Goal: Information Seeking & Learning: Learn about a topic

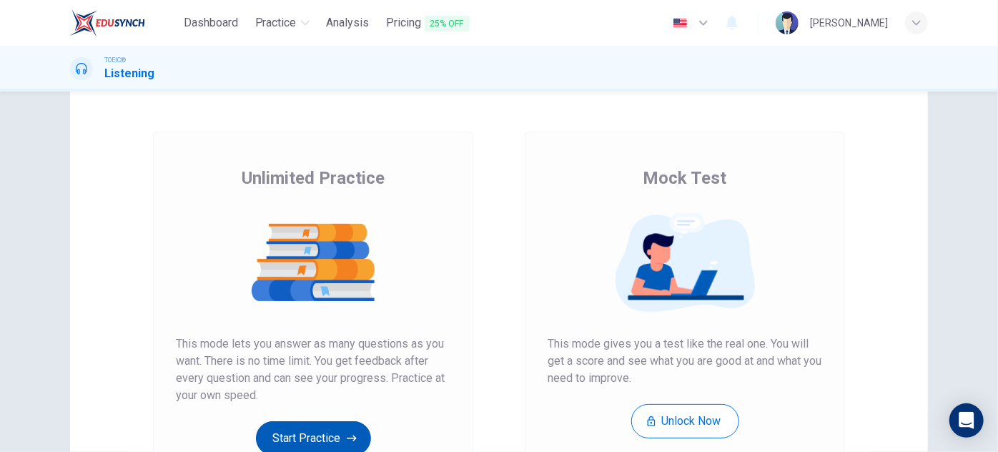
scroll to position [44, 0]
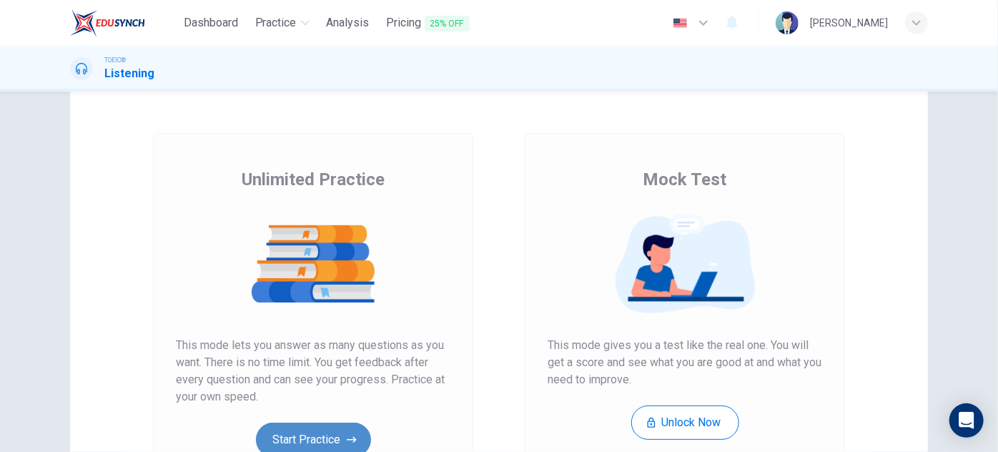
click at [330, 443] on button "Start Practice" at bounding box center [313, 439] width 115 height 34
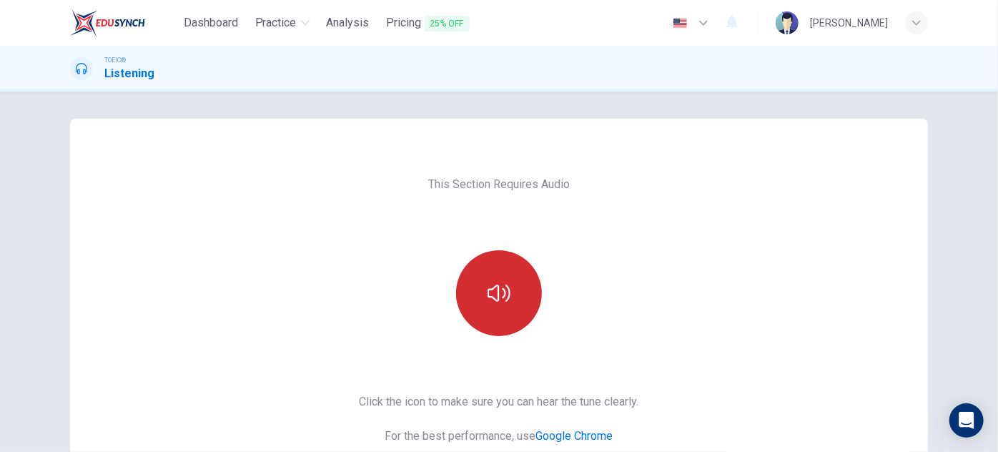
scroll to position [0, 0]
click at [521, 303] on button "button" at bounding box center [499, 295] width 86 height 86
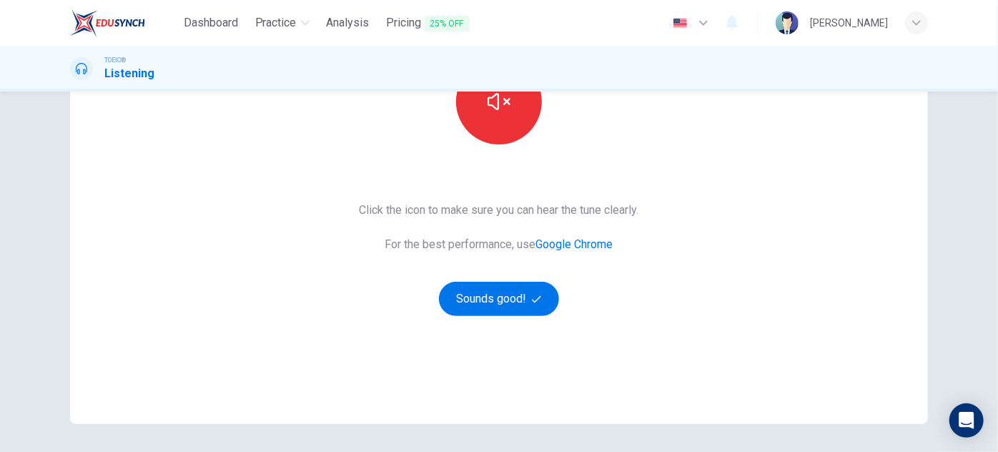
scroll to position [194, 0]
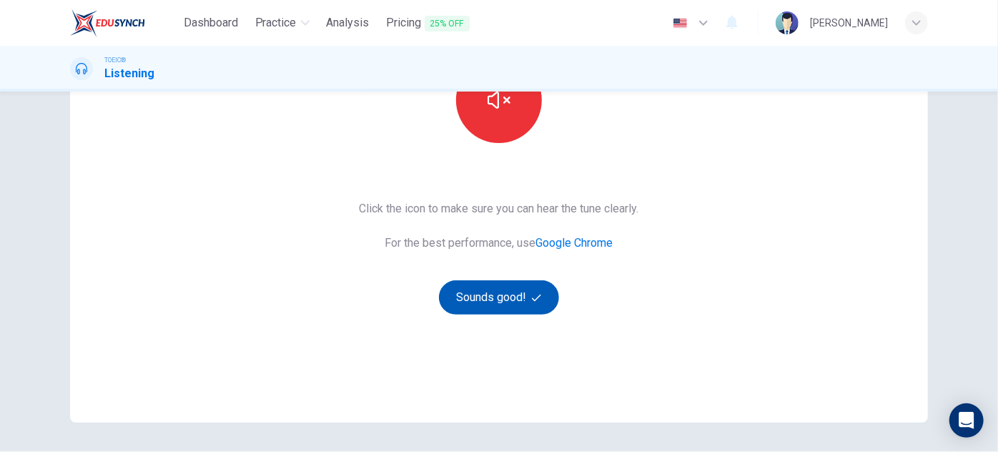
click at [518, 312] on button "Sounds good!" at bounding box center [499, 297] width 120 height 34
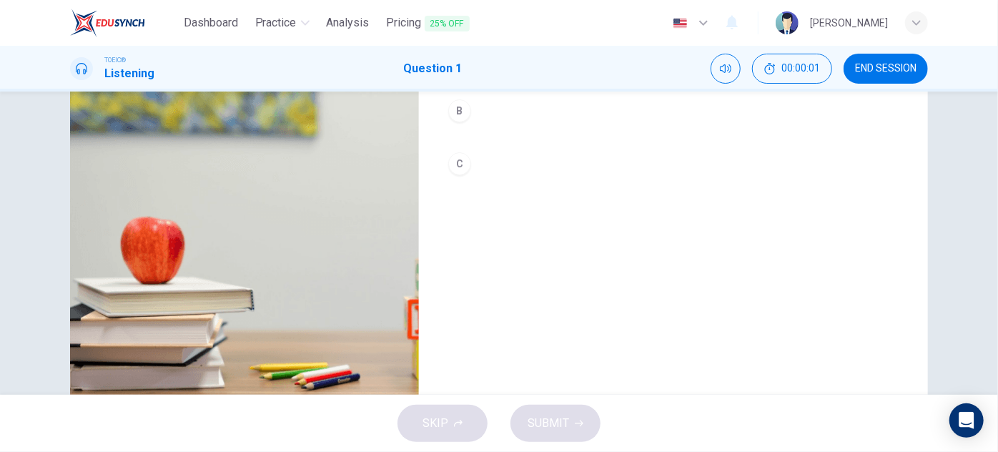
scroll to position [64, 0]
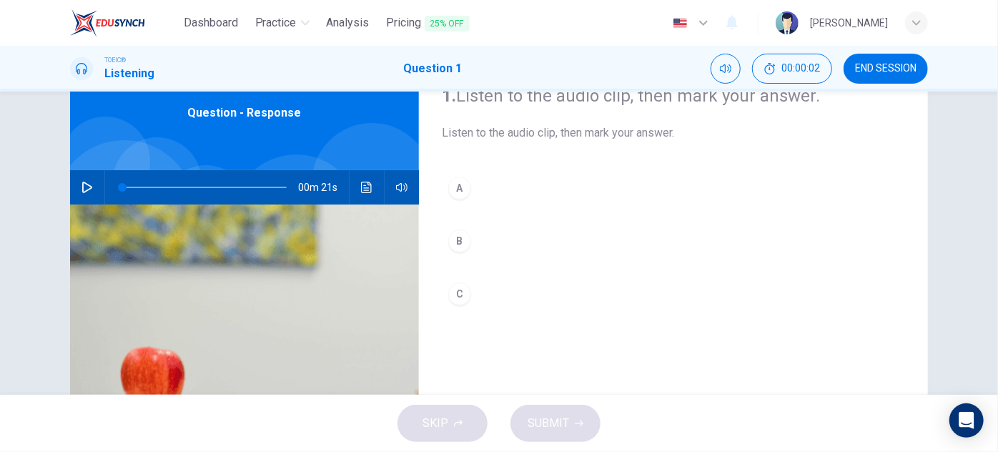
click at [82, 187] on icon "button" at bounding box center [87, 187] width 10 height 11
click at [83, 186] on icon "button" at bounding box center [86, 187] width 11 height 11
click at [604, 305] on button "C" at bounding box center [673, 294] width 463 height 36
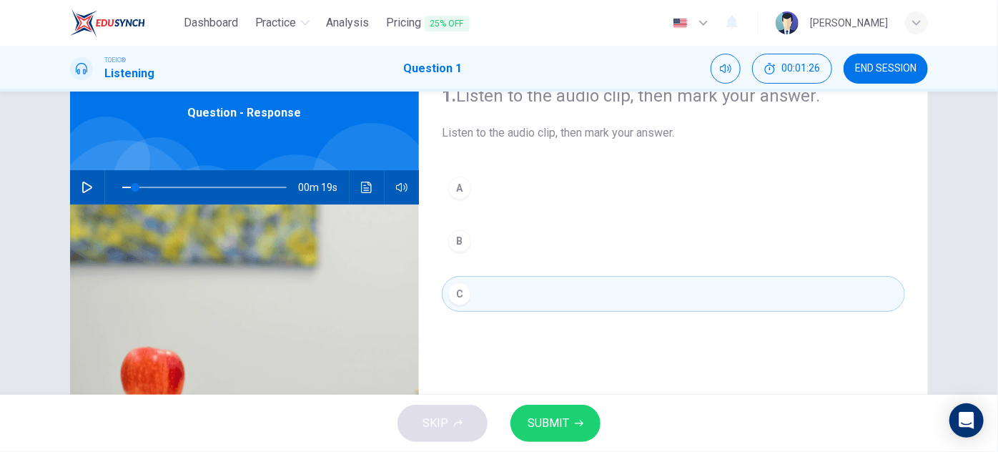
click at [715, 368] on div "1. Listen to the audio clip, then [PERSON_NAME] your answer. Listen to the audi…" at bounding box center [673, 304] width 509 height 497
click at [76, 186] on button "button" at bounding box center [87, 187] width 23 height 34
drag, startPoint x: 131, startPoint y: 187, endPoint x: 109, endPoint y: 186, distance: 21.5
click at [118, 186] on span at bounding box center [122, 187] width 9 height 9
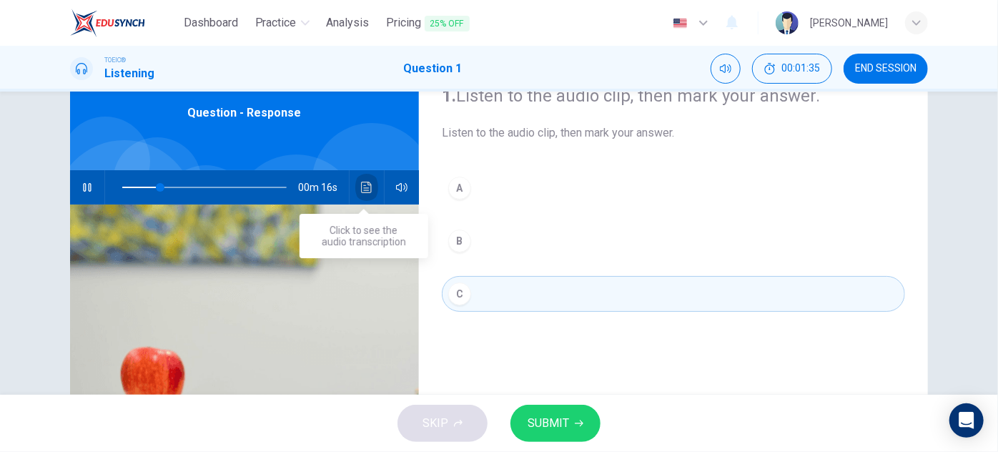
click at [357, 177] on button "Click to see the audio transcription" at bounding box center [366, 187] width 23 height 34
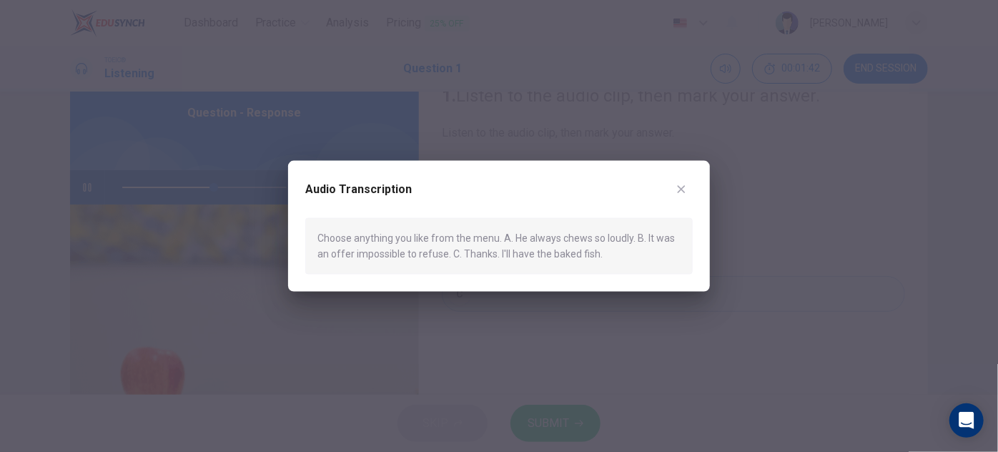
click at [684, 190] on icon "button" at bounding box center [681, 189] width 11 height 11
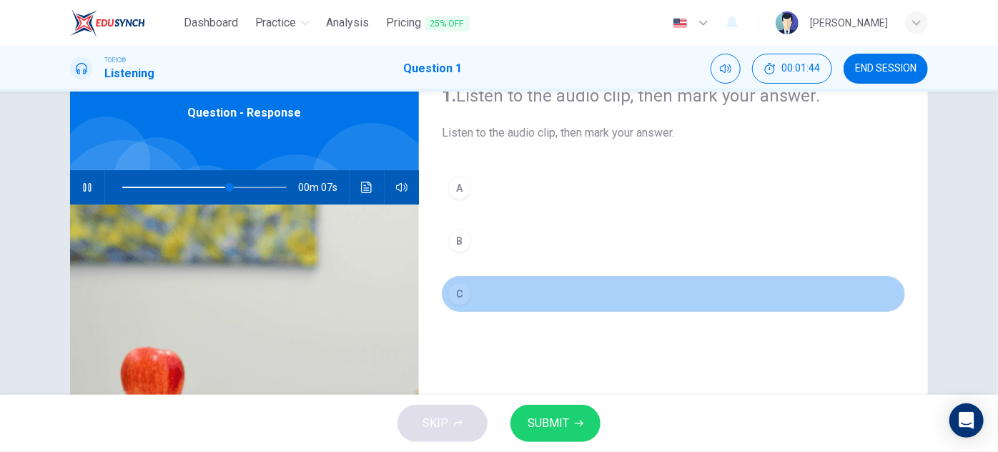
click at [453, 289] on div "C" at bounding box center [459, 293] width 23 height 23
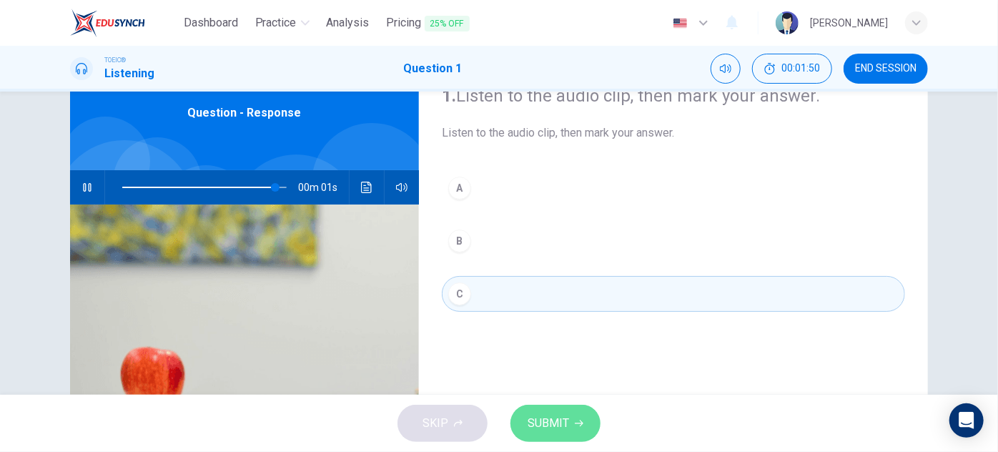
click at [576, 417] on button "SUBMIT" at bounding box center [555, 423] width 90 height 37
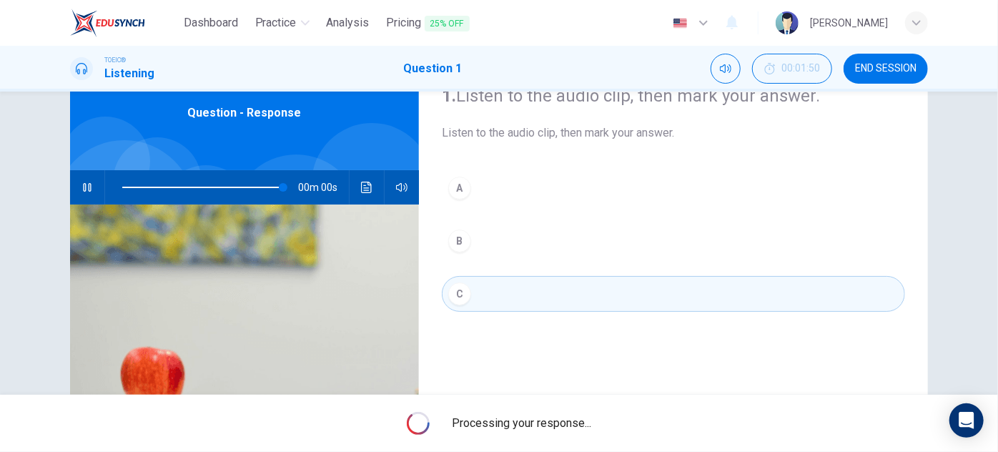
type input "0"
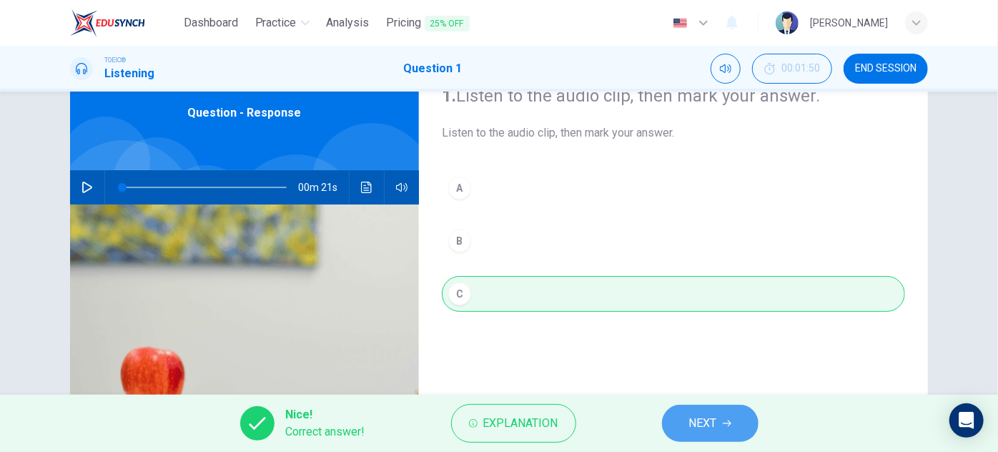
click at [701, 414] on span "NEXT" at bounding box center [703, 423] width 28 height 20
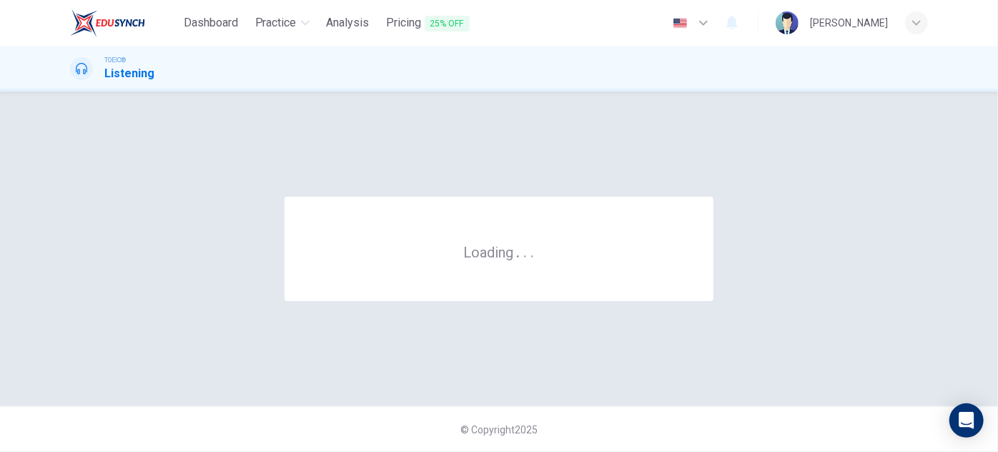
scroll to position [0, 0]
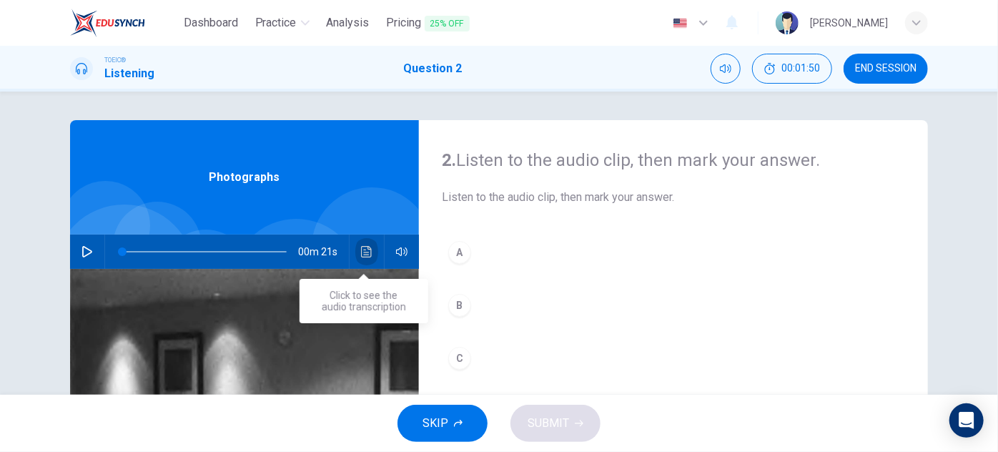
click at [371, 254] on button "Click to see the audio transcription" at bounding box center [366, 251] width 23 height 34
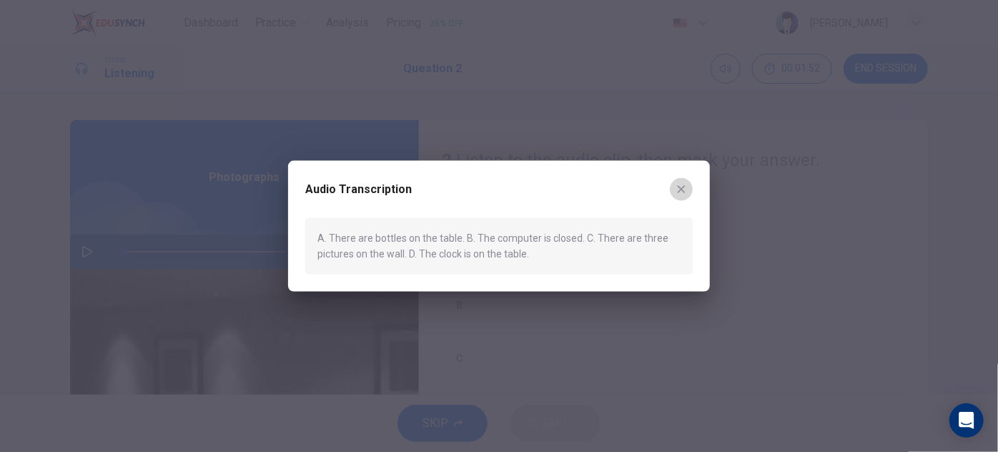
click at [681, 189] on icon "button" at bounding box center [682, 189] width 8 height 8
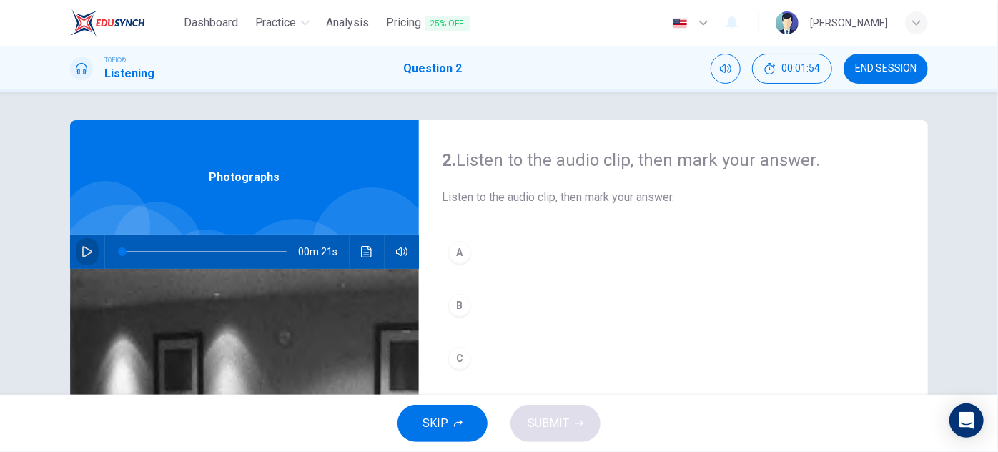
click at [84, 253] on icon "button" at bounding box center [87, 251] width 10 height 11
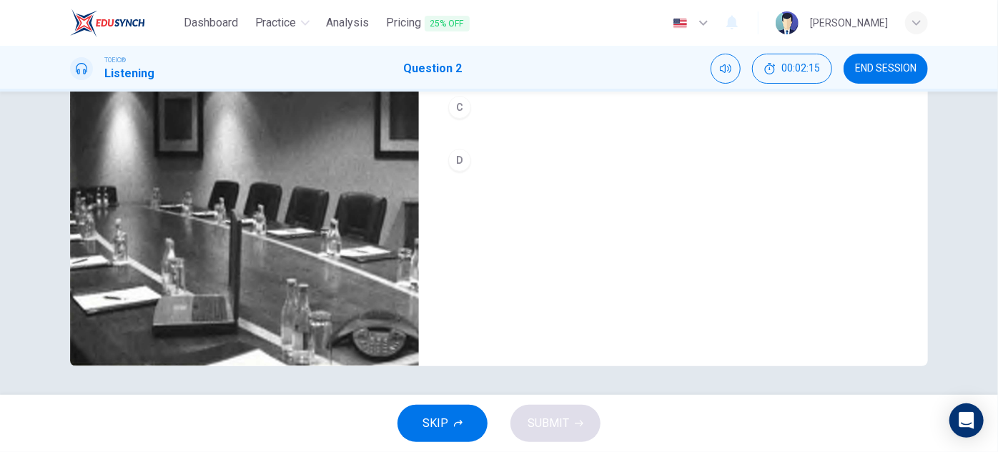
type input "0"
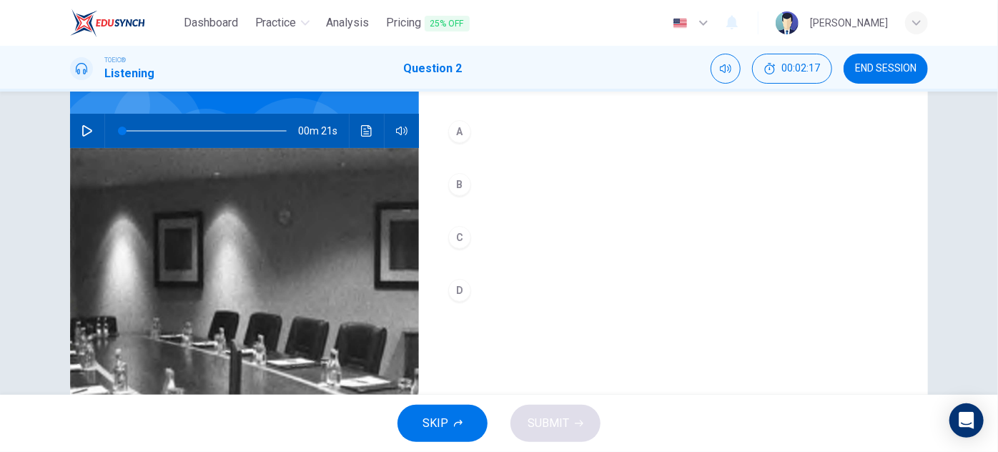
click at [462, 132] on div "A" at bounding box center [459, 131] width 23 height 23
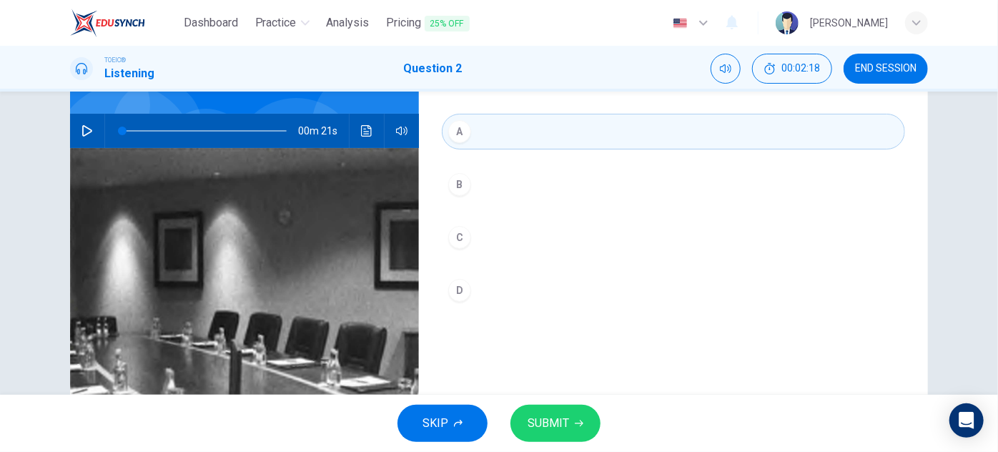
click at [548, 424] on span "SUBMIT" at bounding box center [548, 423] width 41 height 20
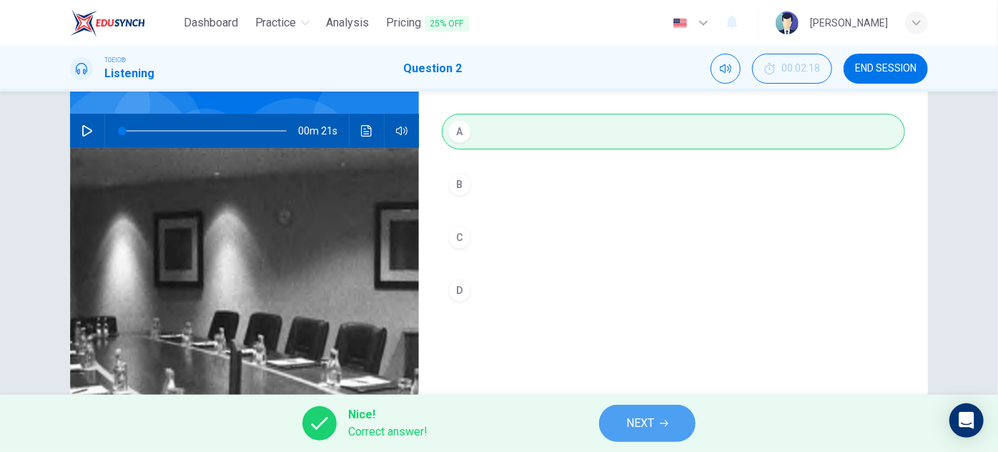
click at [646, 425] on span "NEXT" at bounding box center [640, 423] width 28 height 20
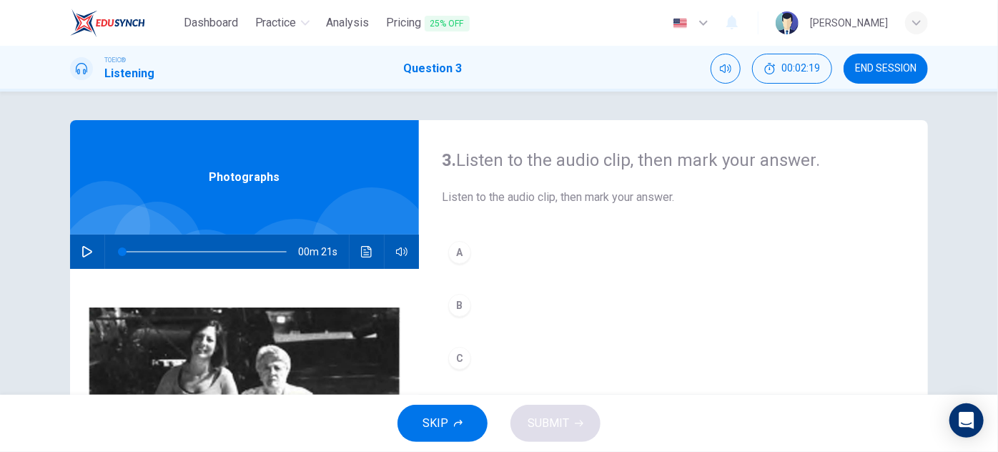
click at [89, 257] on icon "button" at bounding box center [86, 251] width 11 height 11
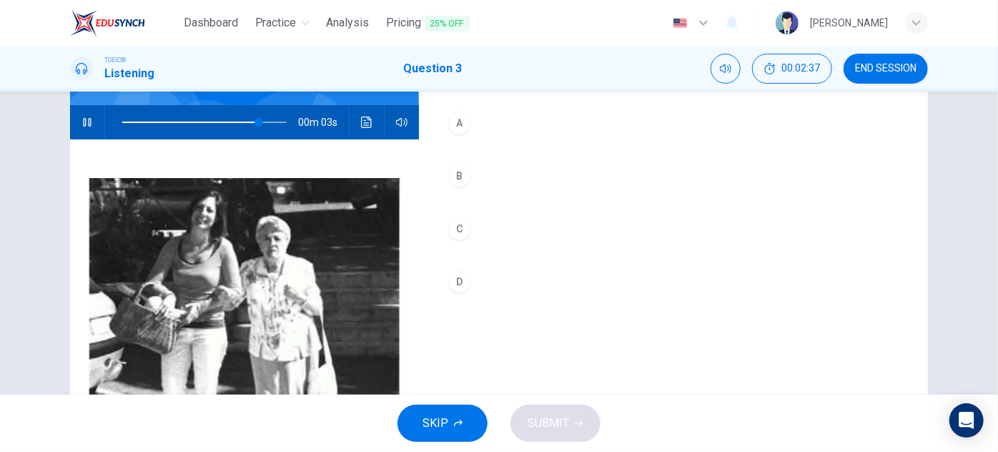
scroll to position [56, 0]
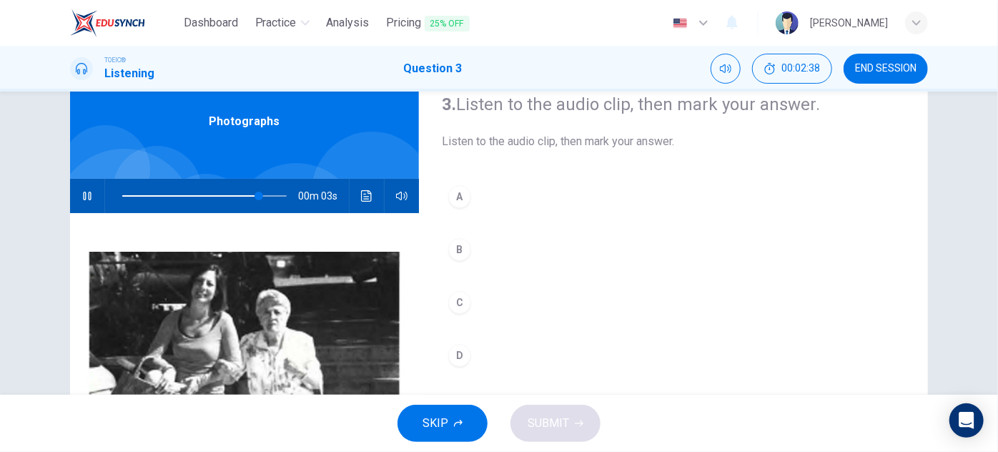
click at [453, 197] on div "A" at bounding box center [459, 196] width 23 height 23
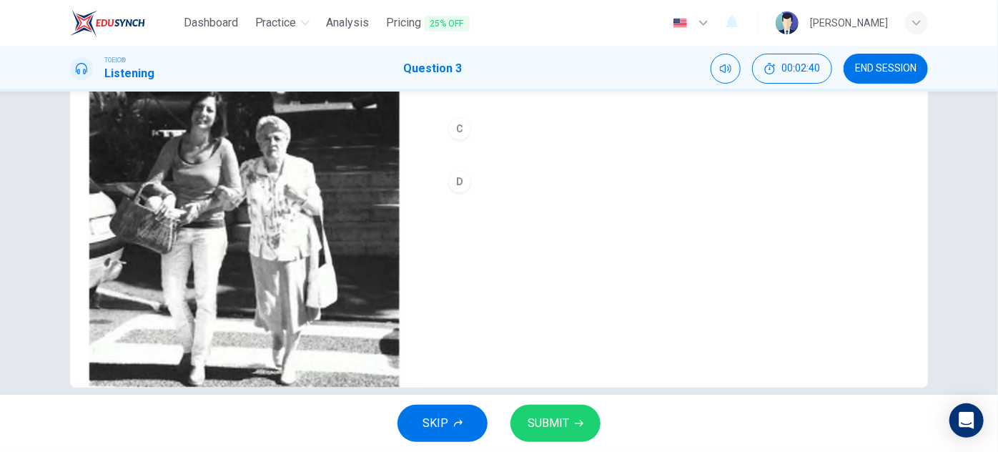
scroll to position [251, 0]
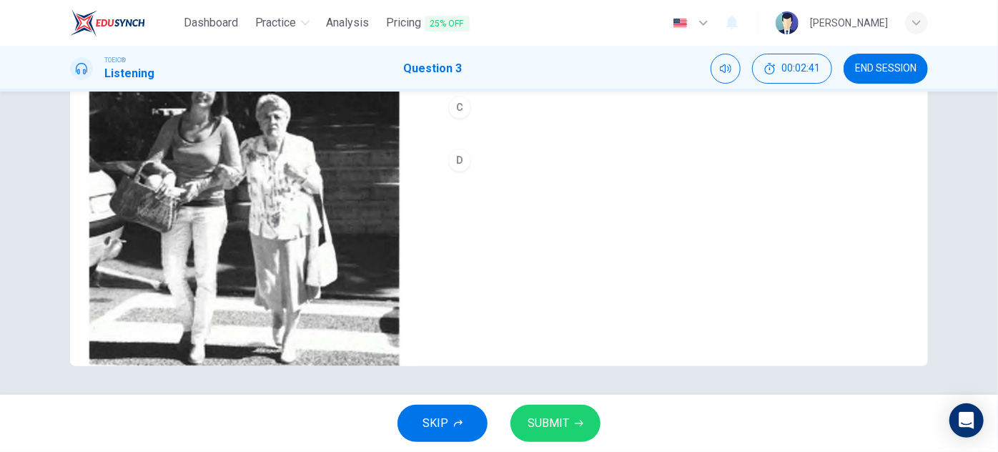
type input "0"
click at [564, 414] on span "SUBMIT" at bounding box center [548, 423] width 41 height 20
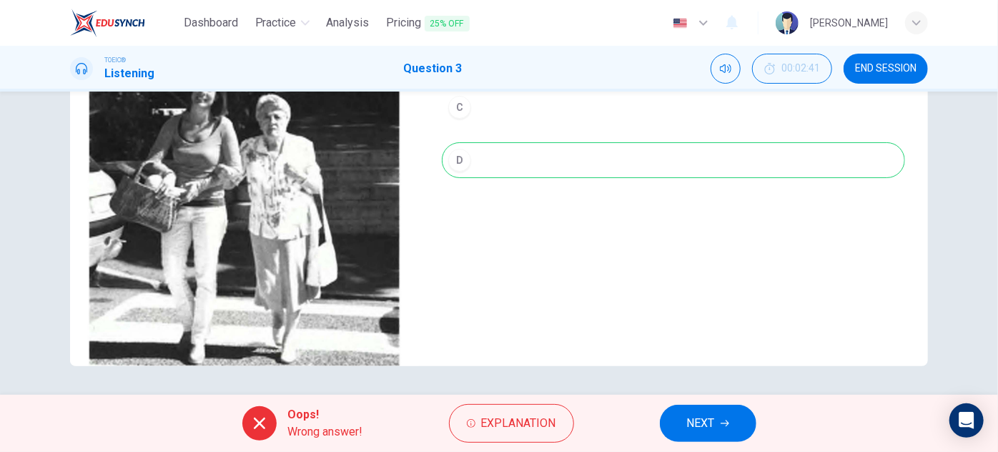
scroll to position [56, 0]
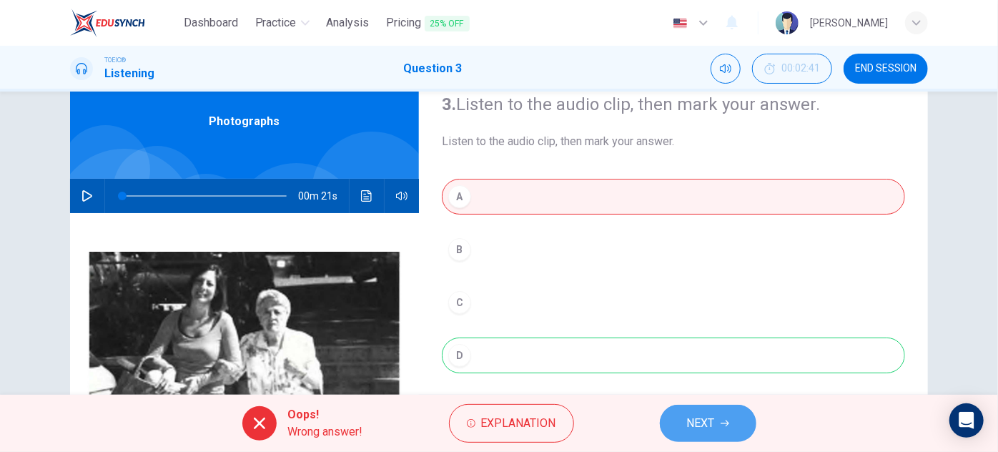
click at [698, 420] on span "NEXT" at bounding box center [701, 423] width 28 height 20
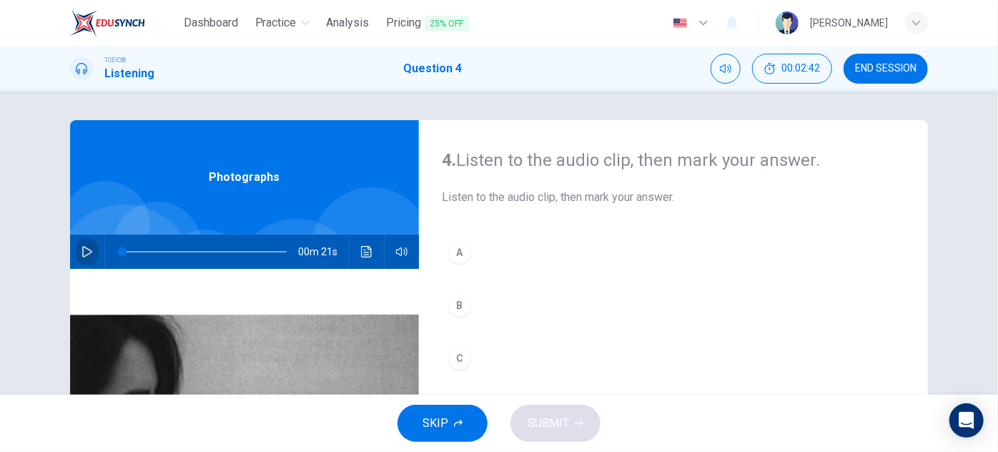
click at [85, 253] on icon "button" at bounding box center [87, 251] width 10 height 11
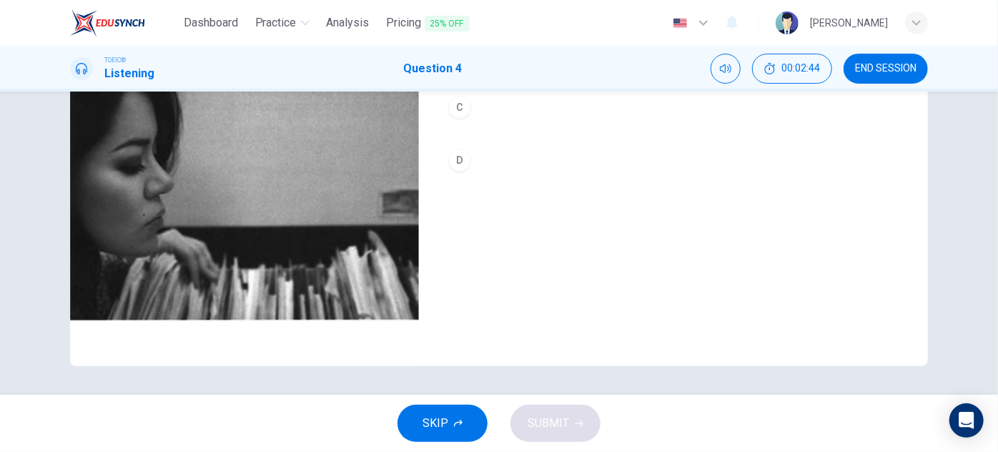
scroll to position [121, 0]
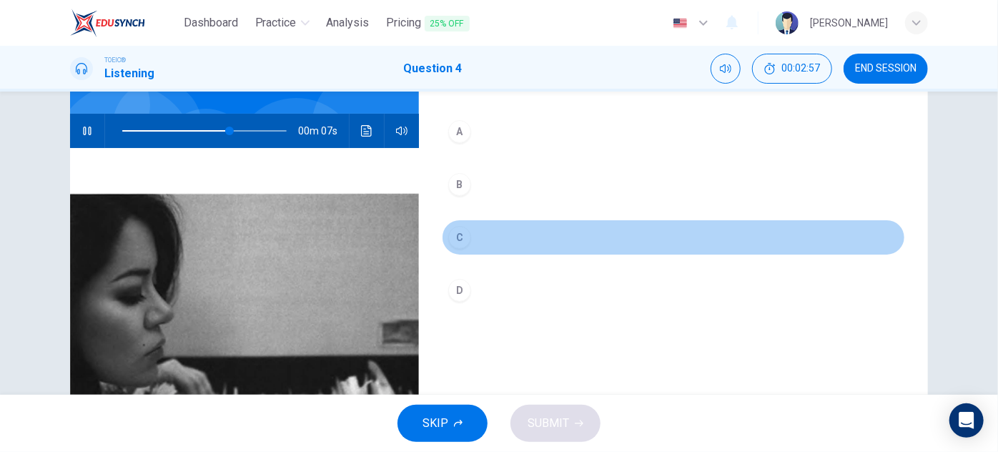
click at [458, 232] on div "C" at bounding box center [459, 237] width 23 height 23
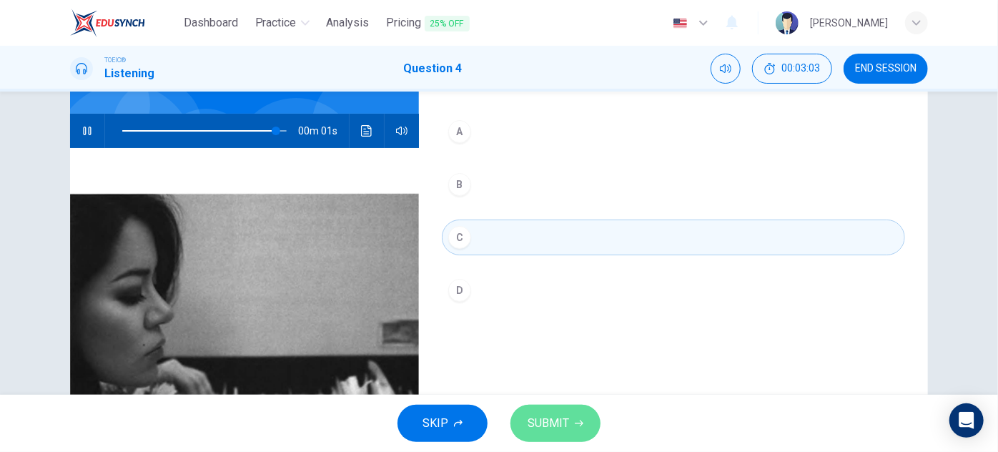
click at [556, 425] on span "SUBMIT" at bounding box center [548, 423] width 41 height 20
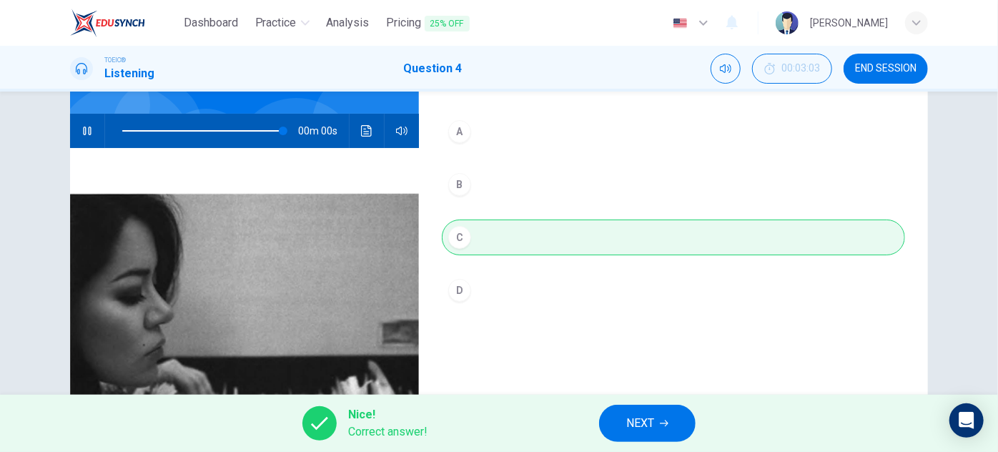
type input "0"
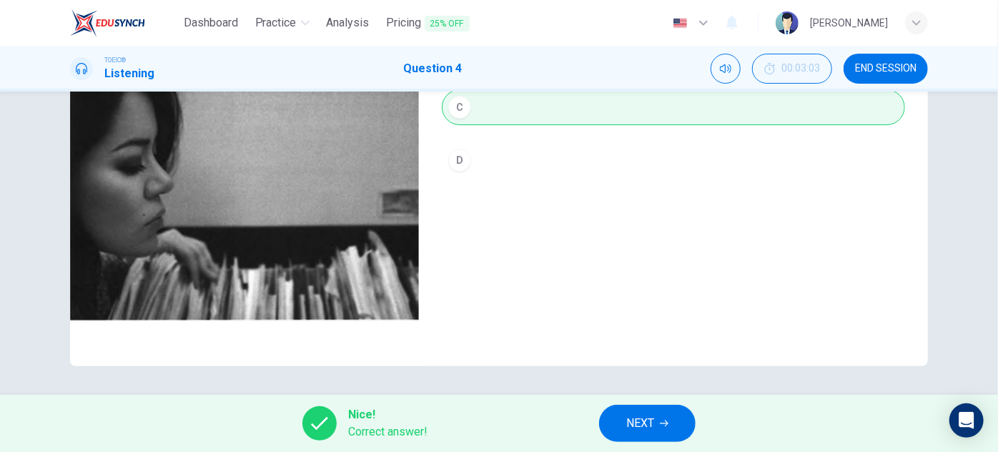
scroll to position [0, 0]
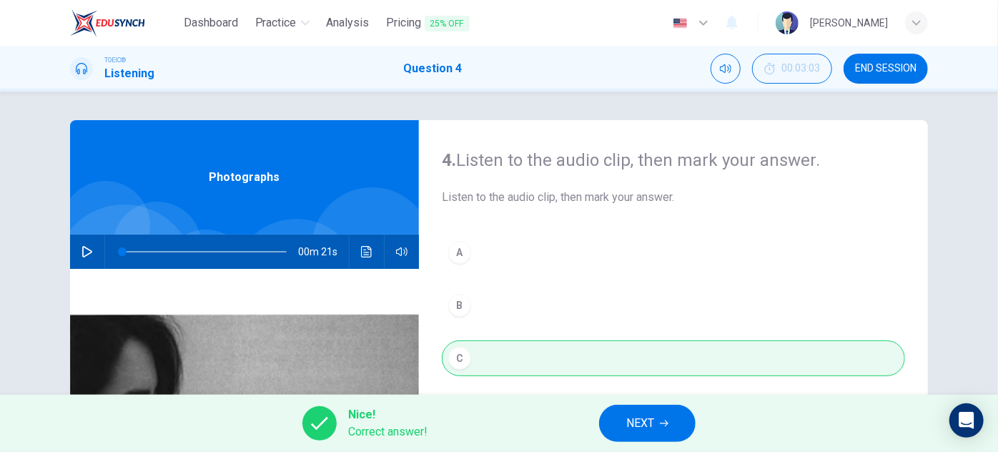
click at [646, 421] on span "NEXT" at bounding box center [640, 423] width 28 height 20
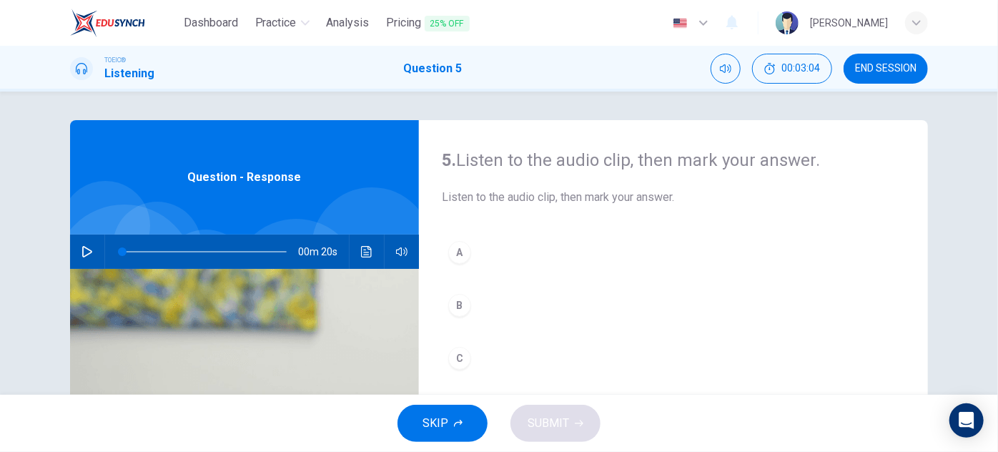
click at [81, 248] on icon "button" at bounding box center [86, 251] width 11 height 11
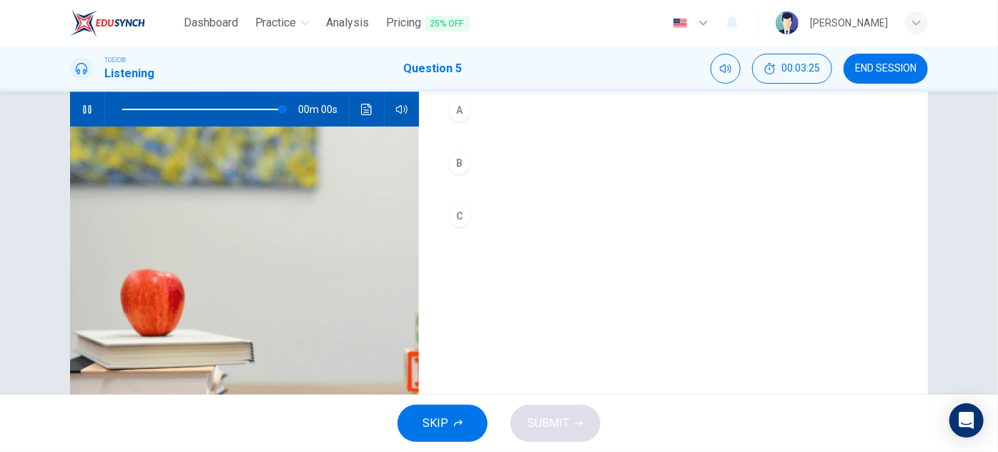
scroll to position [56, 0]
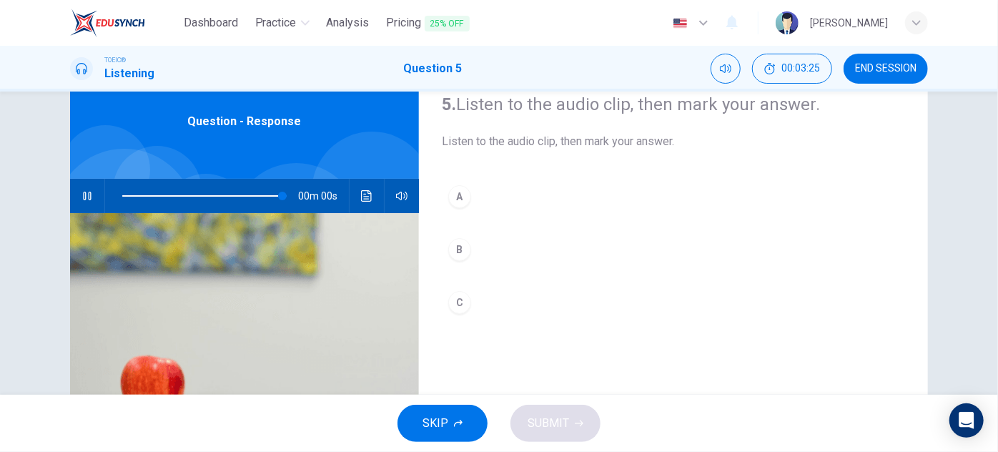
type input "0"
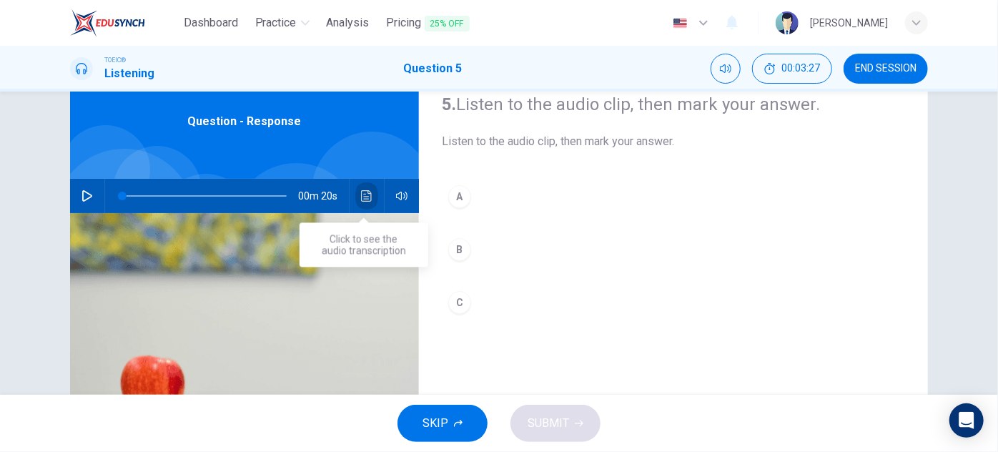
click at [355, 201] on button "Click to see the audio transcription" at bounding box center [366, 196] width 23 height 34
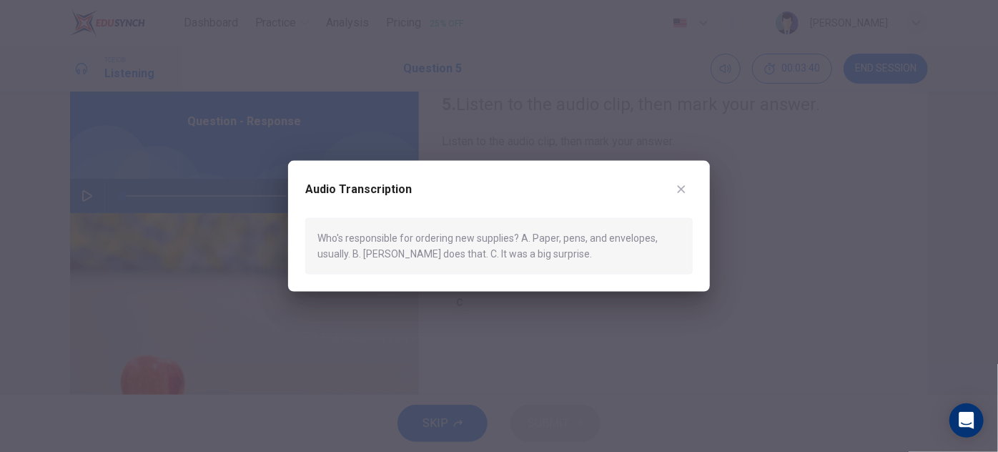
drag, startPoint x: 681, startPoint y: 188, endPoint x: 649, endPoint y: 200, distance: 33.7
click at [681, 189] on icon "button" at bounding box center [682, 189] width 8 height 8
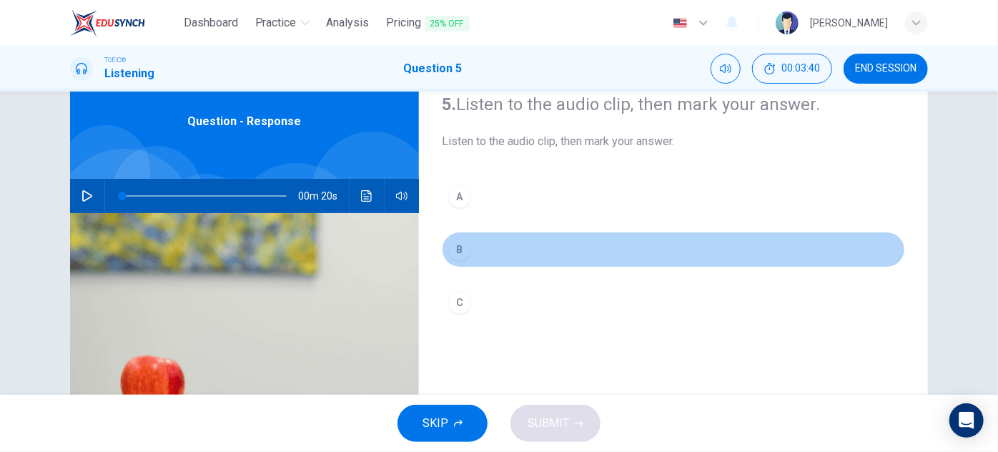
click at [458, 253] on div "B" at bounding box center [459, 249] width 23 height 23
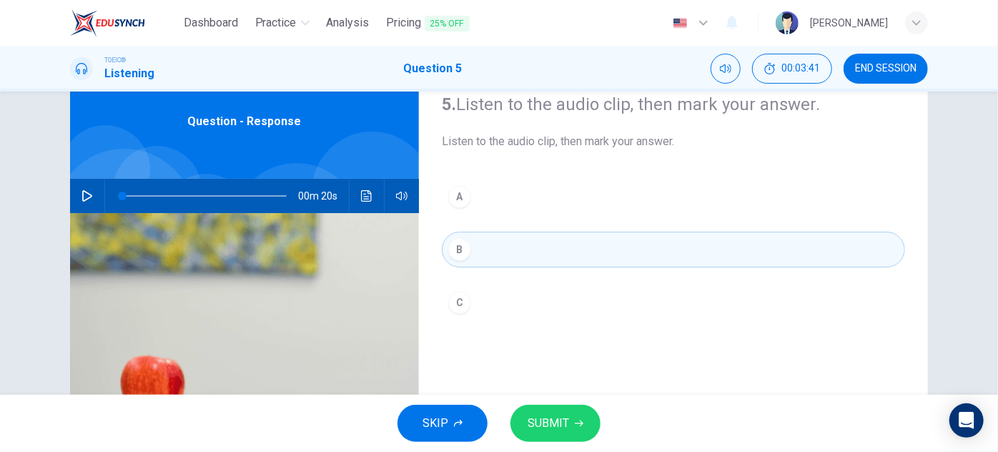
click at [558, 420] on span "SUBMIT" at bounding box center [548, 423] width 41 height 20
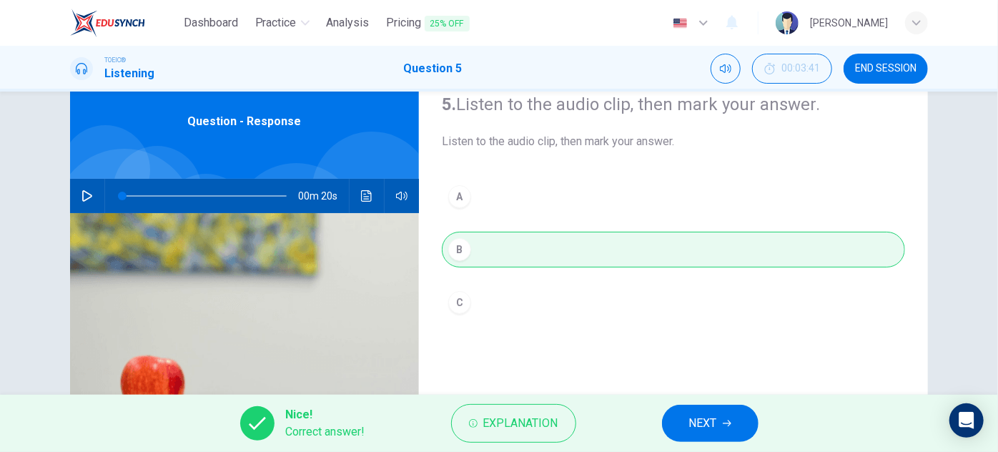
click at [684, 414] on button "NEXT" at bounding box center [710, 423] width 97 height 37
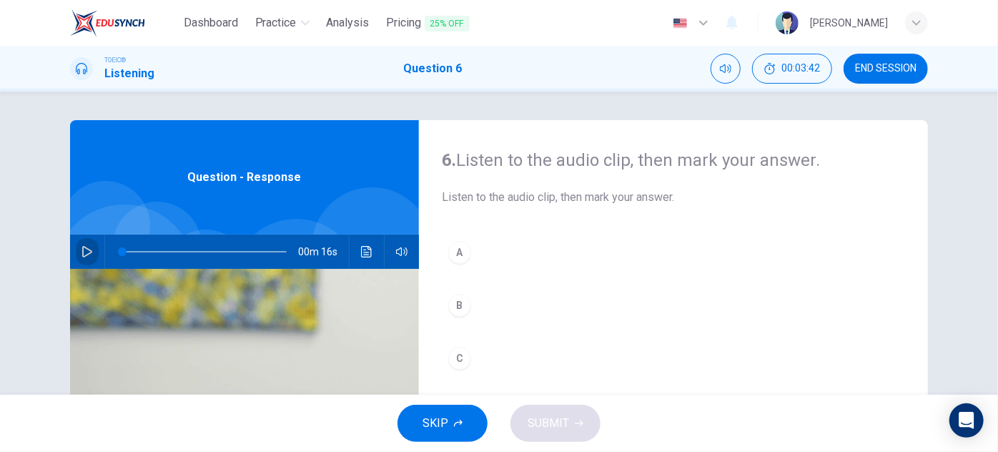
click at [81, 254] on icon "button" at bounding box center [86, 251] width 11 height 11
click at [124, 249] on span at bounding box center [204, 252] width 164 height 20
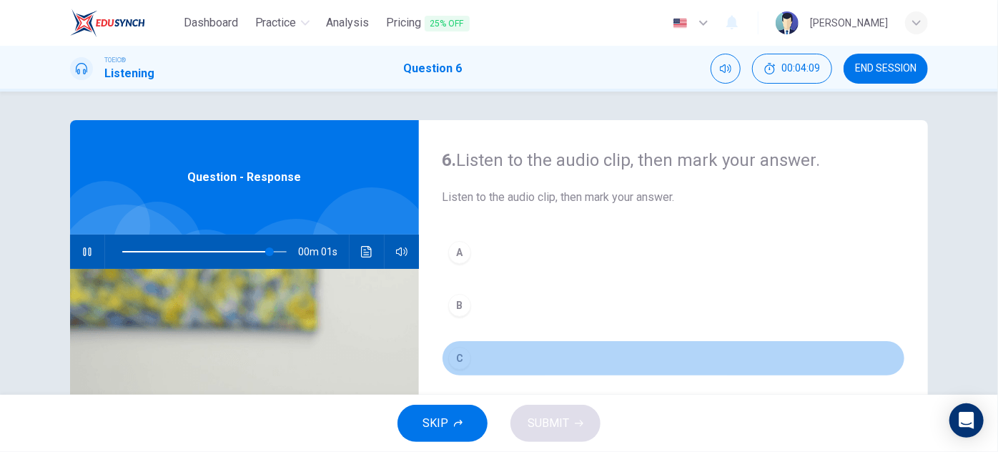
click at [459, 356] on div "C" at bounding box center [459, 358] width 23 height 23
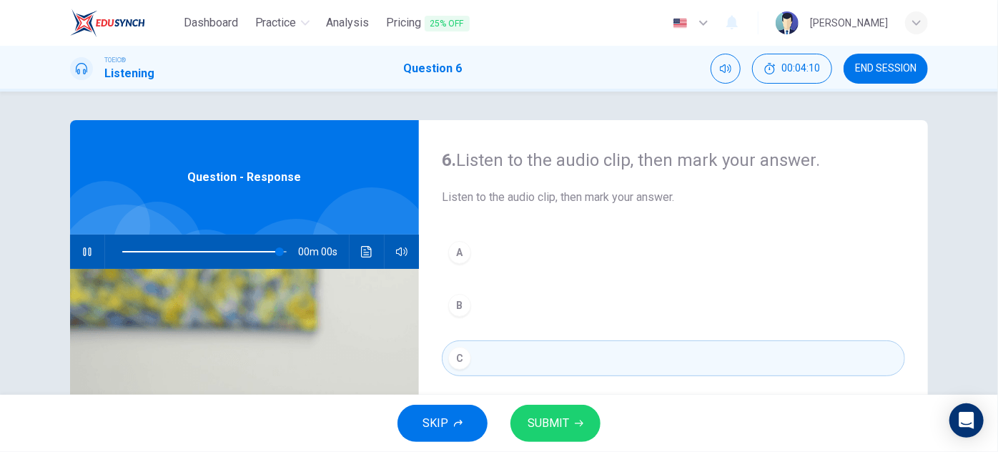
click at [547, 431] on span "SUBMIT" at bounding box center [548, 423] width 41 height 20
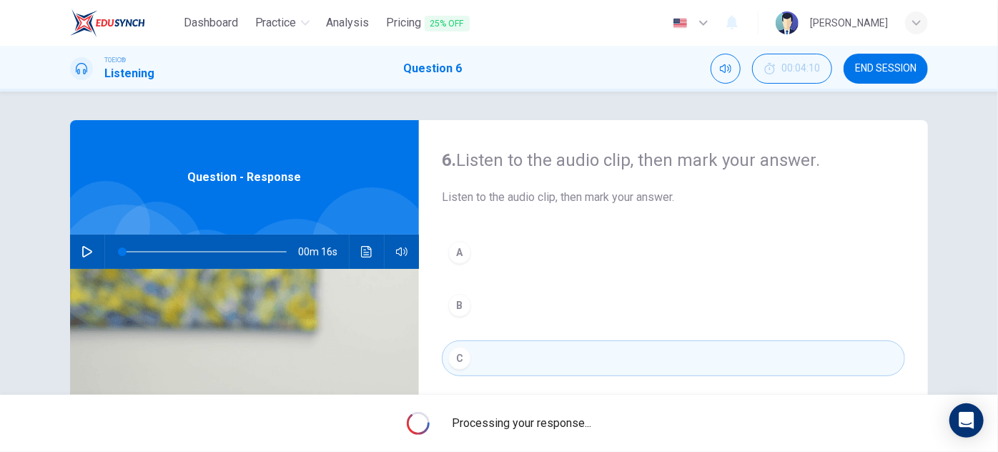
type input "0"
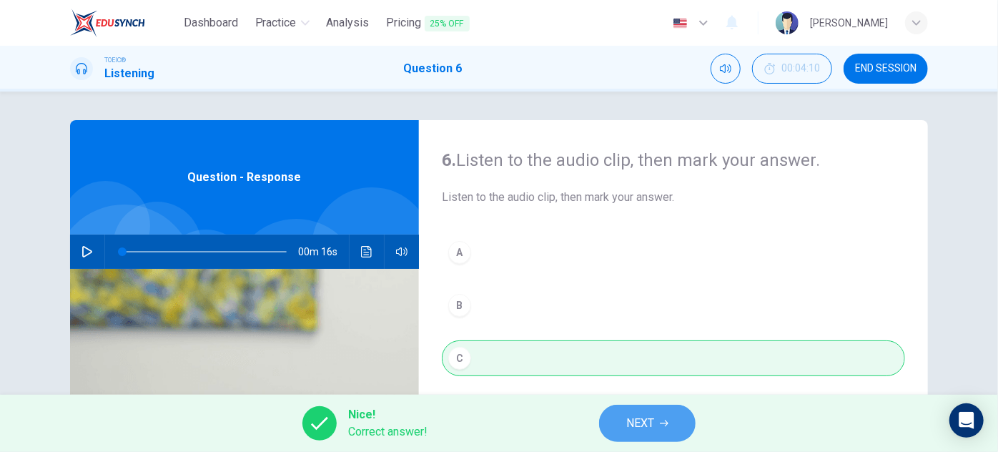
click at [663, 419] on icon "button" at bounding box center [664, 423] width 9 height 9
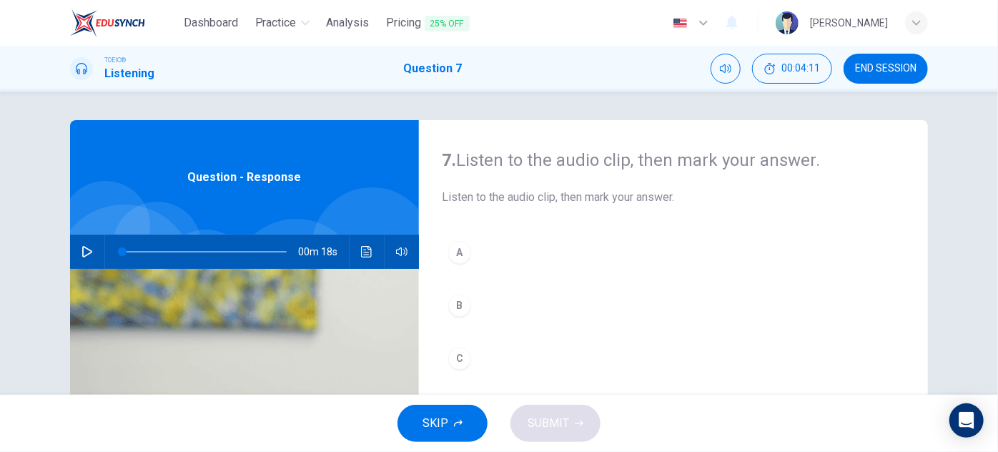
click at [81, 254] on icon "button" at bounding box center [86, 251] width 11 height 11
type input "0"
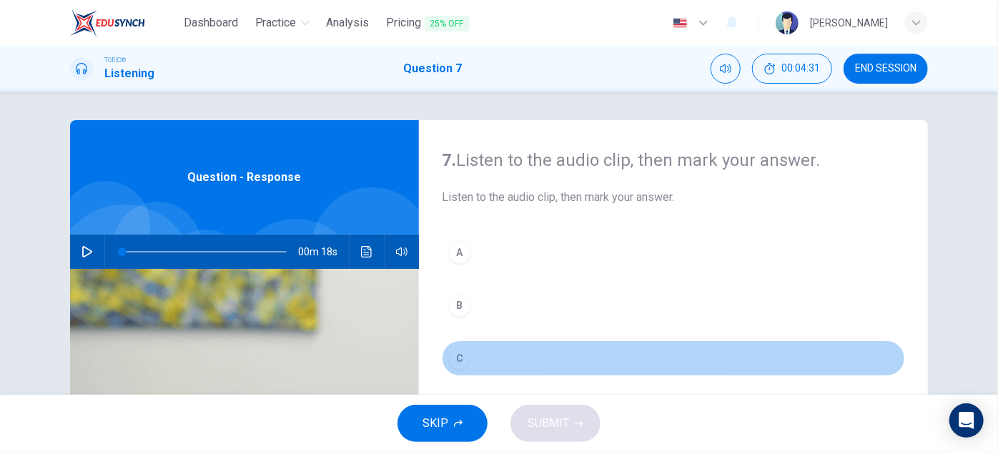
click at [462, 358] on div "C" at bounding box center [459, 358] width 23 height 23
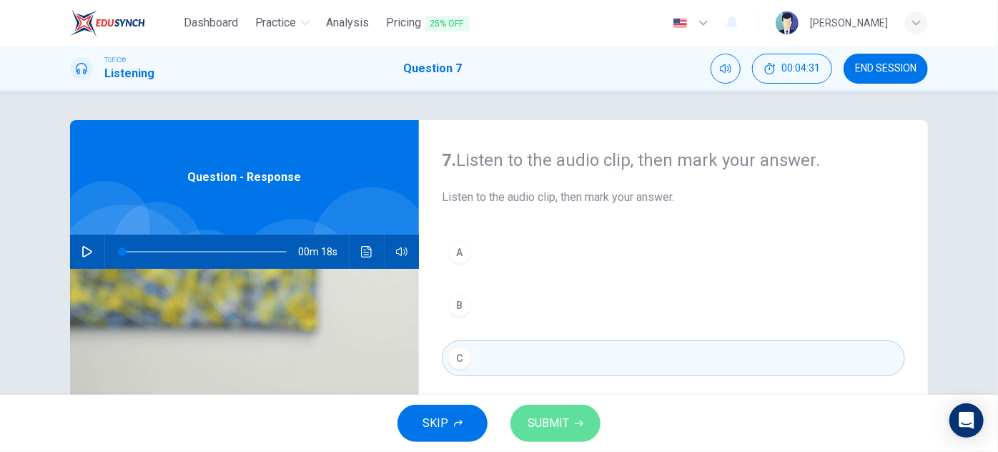
click at [553, 417] on span "SUBMIT" at bounding box center [548, 423] width 41 height 20
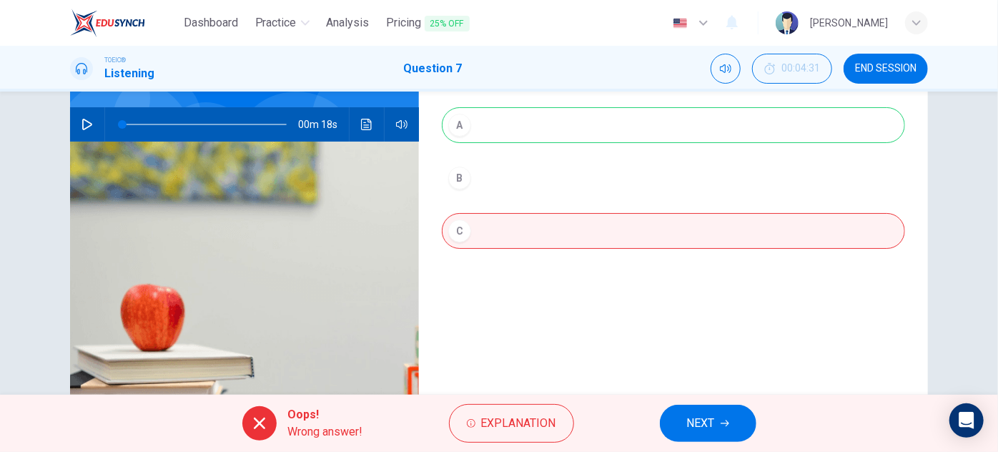
scroll to position [129, 0]
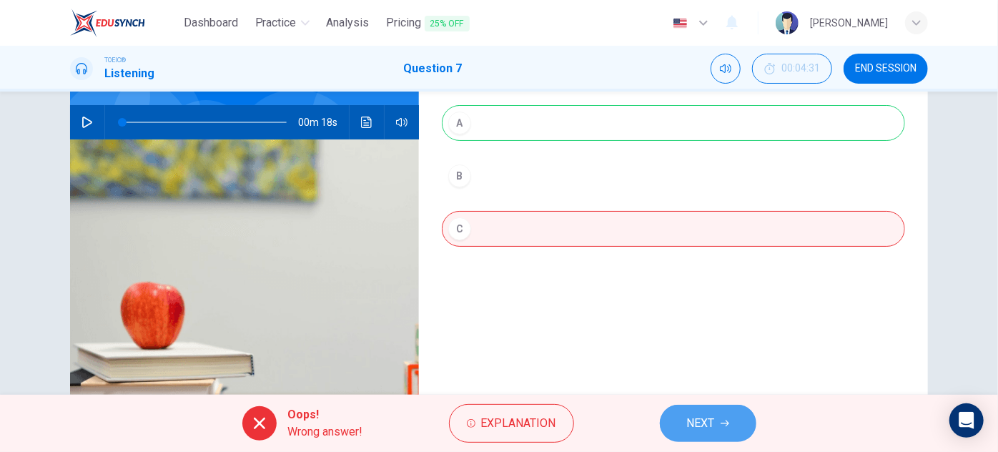
click at [697, 420] on span "NEXT" at bounding box center [701, 423] width 28 height 20
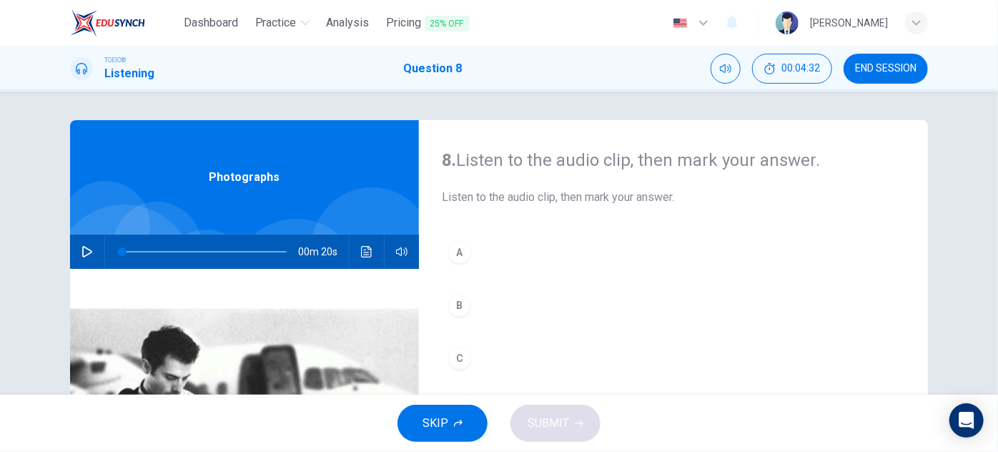
click at [87, 260] on button "button" at bounding box center [87, 251] width 23 height 34
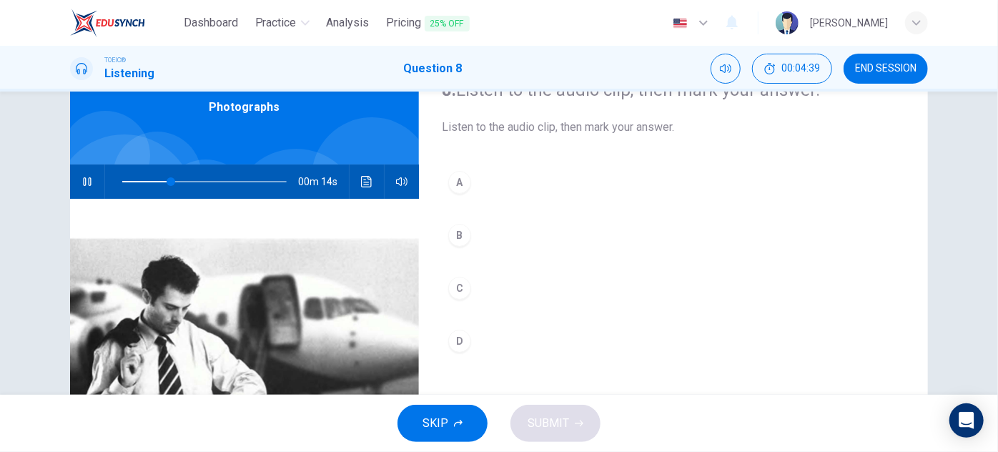
scroll to position [64, 0]
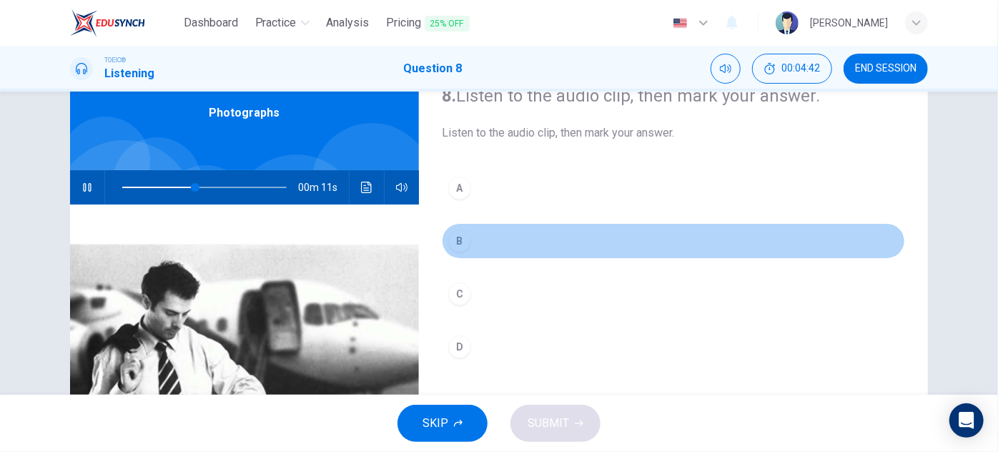
click at [459, 237] on div "B" at bounding box center [459, 240] width 23 height 23
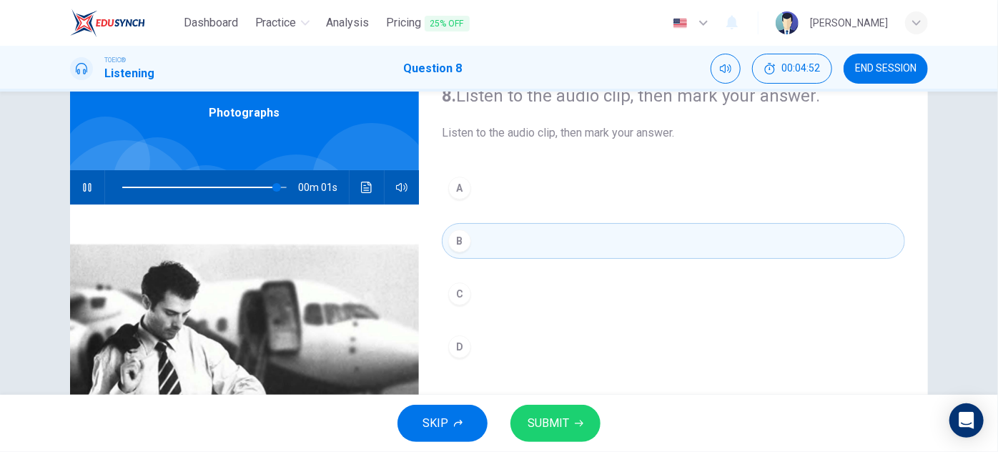
click at [549, 424] on span "SUBMIT" at bounding box center [548, 423] width 41 height 20
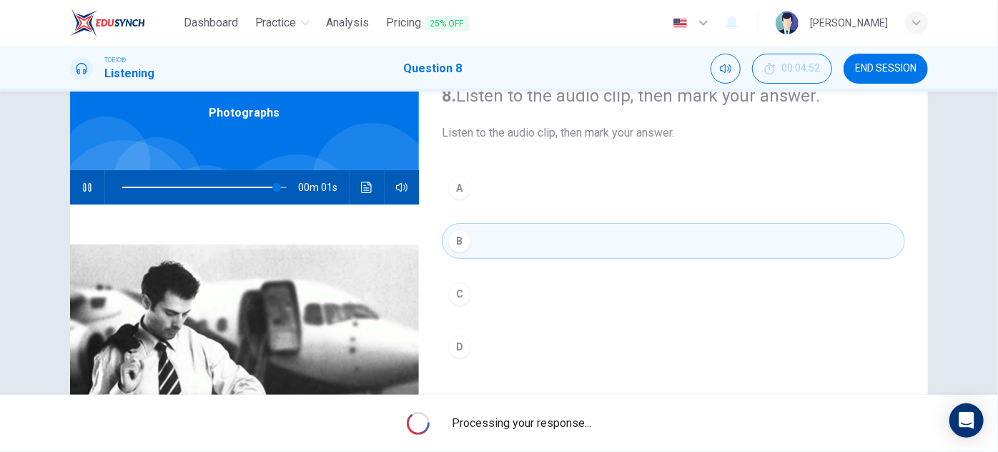
type input "0"
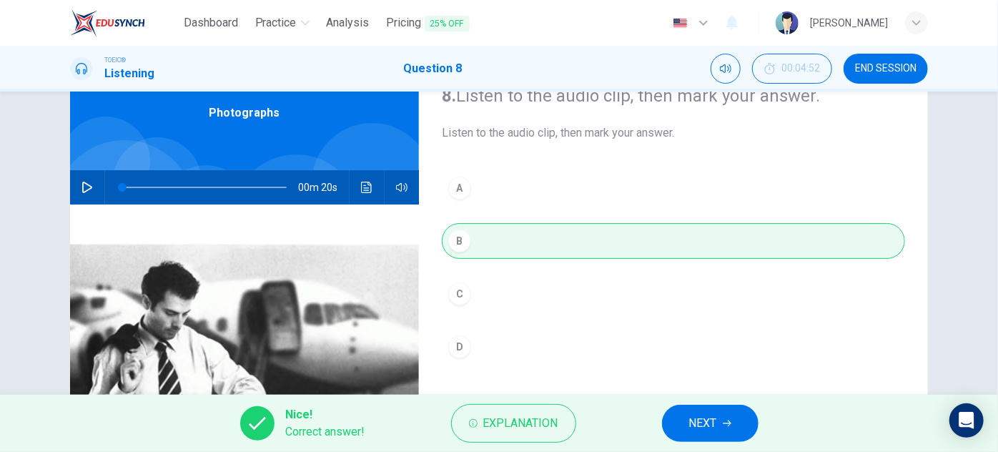
click at [709, 418] on span "NEXT" at bounding box center [703, 423] width 28 height 20
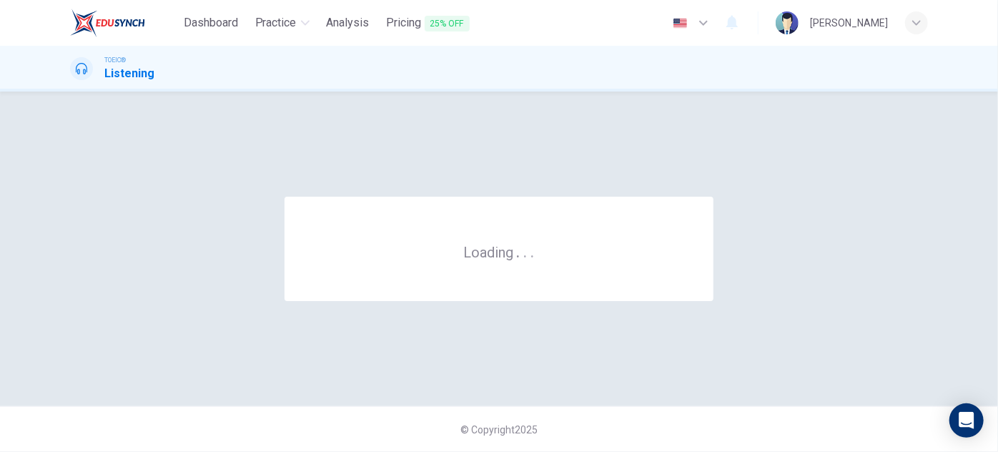
scroll to position [0, 0]
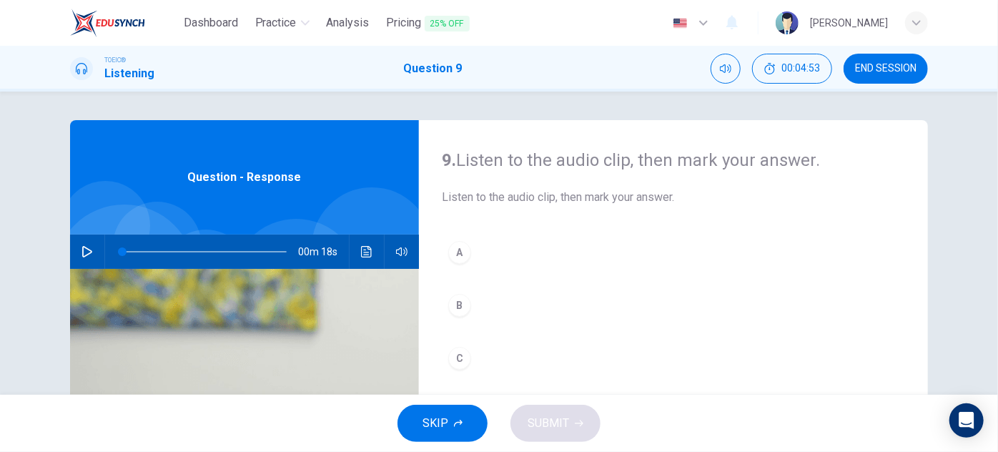
click at [85, 247] on icon "button" at bounding box center [86, 251] width 11 height 11
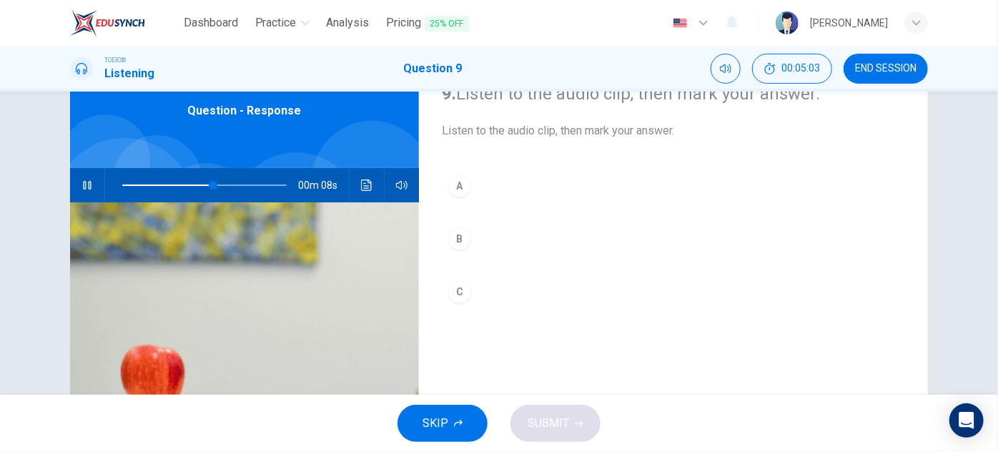
scroll to position [129, 0]
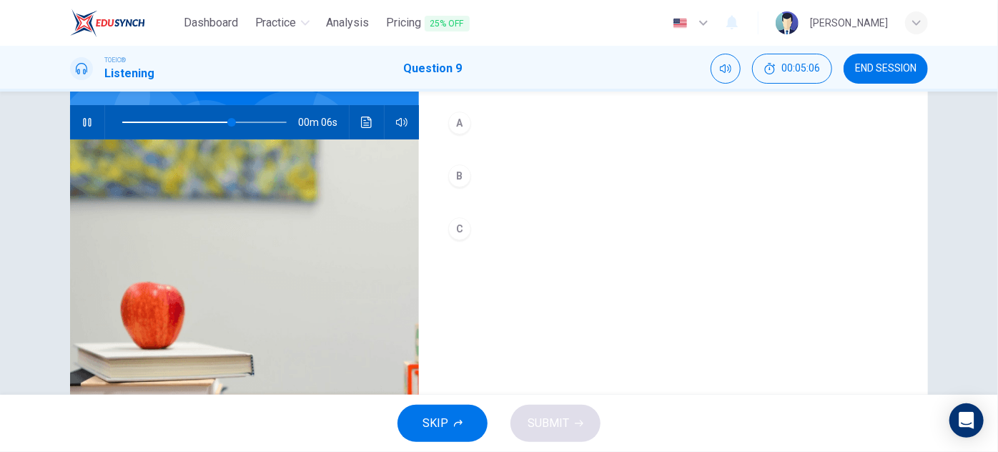
click at [462, 174] on div "B" at bounding box center [459, 175] width 23 height 23
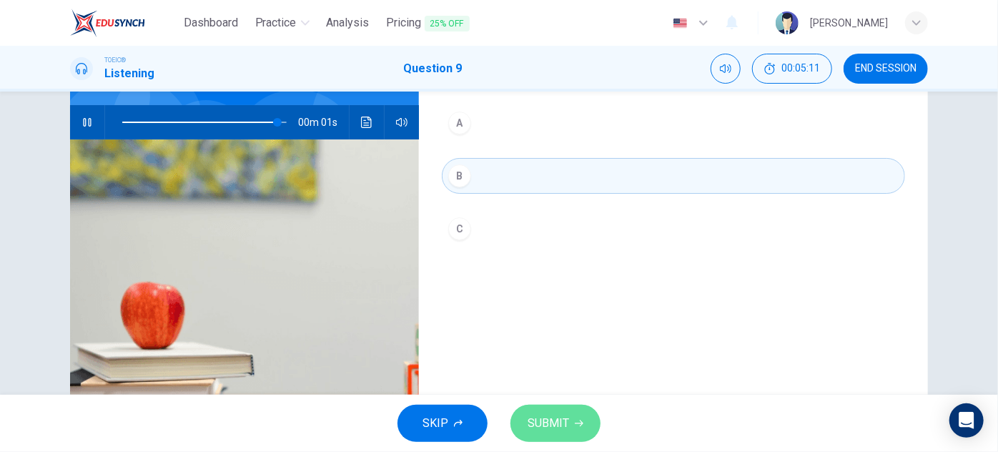
click at [560, 417] on span "SUBMIT" at bounding box center [548, 423] width 41 height 20
type input "0"
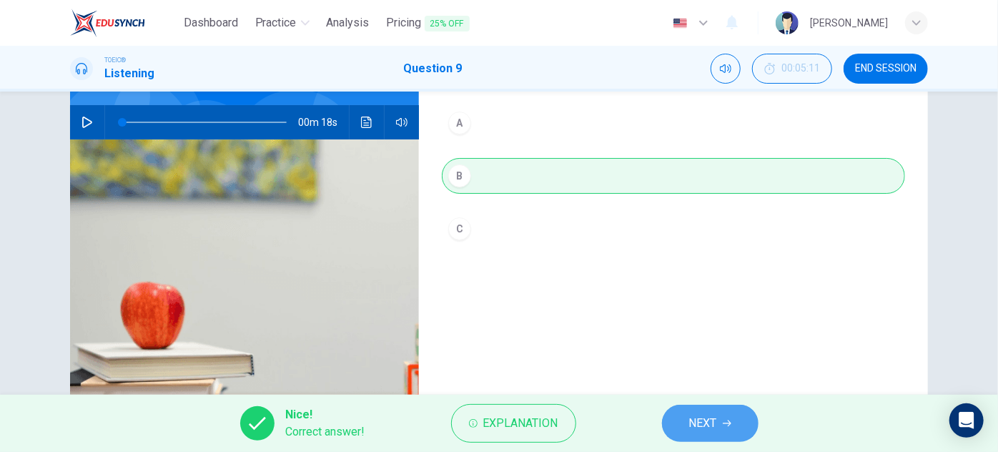
click at [735, 430] on button "NEXT" at bounding box center [710, 423] width 97 height 37
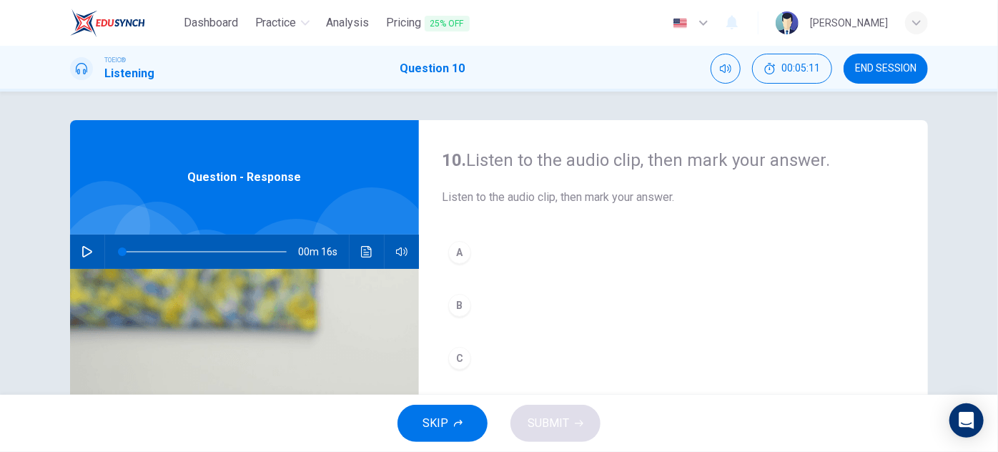
click at [89, 245] on button "button" at bounding box center [87, 251] width 23 height 34
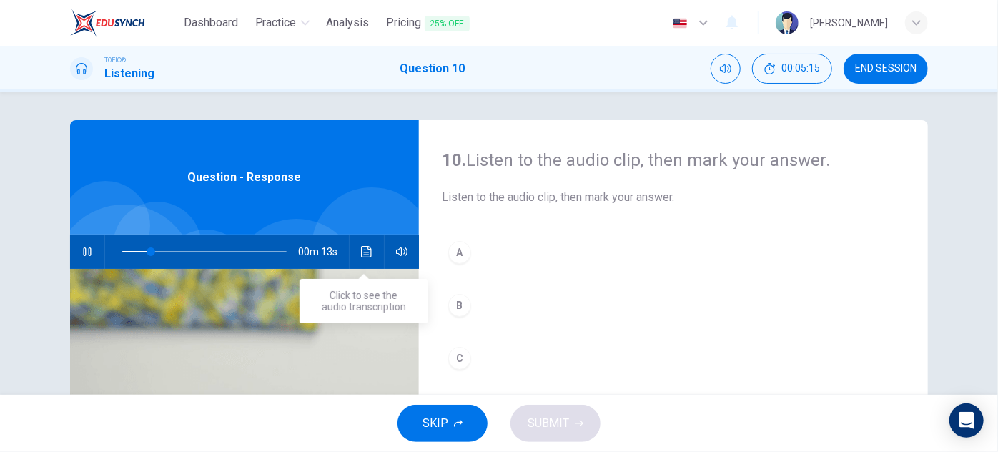
click at [367, 249] on icon "Click to see the audio transcription" at bounding box center [366, 251] width 11 height 11
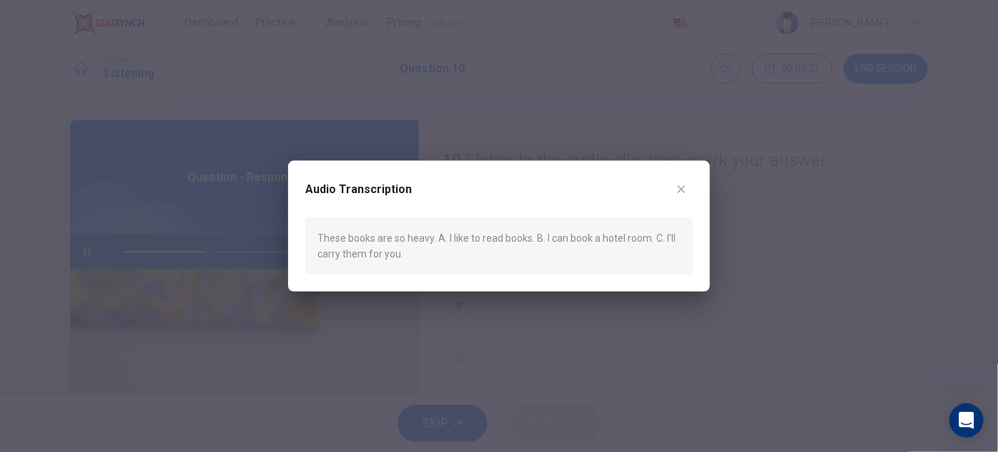
click at [683, 190] on icon "button" at bounding box center [681, 189] width 11 height 11
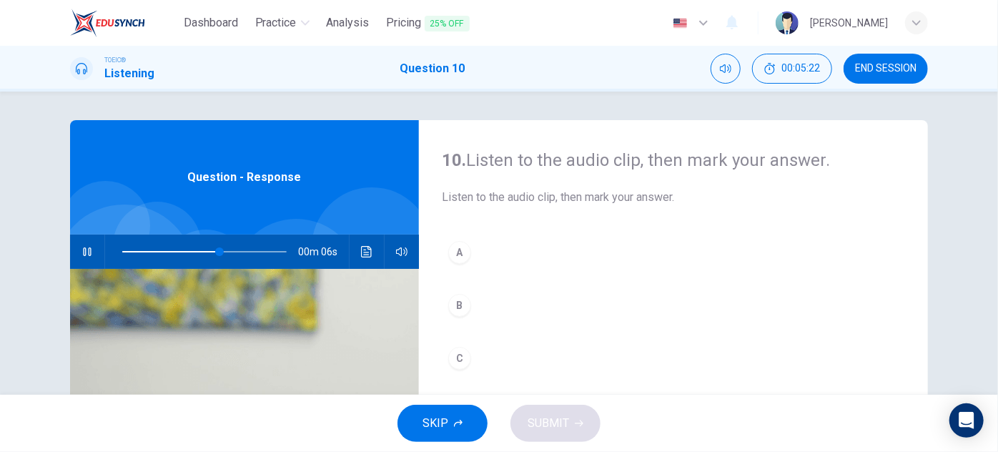
click at [462, 358] on div "C" at bounding box center [459, 358] width 23 height 23
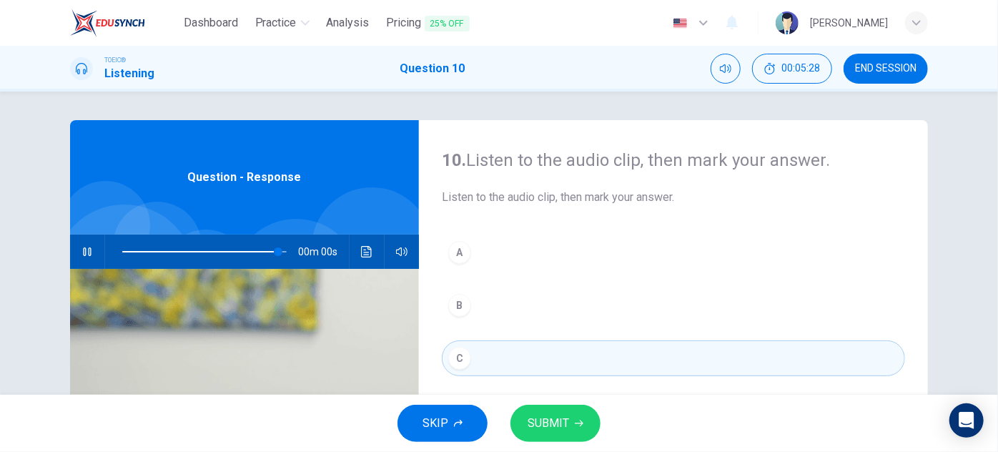
type input "0"
click at [563, 417] on span "SUBMIT" at bounding box center [548, 423] width 41 height 20
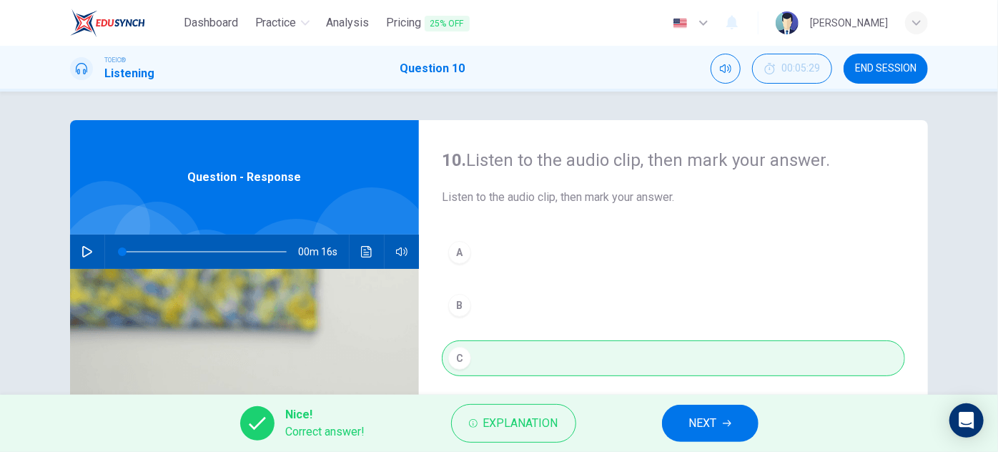
click at [738, 420] on button "NEXT" at bounding box center [710, 423] width 97 height 37
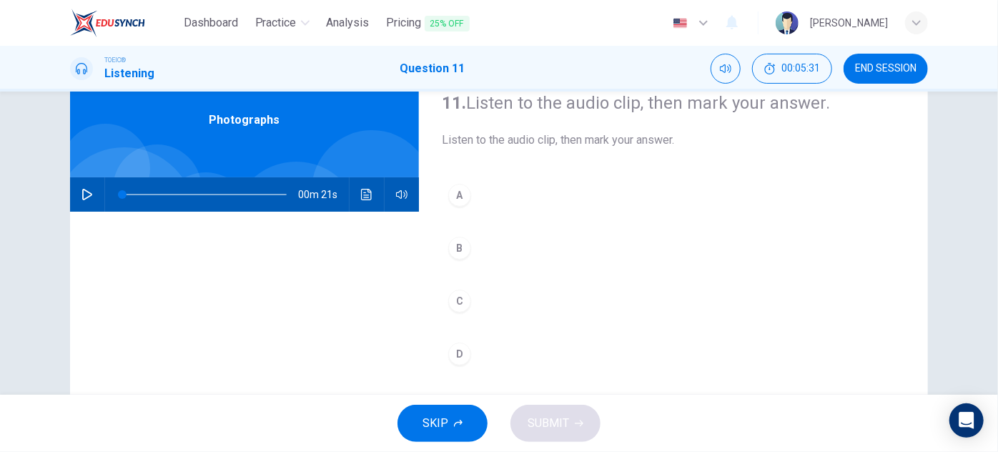
scroll to position [56, 0]
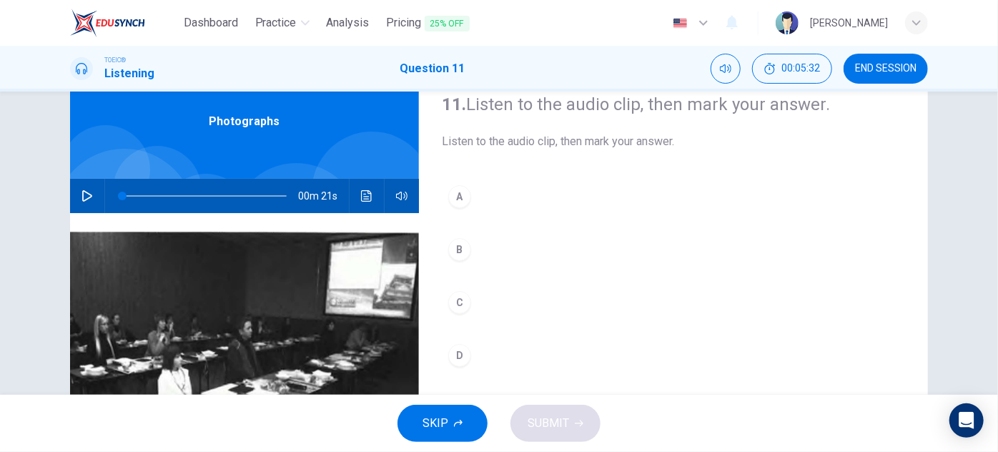
click at [82, 194] on icon "button" at bounding box center [87, 195] width 10 height 11
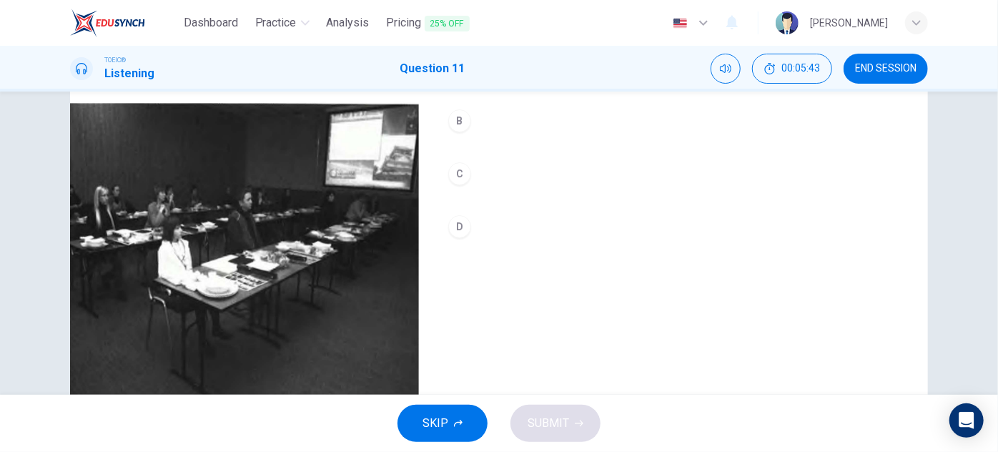
scroll to position [186, 0]
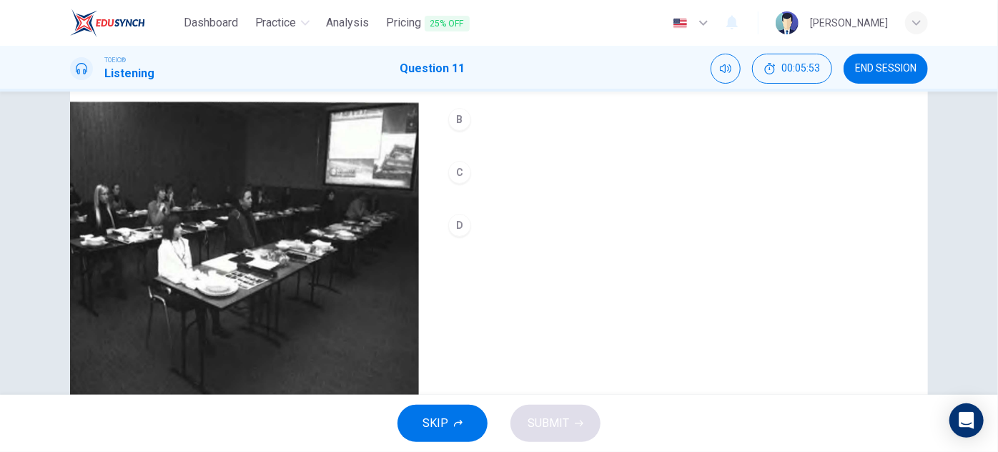
type input "0"
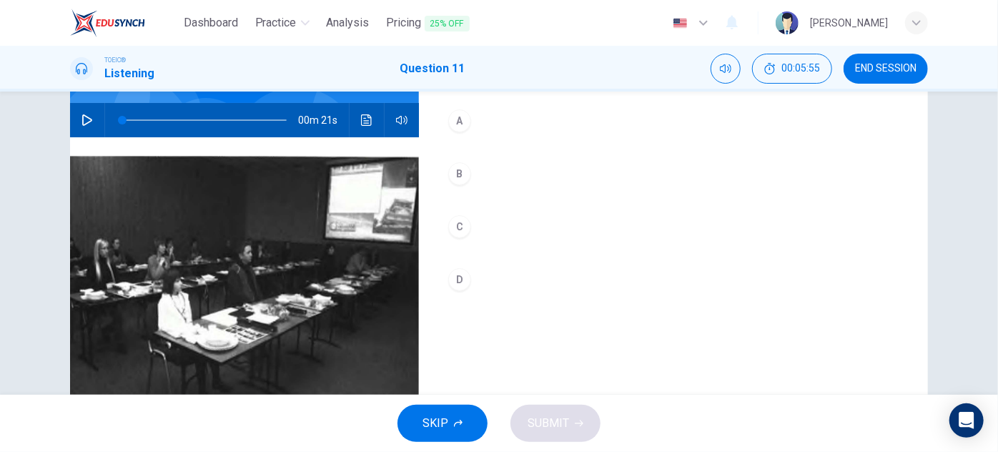
scroll to position [56, 0]
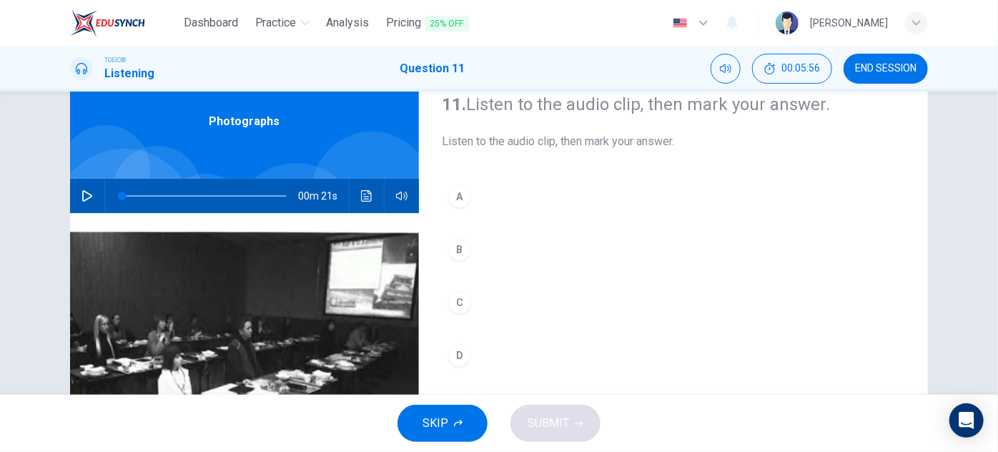
click at [361, 192] on icon "Click to see the audio transcription" at bounding box center [366, 195] width 11 height 11
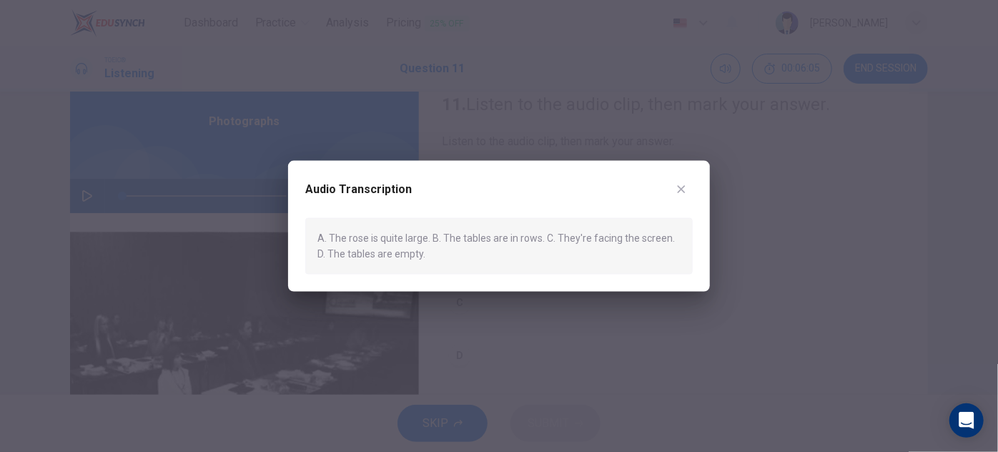
click at [410, 254] on div "A. The rose is quite large. B. The tables are in rows. C. They're facing the sc…" at bounding box center [498, 246] width 387 height 56
click at [681, 190] on icon "button" at bounding box center [681, 189] width 11 height 11
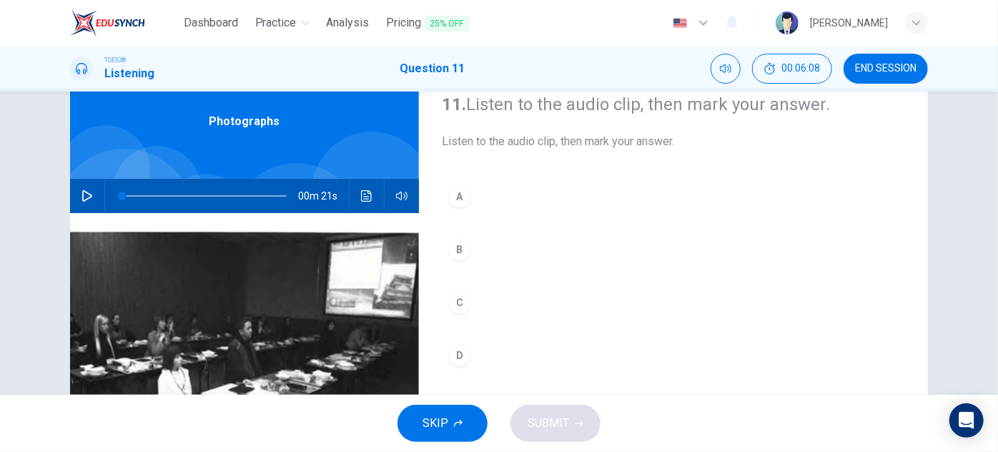
click at [457, 355] on div "D" at bounding box center [459, 355] width 23 height 23
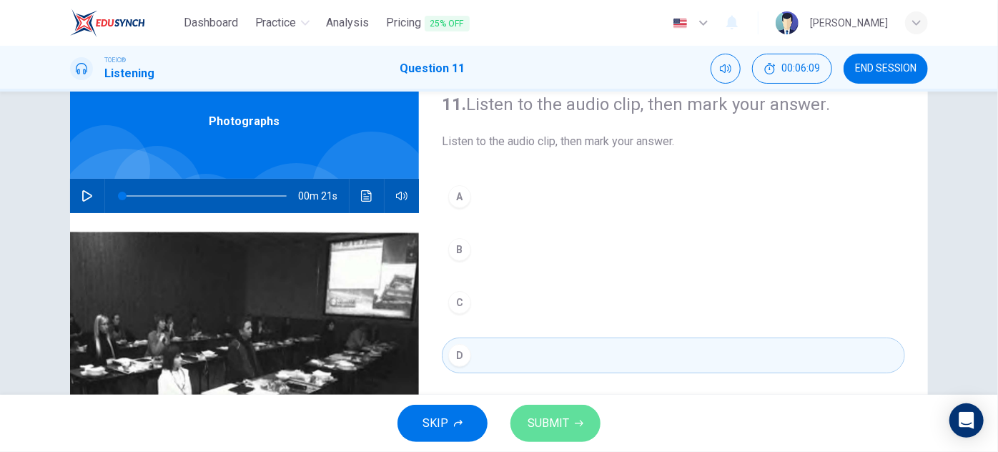
click at [537, 425] on span "SUBMIT" at bounding box center [548, 423] width 41 height 20
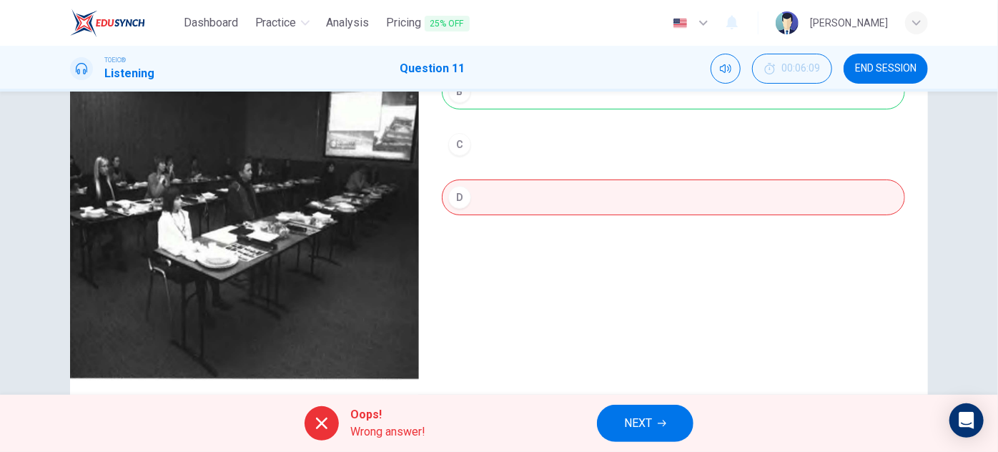
scroll to position [251, 0]
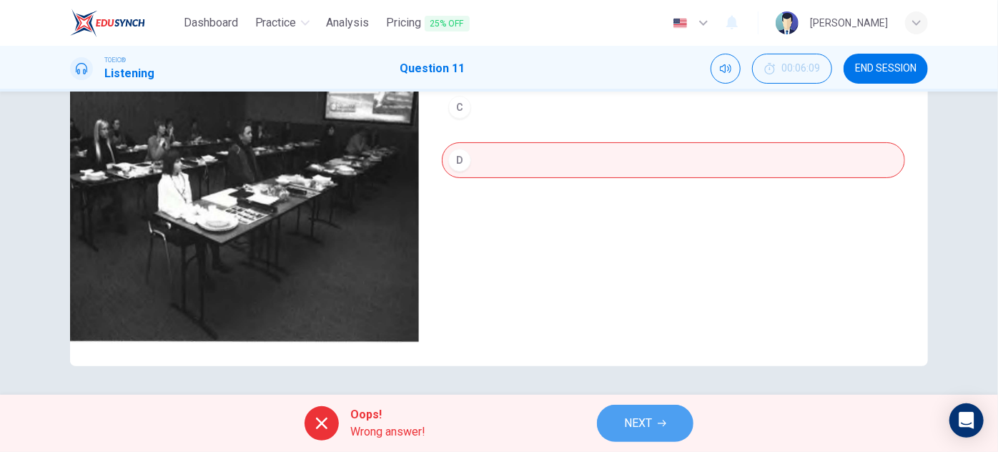
click at [654, 428] on button "NEXT" at bounding box center [645, 423] width 97 height 37
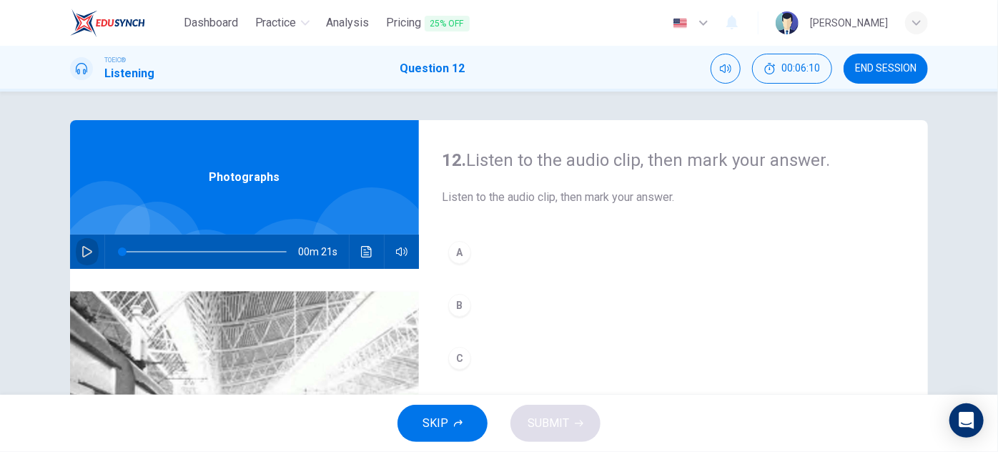
click at [92, 249] on button "button" at bounding box center [87, 251] width 23 height 34
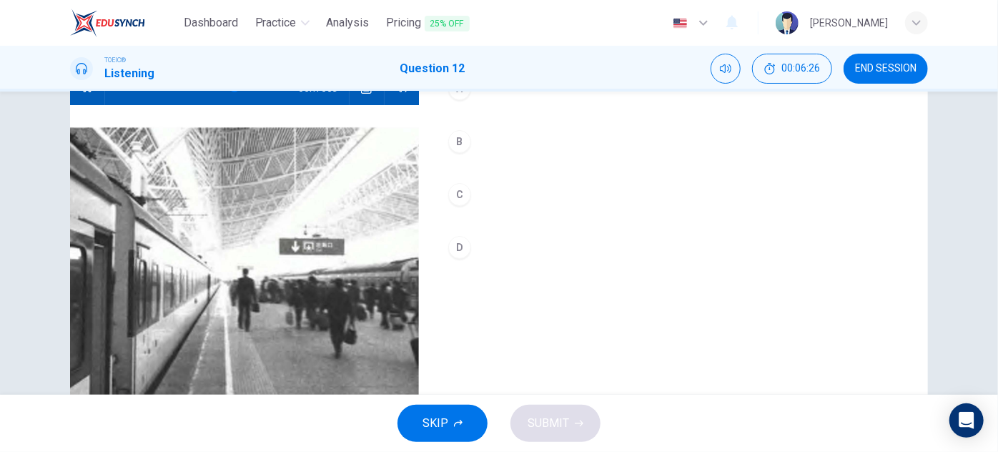
scroll to position [186, 0]
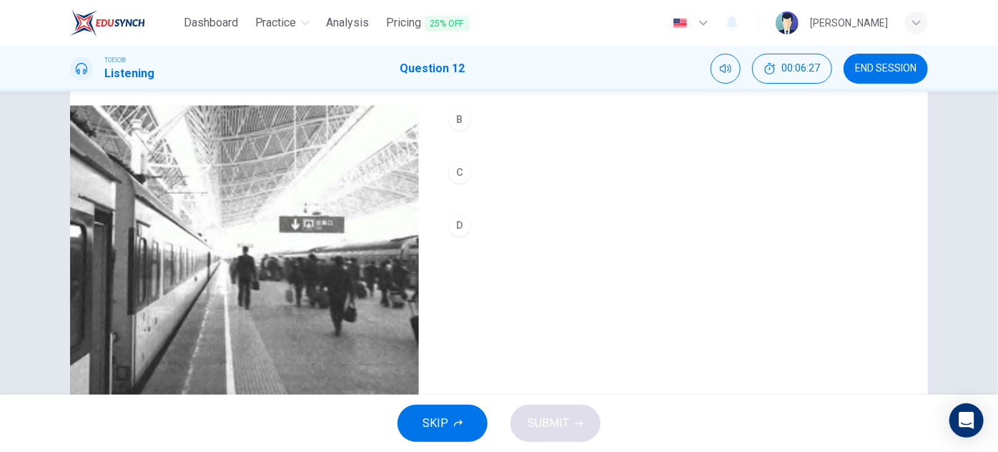
click at [458, 220] on div "D" at bounding box center [459, 225] width 23 height 23
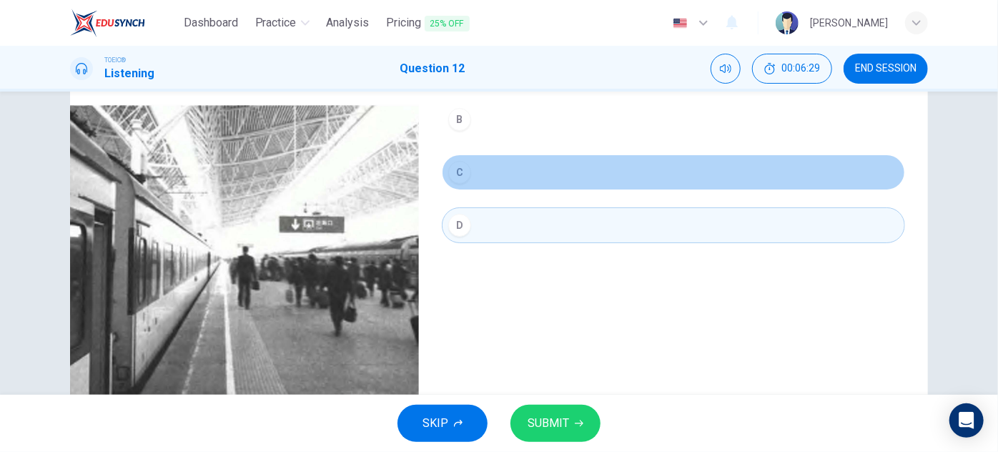
click at [462, 177] on div "C" at bounding box center [459, 172] width 23 height 23
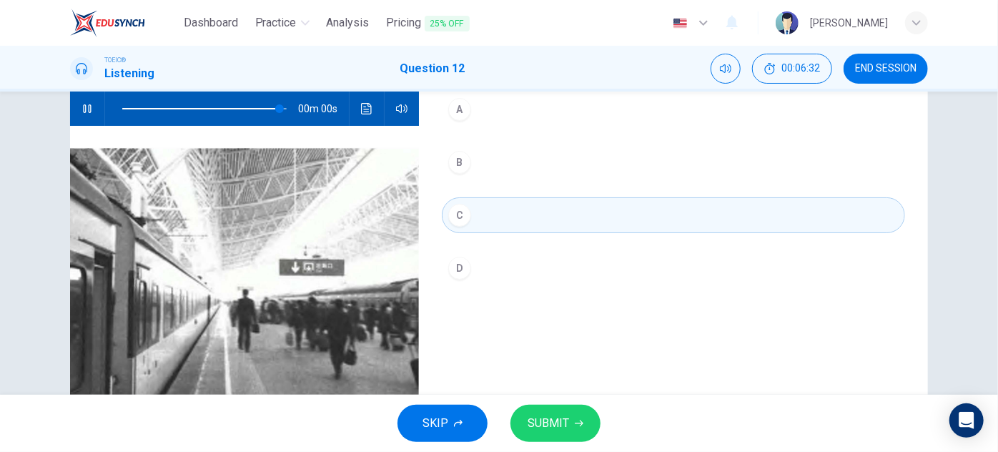
scroll to position [121, 0]
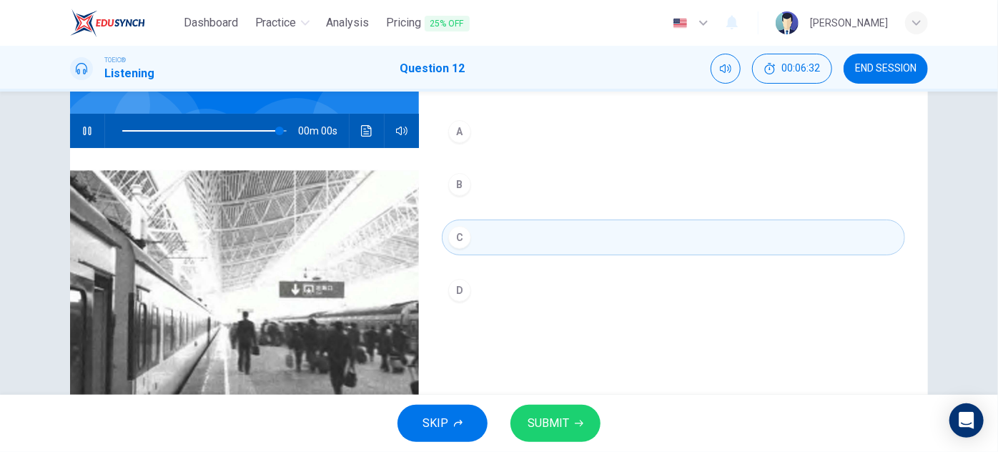
type input "0"
click at [458, 135] on div "A" at bounding box center [459, 131] width 23 height 23
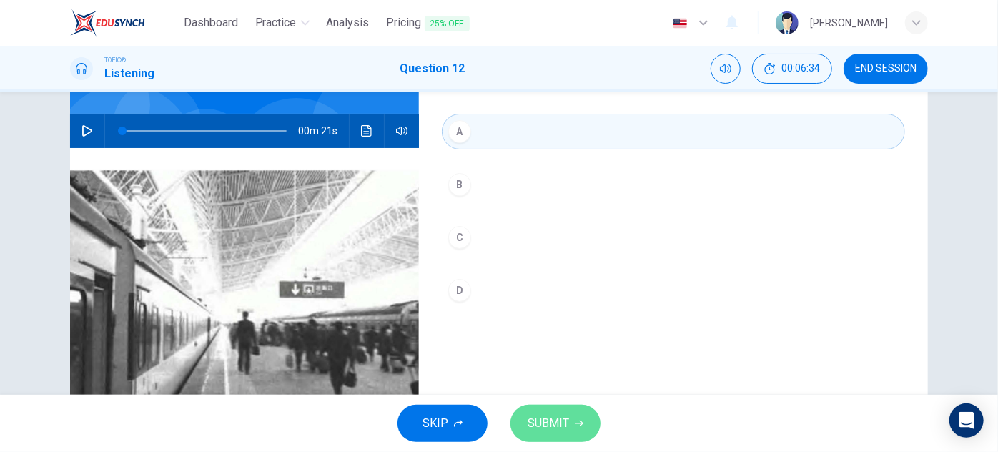
click at [555, 431] on span "SUBMIT" at bounding box center [548, 423] width 41 height 20
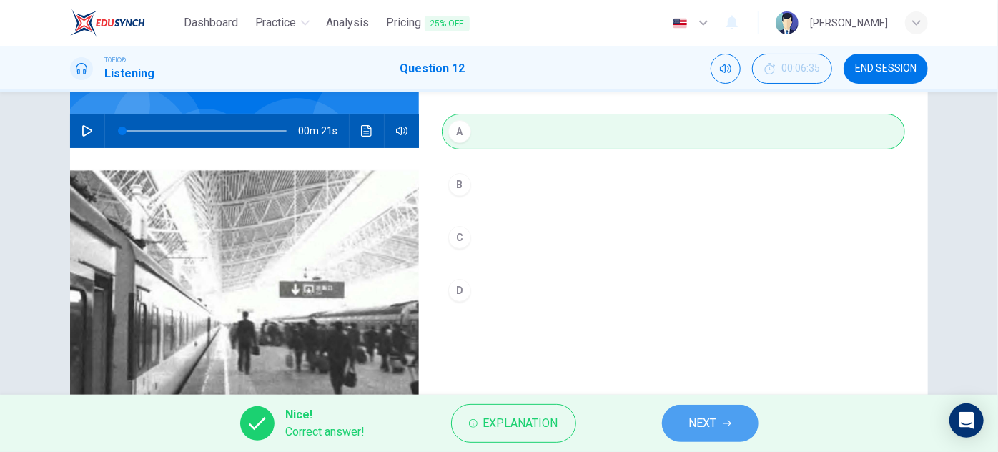
click at [693, 420] on span "NEXT" at bounding box center [703, 423] width 28 height 20
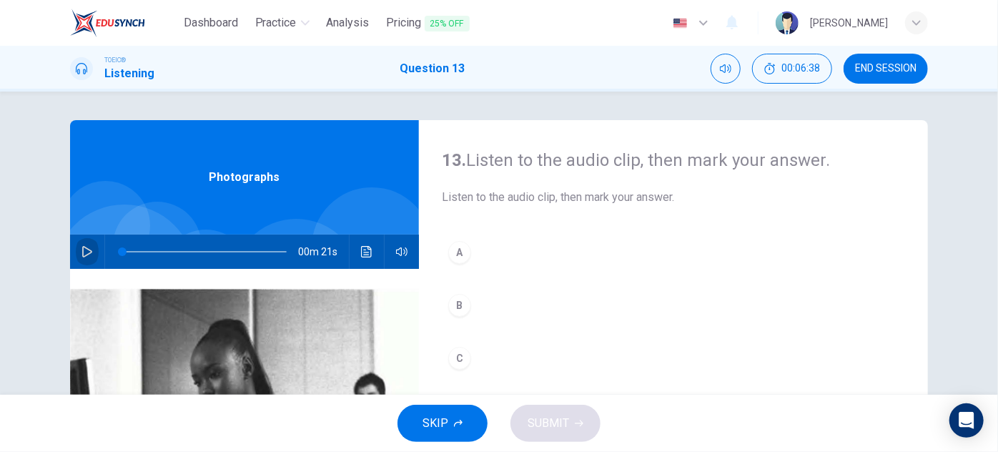
click at [89, 257] on button "button" at bounding box center [87, 251] width 23 height 34
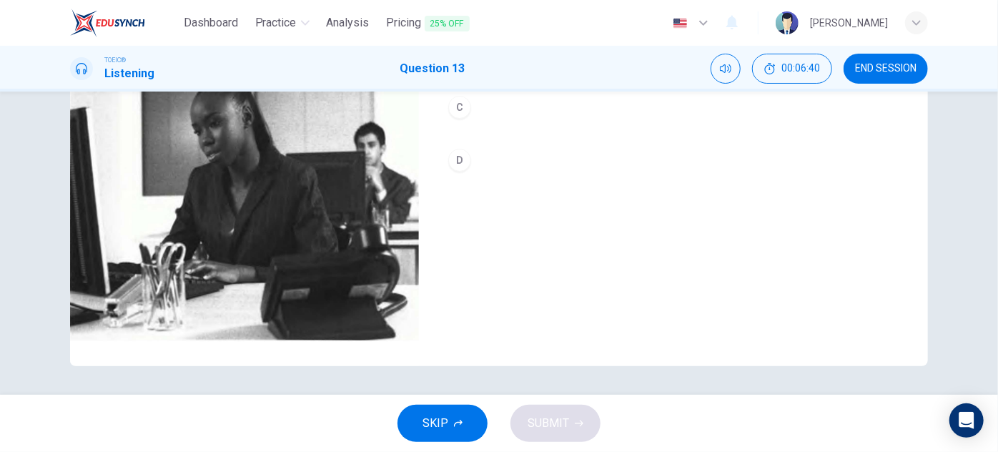
scroll to position [186, 0]
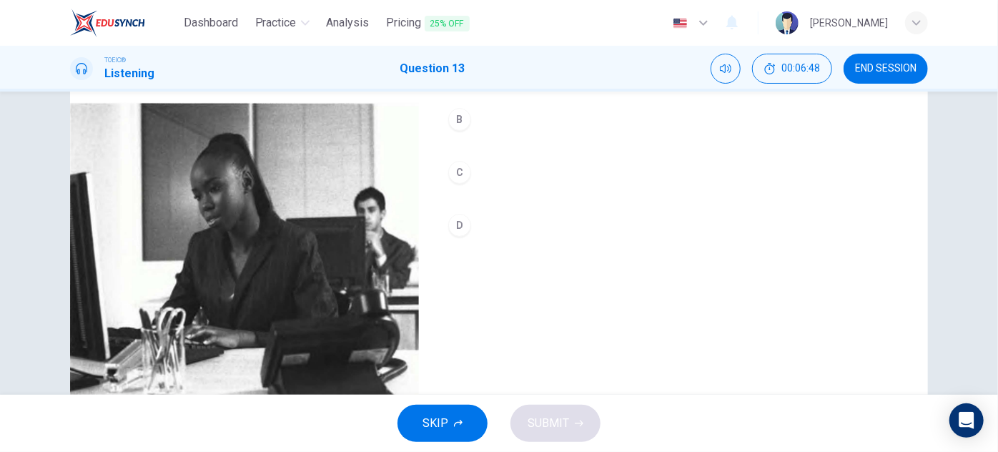
click at [453, 120] on div "B" at bounding box center [459, 119] width 23 height 23
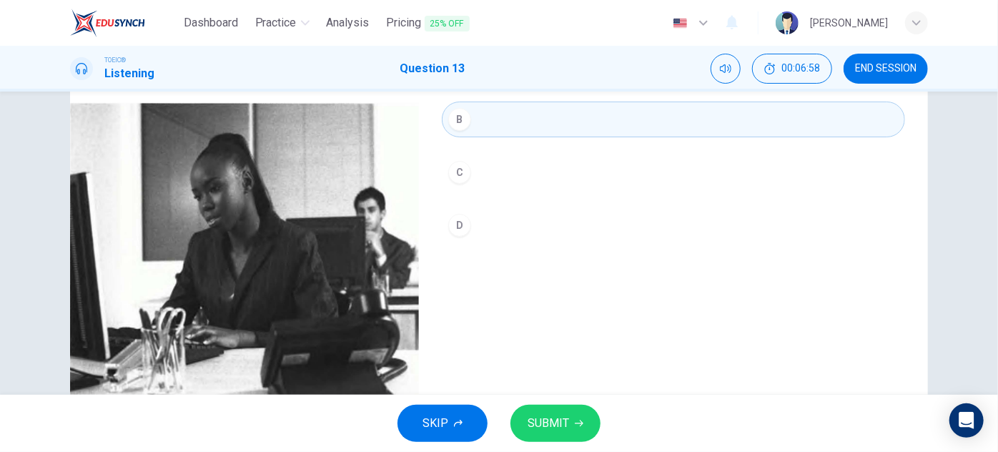
click at [530, 430] on span "SUBMIT" at bounding box center [548, 423] width 41 height 20
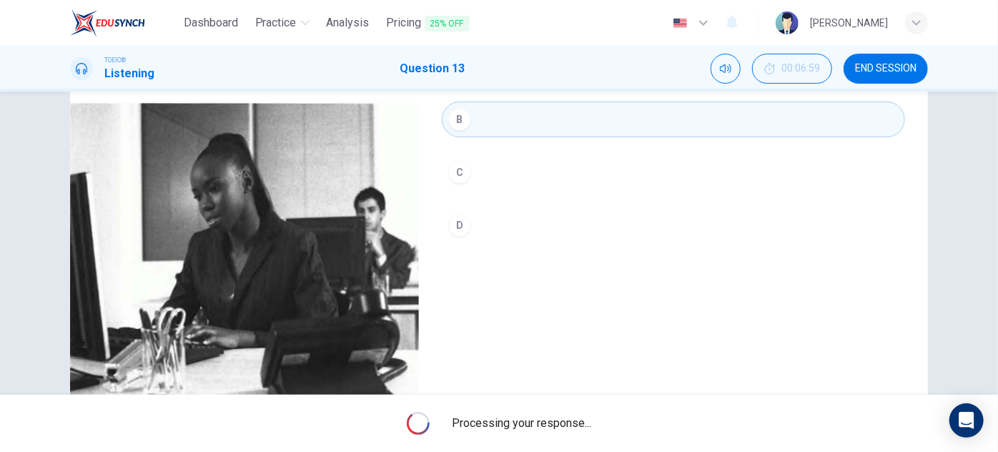
type input "0"
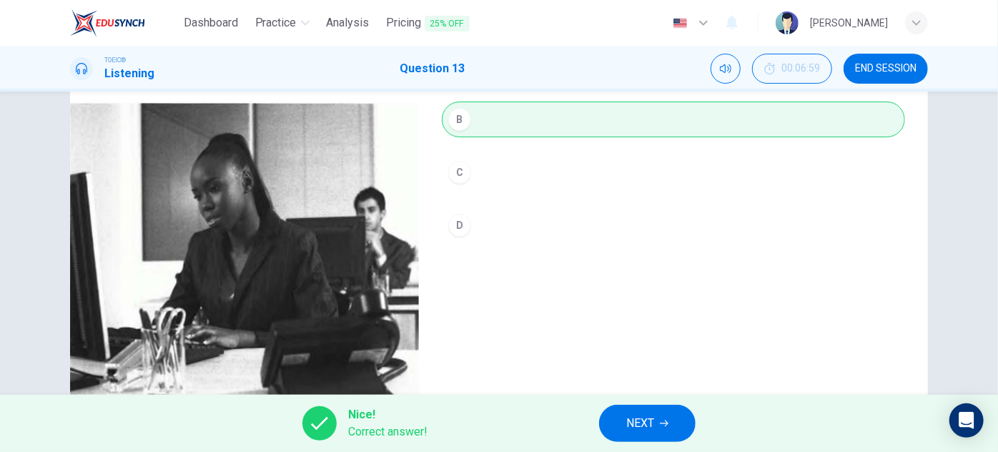
click at [669, 431] on button "NEXT" at bounding box center [647, 423] width 97 height 37
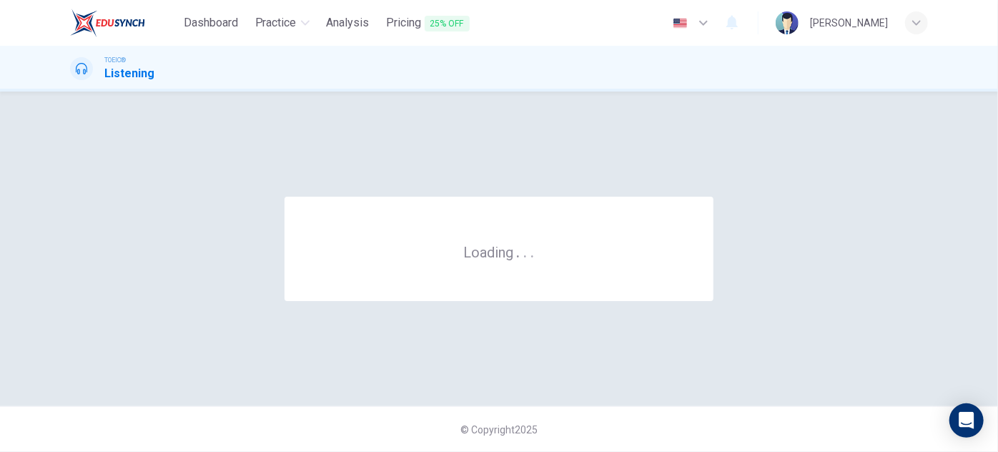
scroll to position [0, 0]
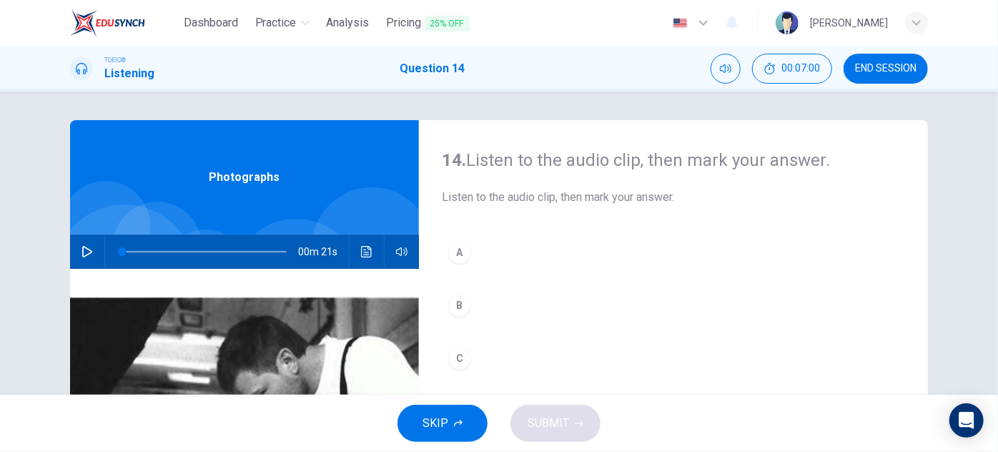
click at [81, 247] on icon "button" at bounding box center [86, 251] width 11 height 11
click at [84, 249] on icon "button" at bounding box center [86, 251] width 11 height 11
click at [458, 249] on div "A" at bounding box center [459, 252] width 23 height 23
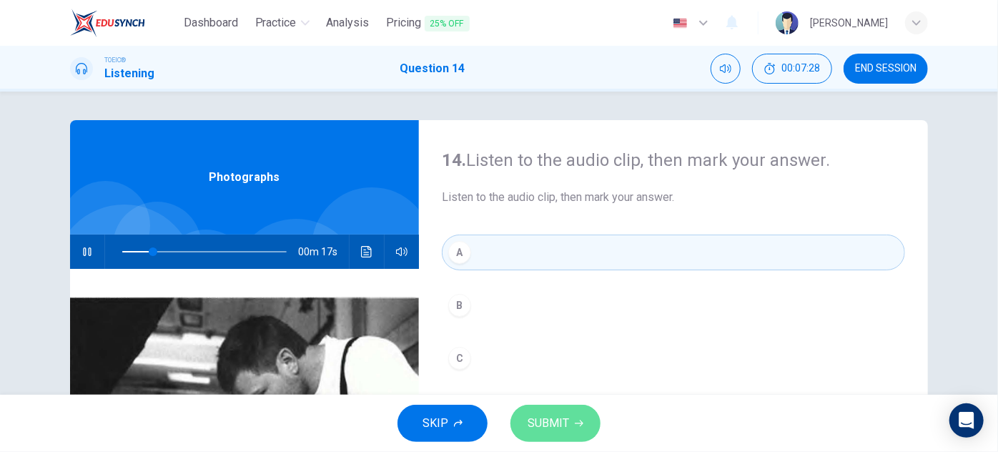
click at [554, 425] on span "SUBMIT" at bounding box center [548, 423] width 41 height 20
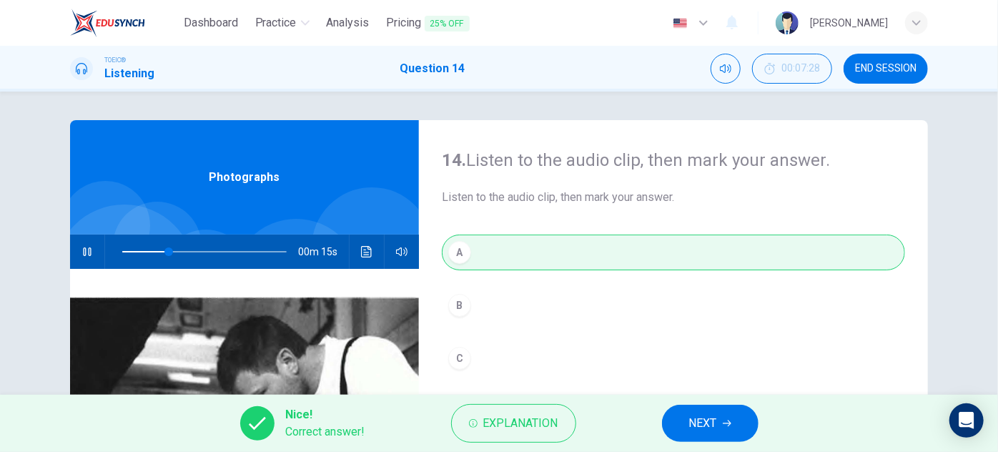
type input "33"
click at [723, 423] on icon "button" at bounding box center [727, 423] width 9 height 9
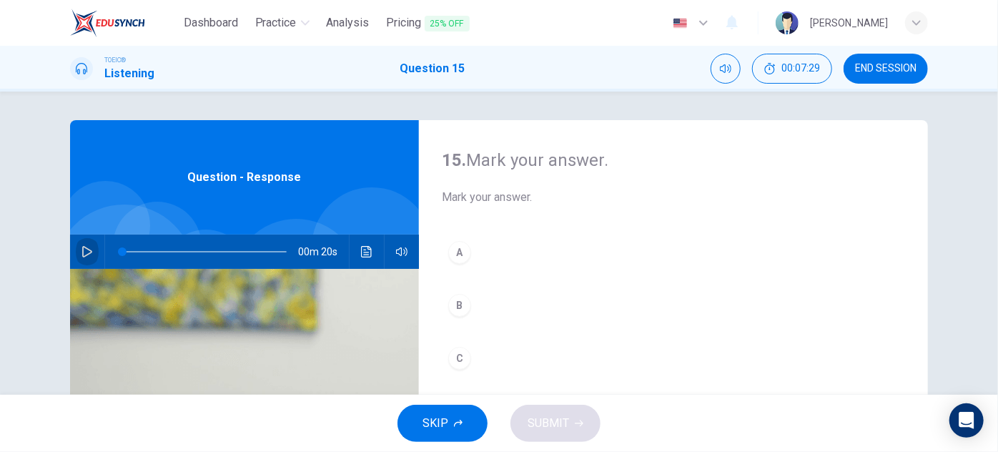
click at [81, 252] on icon "button" at bounding box center [86, 251] width 11 height 11
click at [464, 254] on div "A" at bounding box center [459, 252] width 23 height 23
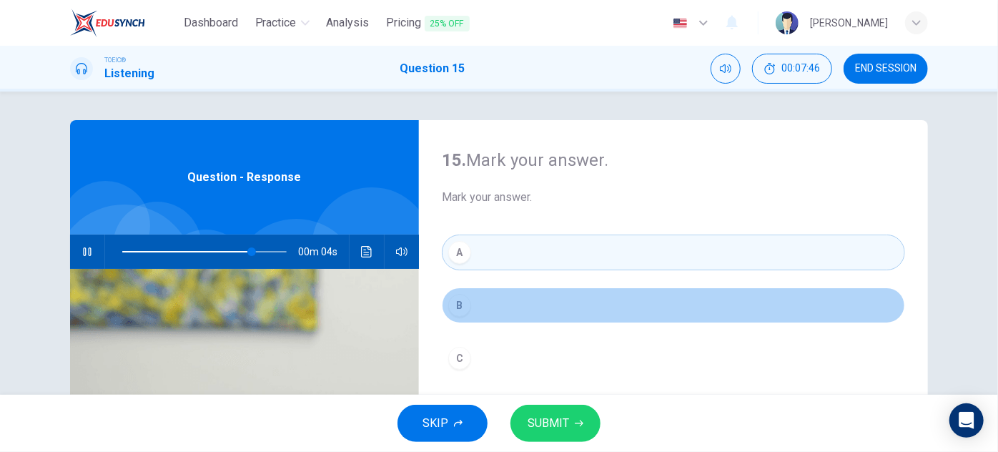
click at [452, 296] on div "B" at bounding box center [459, 305] width 23 height 23
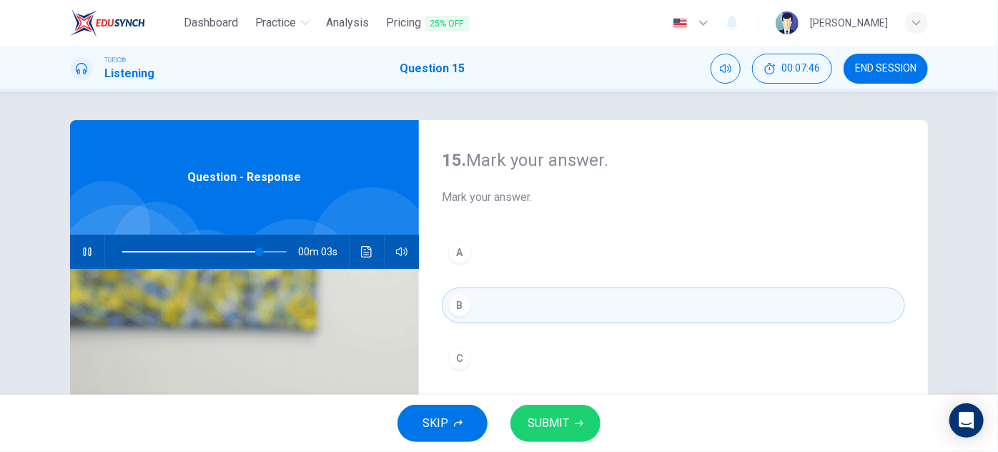
scroll to position [129, 0]
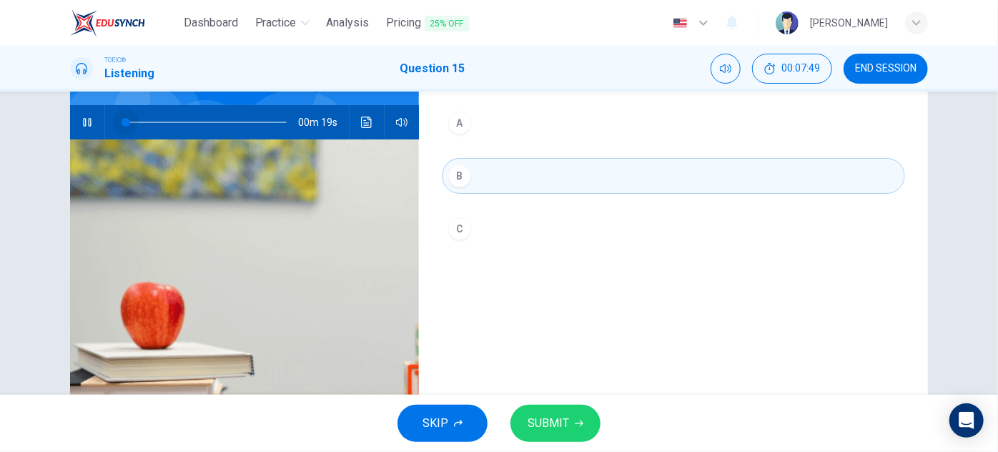
click at [122, 119] on span at bounding box center [204, 122] width 164 height 20
click at [545, 425] on span "SUBMIT" at bounding box center [548, 423] width 41 height 20
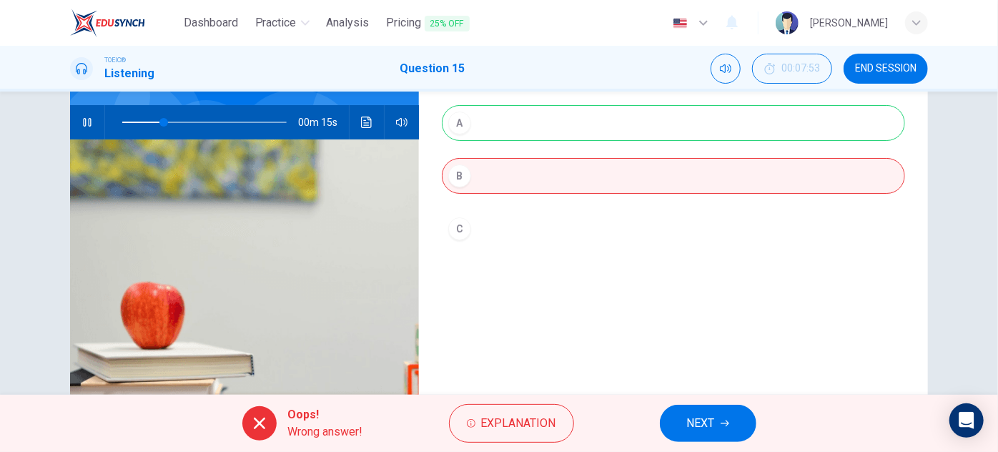
type input "30"
click at [719, 430] on button "NEXT" at bounding box center [708, 423] width 97 height 37
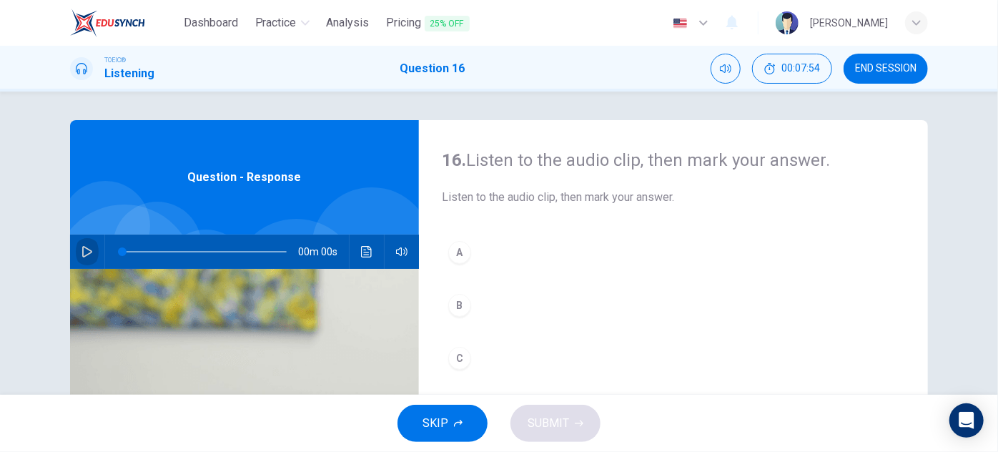
click at [87, 251] on icon "button" at bounding box center [87, 251] width 10 height 11
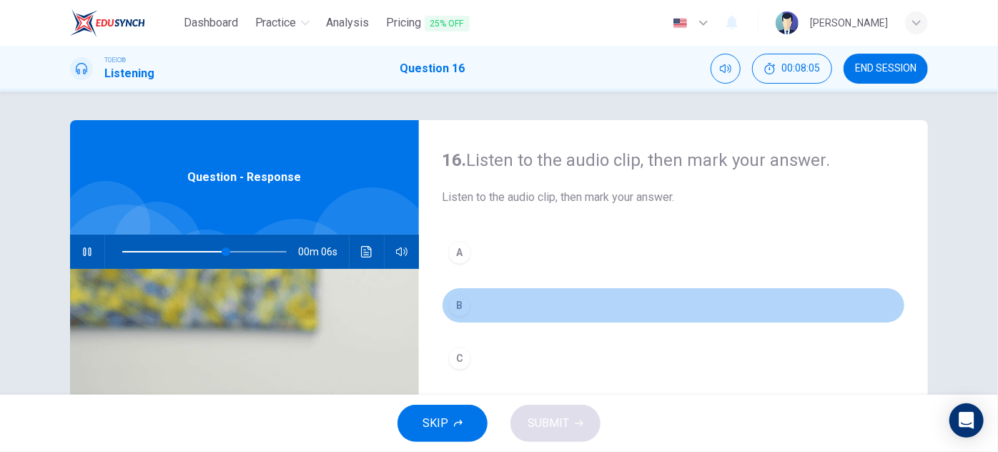
click at [455, 305] on div "B" at bounding box center [459, 305] width 23 height 23
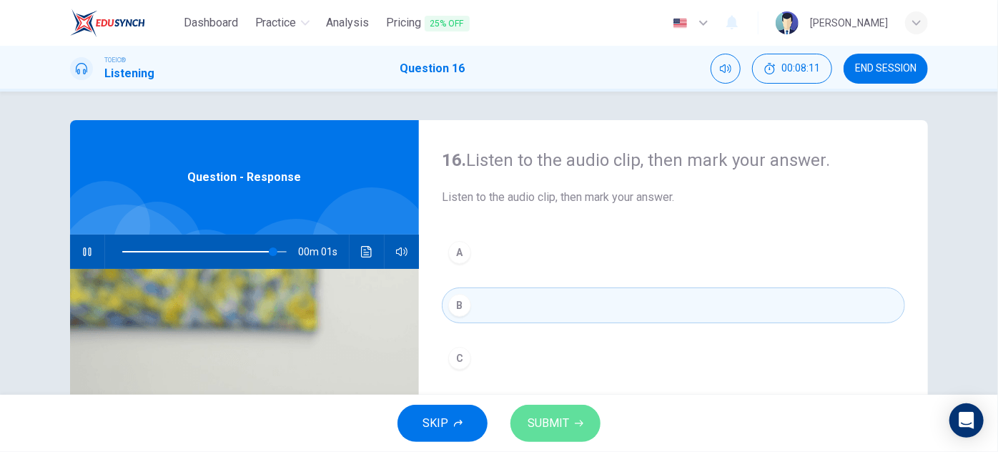
click at [548, 416] on span "SUBMIT" at bounding box center [548, 423] width 41 height 20
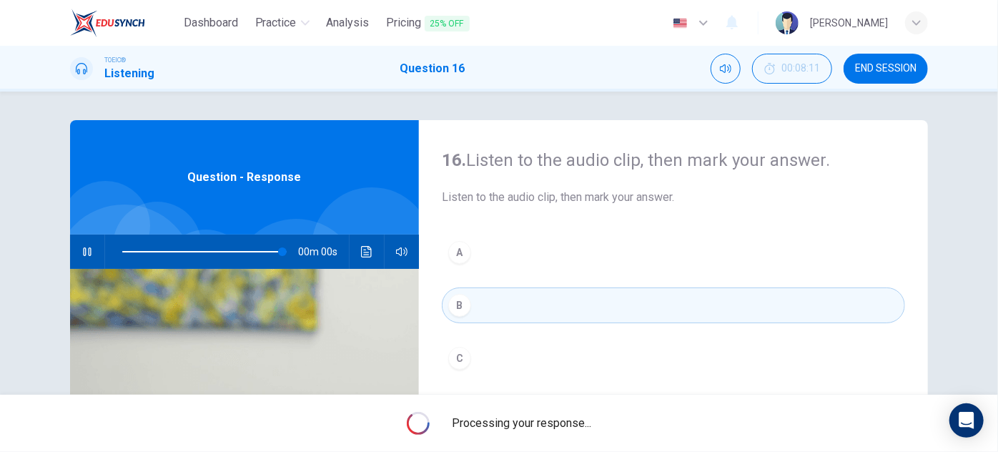
type input "0"
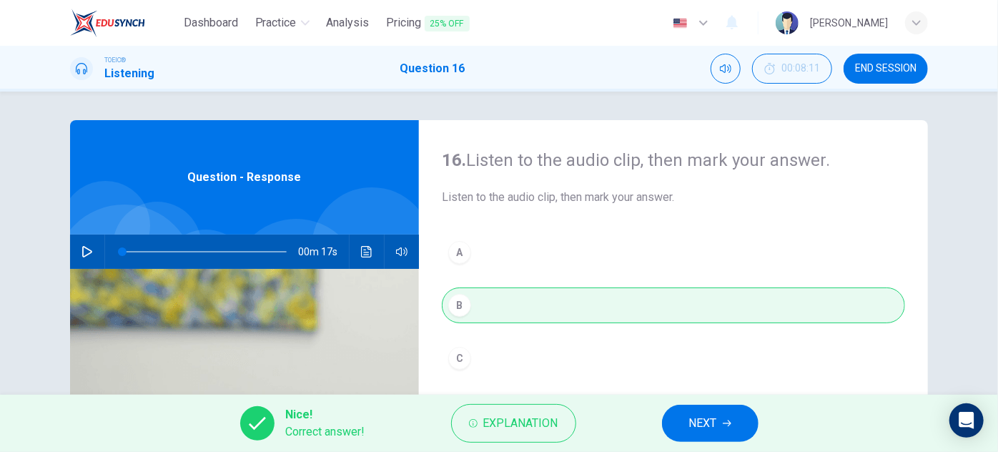
click at [726, 426] on icon "button" at bounding box center [727, 423] width 9 height 9
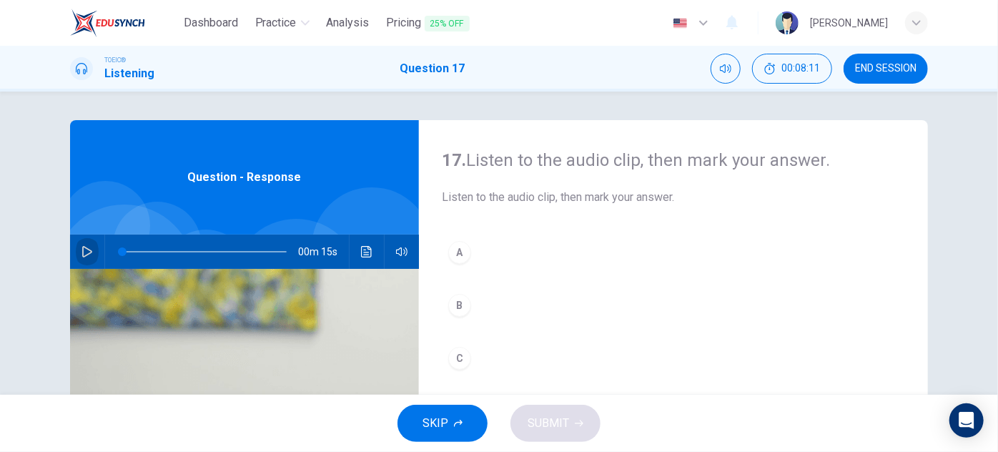
click at [82, 251] on icon "button" at bounding box center [87, 251] width 10 height 11
type input "0"
click at [462, 354] on div "C" at bounding box center [459, 358] width 23 height 23
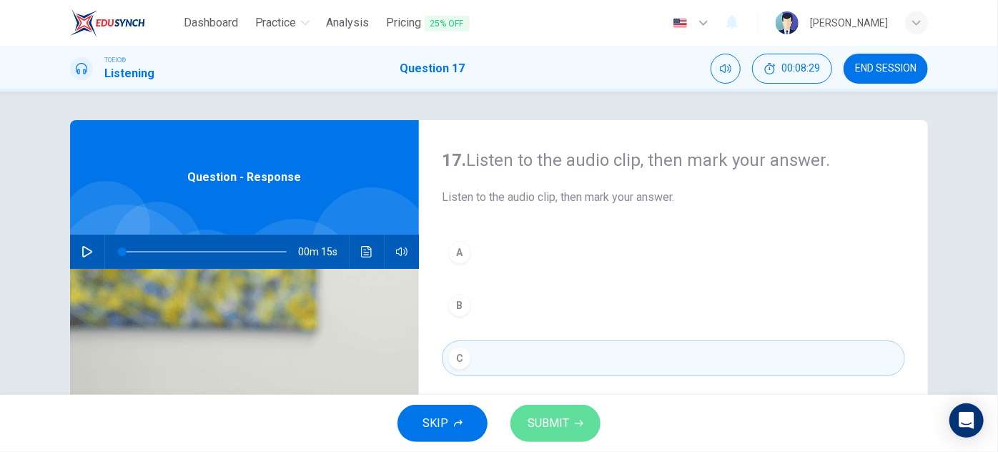
click at [538, 425] on span "SUBMIT" at bounding box center [548, 423] width 41 height 20
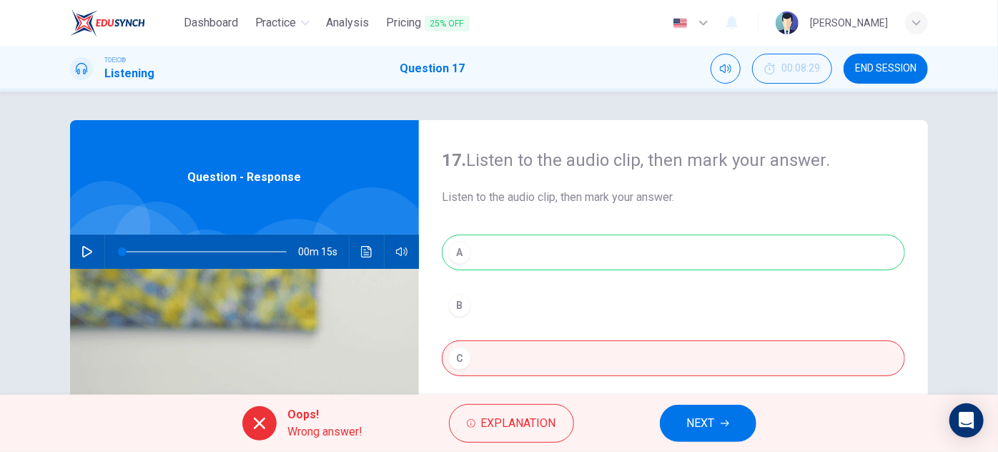
click at [718, 421] on button "NEXT" at bounding box center [708, 423] width 97 height 37
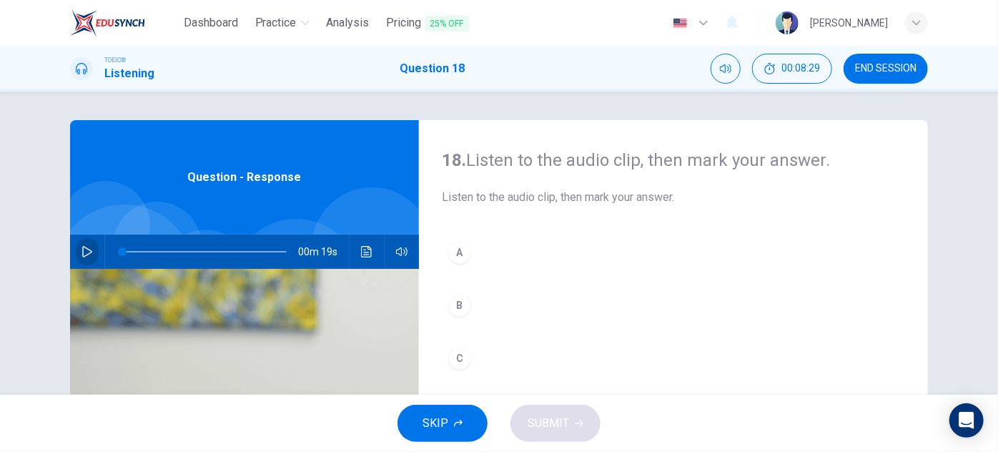
click at [94, 252] on button "button" at bounding box center [87, 251] width 23 height 34
click at [86, 262] on button "button" at bounding box center [87, 251] width 23 height 34
click at [457, 249] on div "A" at bounding box center [459, 252] width 23 height 23
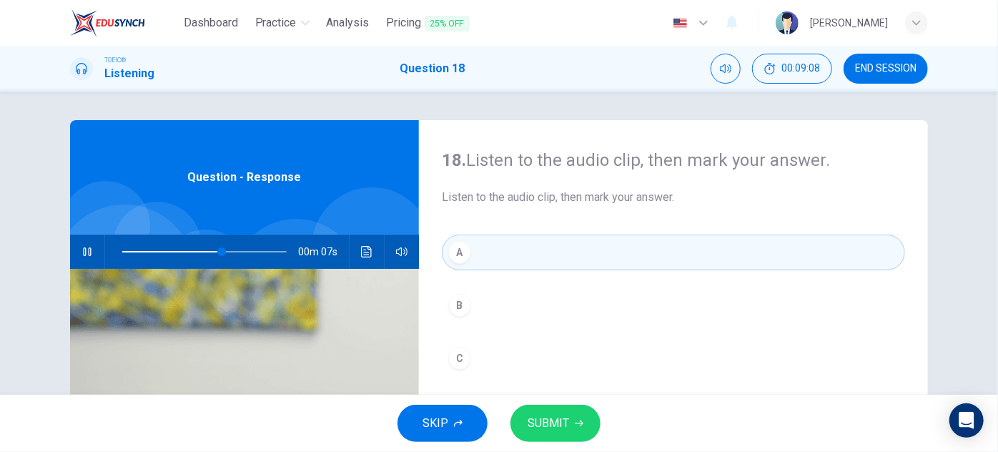
click at [456, 306] on div "B" at bounding box center [459, 305] width 23 height 23
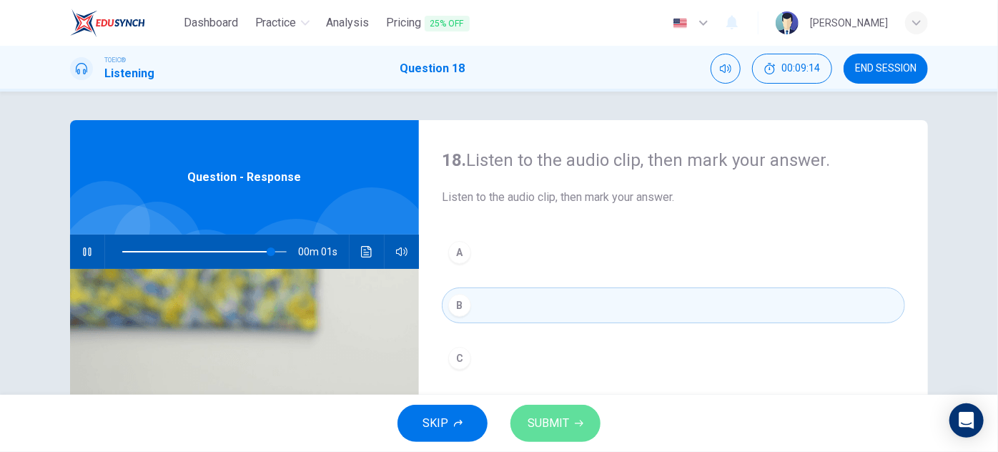
click at [548, 426] on span "SUBMIT" at bounding box center [548, 423] width 41 height 20
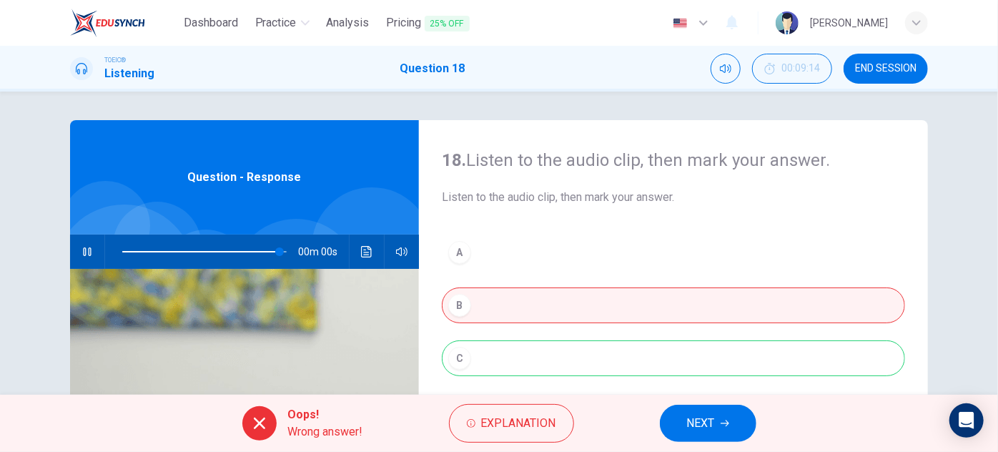
type input "0"
click at [688, 420] on span "NEXT" at bounding box center [701, 423] width 28 height 20
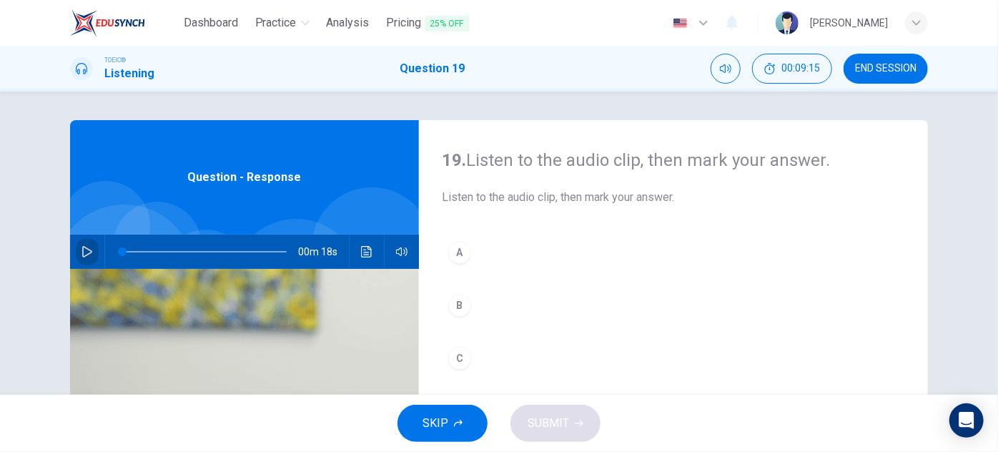
click at [87, 250] on icon "button" at bounding box center [87, 251] width 10 height 11
click at [122, 251] on span at bounding box center [124, 251] width 4 height 1
click at [361, 247] on icon "Click to see the audio transcription" at bounding box center [366, 251] width 11 height 11
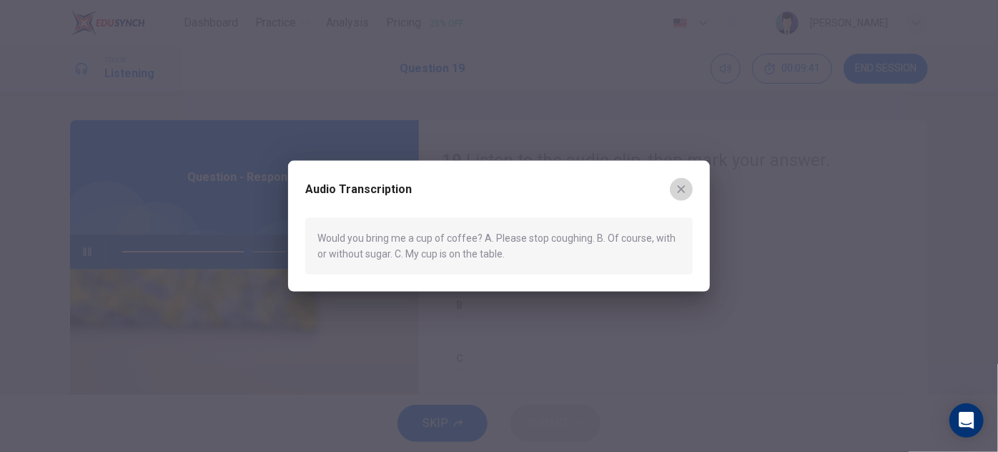
click at [682, 190] on icon "button" at bounding box center [682, 189] width 8 height 8
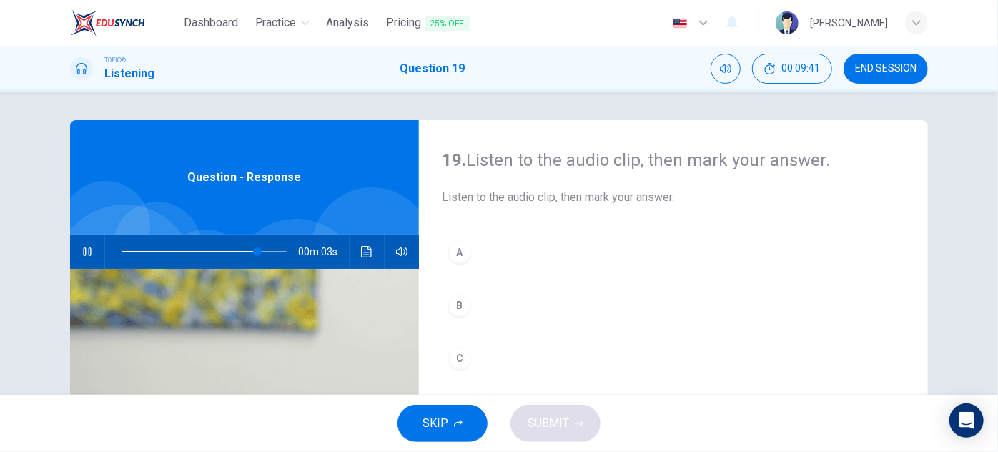
click at [455, 300] on div "B" at bounding box center [459, 305] width 23 height 23
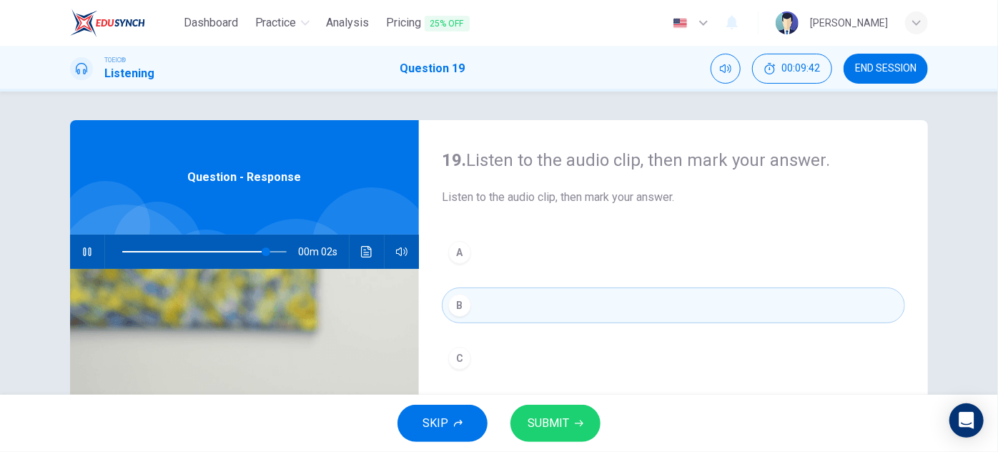
click at [549, 427] on span "SUBMIT" at bounding box center [548, 423] width 41 height 20
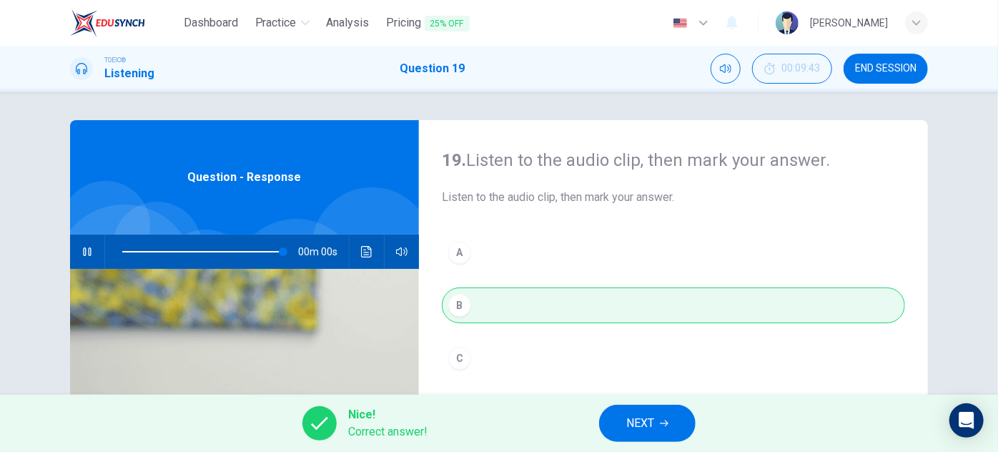
type input "0"
click at [661, 415] on button "NEXT" at bounding box center [647, 423] width 97 height 37
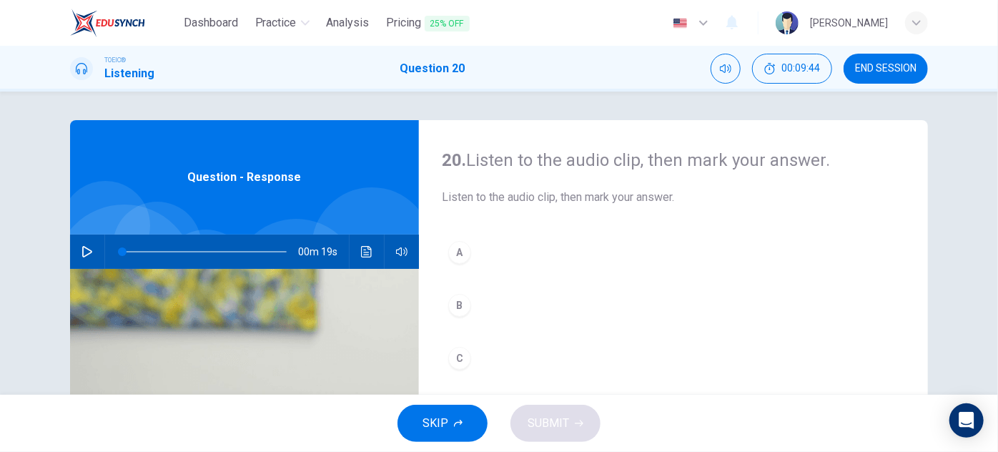
click at [81, 250] on icon "button" at bounding box center [86, 251] width 11 height 11
click at [458, 302] on div "B" at bounding box center [459, 305] width 23 height 23
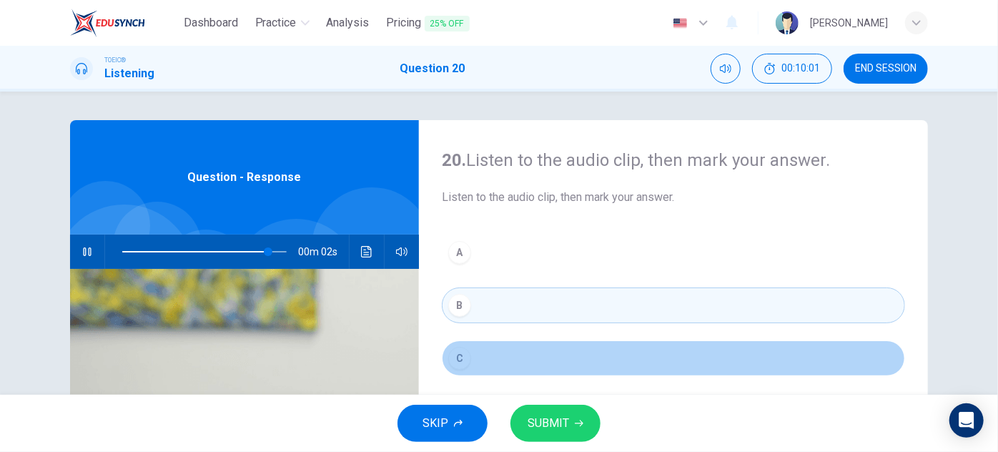
click at [462, 356] on div "C" at bounding box center [459, 358] width 23 height 23
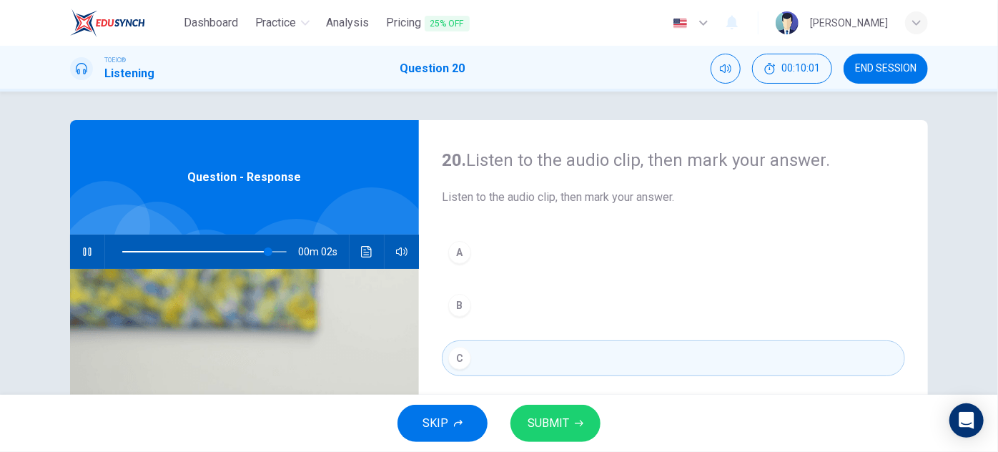
click at [575, 430] on button "SUBMIT" at bounding box center [555, 423] width 90 height 37
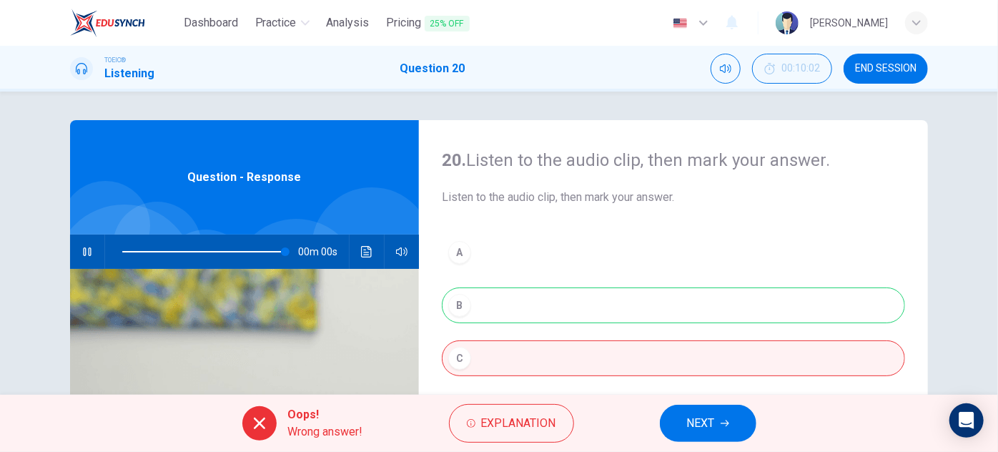
type input "0"
click at [732, 424] on button "NEXT" at bounding box center [708, 423] width 97 height 37
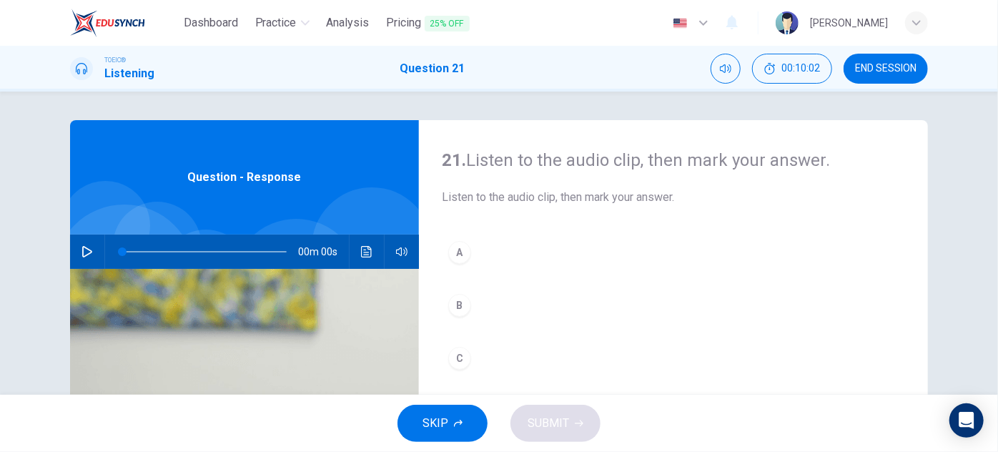
click at [84, 252] on icon "button" at bounding box center [86, 251] width 11 height 11
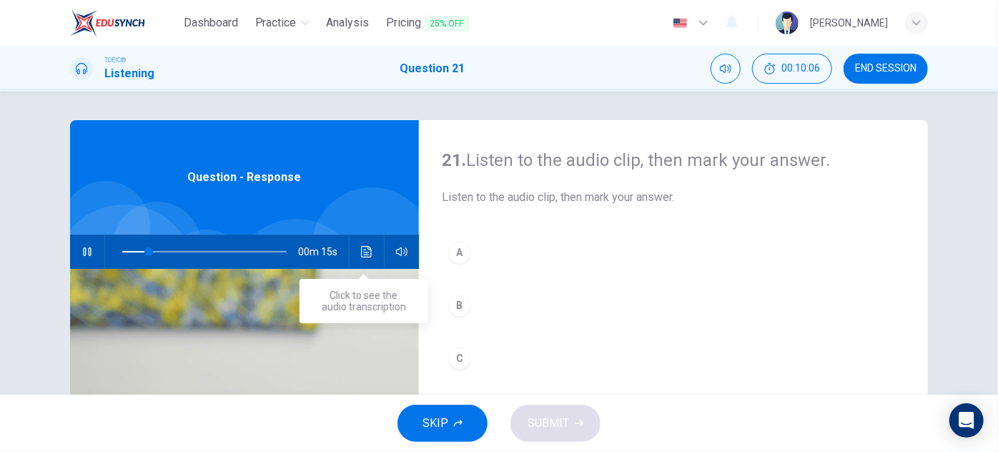
click at [364, 254] on icon "Click to see the audio transcription" at bounding box center [366, 251] width 11 height 11
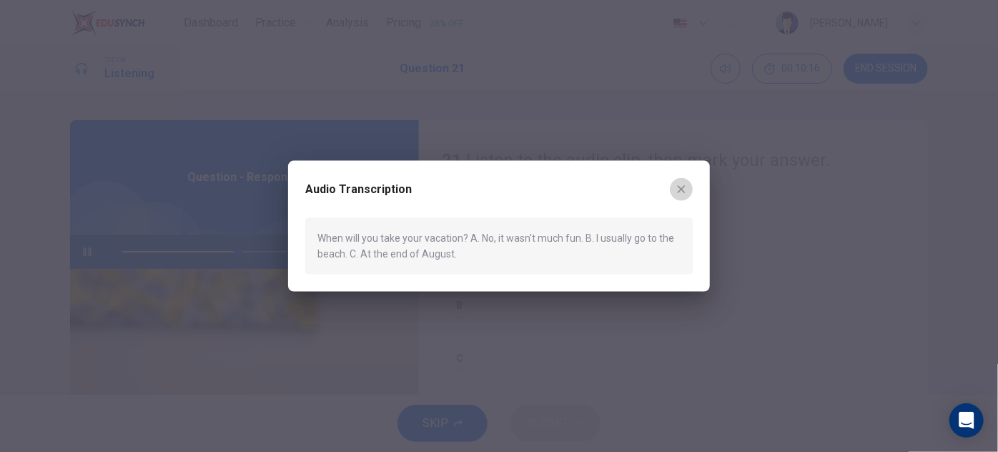
click at [681, 193] on icon "button" at bounding box center [681, 189] width 11 height 11
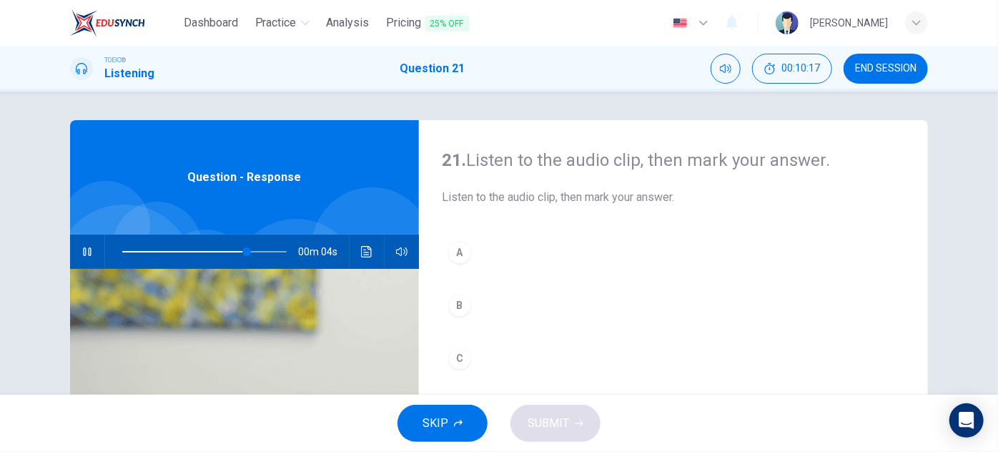
click at [460, 348] on div "C" at bounding box center [459, 358] width 23 height 23
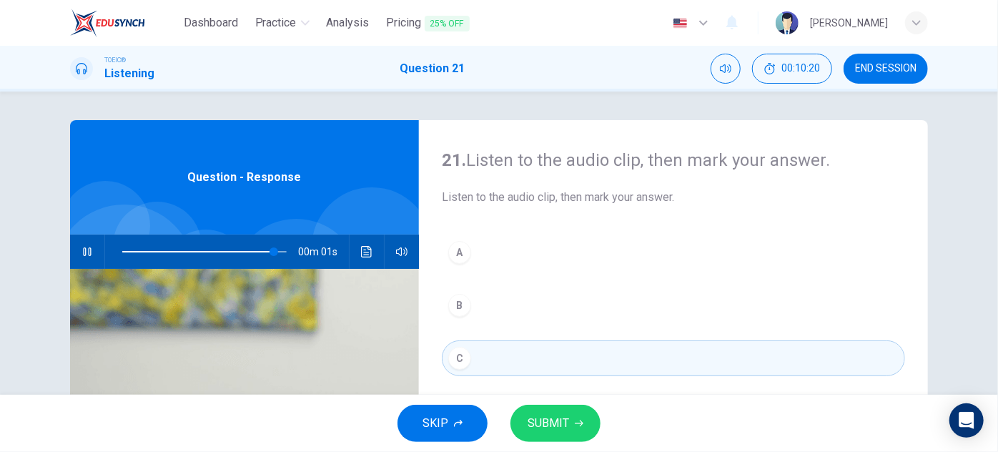
click at [568, 427] on span "SUBMIT" at bounding box center [548, 423] width 41 height 20
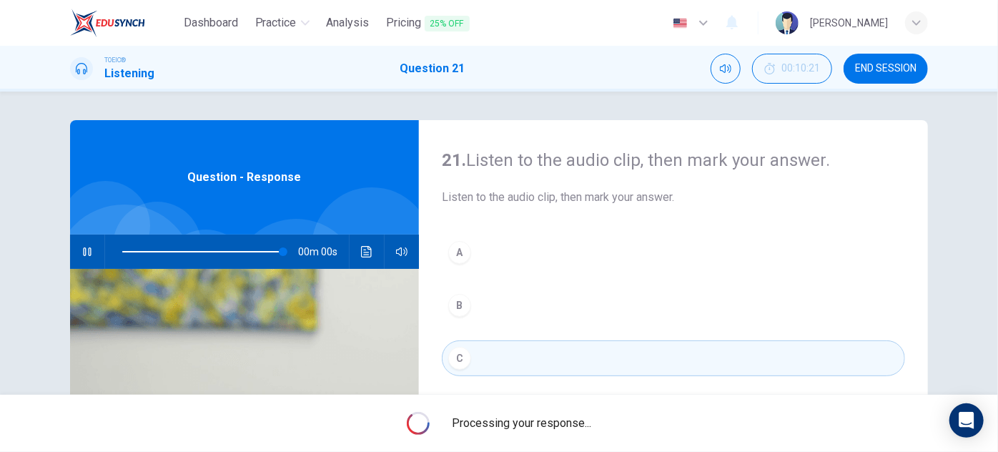
type input "0"
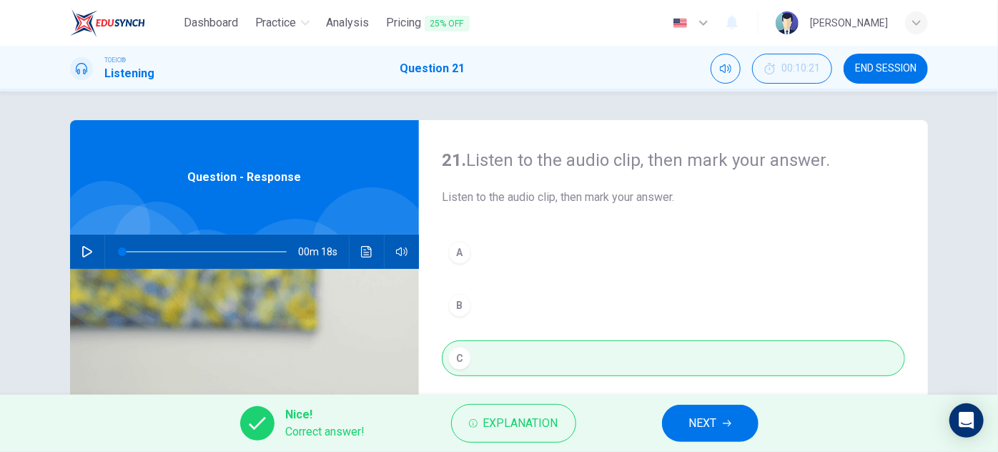
click at [675, 422] on button "NEXT" at bounding box center [710, 423] width 97 height 37
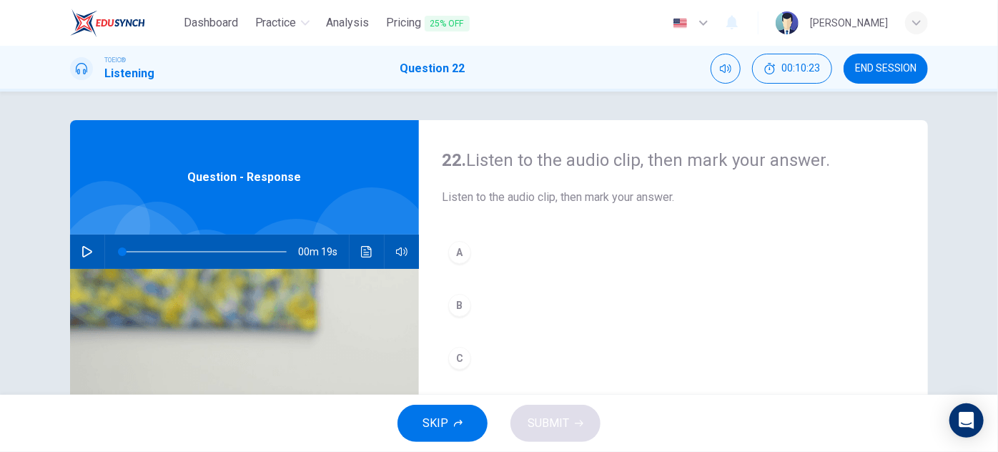
click at [81, 251] on icon "button" at bounding box center [86, 251] width 11 height 11
type input "2"
click at [122, 249] on span at bounding box center [122, 251] width 9 height 9
click at [362, 254] on icon "Click to see the audio transcription" at bounding box center [366, 251] width 11 height 11
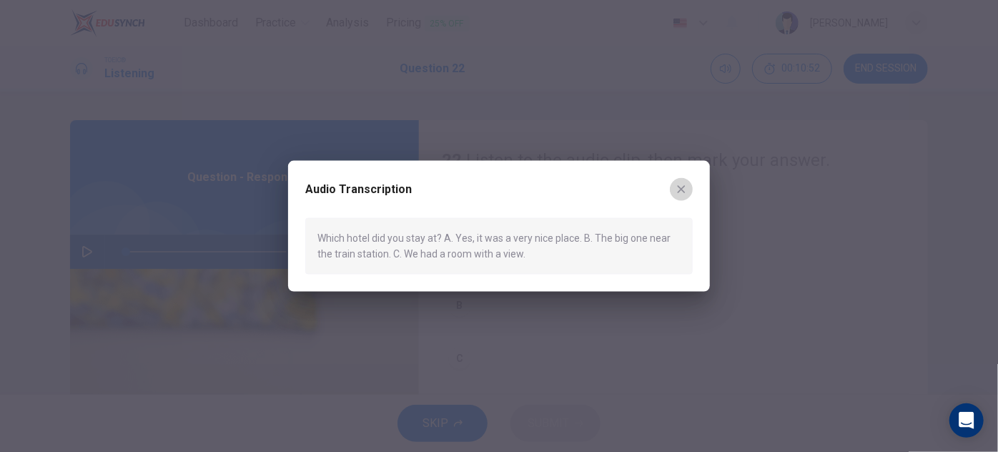
click at [682, 190] on icon "button" at bounding box center [682, 189] width 8 height 8
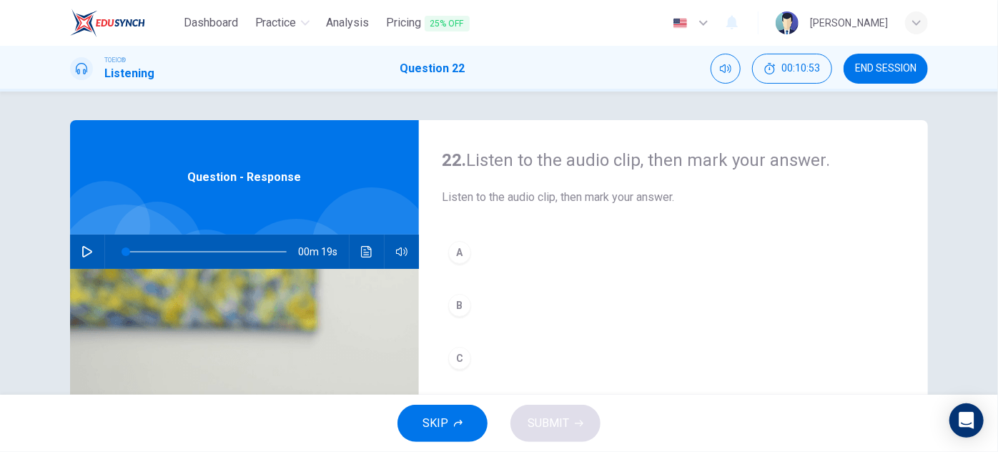
click at [459, 292] on button "B" at bounding box center [673, 305] width 463 height 36
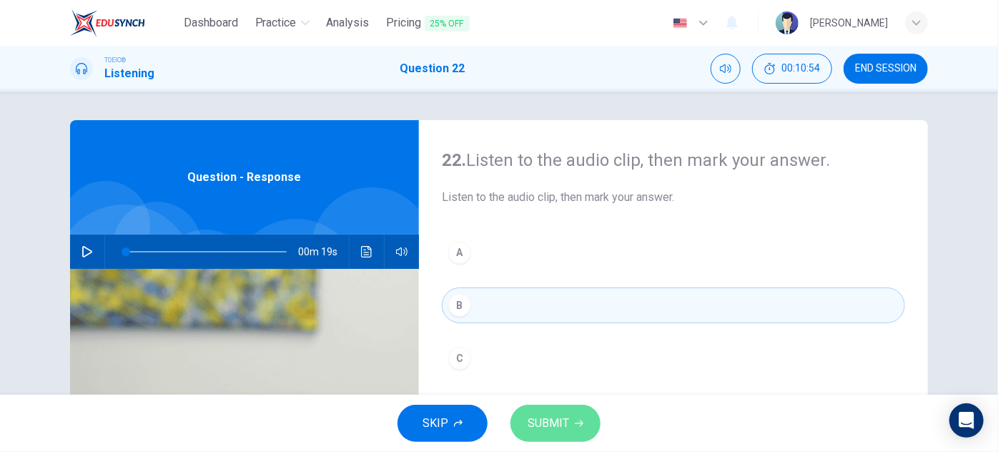
click at [555, 419] on span "SUBMIT" at bounding box center [548, 423] width 41 height 20
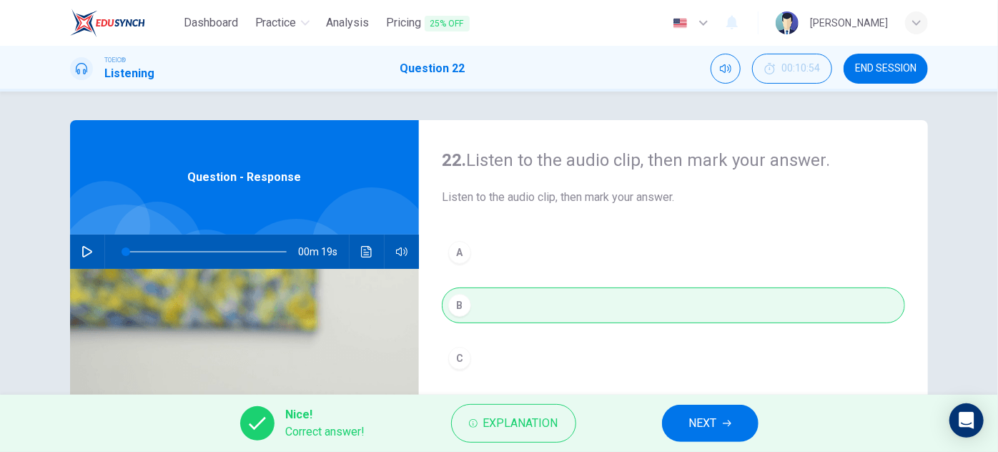
click at [698, 420] on span "NEXT" at bounding box center [703, 423] width 28 height 20
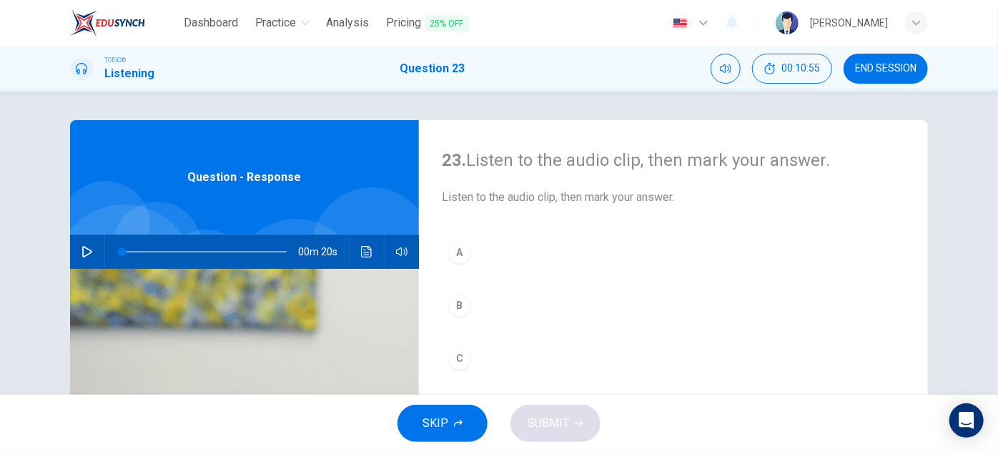
click at [86, 252] on icon "button" at bounding box center [86, 251] width 11 height 11
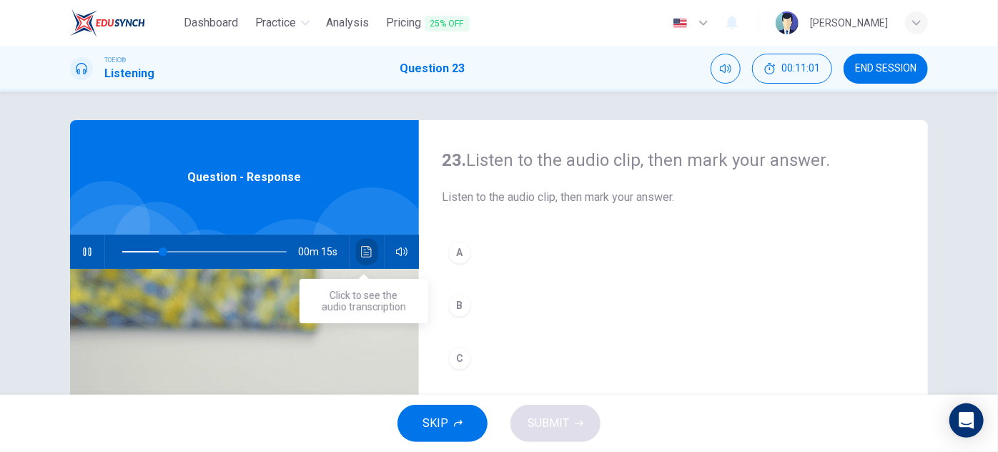
click at [356, 257] on button "Click to see the audio transcription" at bounding box center [366, 251] width 23 height 34
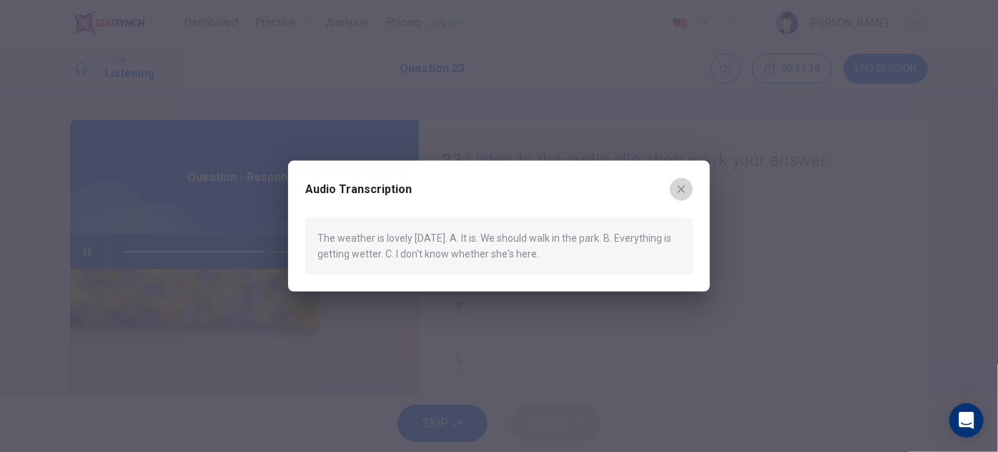
click at [681, 191] on icon "button" at bounding box center [681, 189] width 11 height 11
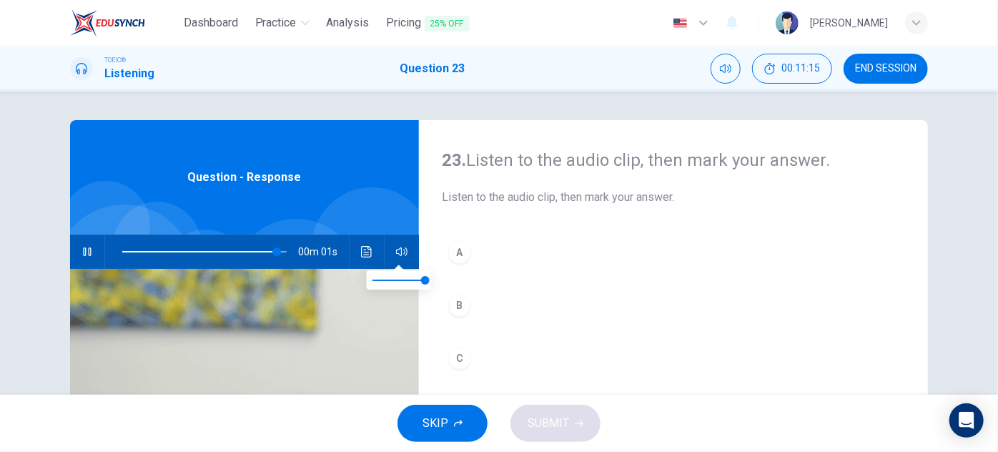
click at [458, 309] on div "B" at bounding box center [459, 305] width 23 height 23
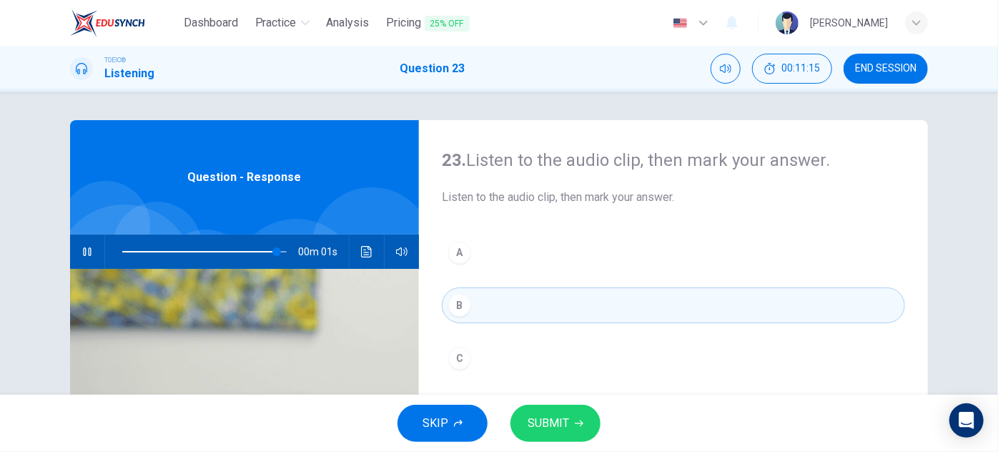
type input "0"
click at [578, 434] on button "SUBMIT" at bounding box center [555, 423] width 90 height 37
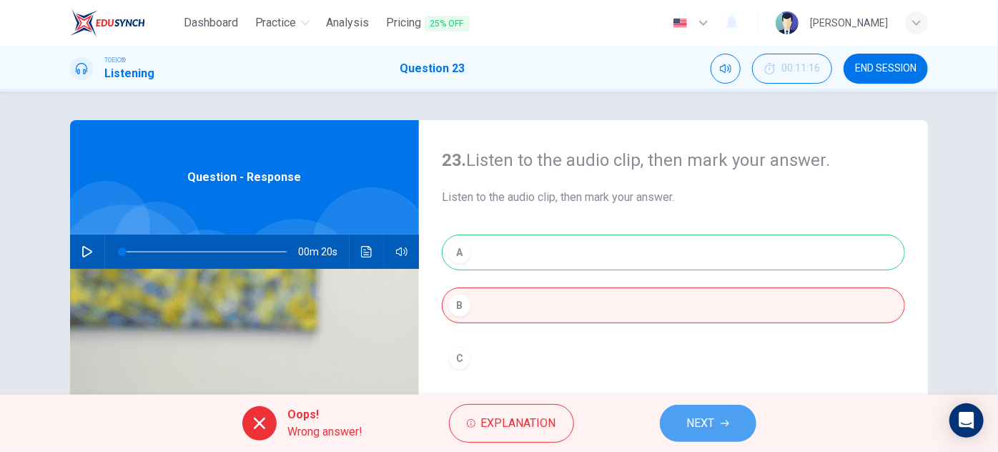
click at [670, 413] on button "NEXT" at bounding box center [708, 423] width 97 height 37
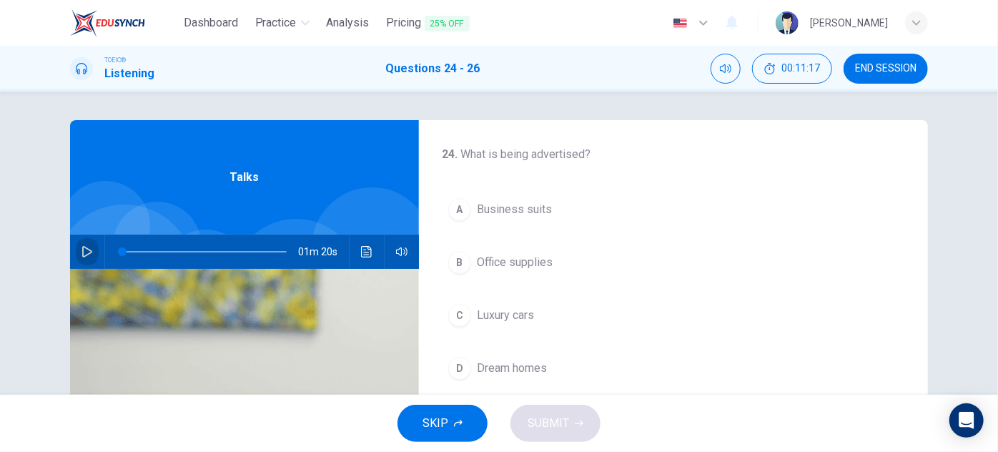
click at [82, 247] on icon "button" at bounding box center [87, 251] width 10 height 11
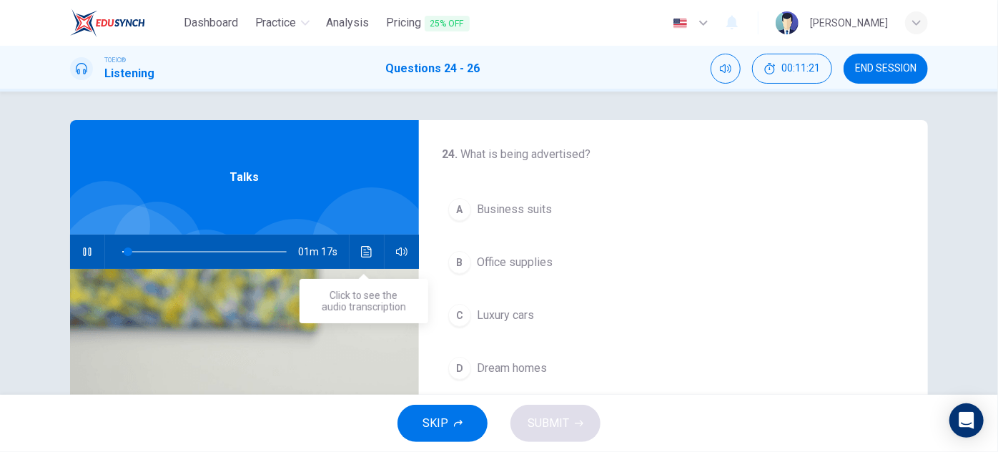
click at [355, 250] on button "Click to see the audio transcription" at bounding box center [366, 251] width 23 height 34
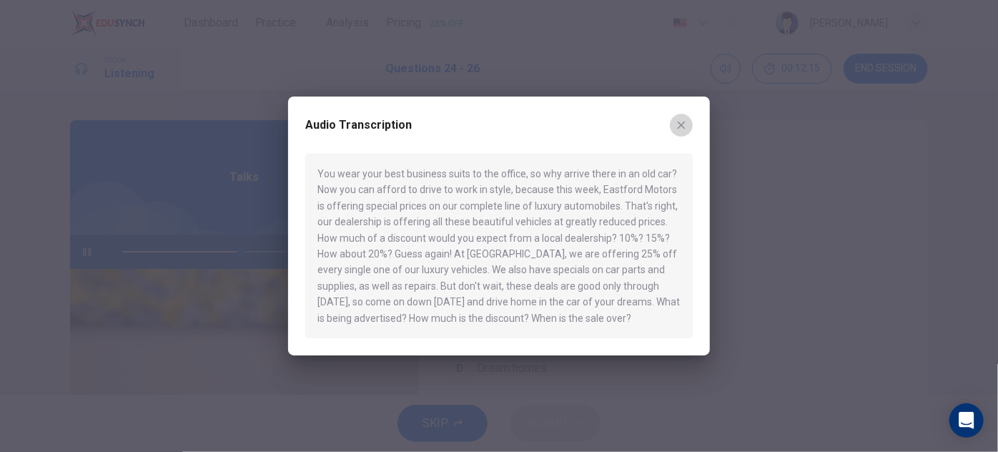
click at [686, 127] on icon "button" at bounding box center [681, 124] width 11 height 11
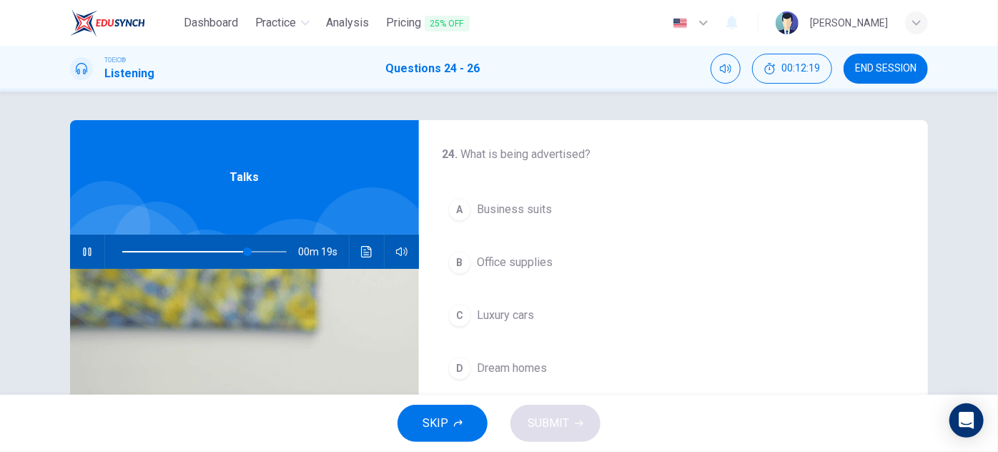
click at [525, 320] on span "Luxury cars" at bounding box center [505, 315] width 57 height 17
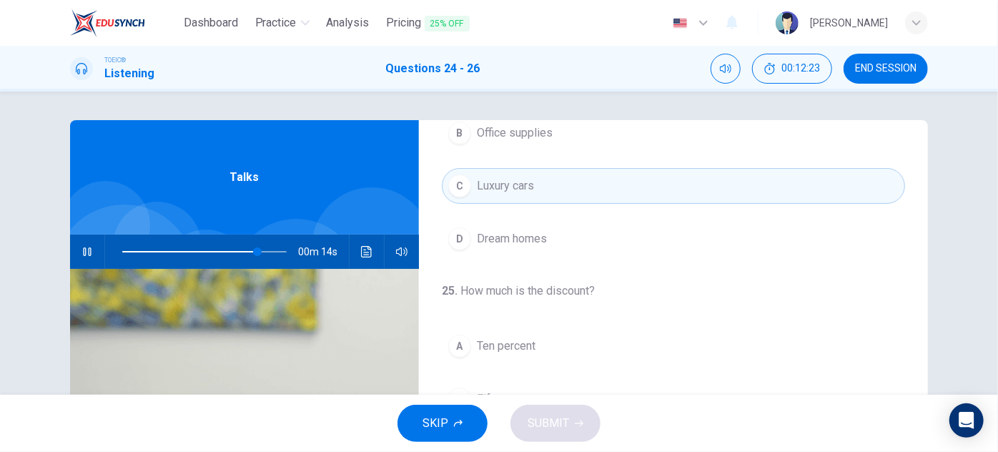
scroll to position [260, 0]
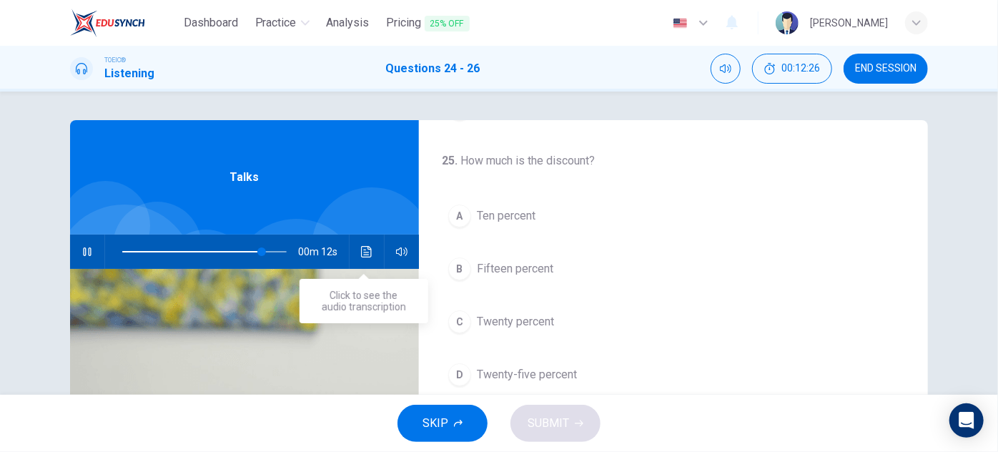
click at [369, 257] on icon "Click to see the audio transcription" at bounding box center [366, 251] width 11 height 11
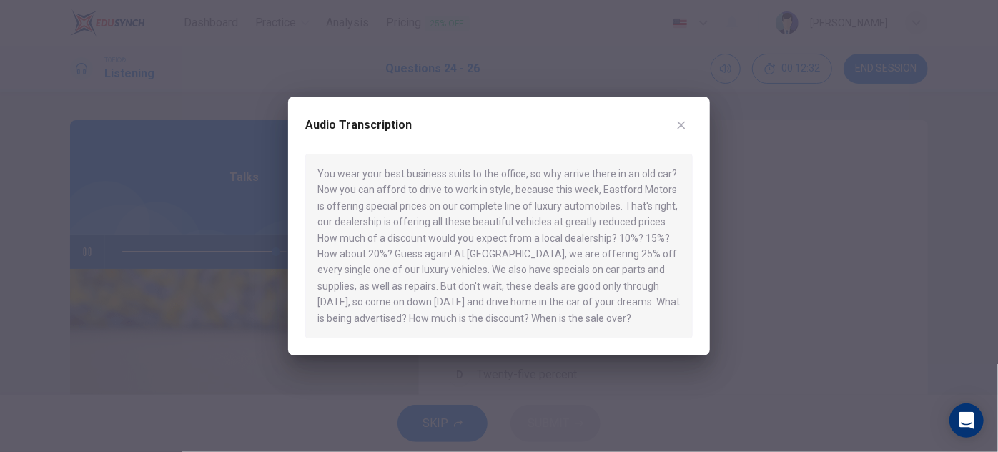
click at [681, 122] on icon "button" at bounding box center [681, 124] width 11 height 11
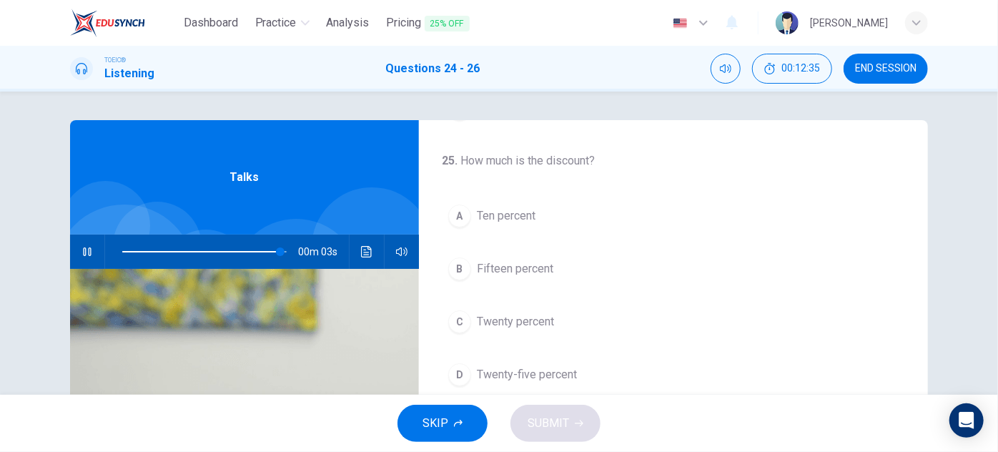
click at [533, 377] on span "Twenty-five percent" at bounding box center [527, 374] width 100 height 17
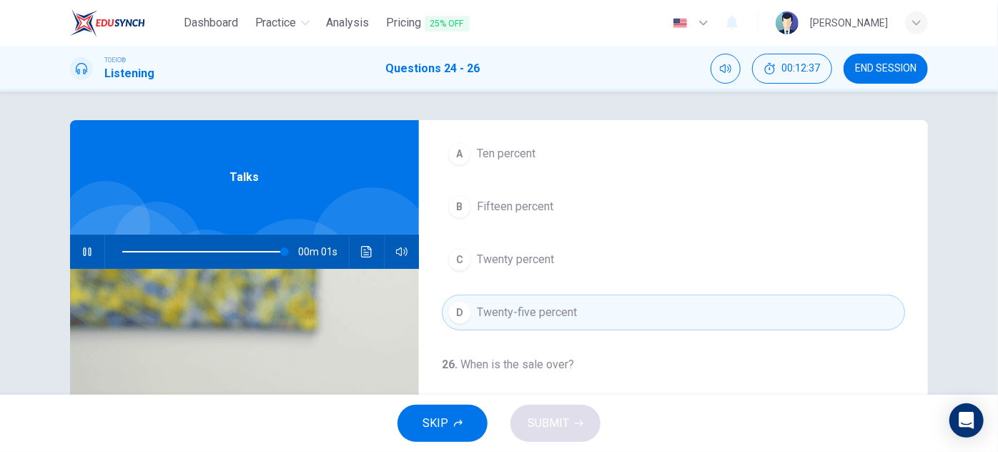
scroll to position [129, 0]
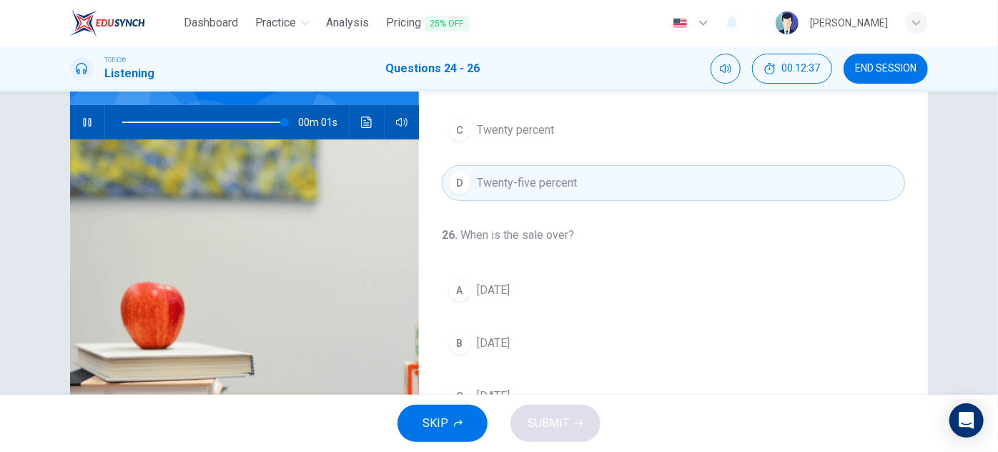
type input "0"
click at [361, 122] on icon "Click to see the audio transcription" at bounding box center [366, 122] width 11 height 11
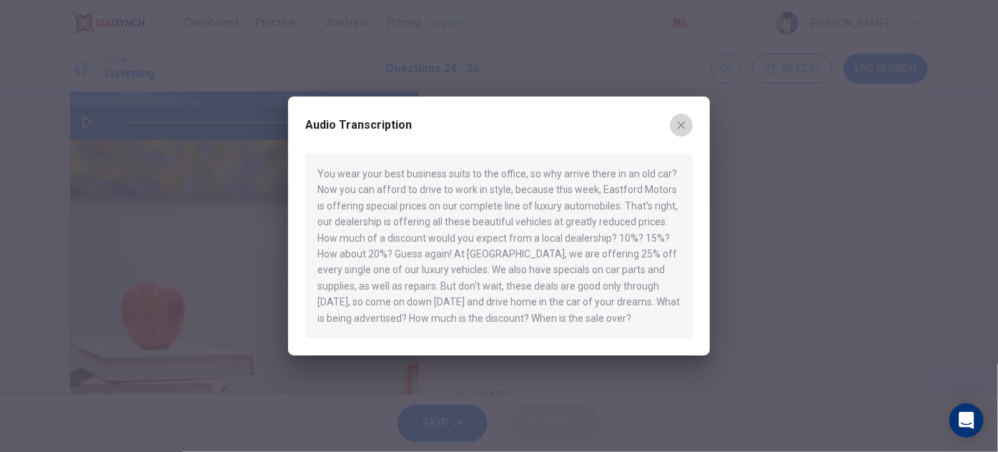
click at [681, 125] on icon "button" at bounding box center [682, 126] width 8 height 8
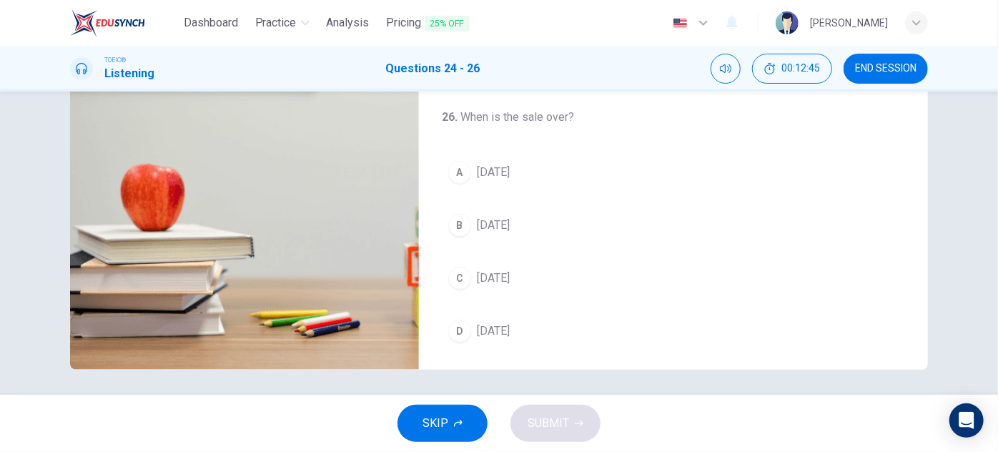
scroll to position [251, 0]
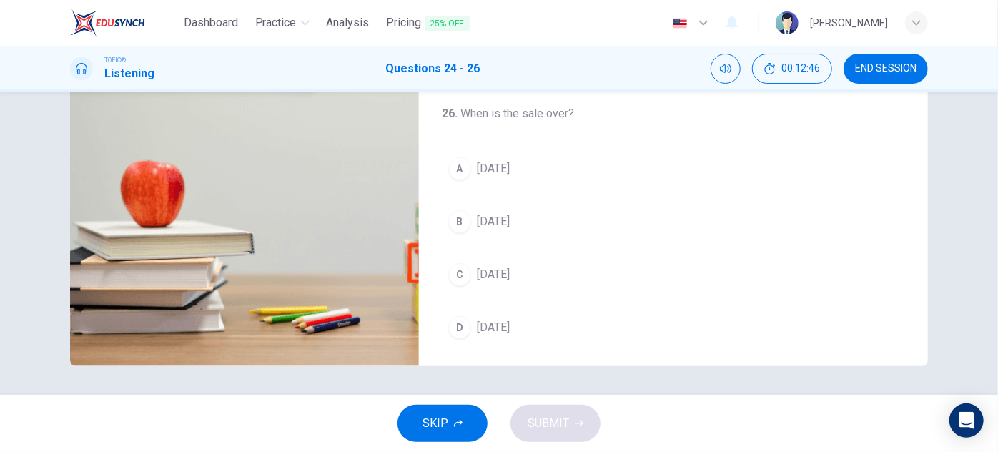
click at [453, 162] on div "A" at bounding box center [459, 168] width 23 height 23
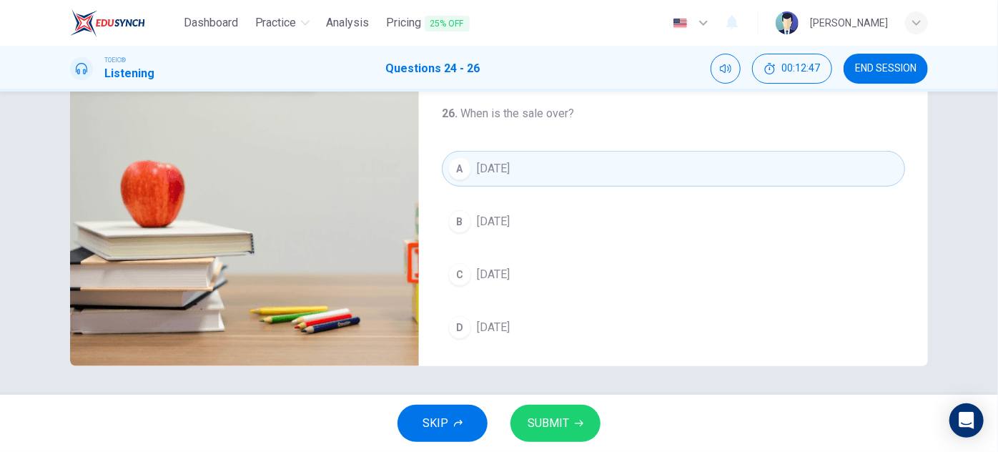
click at [565, 426] on span "SUBMIT" at bounding box center [548, 423] width 41 height 20
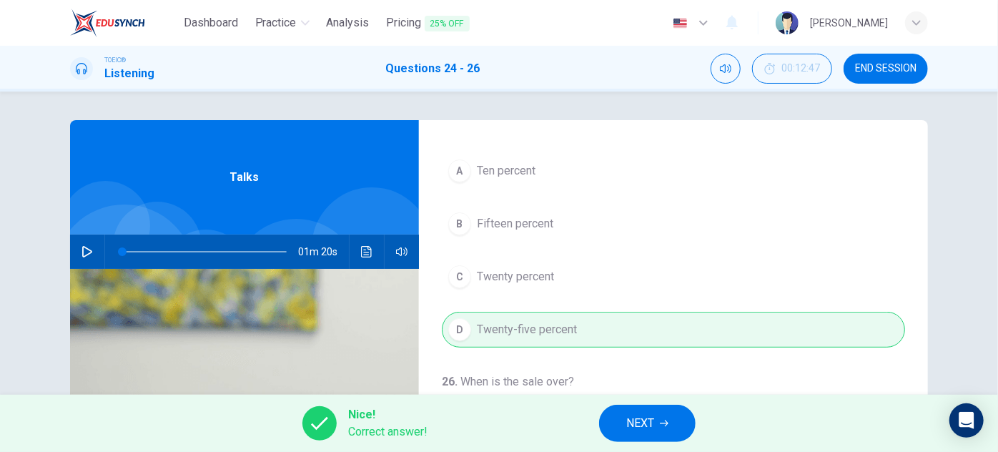
scroll to position [322, 0]
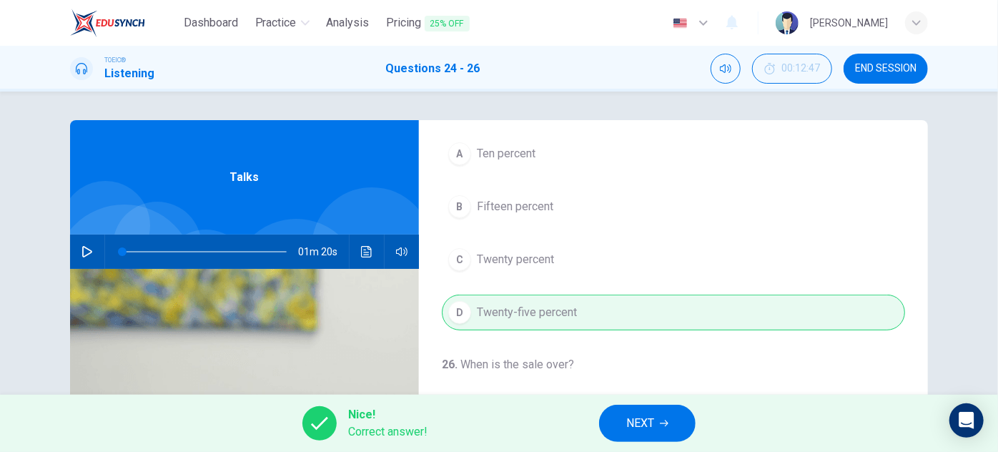
click at [635, 418] on span "NEXT" at bounding box center [640, 423] width 28 height 20
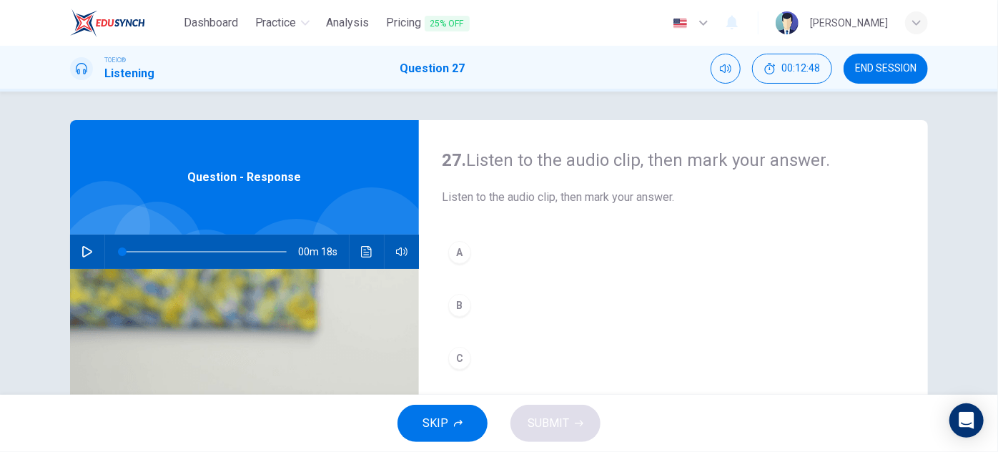
click at [73, 236] on div "00m 18s" at bounding box center [244, 251] width 349 height 34
click at [83, 245] on button "button" at bounding box center [87, 251] width 23 height 34
click at [463, 256] on div "A" at bounding box center [459, 252] width 23 height 23
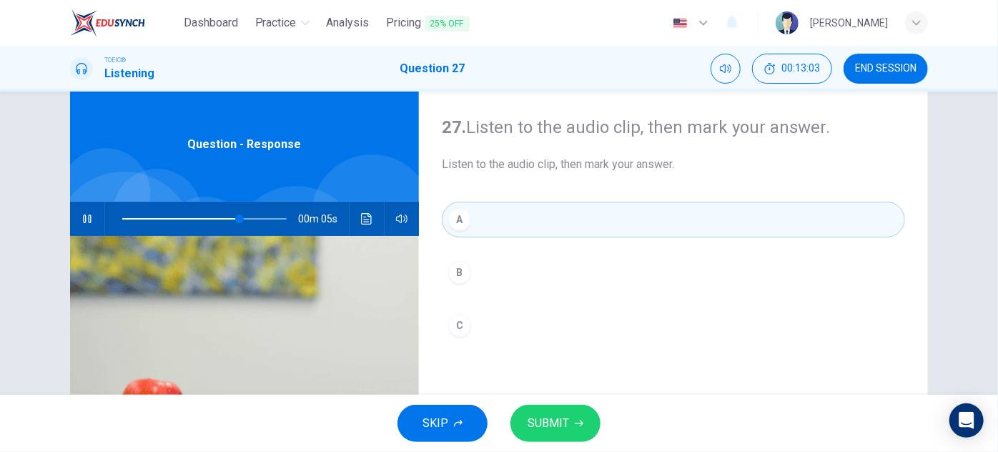
scroll to position [64, 0]
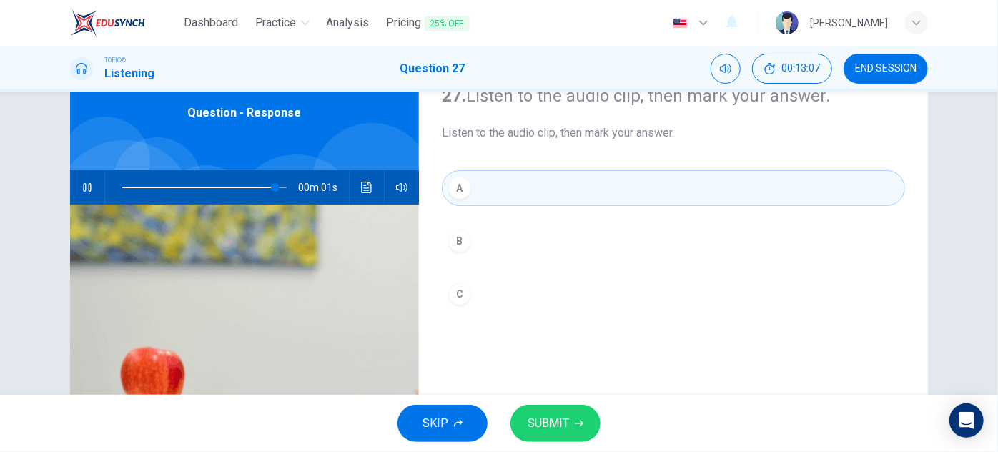
click at [540, 425] on span "SUBMIT" at bounding box center [548, 423] width 41 height 20
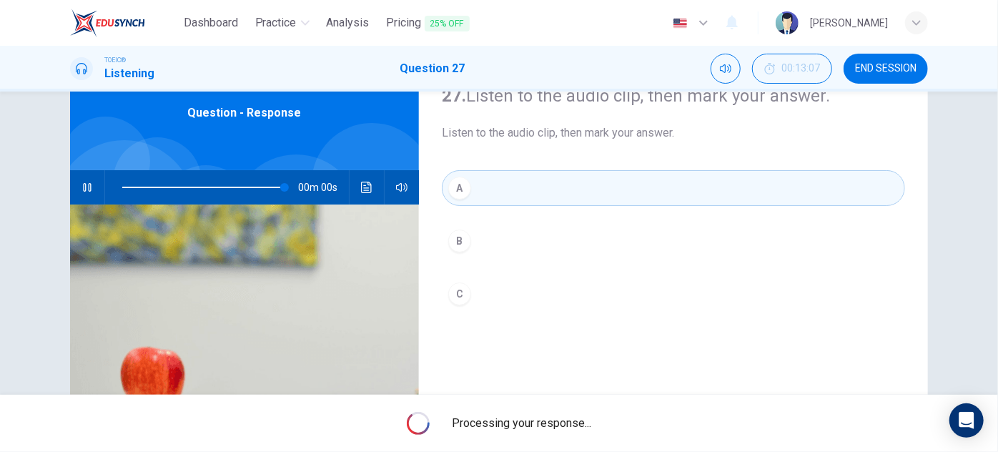
type input "0"
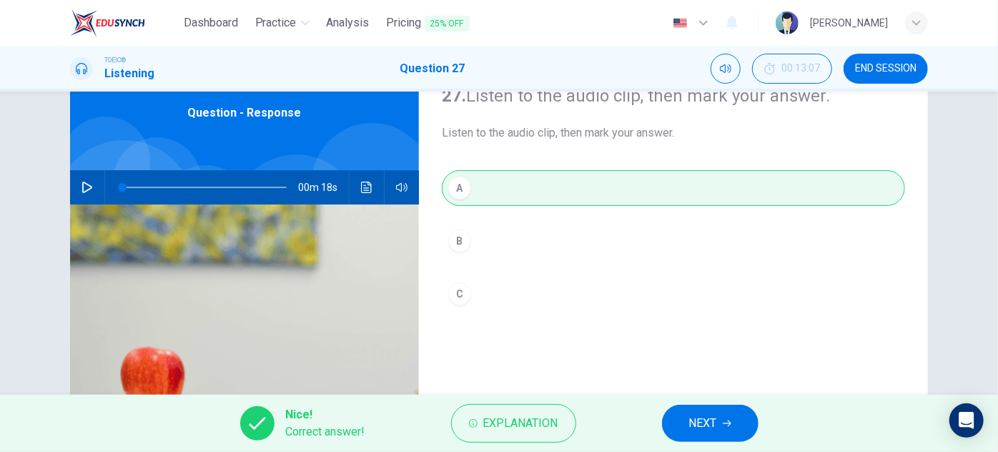
click at [693, 428] on span "NEXT" at bounding box center [703, 423] width 28 height 20
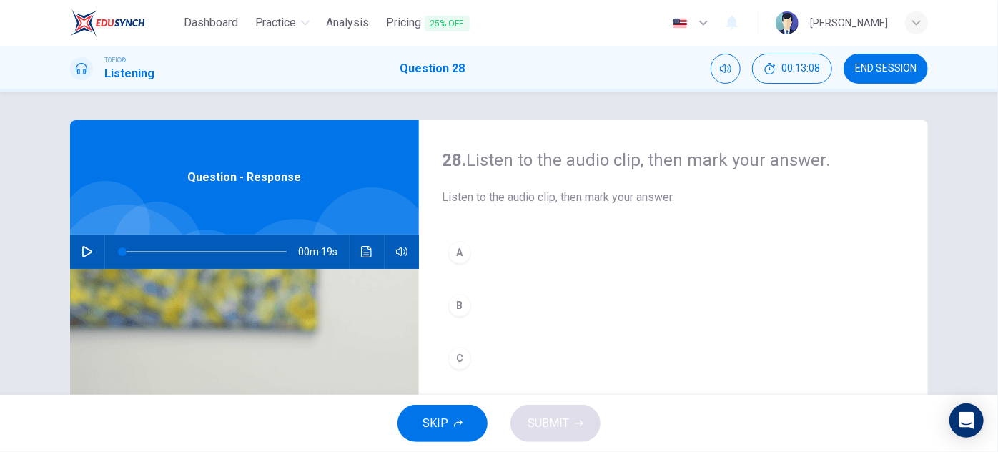
click at [90, 248] on button "button" at bounding box center [87, 251] width 23 height 34
click at [83, 246] on icon "button" at bounding box center [86, 251] width 11 height 11
click at [364, 253] on icon "Click to see the audio transcription" at bounding box center [366, 251] width 11 height 11
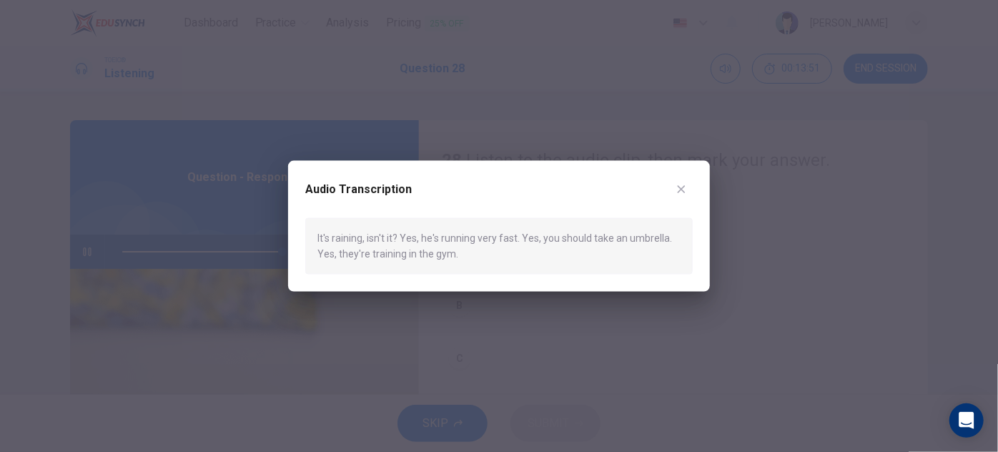
type input "0"
click at [681, 189] on icon "button" at bounding box center [681, 189] width 11 height 11
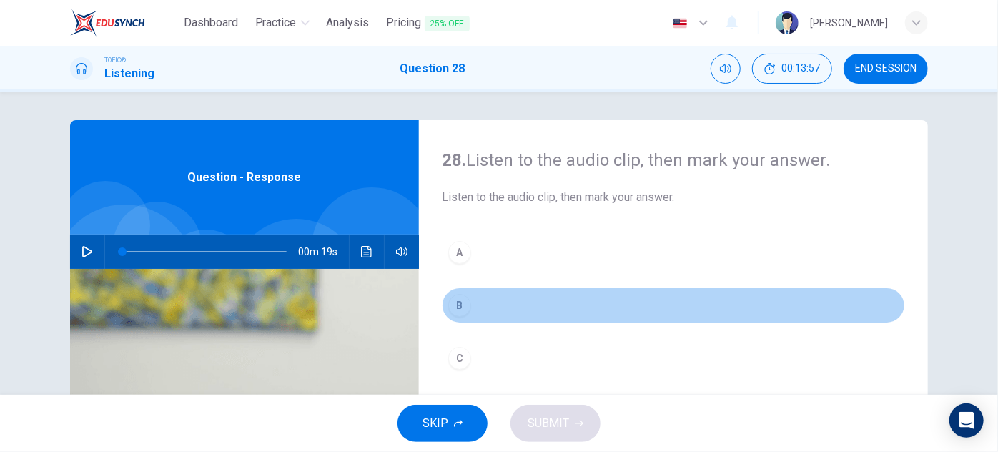
click at [457, 300] on div "B" at bounding box center [459, 305] width 23 height 23
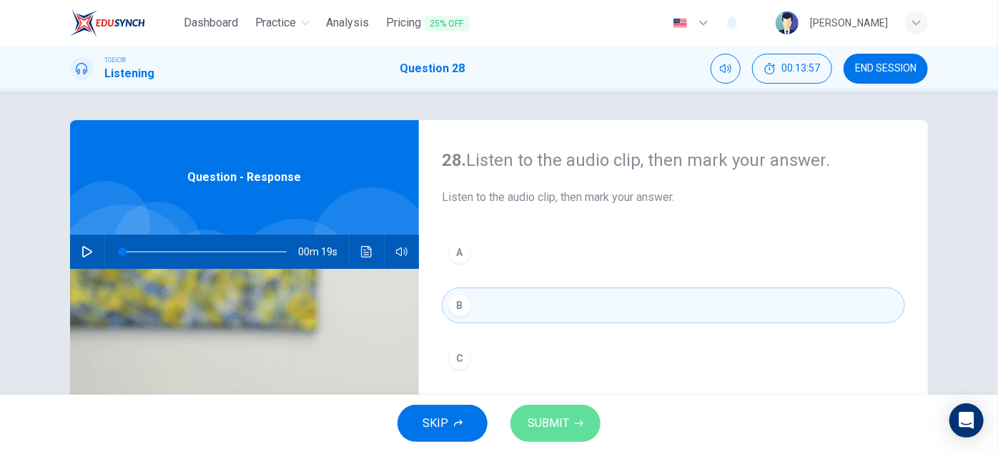
click at [568, 425] on button "SUBMIT" at bounding box center [555, 423] width 90 height 37
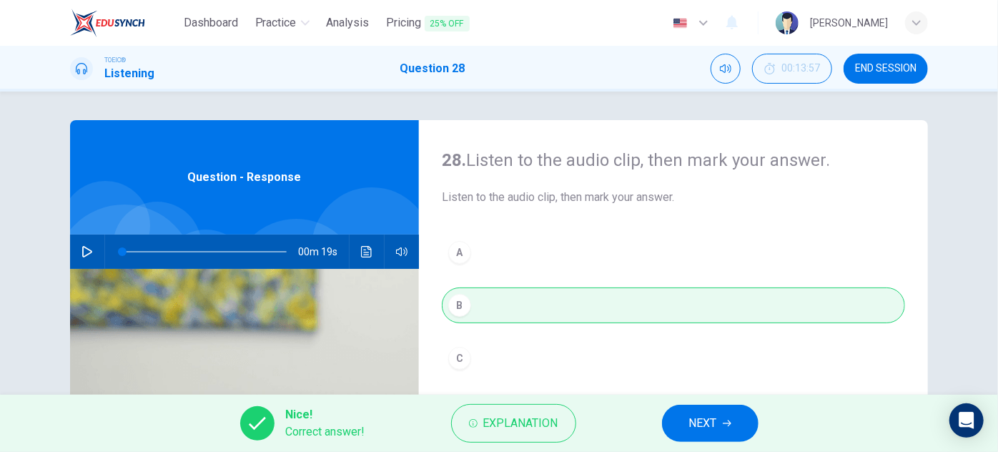
click at [701, 419] on span "NEXT" at bounding box center [703, 423] width 28 height 20
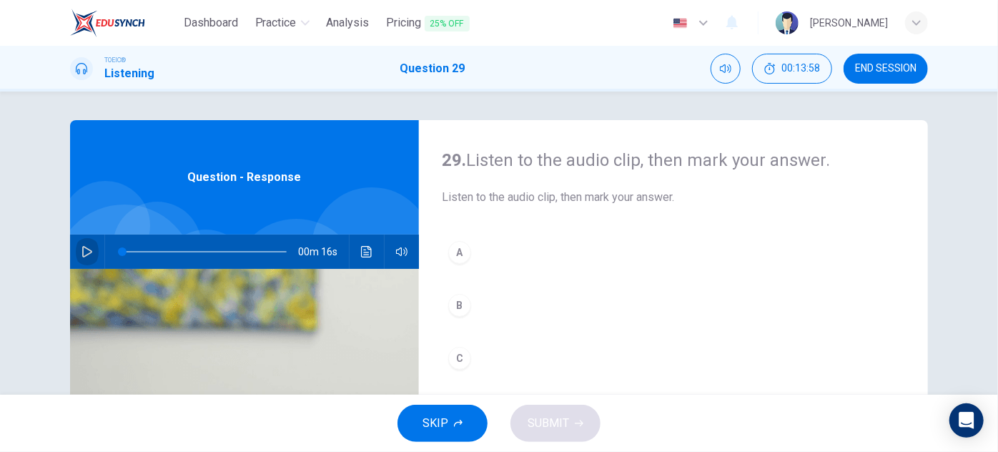
click at [86, 248] on icon "button" at bounding box center [86, 251] width 11 height 11
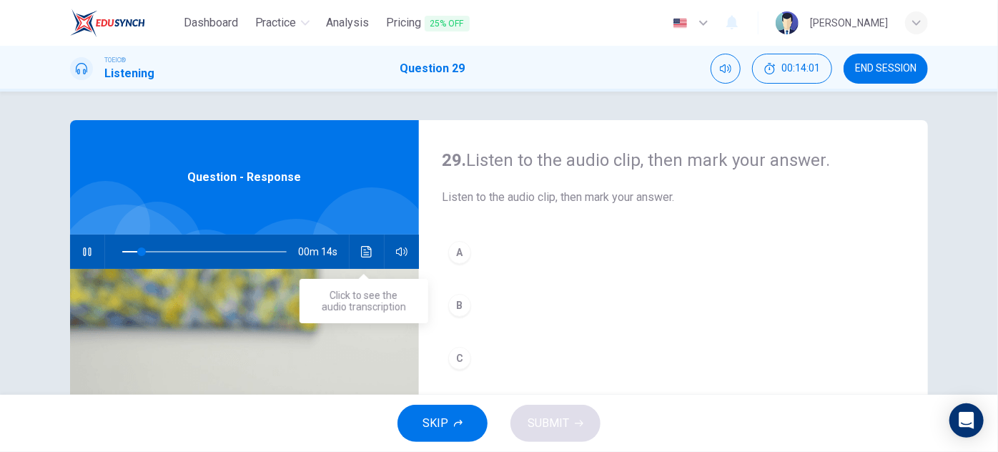
click at [370, 253] on button "Click to see the audio transcription" at bounding box center [366, 251] width 23 height 34
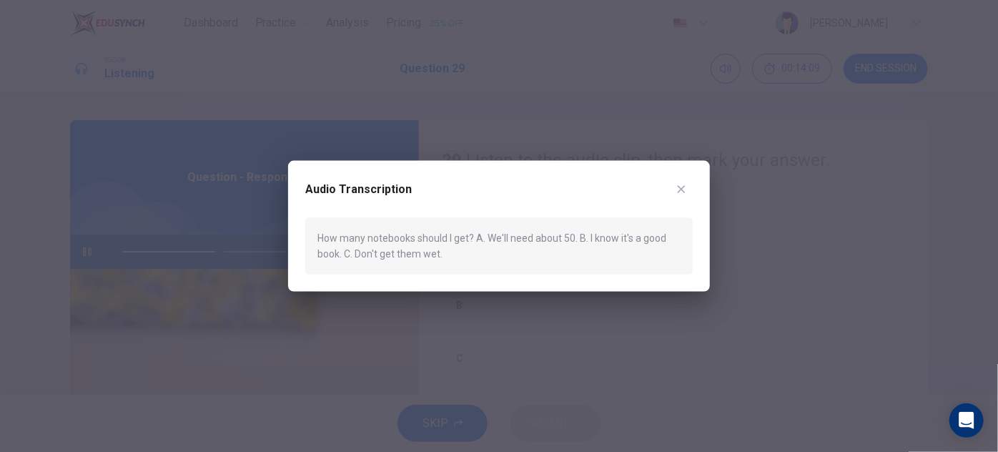
click at [683, 190] on icon "button" at bounding box center [681, 189] width 11 height 11
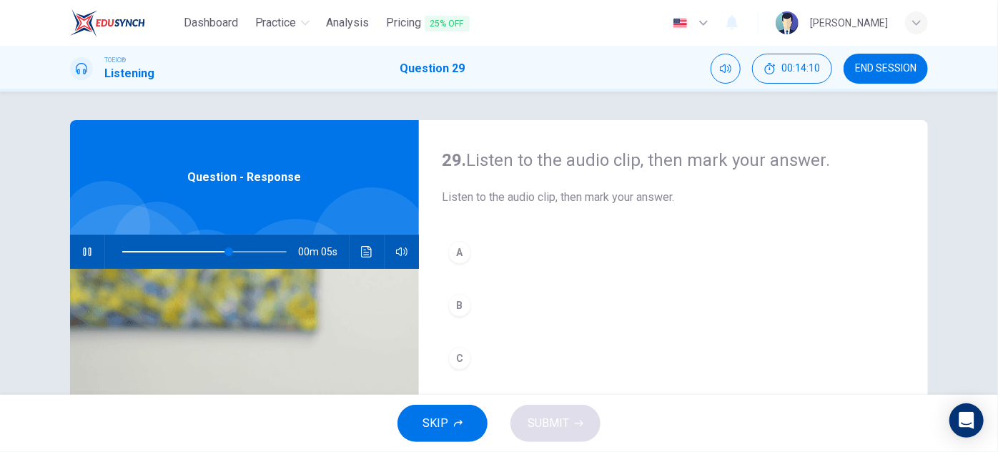
click at [464, 308] on div "B" at bounding box center [459, 305] width 23 height 23
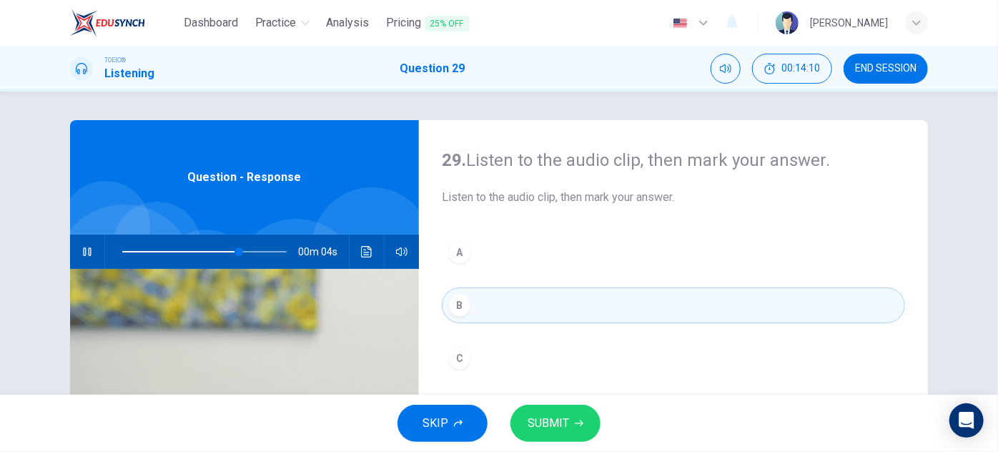
click at [533, 412] on button "SUBMIT" at bounding box center [555, 423] width 90 height 37
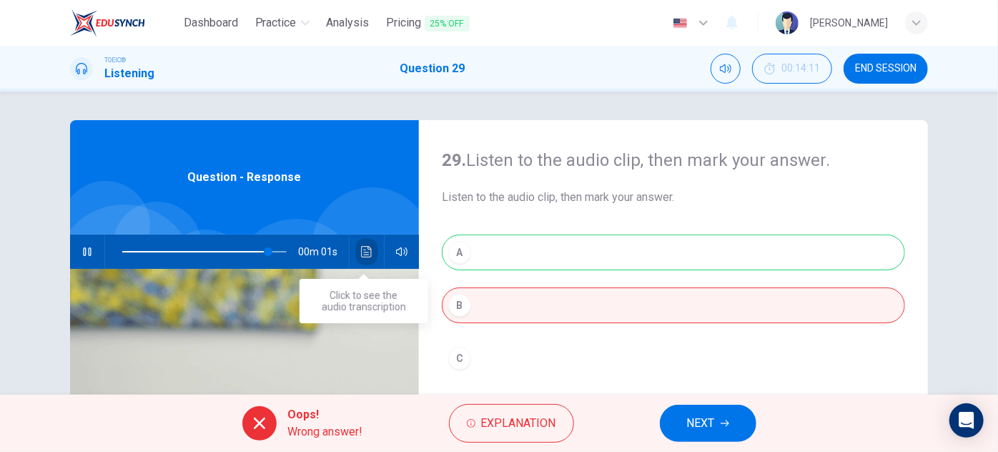
click at [372, 256] on button "Click to see the audio transcription" at bounding box center [366, 251] width 23 height 34
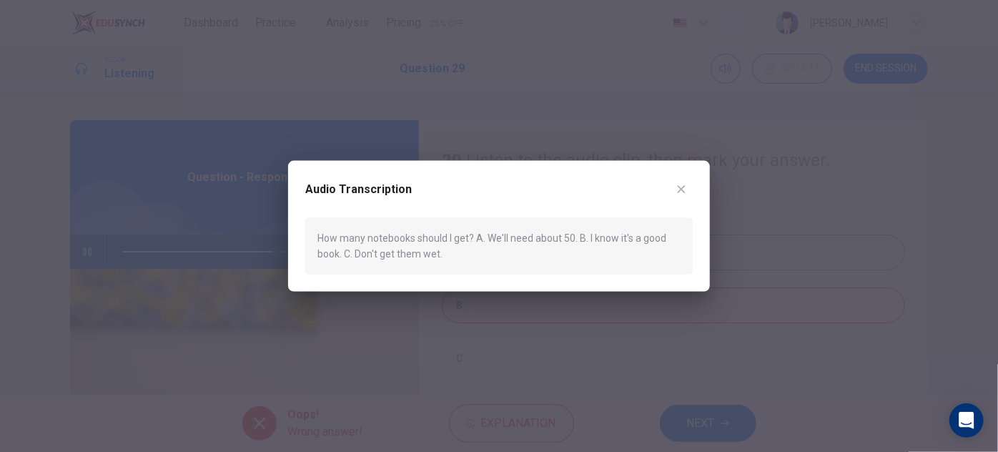
type input "0"
click at [683, 189] on icon "button" at bounding box center [681, 189] width 11 height 11
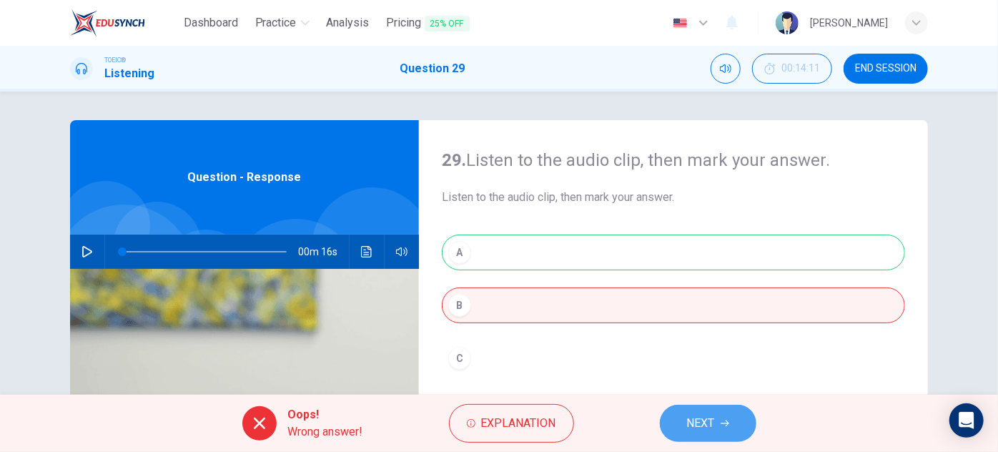
click at [695, 432] on span "NEXT" at bounding box center [701, 423] width 28 height 20
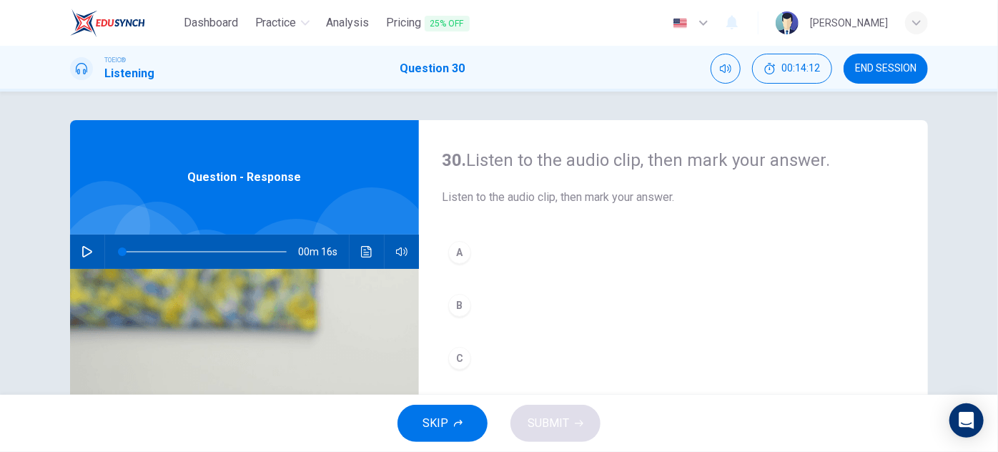
click at [77, 246] on button "button" at bounding box center [87, 251] width 23 height 34
click at [377, 253] on div "00m 09s" at bounding box center [244, 251] width 349 height 34
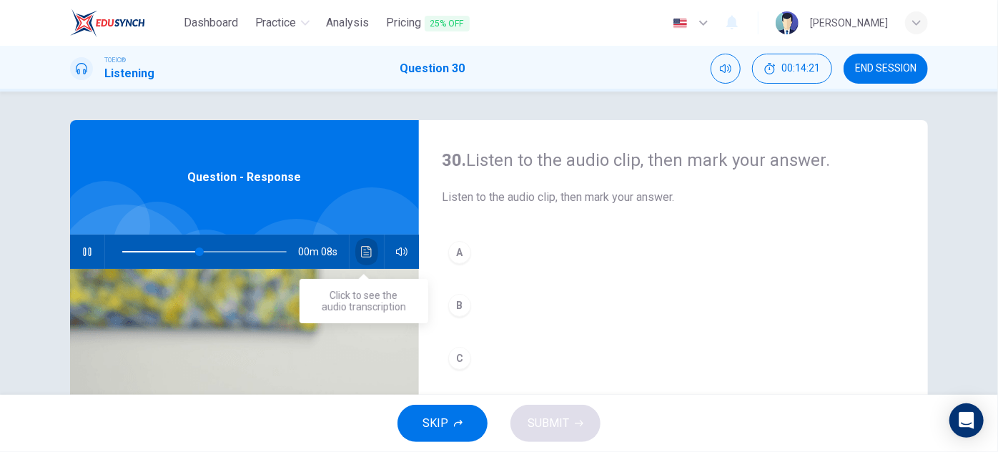
click at [364, 253] on icon "Click to see the audio transcription" at bounding box center [366, 251] width 11 height 11
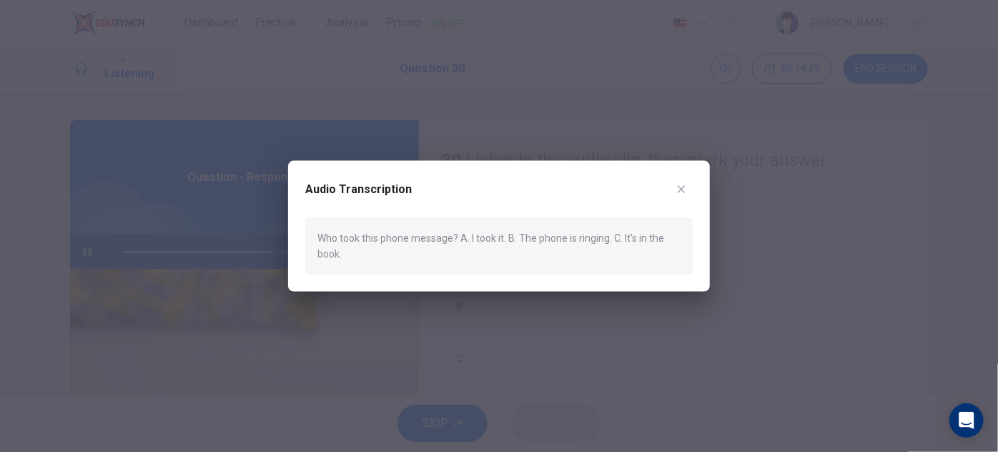
type input "0"
click at [682, 189] on icon "button" at bounding box center [681, 189] width 11 height 11
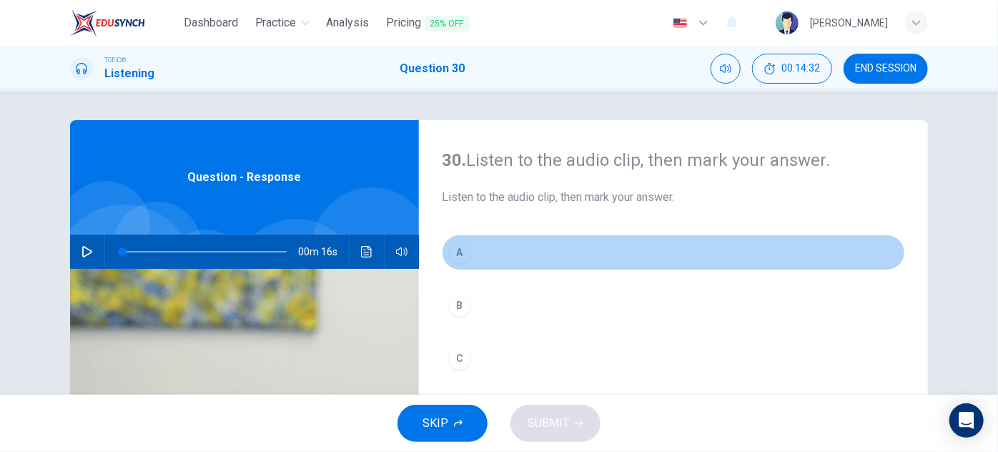
drag, startPoint x: 456, startPoint y: 252, endPoint x: 480, endPoint y: 300, distance: 53.7
click at [457, 252] on div "A" at bounding box center [459, 252] width 23 height 23
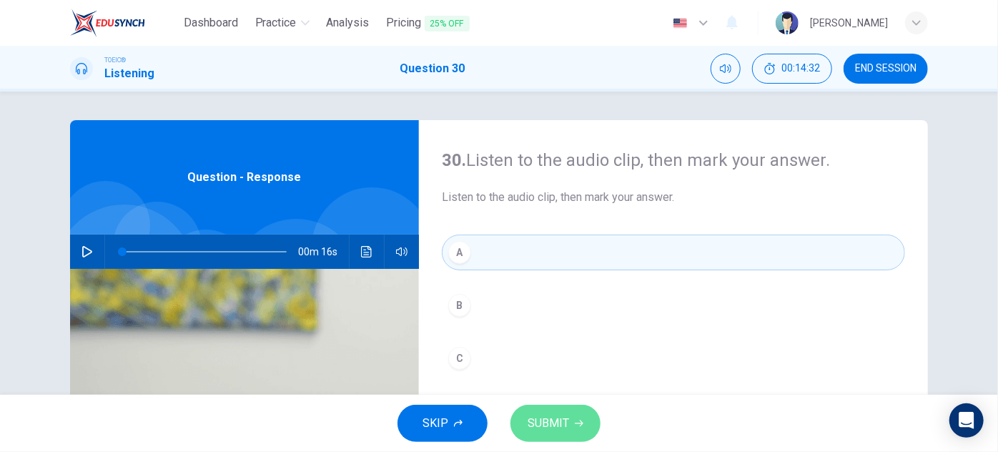
click at [539, 434] on button "SUBMIT" at bounding box center [555, 423] width 90 height 37
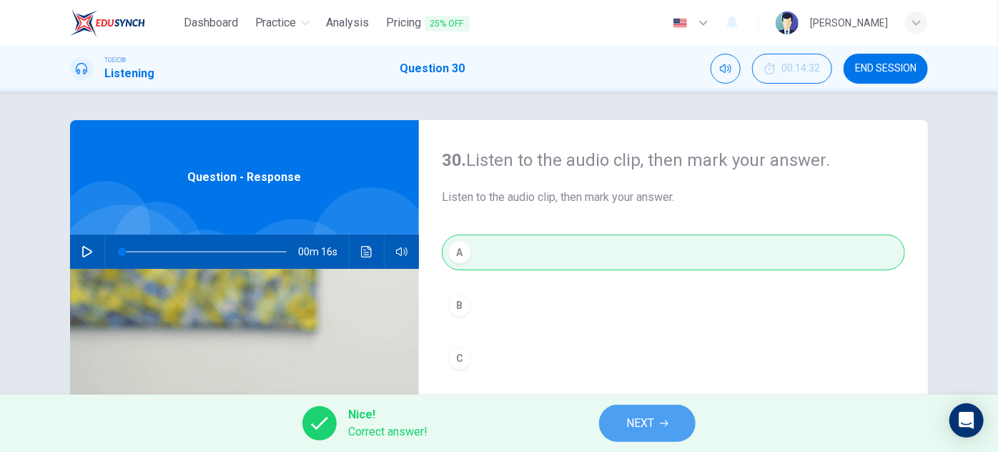
click at [661, 422] on icon "button" at bounding box center [664, 423] width 9 height 9
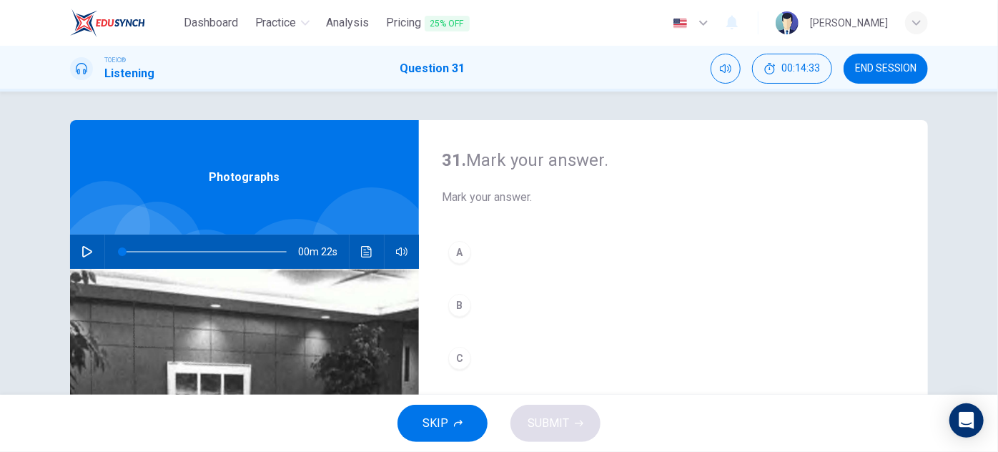
click at [86, 251] on icon "button" at bounding box center [86, 251] width 11 height 11
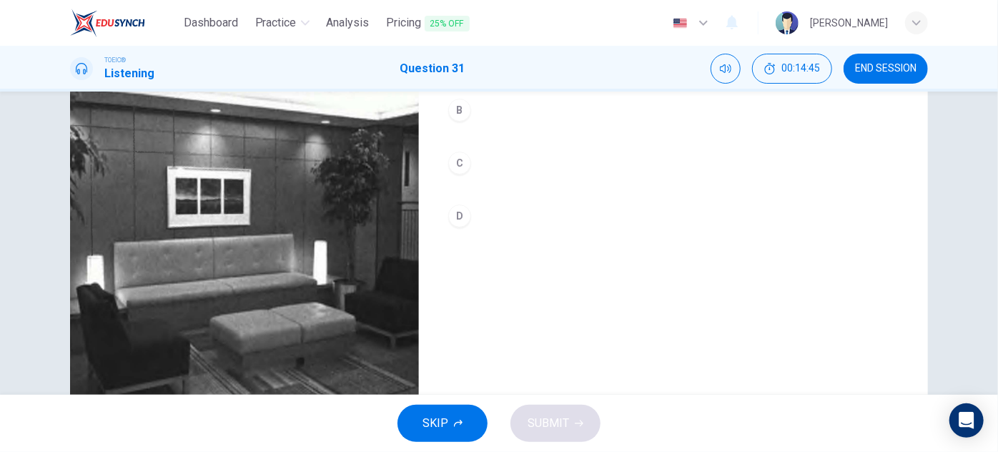
scroll to position [251, 0]
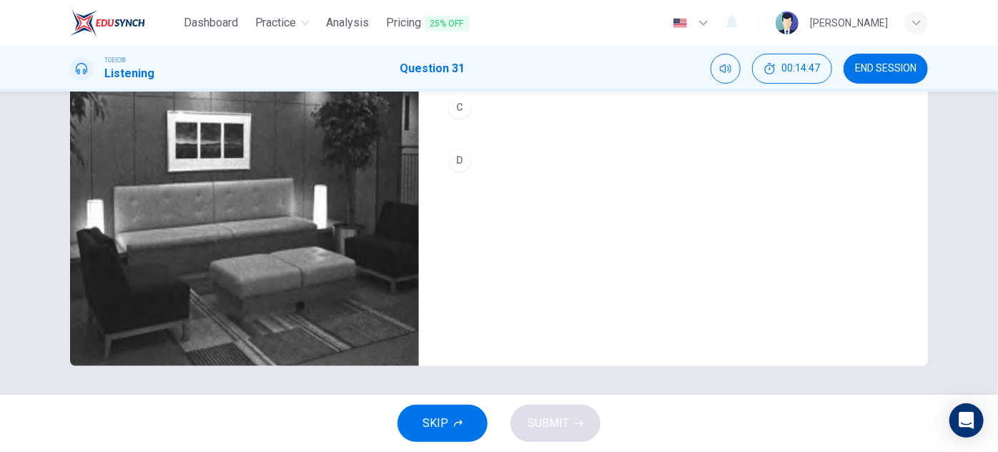
click at [460, 162] on div "D" at bounding box center [459, 160] width 23 height 23
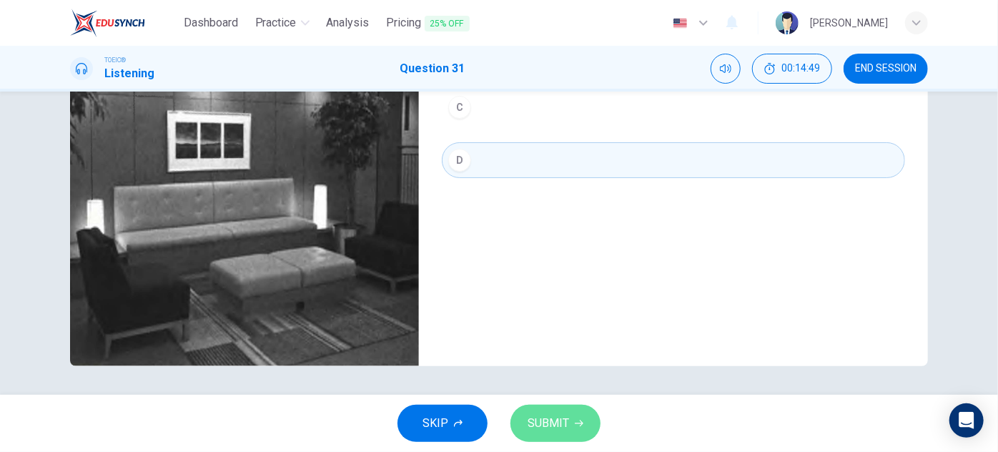
click at [548, 411] on button "SUBMIT" at bounding box center [555, 423] width 90 height 37
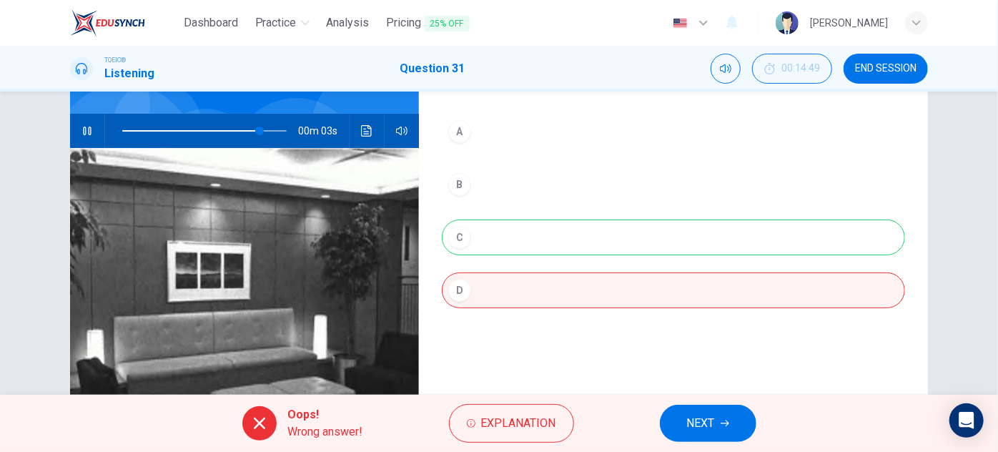
scroll to position [186, 0]
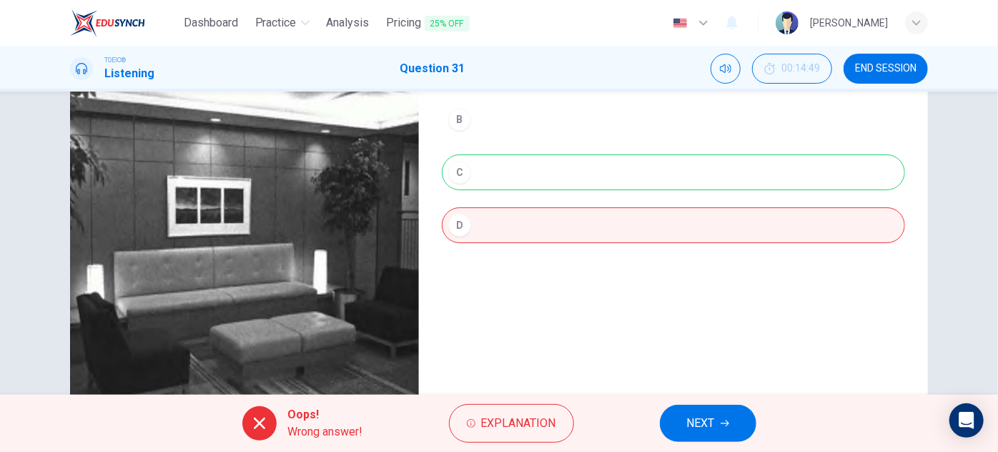
type input "97"
click at [700, 420] on span "NEXT" at bounding box center [701, 423] width 28 height 20
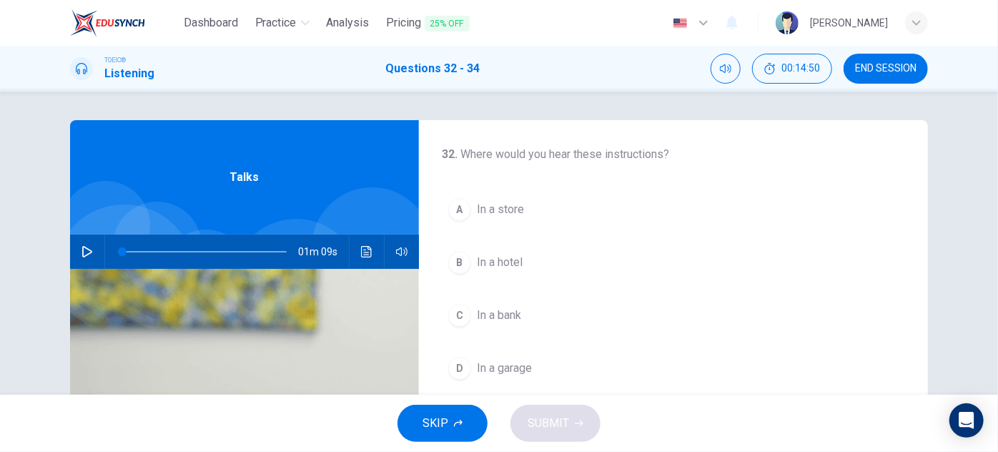
click at [91, 251] on button "button" at bounding box center [87, 251] width 23 height 34
click at [375, 254] on div "00m 49s" at bounding box center [244, 251] width 349 height 34
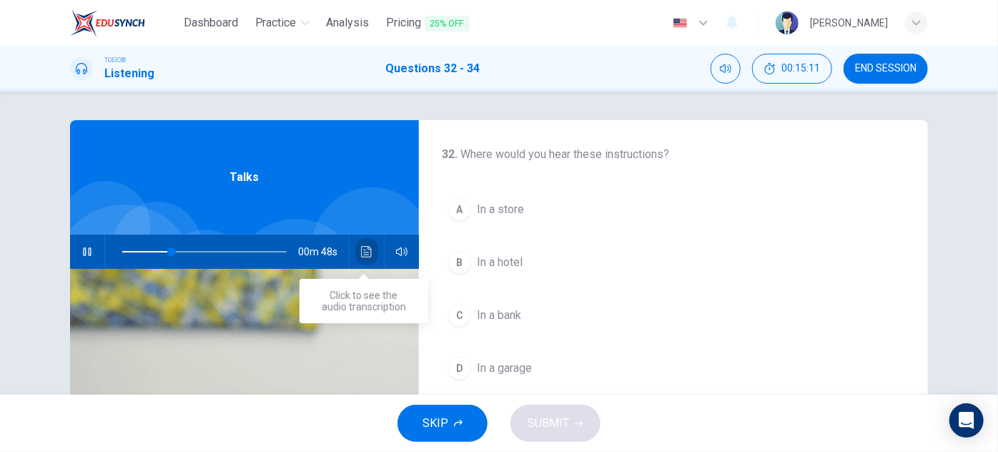
click at [367, 257] on icon "Click to see the audio transcription" at bounding box center [366, 251] width 11 height 11
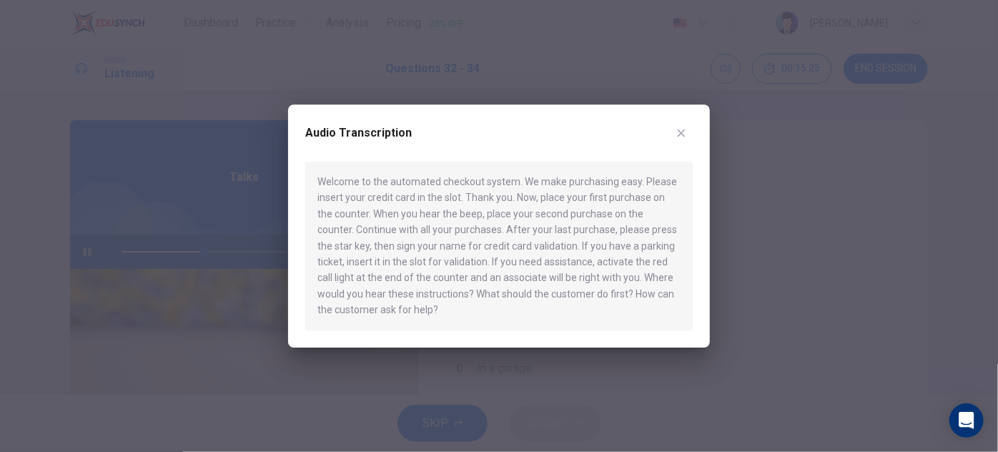
click at [681, 134] on icon "button" at bounding box center [682, 133] width 8 height 8
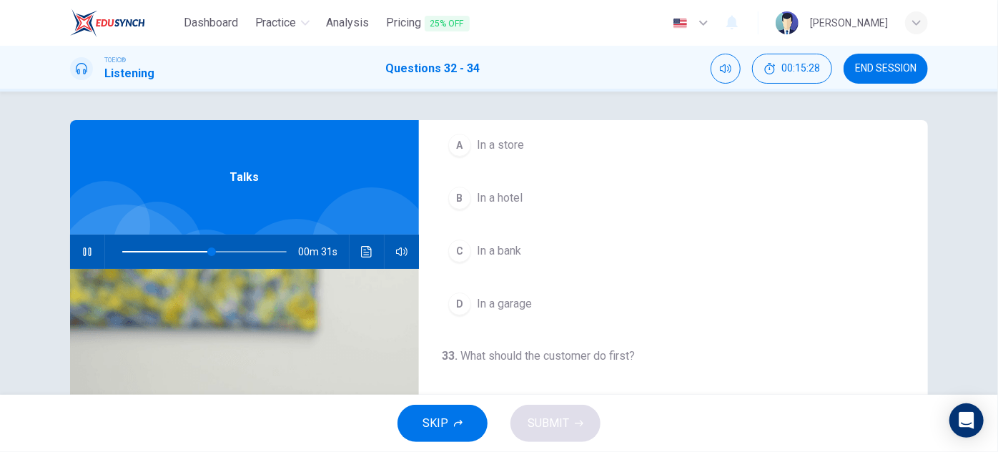
scroll to position [64, 0]
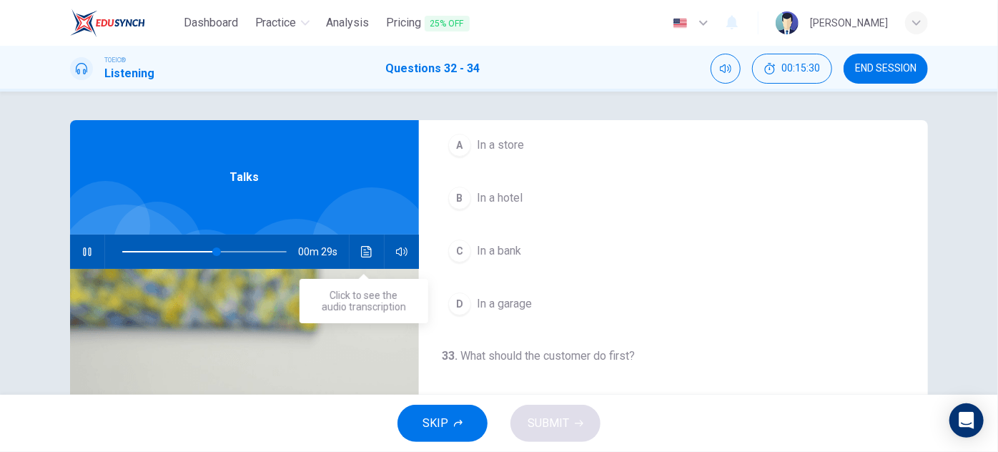
click at [361, 254] on icon "Click to see the audio transcription" at bounding box center [366, 251] width 11 height 11
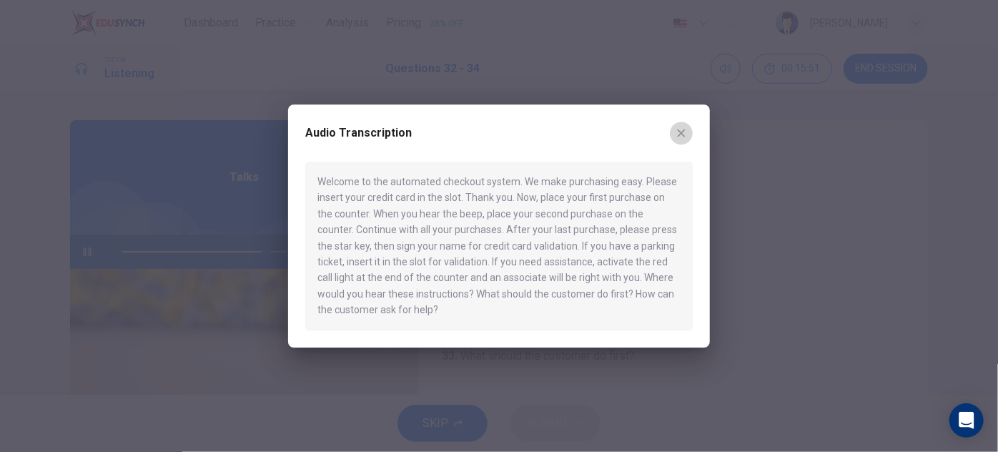
click at [676, 136] on icon "button" at bounding box center [681, 132] width 11 height 11
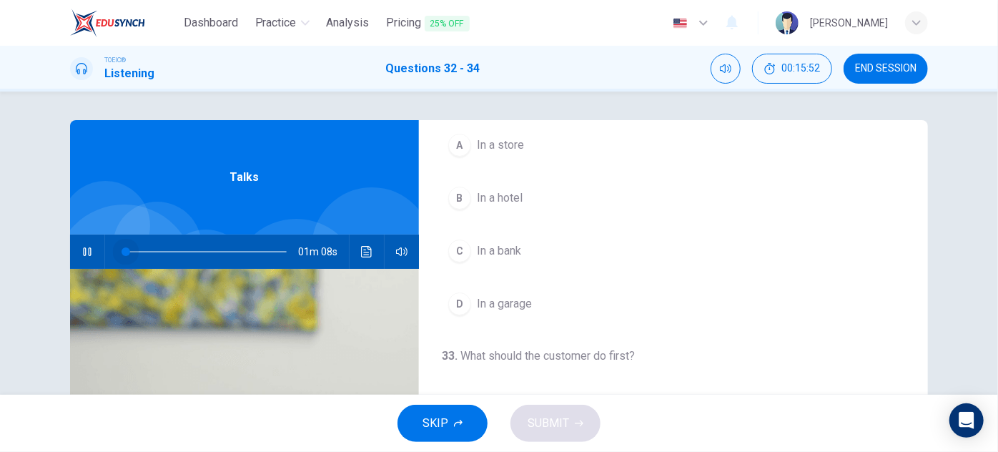
click at [122, 251] on span at bounding box center [124, 251] width 4 height 1
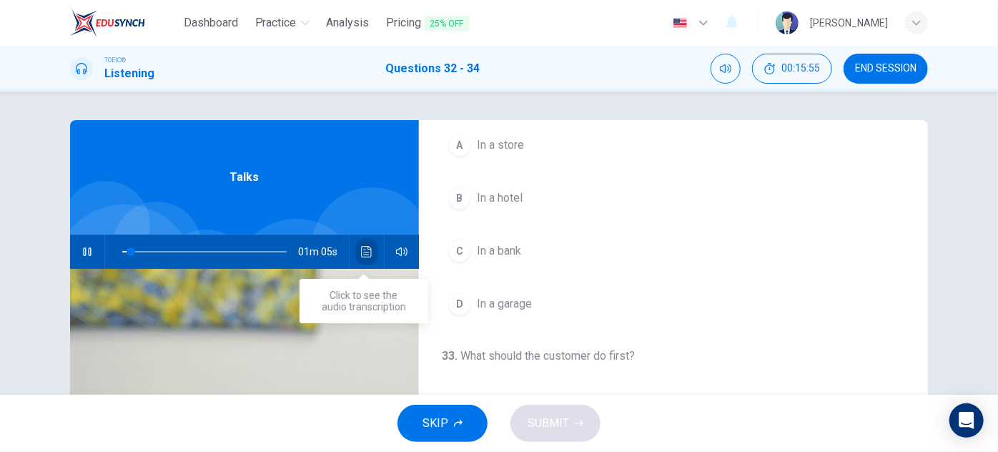
click at [361, 253] on icon "Click to see the audio transcription" at bounding box center [366, 251] width 11 height 11
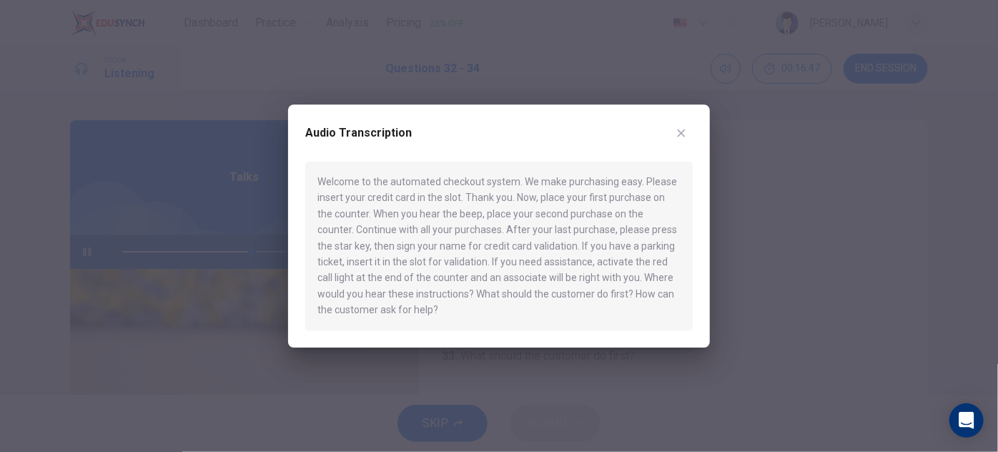
click at [683, 131] on icon "button" at bounding box center [682, 133] width 8 height 8
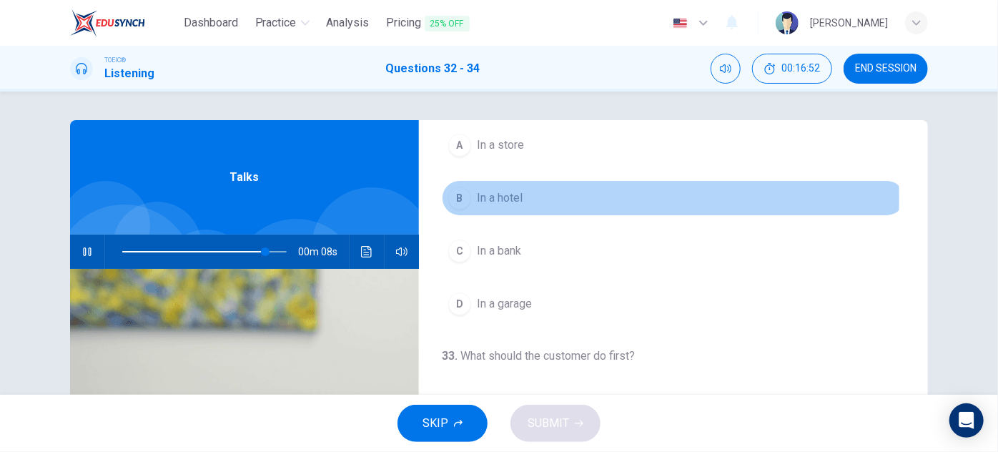
click at [508, 197] on span "In a hotel" at bounding box center [500, 197] width 46 height 17
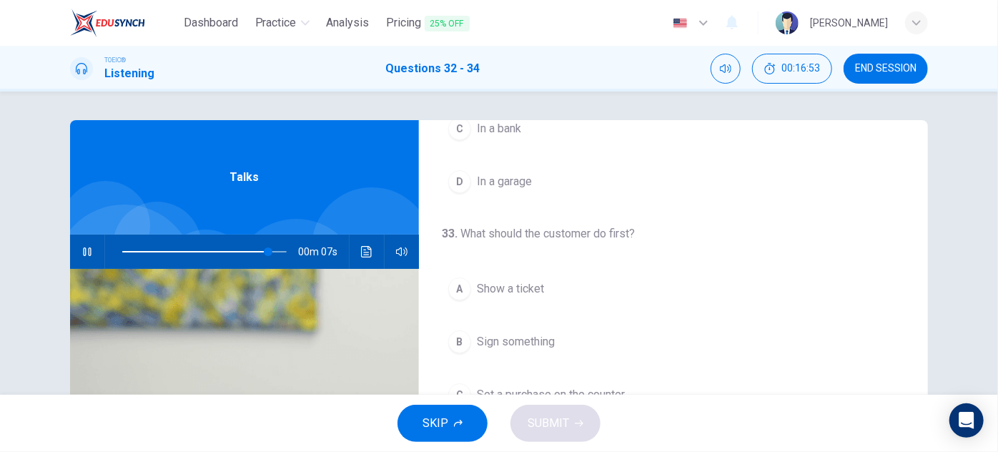
scroll to position [194, 0]
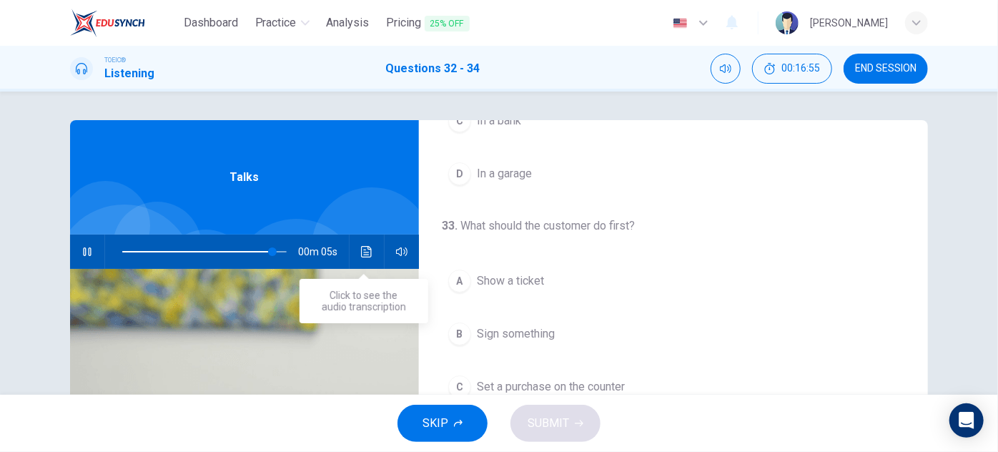
click at [365, 246] on icon "Click to see the audio transcription" at bounding box center [366, 251] width 11 height 11
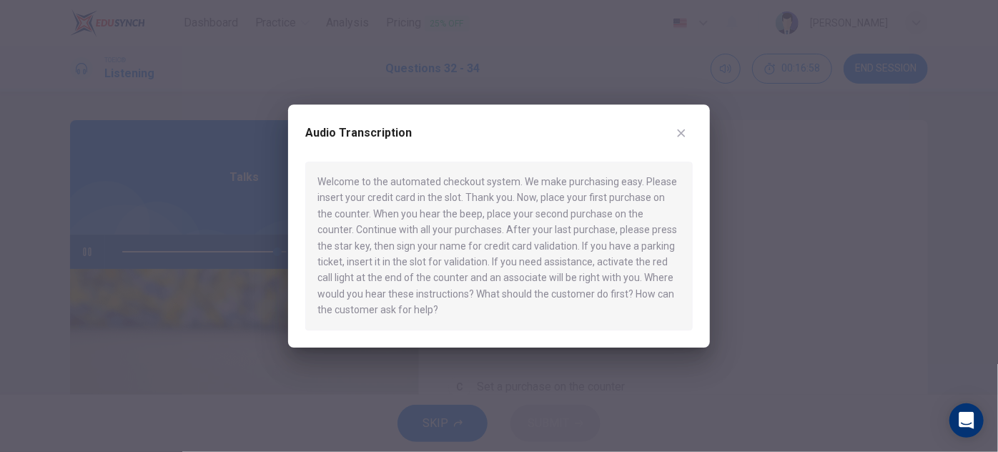
click at [682, 133] on icon "button" at bounding box center [682, 133] width 8 height 8
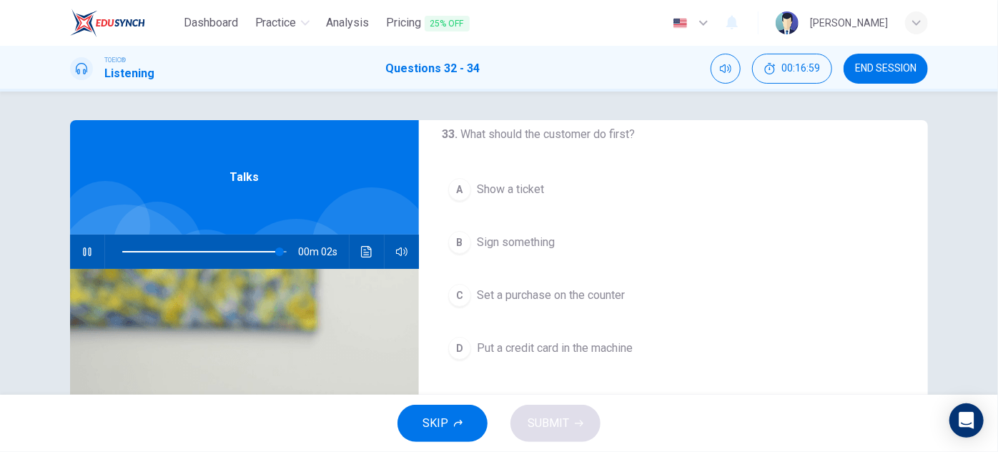
scroll to position [322, 0]
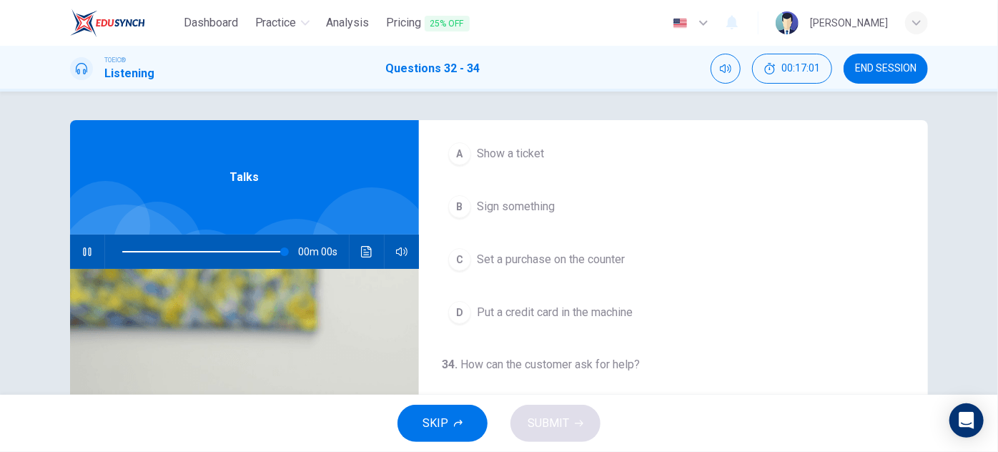
type input "0"
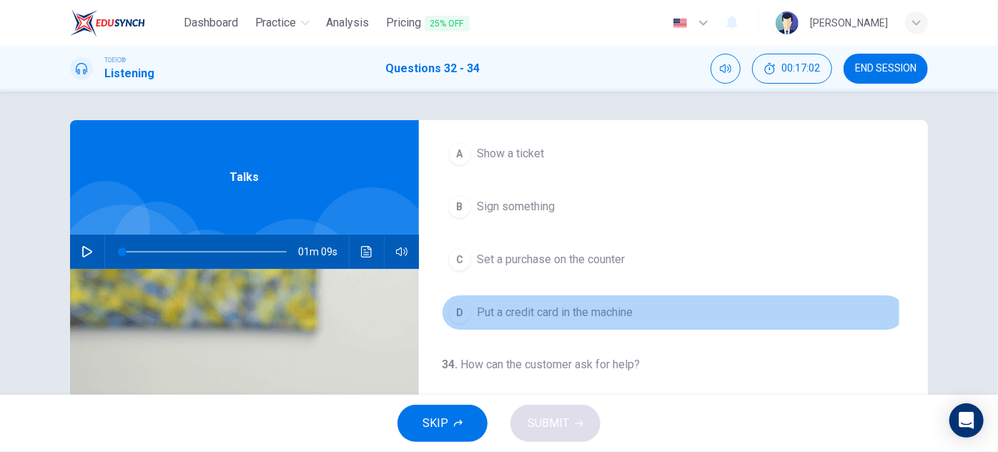
click at [583, 310] on span "Put a credit card in the machine" at bounding box center [555, 312] width 156 height 17
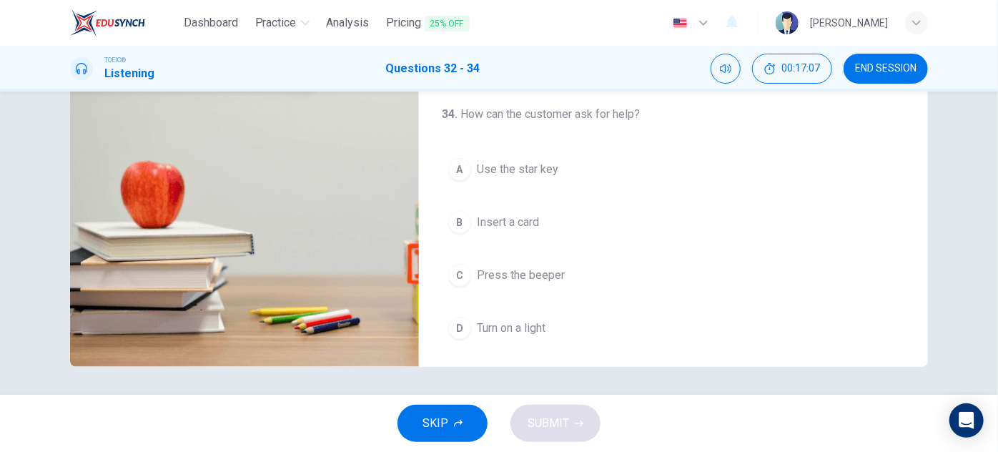
scroll to position [251, 0]
click at [529, 218] on span "Insert a card" at bounding box center [508, 221] width 62 height 17
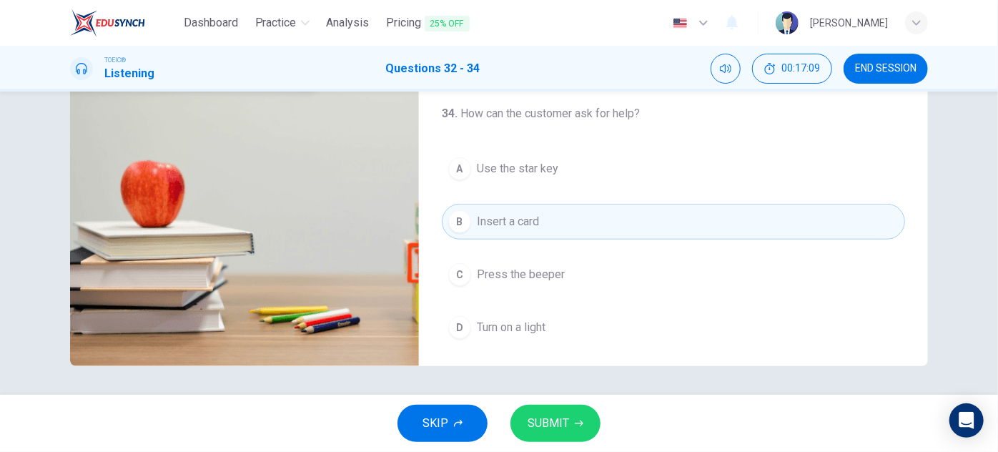
click at [553, 425] on span "SUBMIT" at bounding box center [548, 423] width 41 height 20
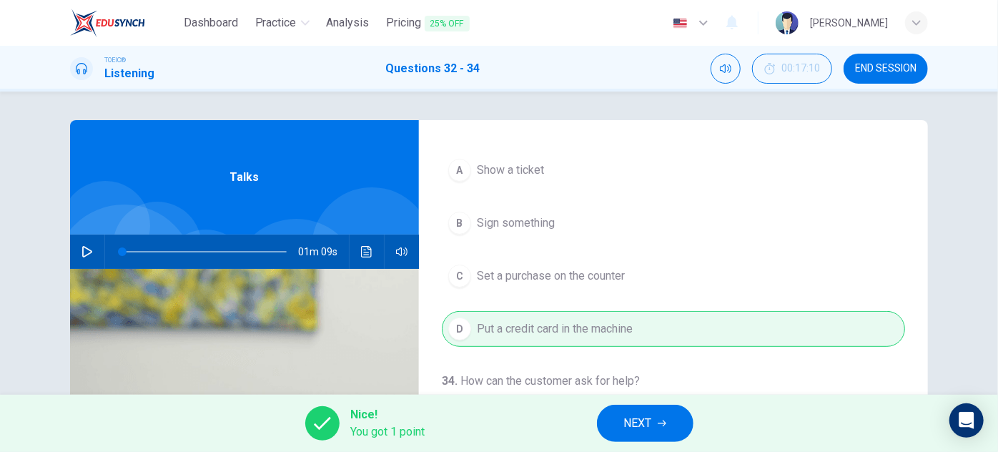
scroll to position [322, 0]
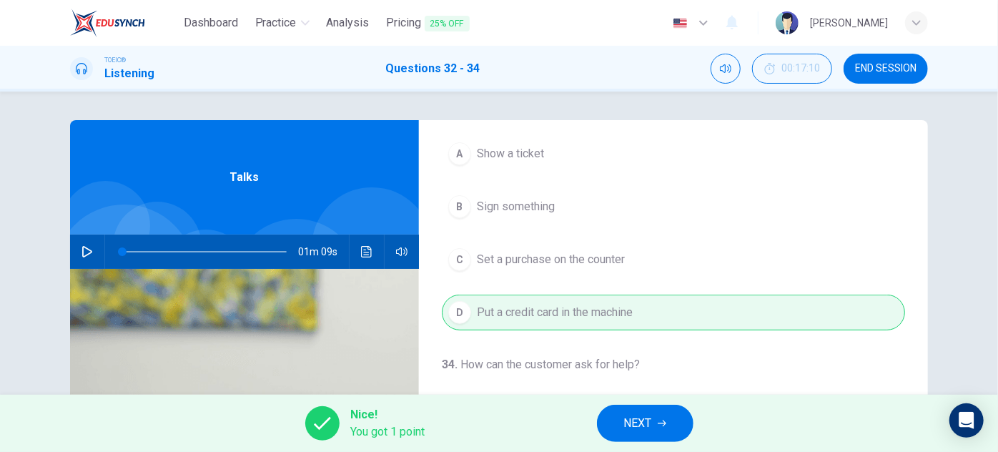
click at [646, 416] on span "NEXT" at bounding box center [638, 423] width 28 height 20
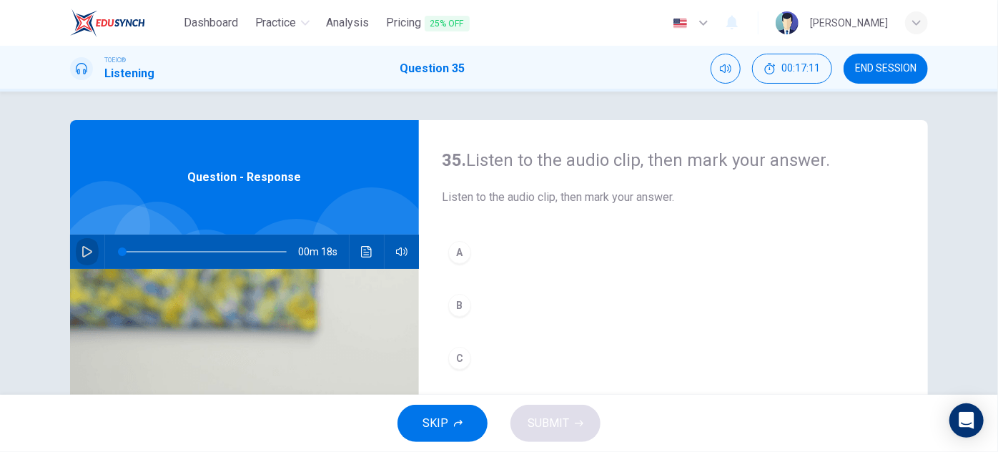
click at [84, 247] on icon "button" at bounding box center [86, 251] width 11 height 11
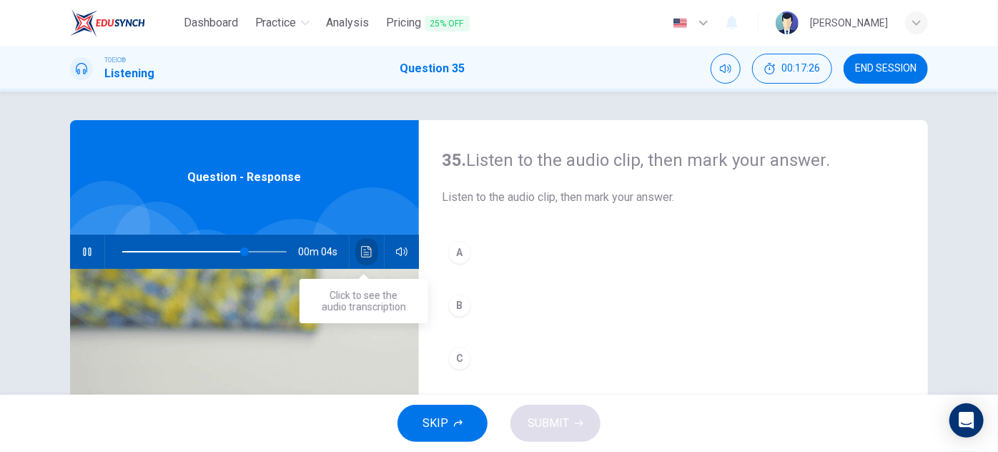
click at [363, 256] on icon "Click to see the audio transcription" at bounding box center [366, 251] width 11 height 11
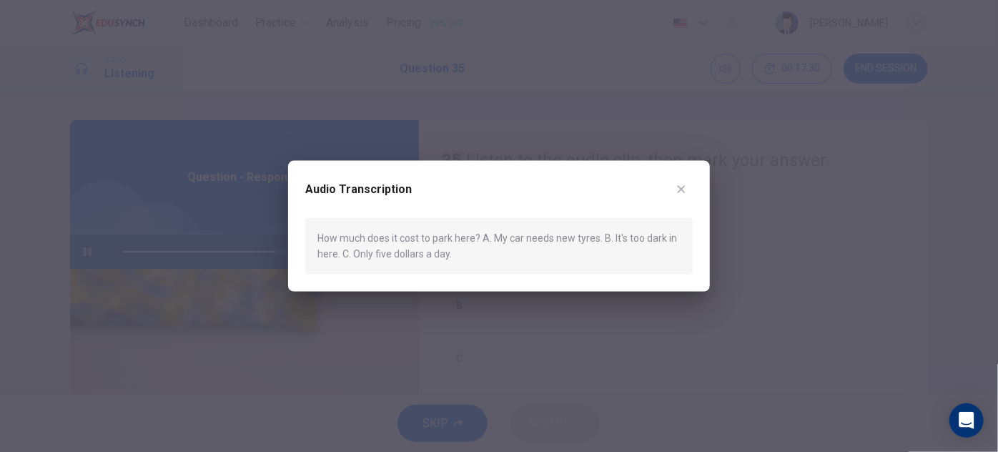
type input "0"
click at [682, 187] on icon "button" at bounding box center [681, 189] width 11 height 11
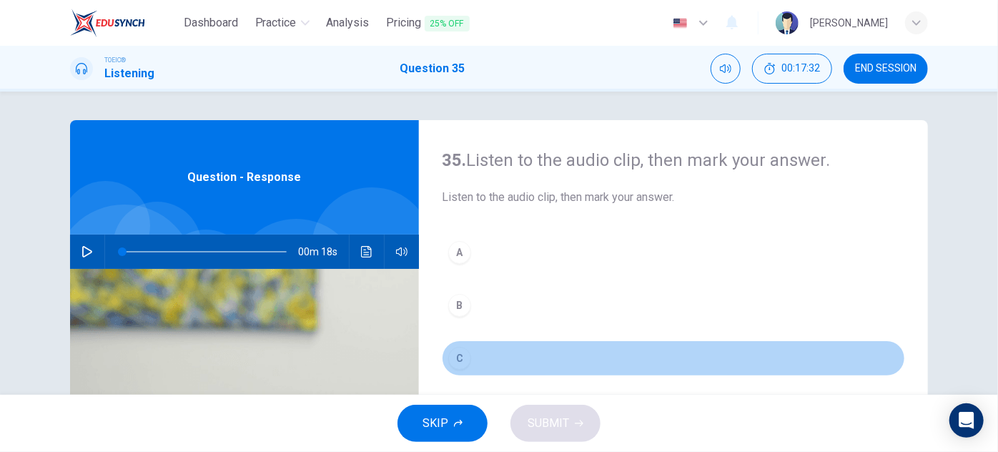
drag, startPoint x: 455, startPoint y: 354, endPoint x: 478, endPoint y: 405, distance: 56.3
click at [458, 355] on div "C" at bounding box center [459, 358] width 23 height 23
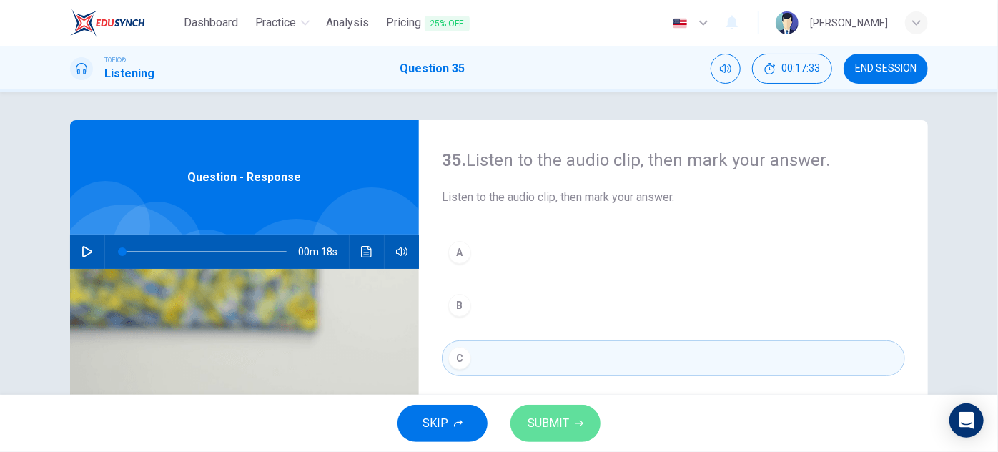
click at [545, 421] on span "SUBMIT" at bounding box center [548, 423] width 41 height 20
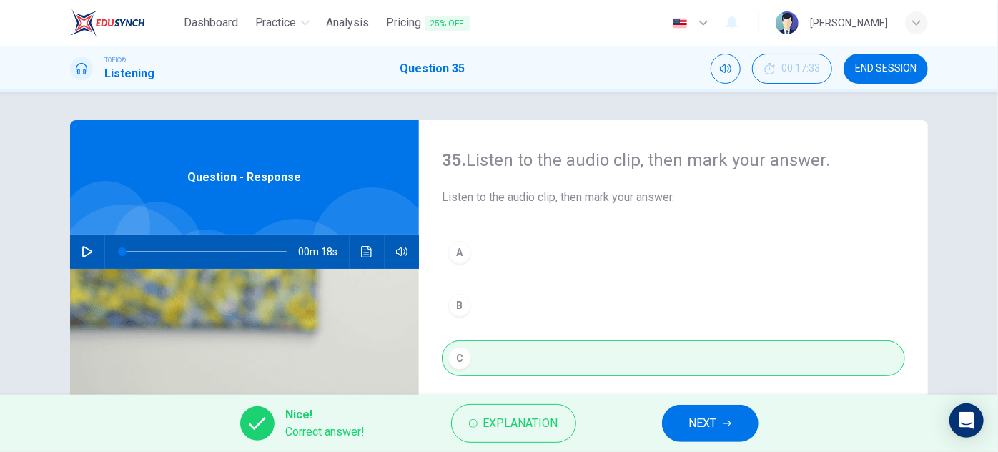
click at [707, 425] on span "NEXT" at bounding box center [703, 423] width 28 height 20
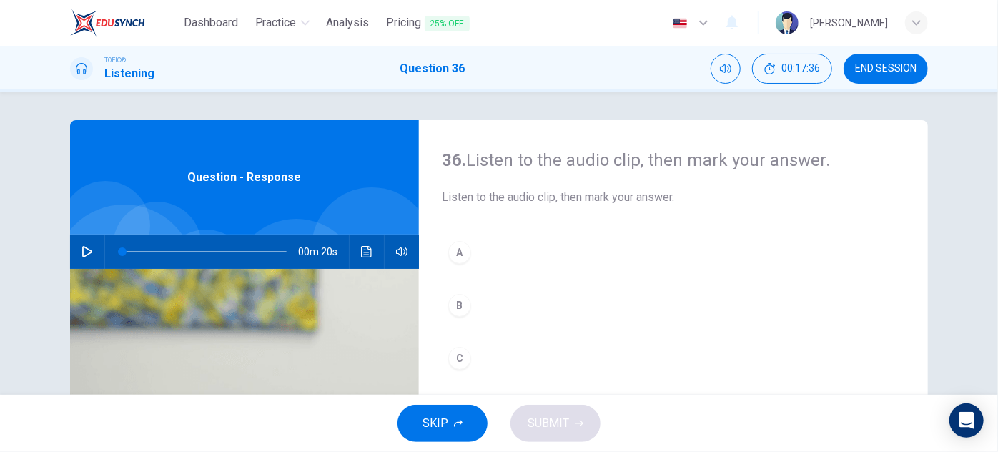
click at [87, 246] on icon "button" at bounding box center [86, 251] width 11 height 11
click at [77, 259] on button "button" at bounding box center [87, 251] width 23 height 34
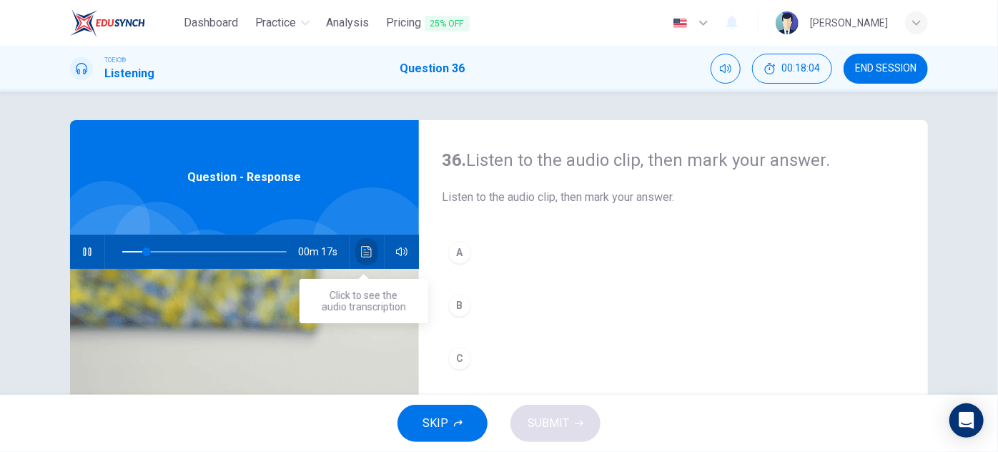
click at [355, 247] on button "Click to see the audio transcription" at bounding box center [366, 251] width 23 height 34
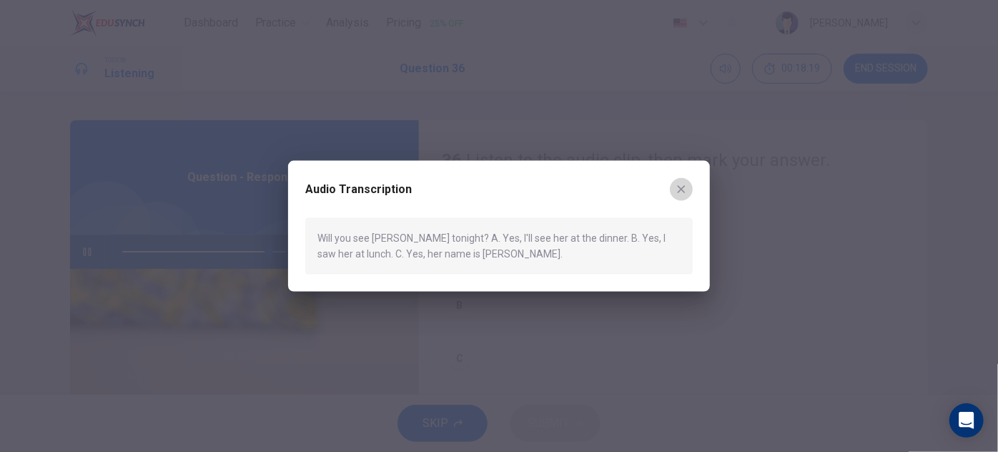
click at [676, 186] on icon "button" at bounding box center [681, 189] width 11 height 11
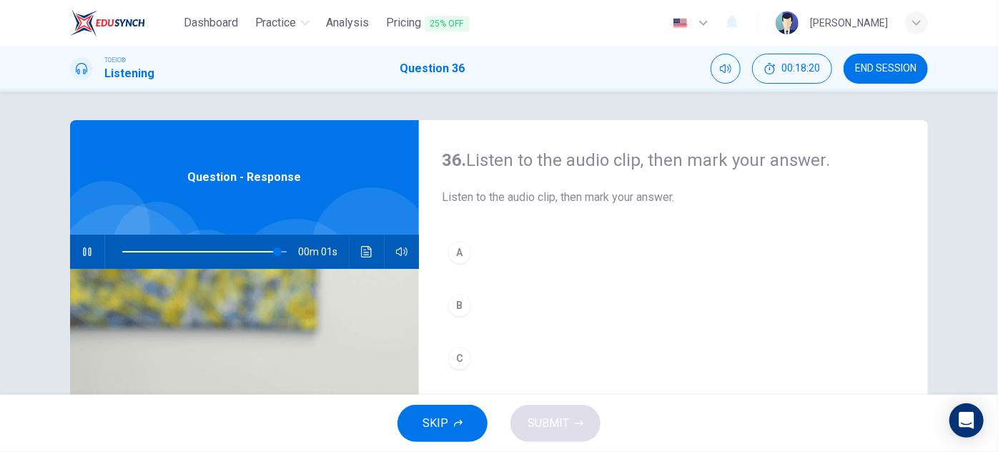
type input "0"
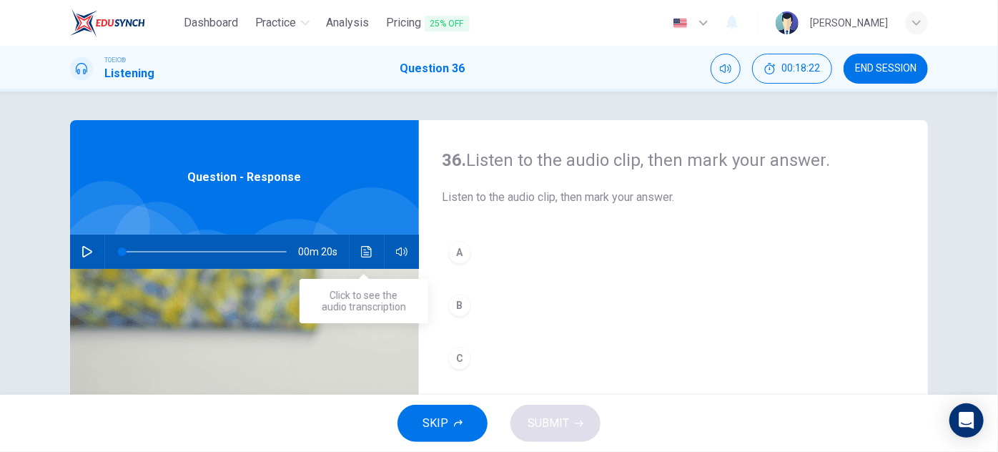
click at [363, 254] on icon "Click to see the audio transcription" at bounding box center [366, 251] width 11 height 11
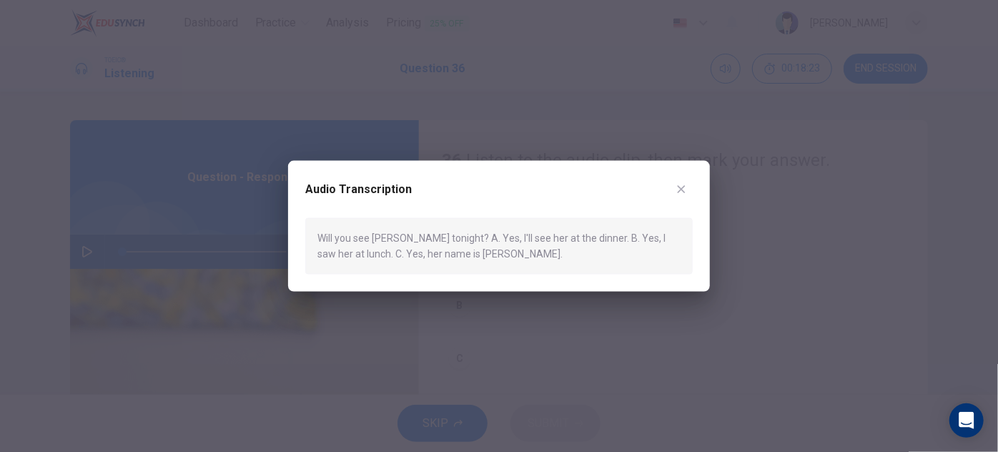
click at [686, 186] on icon "button" at bounding box center [681, 189] width 11 height 11
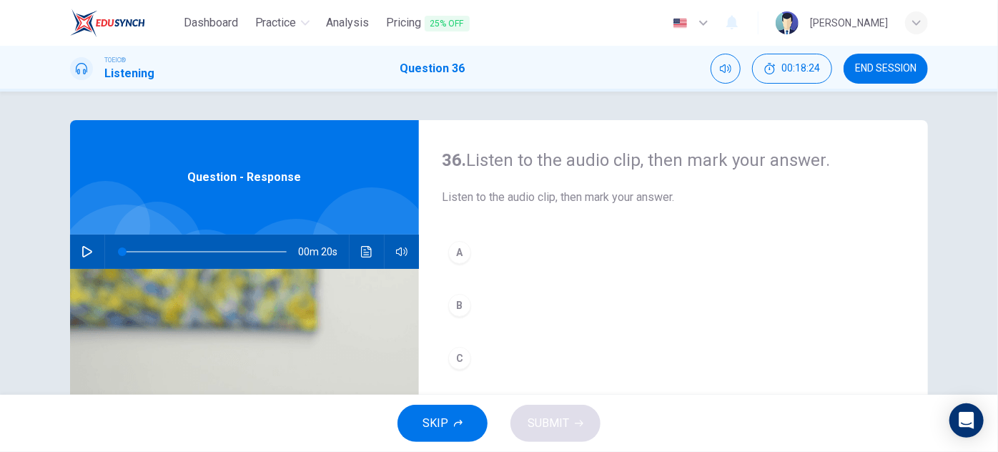
click at [465, 251] on div "A" at bounding box center [459, 252] width 23 height 23
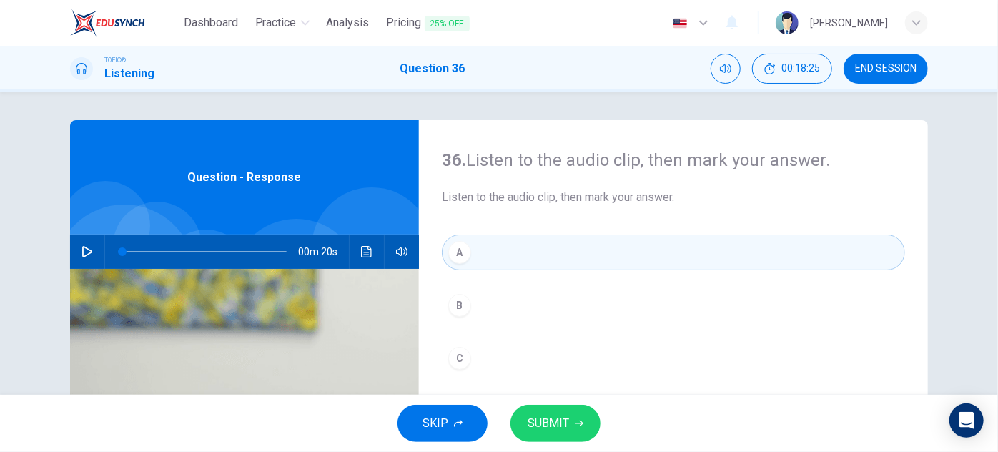
click at [560, 427] on span "SUBMIT" at bounding box center [548, 423] width 41 height 20
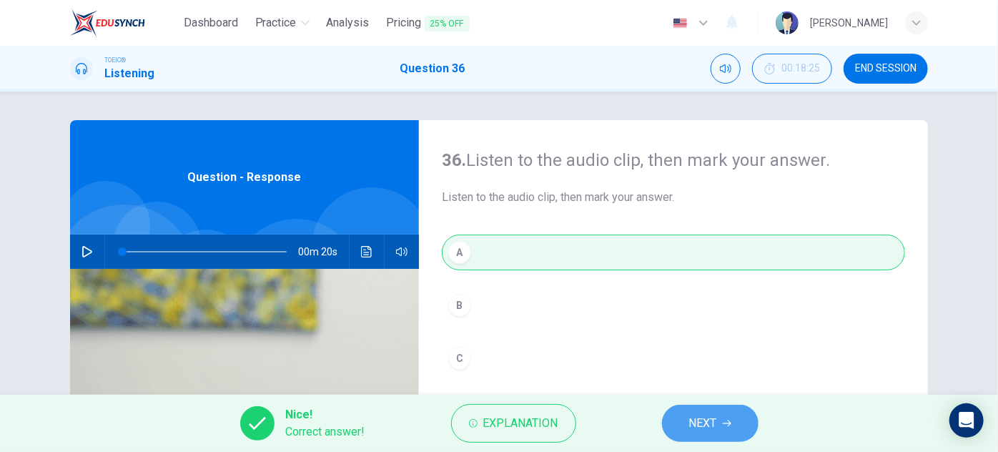
click at [703, 427] on span "NEXT" at bounding box center [703, 423] width 28 height 20
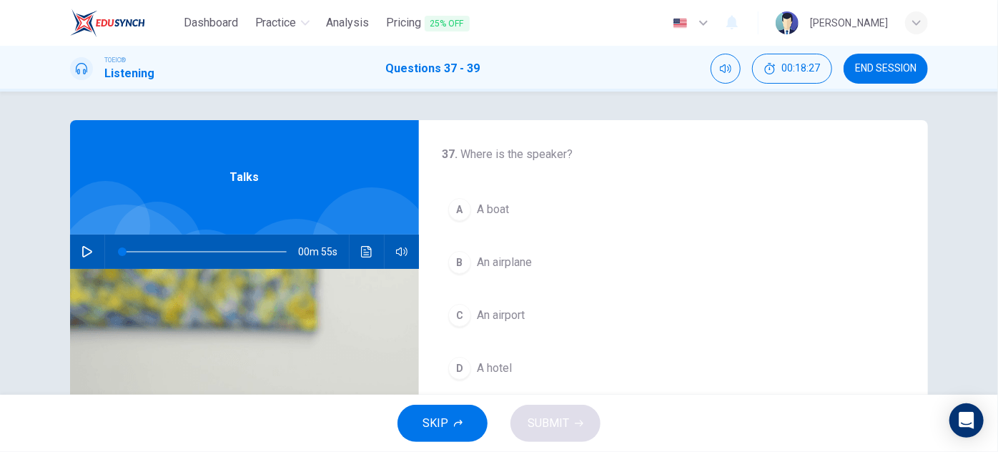
click at [89, 249] on icon "button" at bounding box center [86, 251] width 11 height 11
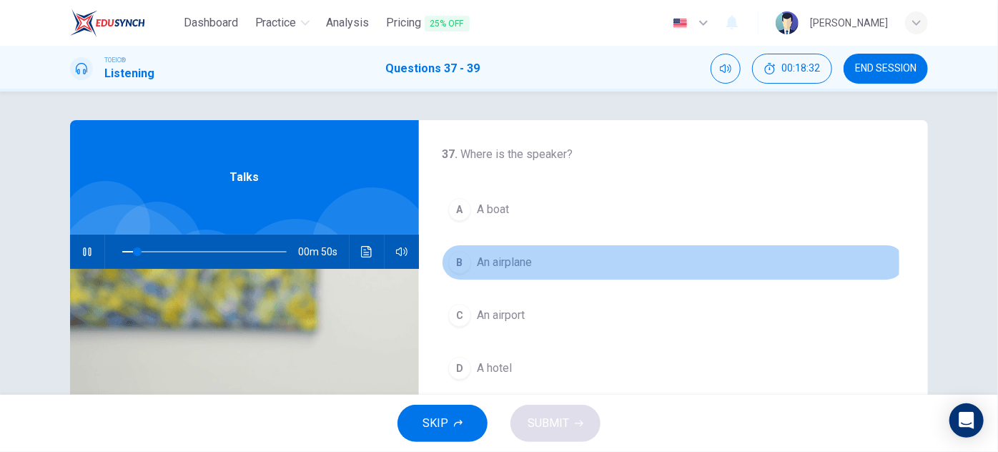
click at [518, 262] on span "An airplane" at bounding box center [504, 262] width 55 height 17
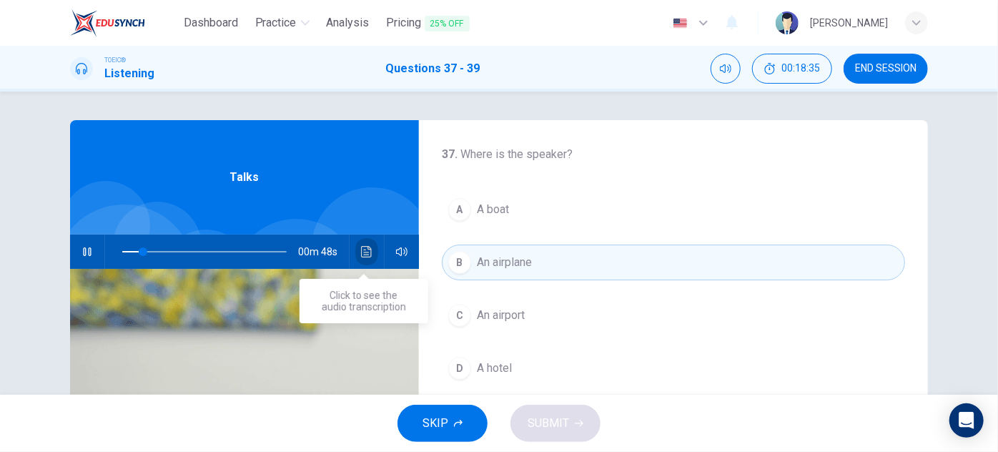
click at [367, 252] on icon "Click to see the audio transcription" at bounding box center [366, 251] width 11 height 11
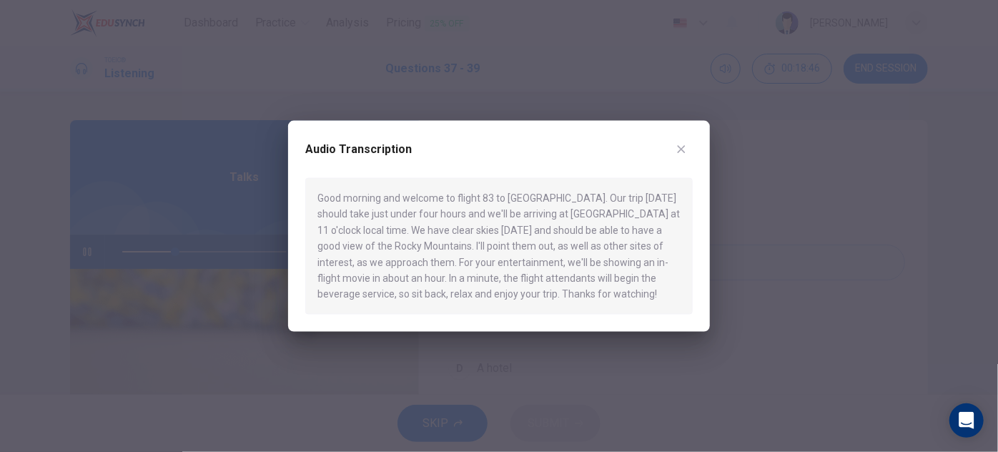
click at [685, 150] on icon "button" at bounding box center [681, 149] width 11 height 11
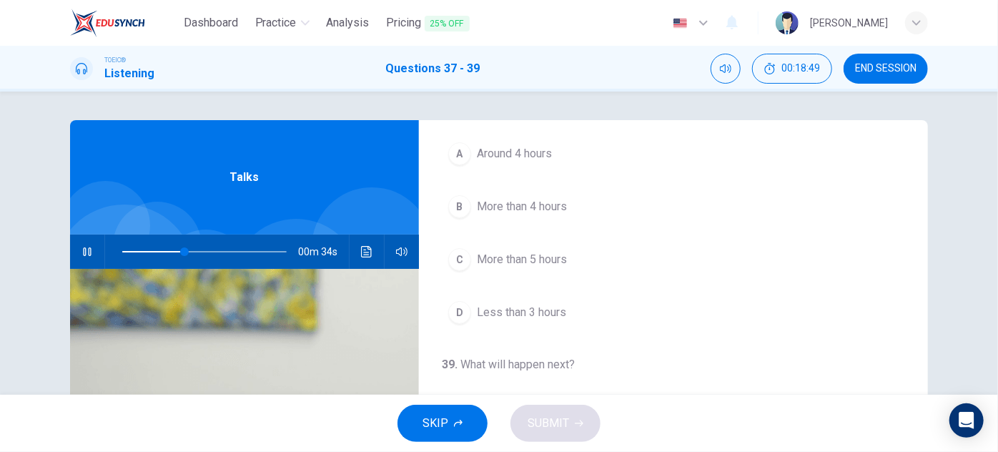
click at [355, 253] on button "Click to see the audio transcription" at bounding box center [366, 251] width 23 height 34
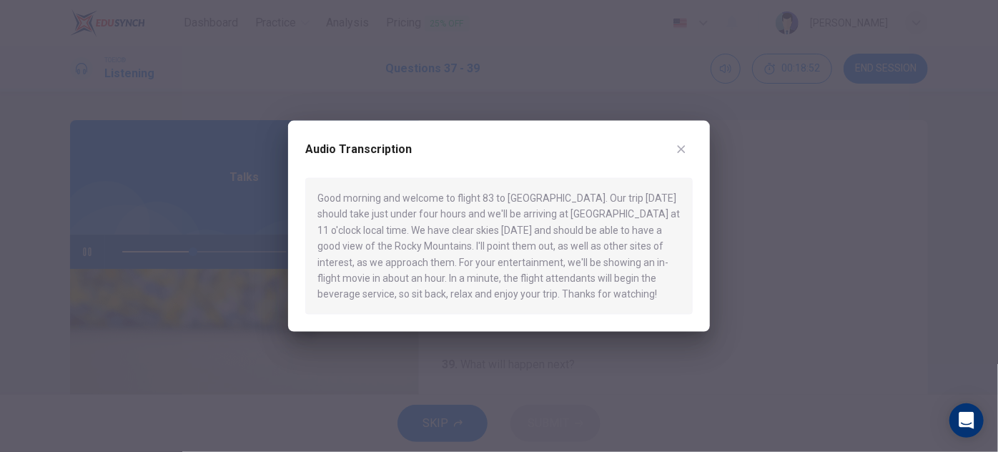
click at [676, 152] on icon "button" at bounding box center [681, 149] width 11 height 11
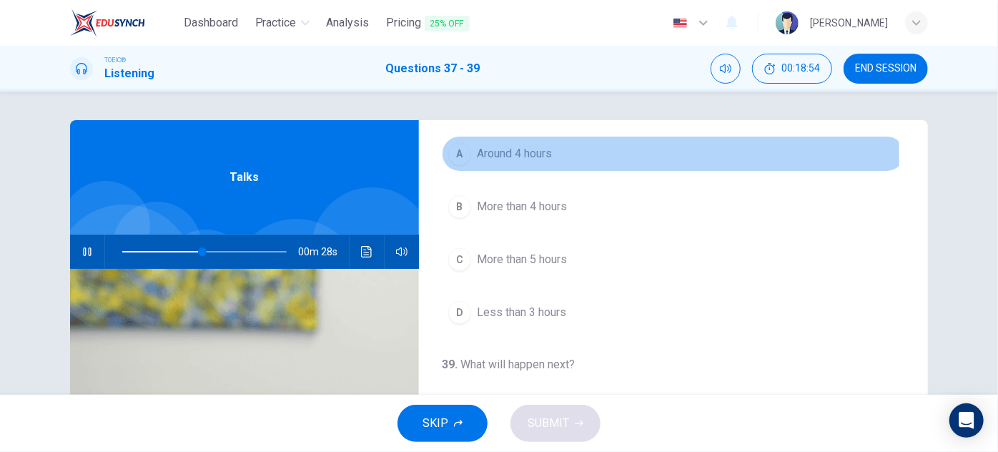
click at [529, 154] on span "Around 4 hours" at bounding box center [514, 153] width 75 height 17
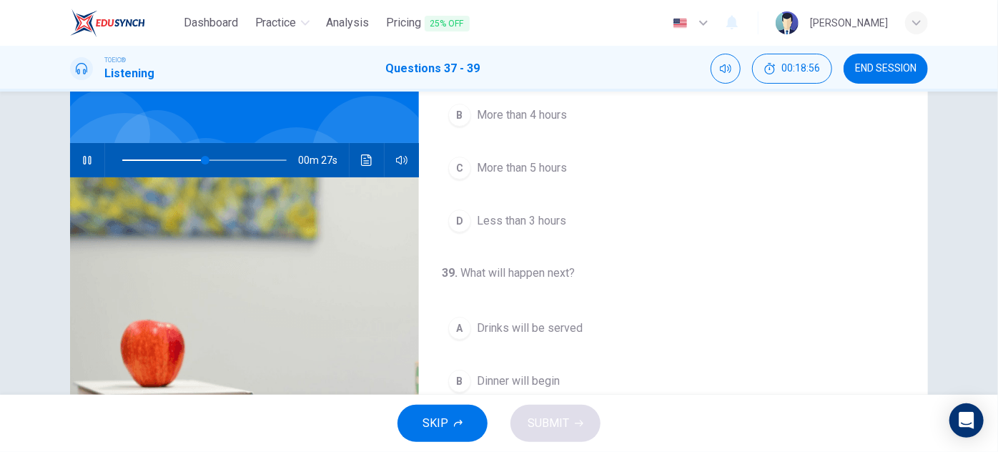
scroll to position [129, 0]
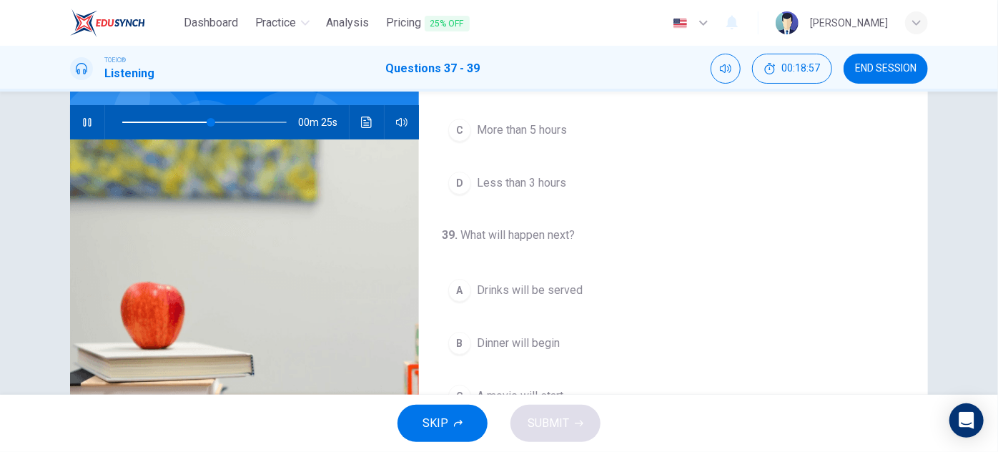
click at [365, 123] on icon "Click to see the audio transcription" at bounding box center [366, 122] width 11 height 11
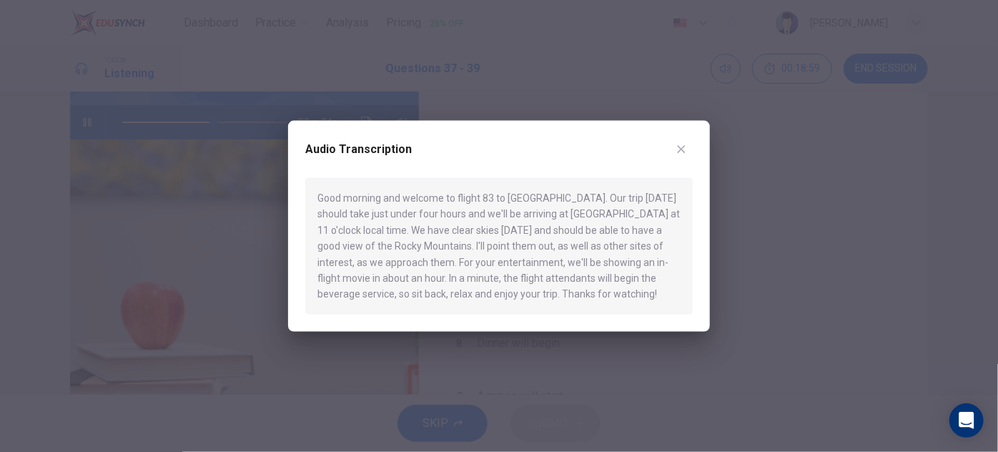
drag, startPoint x: 680, startPoint y: 144, endPoint x: 320, endPoint y: 140, distance: 360.3
click at [679, 144] on icon "button" at bounding box center [681, 149] width 11 height 11
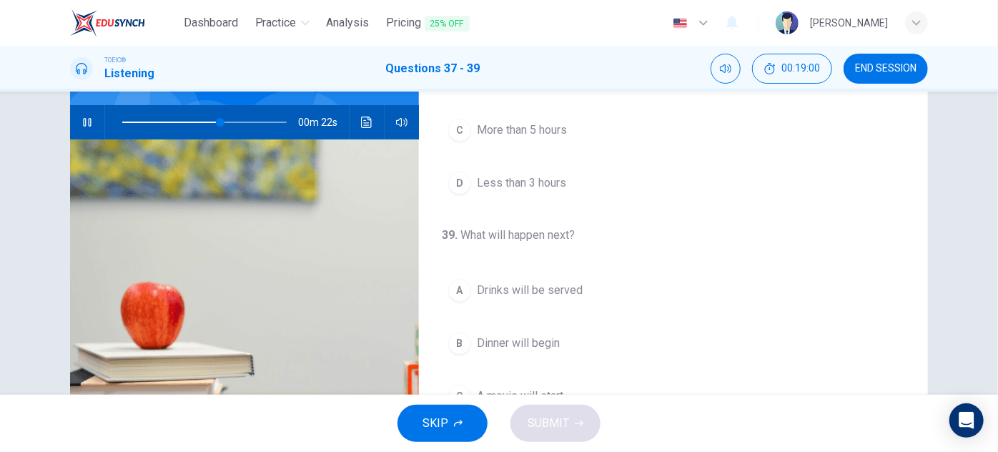
click at [122, 122] on span at bounding box center [204, 122] width 164 height 20
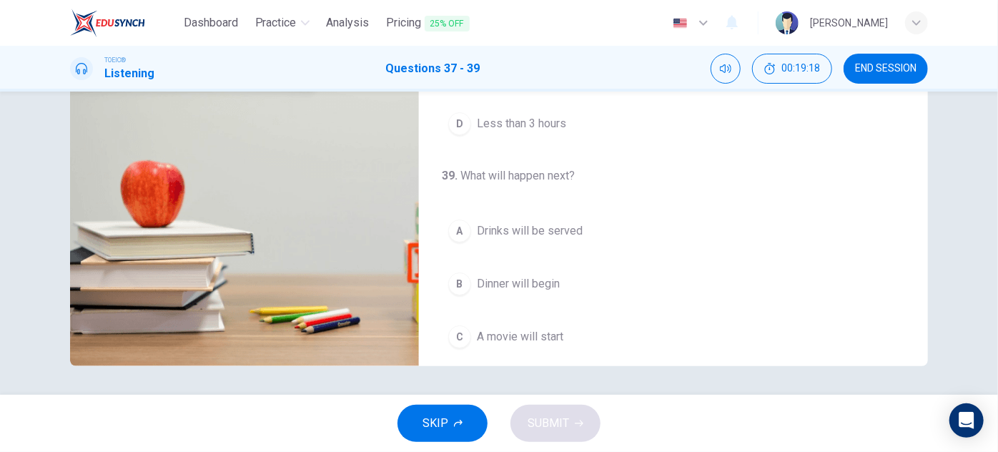
scroll to position [322, 0]
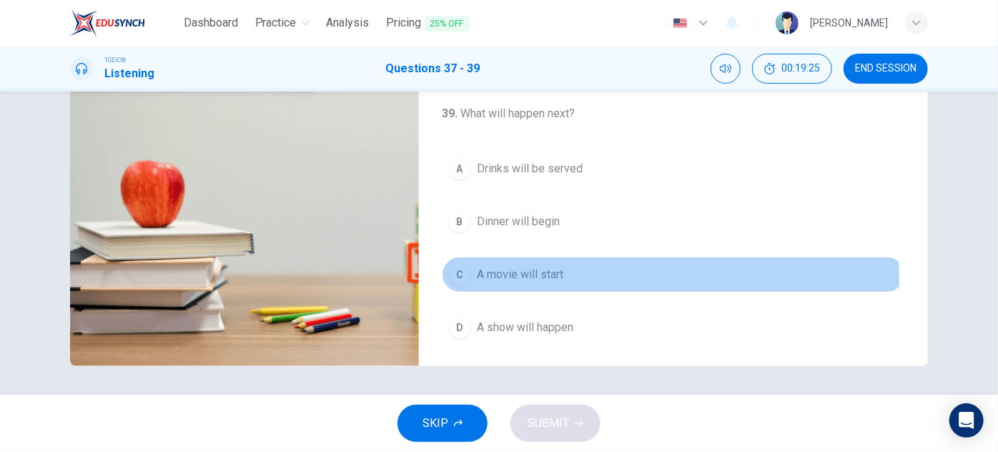
click at [526, 277] on span "A movie will start" at bounding box center [520, 274] width 87 height 17
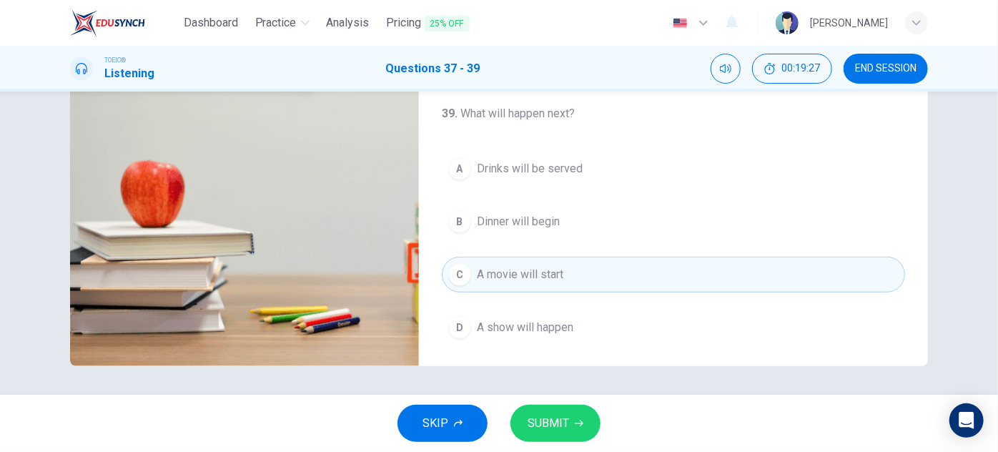
scroll to position [0, 0]
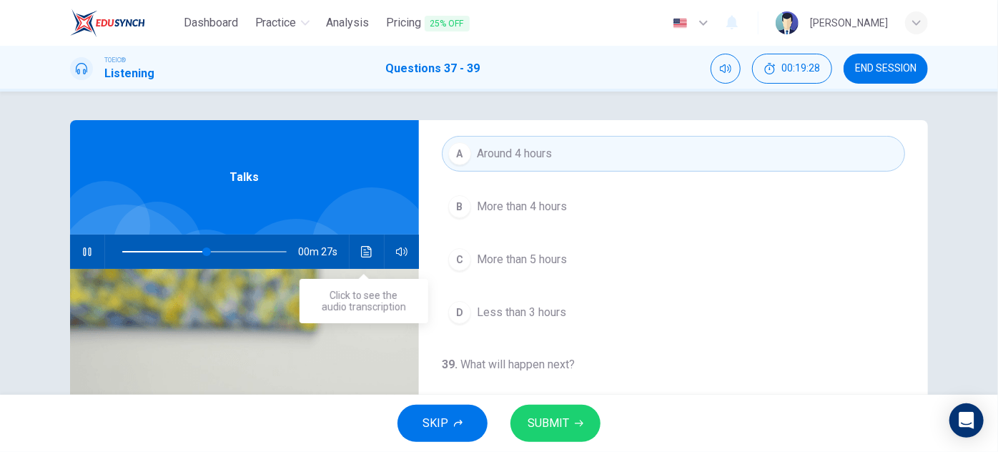
click at [365, 256] on icon "Click to see the audio transcription" at bounding box center [366, 251] width 11 height 11
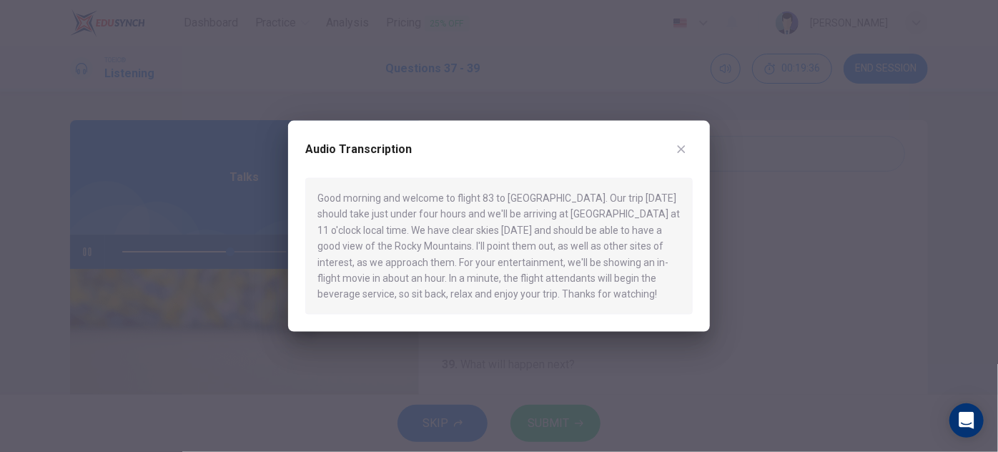
click at [679, 147] on icon "button" at bounding box center [682, 149] width 8 height 8
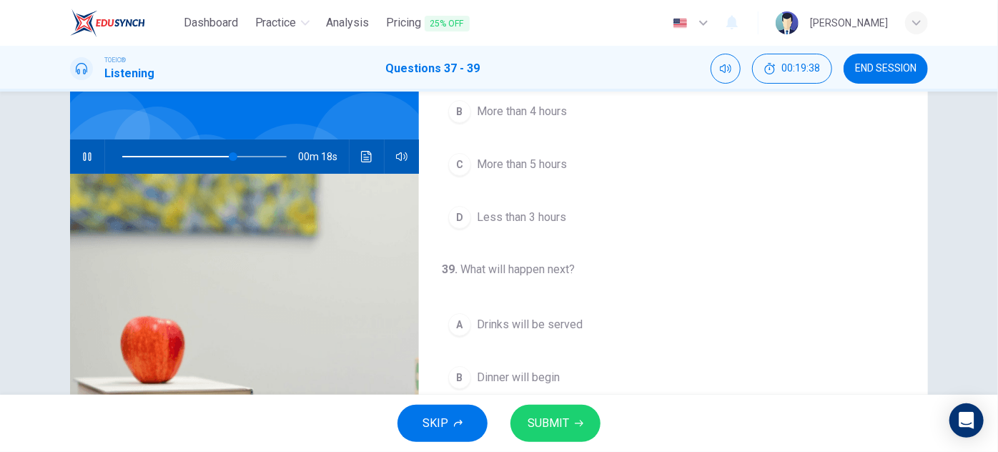
scroll to position [251, 0]
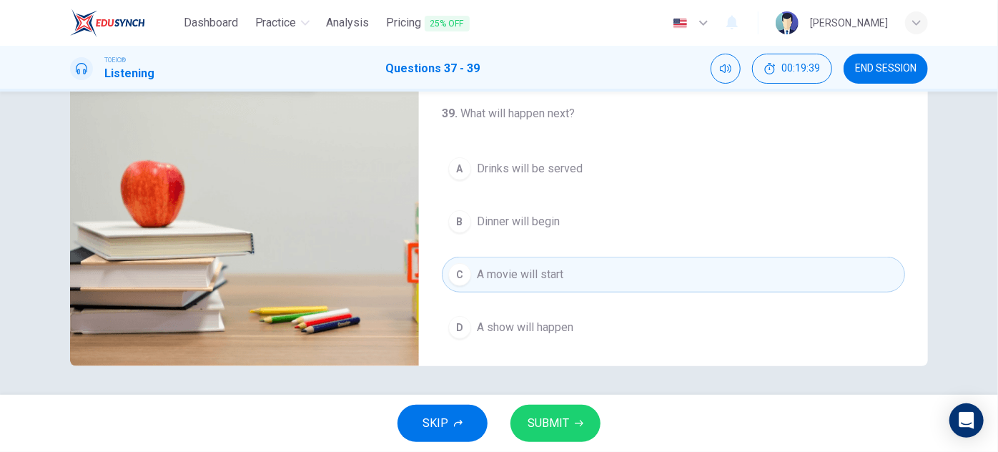
click at [564, 167] on span "Drinks will be served" at bounding box center [530, 168] width 106 height 17
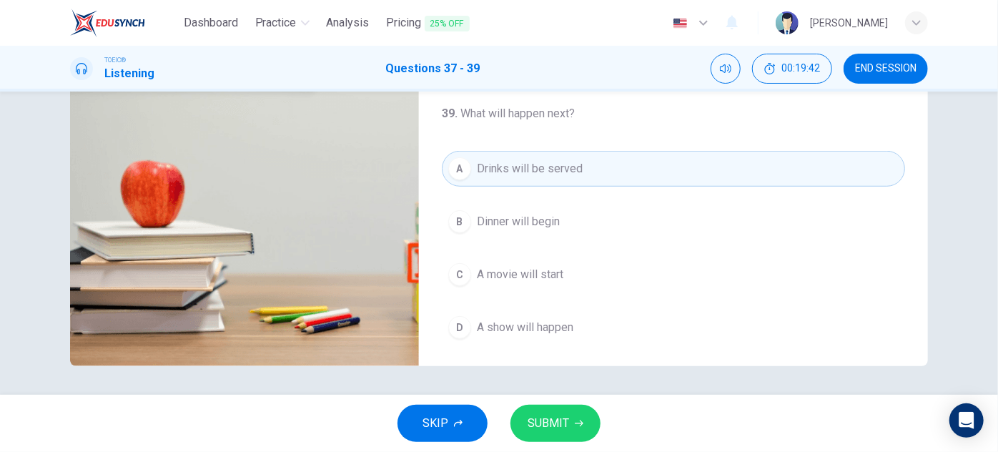
click at [555, 424] on span "SUBMIT" at bounding box center [548, 423] width 41 height 20
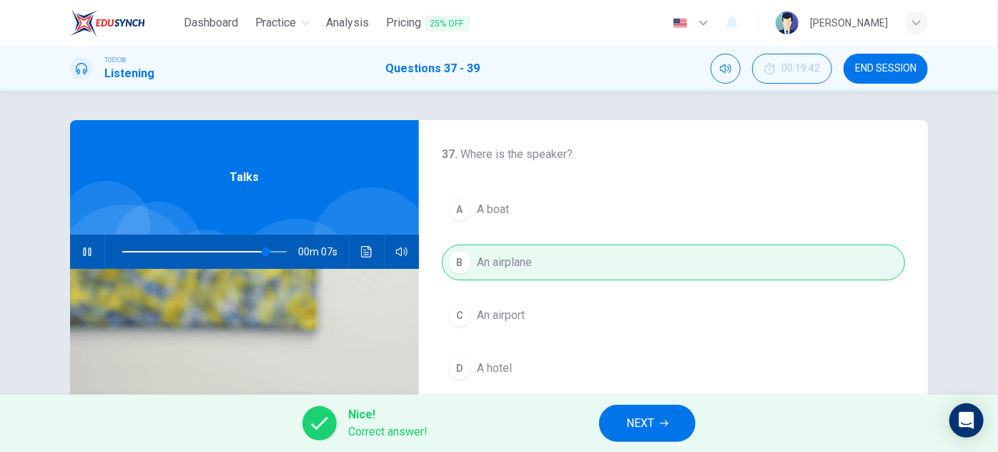
scroll to position [322, 0]
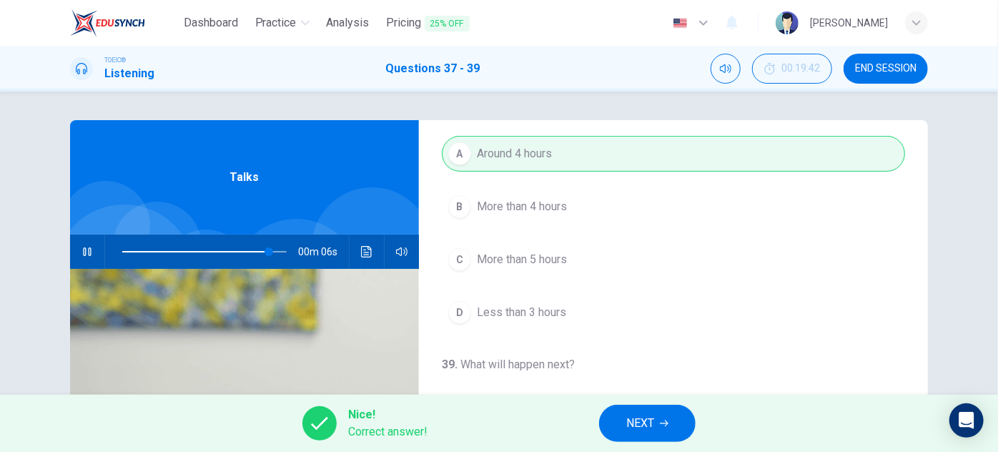
type input "91"
click at [650, 421] on span "NEXT" at bounding box center [640, 423] width 28 height 20
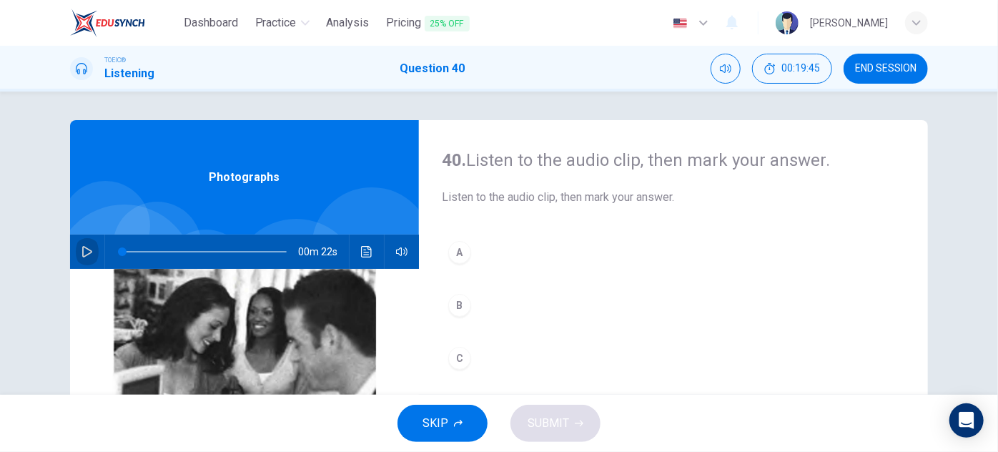
click at [86, 255] on icon "button" at bounding box center [86, 251] width 11 height 11
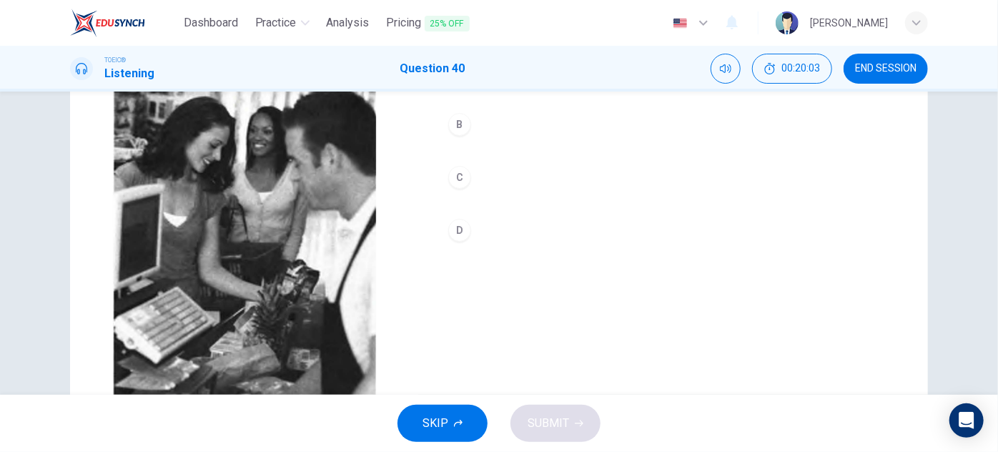
scroll to position [186, 0]
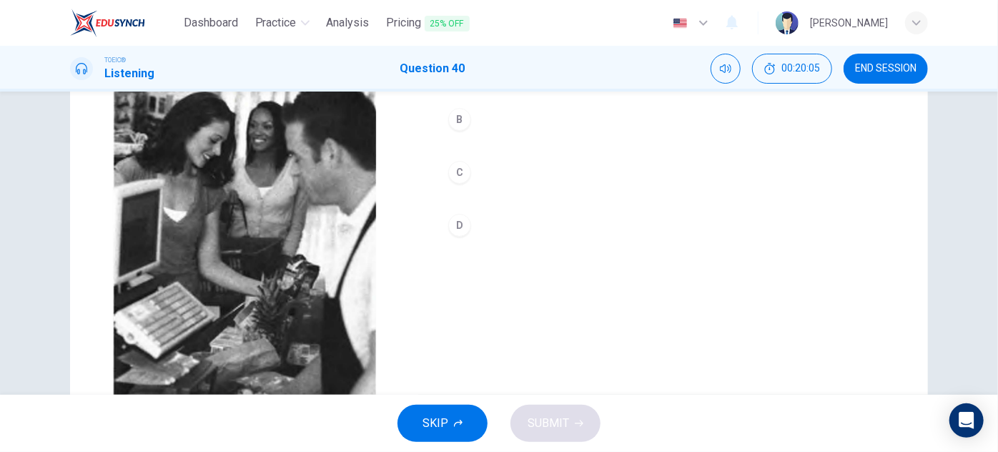
click at [455, 227] on div "D" at bounding box center [459, 225] width 23 height 23
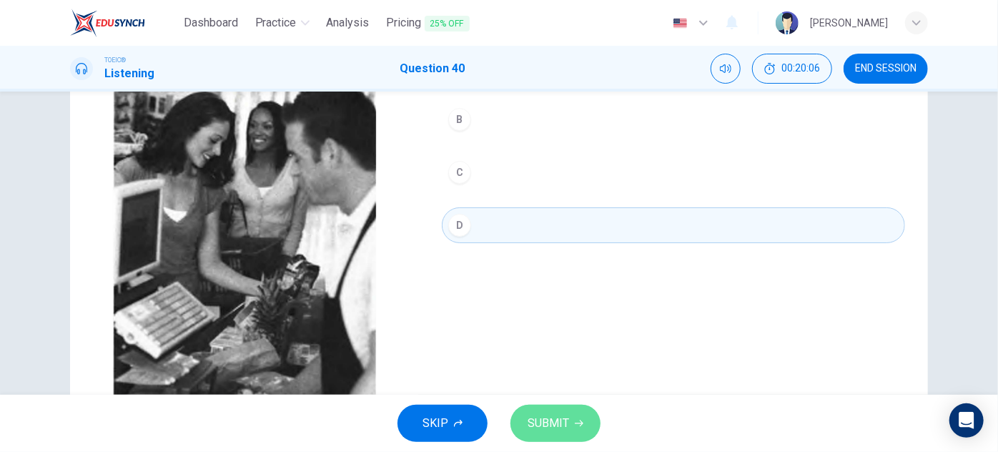
click at [557, 419] on span "SUBMIT" at bounding box center [548, 423] width 41 height 20
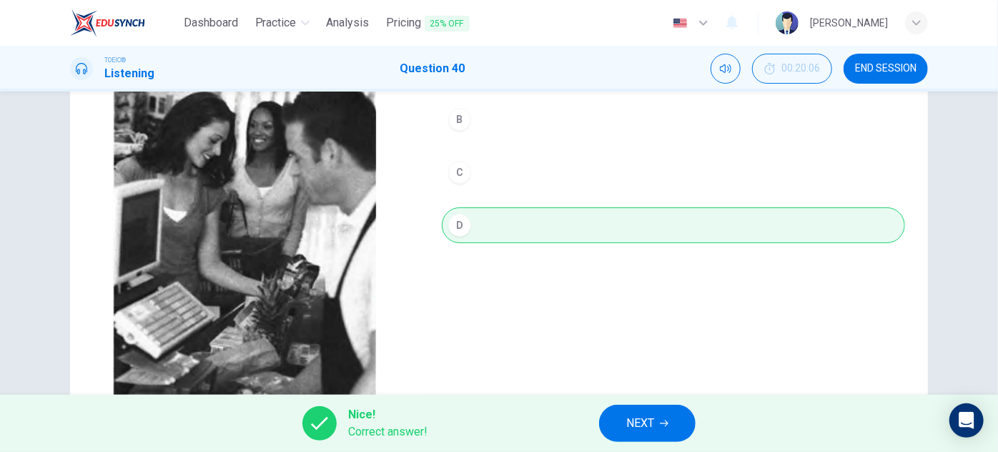
type input "0"
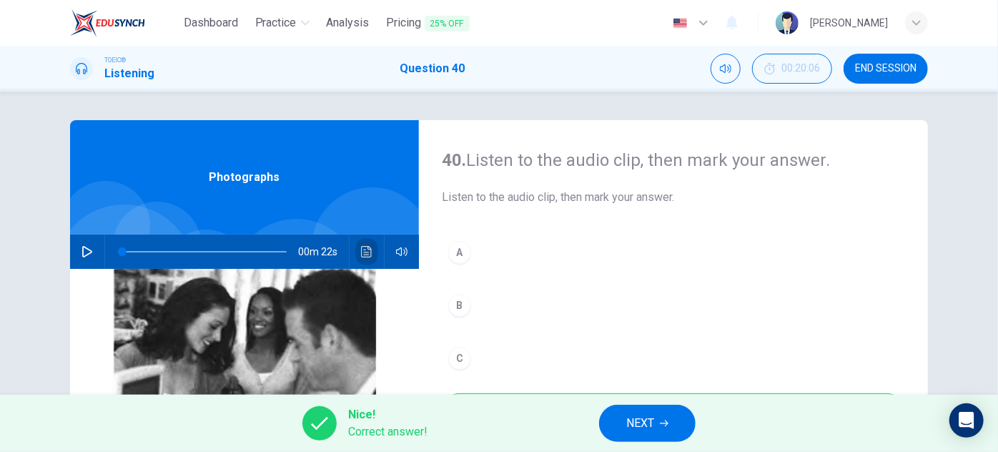
click at [362, 252] on icon "Click to see the audio transcription" at bounding box center [366, 251] width 11 height 11
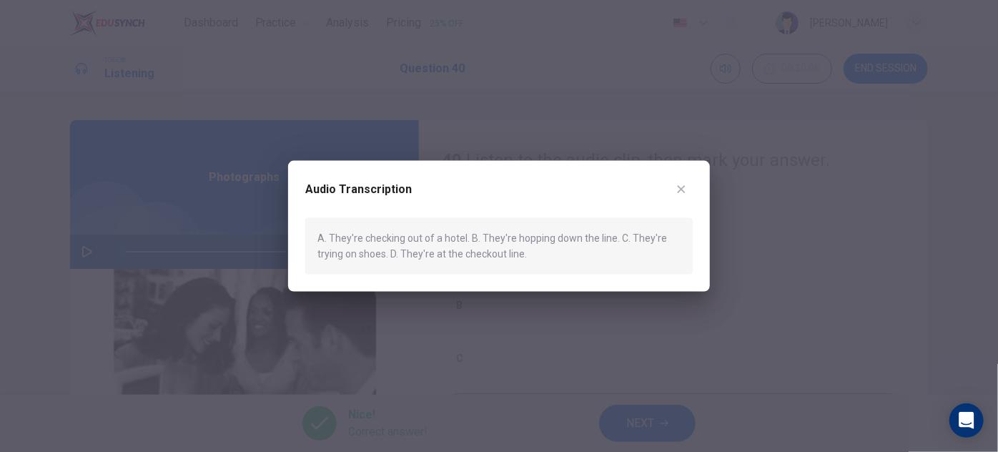
click at [684, 188] on icon "button" at bounding box center [681, 189] width 11 height 11
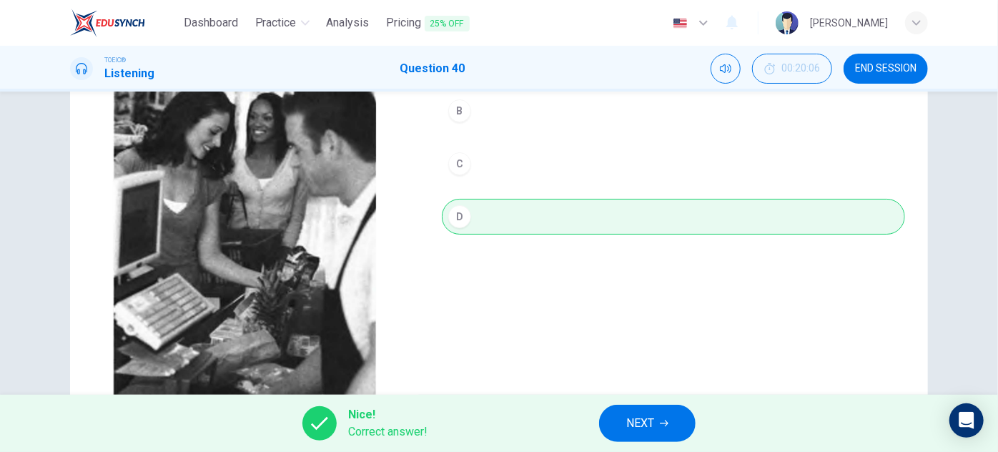
scroll to position [251, 0]
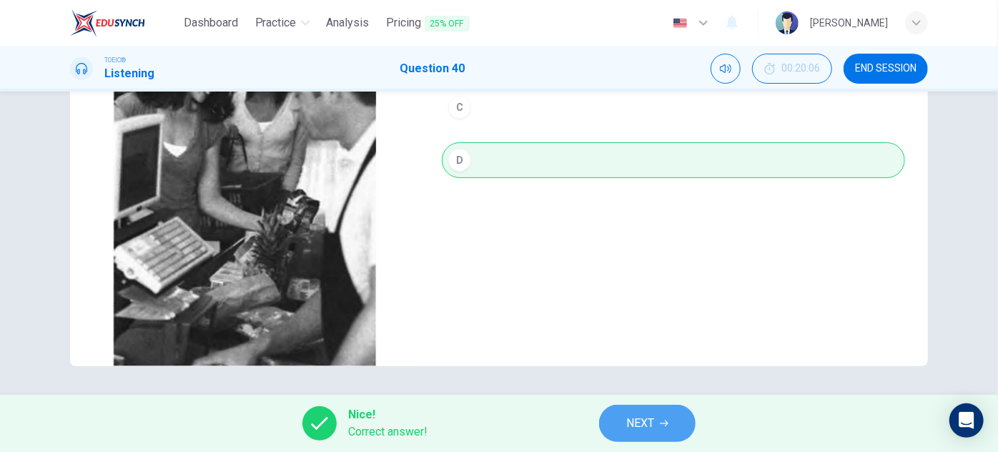
click at [650, 421] on span "NEXT" at bounding box center [640, 423] width 28 height 20
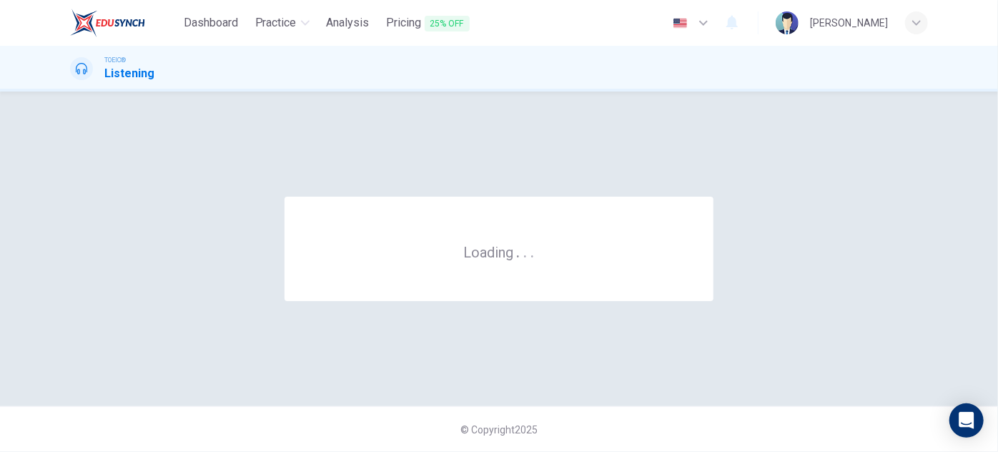
scroll to position [0, 0]
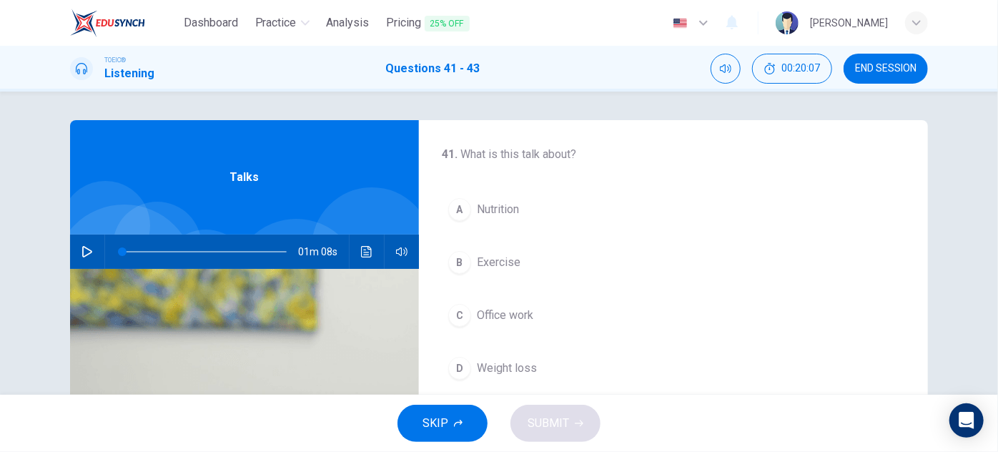
click at [81, 253] on icon "button" at bounding box center [86, 251] width 11 height 11
click at [122, 252] on span at bounding box center [204, 252] width 164 height 20
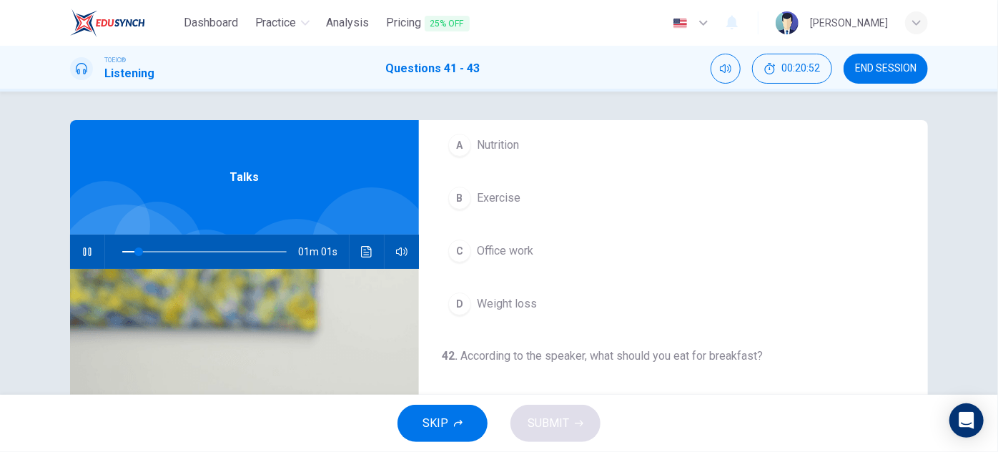
click at [508, 202] on span "Exercise" at bounding box center [499, 197] width 44 height 17
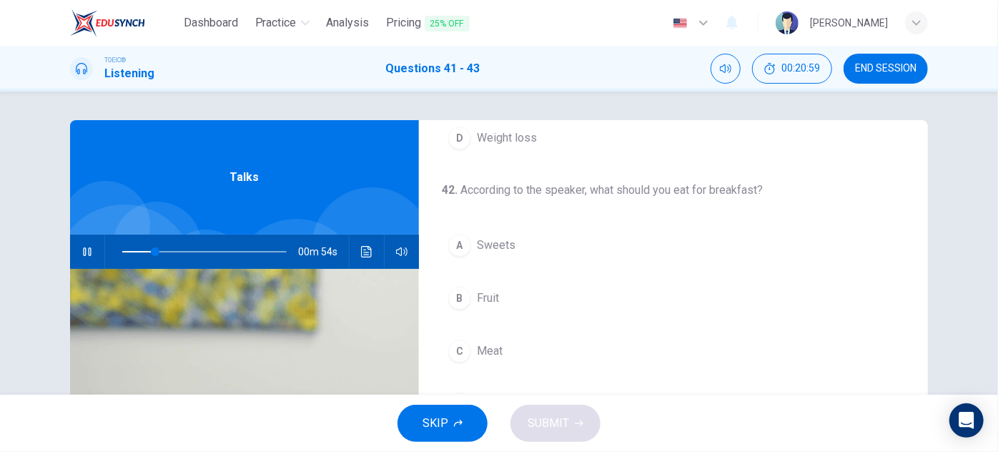
scroll to position [260, 0]
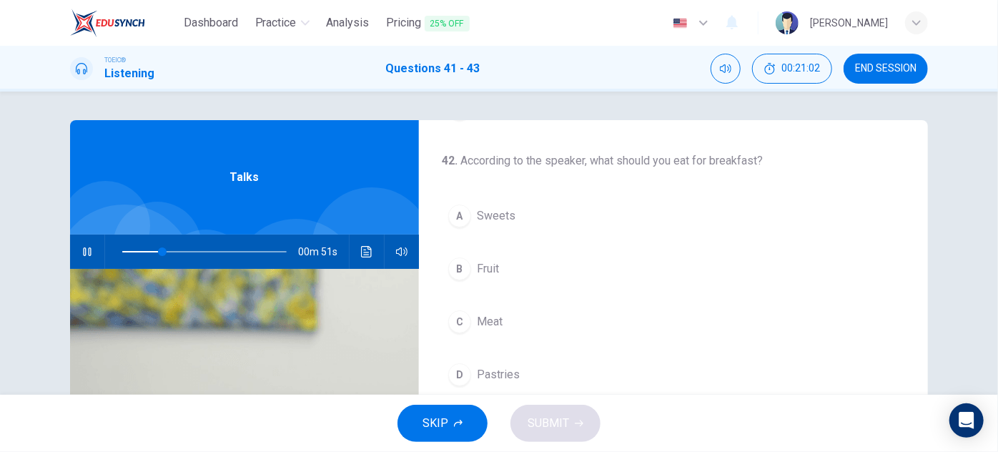
click at [478, 262] on span "Fruit" at bounding box center [488, 268] width 22 height 17
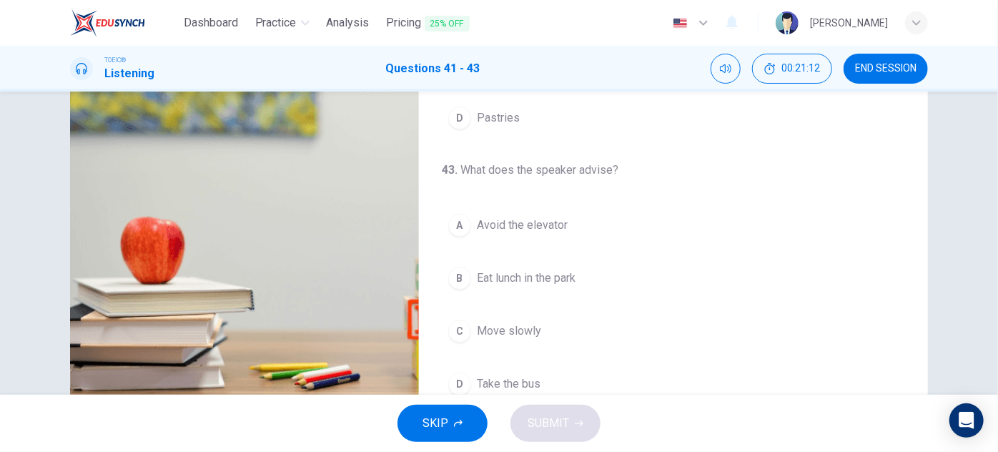
scroll to position [251, 0]
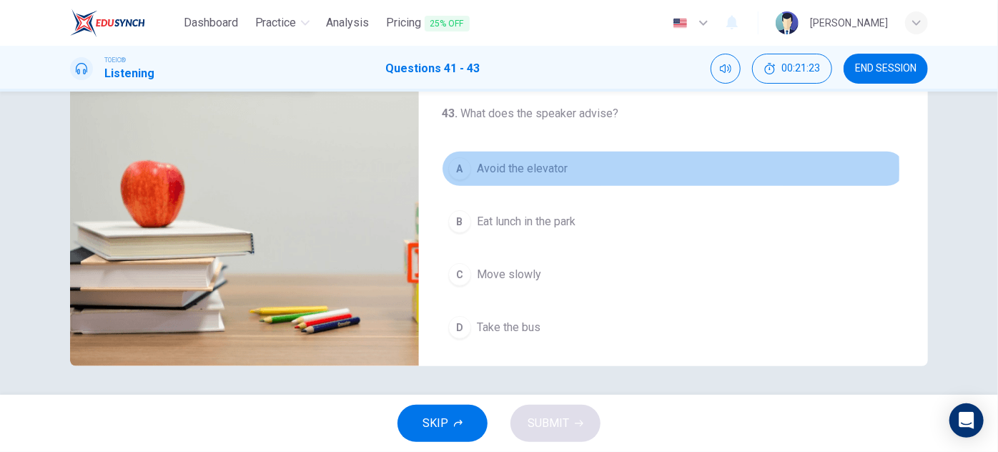
click at [531, 165] on span "Avoid the elevator" at bounding box center [522, 168] width 91 height 17
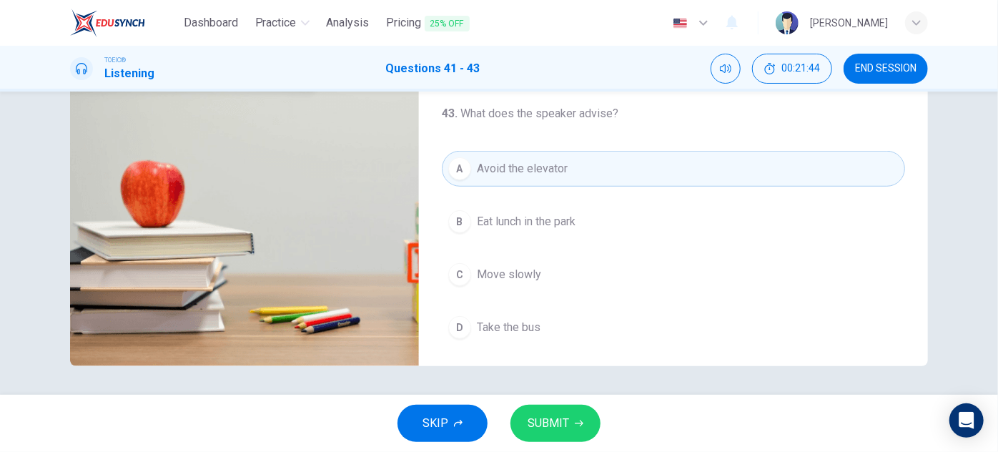
click at [559, 420] on span "SUBMIT" at bounding box center [548, 423] width 41 height 20
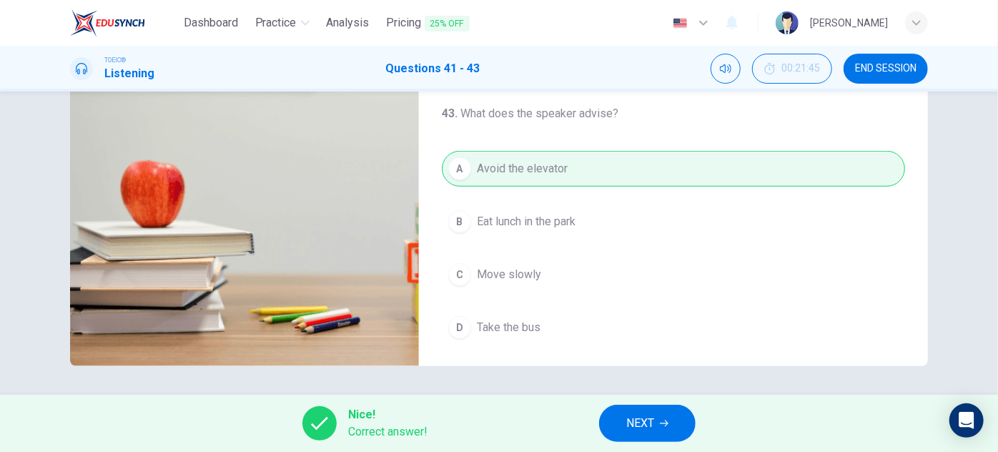
scroll to position [0, 0]
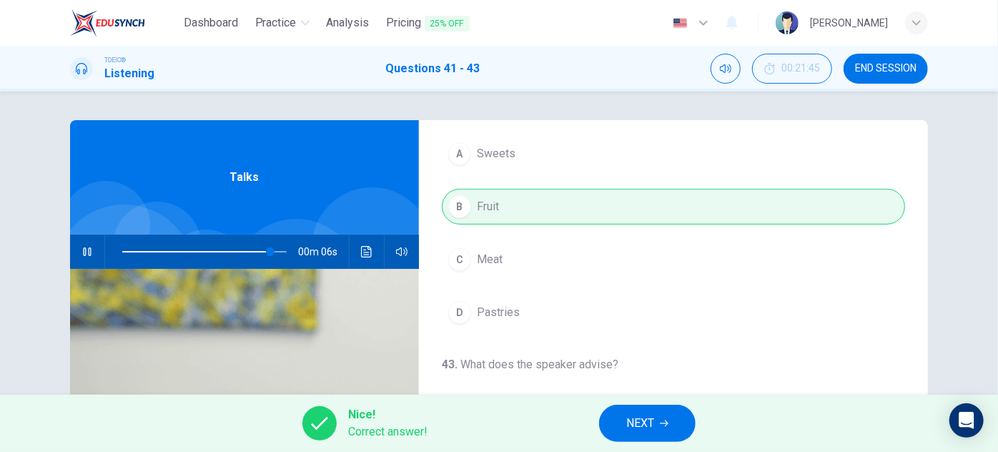
type input "91"
click at [642, 425] on span "NEXT" at bounding box center [640, 423] width 28 height 20
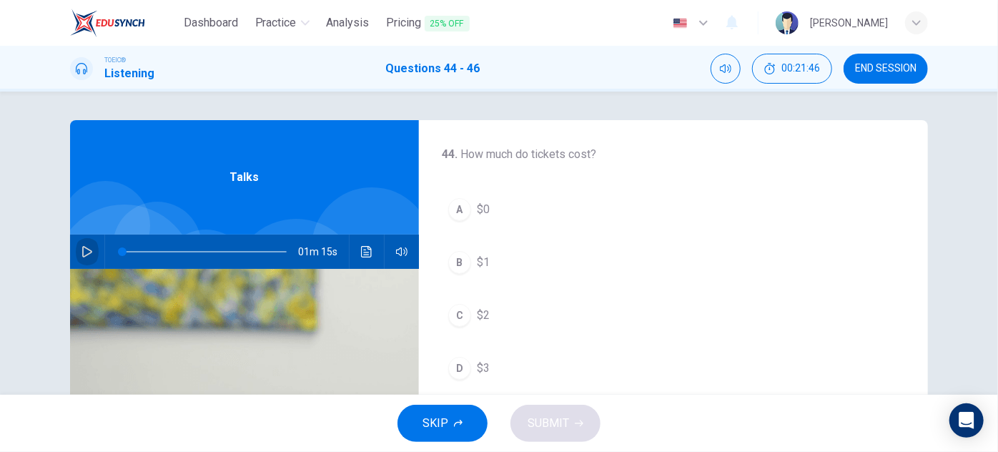
click at [89, 254] on button "button" at bounding box center [87, 251] width 23 height 34
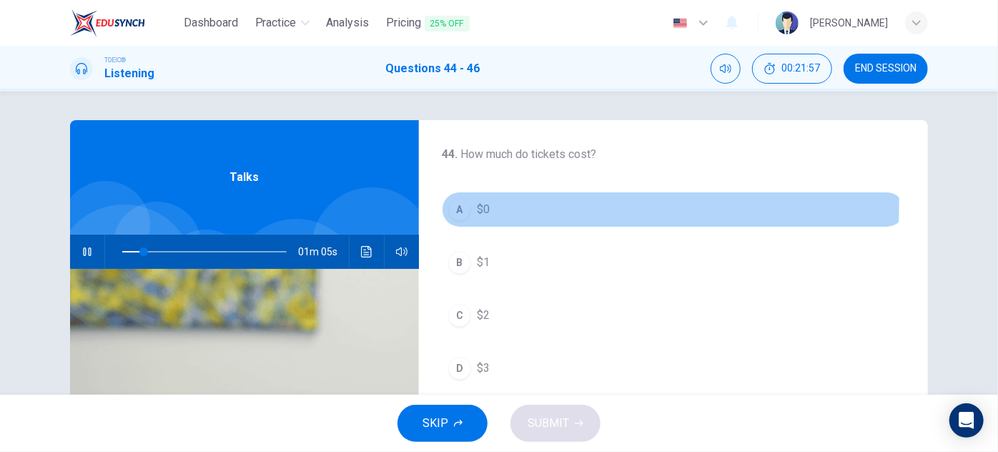
click at [484, 203] on span "$0" at bounding box center [483, 209] width 13 height 17
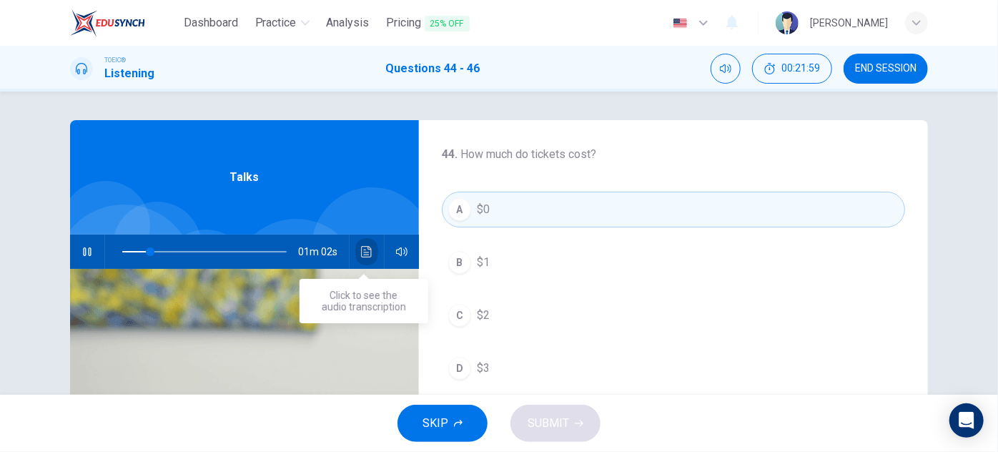
click at [366, 259] on button "Click to see the audio transcription" at bounding box center [366, 251] width 23 height 34
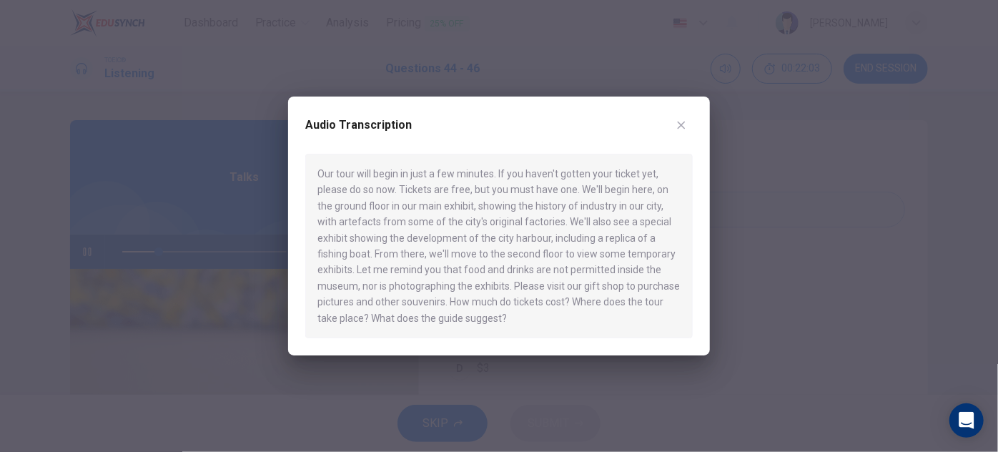
click at [681, 124] on icon "button" at bounding box center [681, 124] width 11 height 11
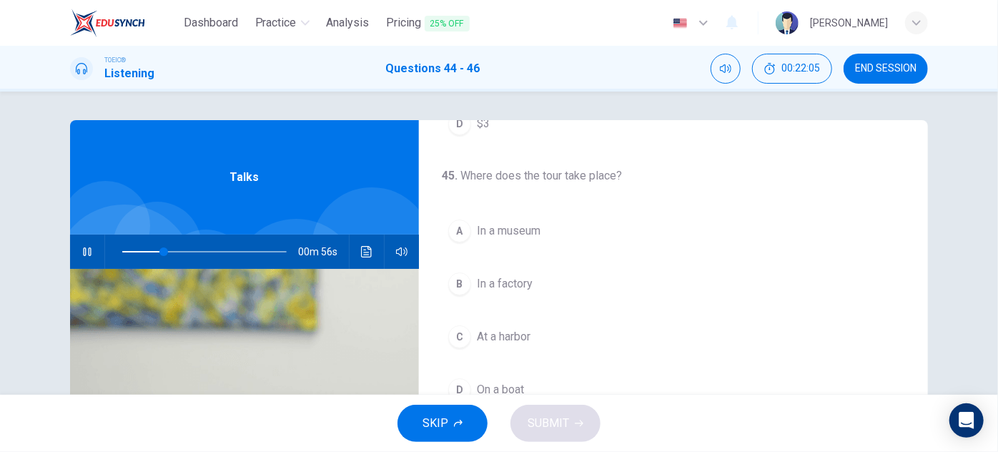
scroll to position [260, 0]
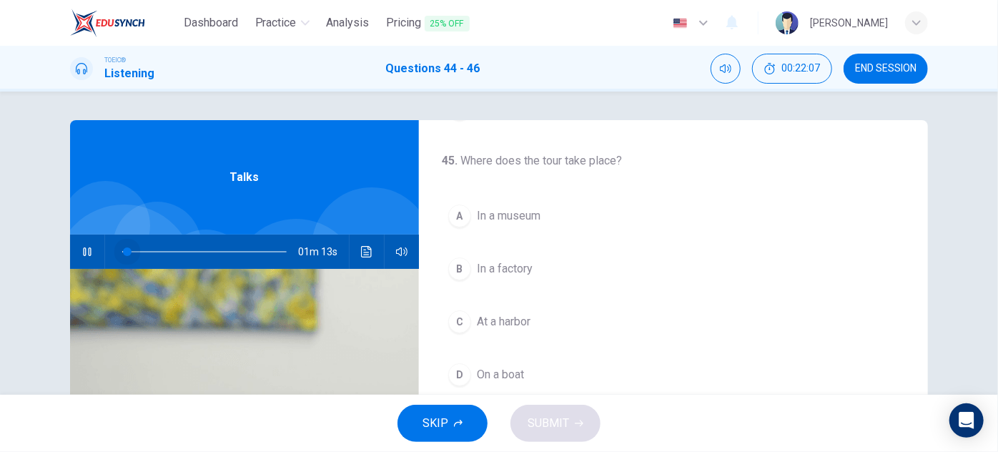
click at [124, 250] on span at bounding box center [204, 252] width 164 height 20
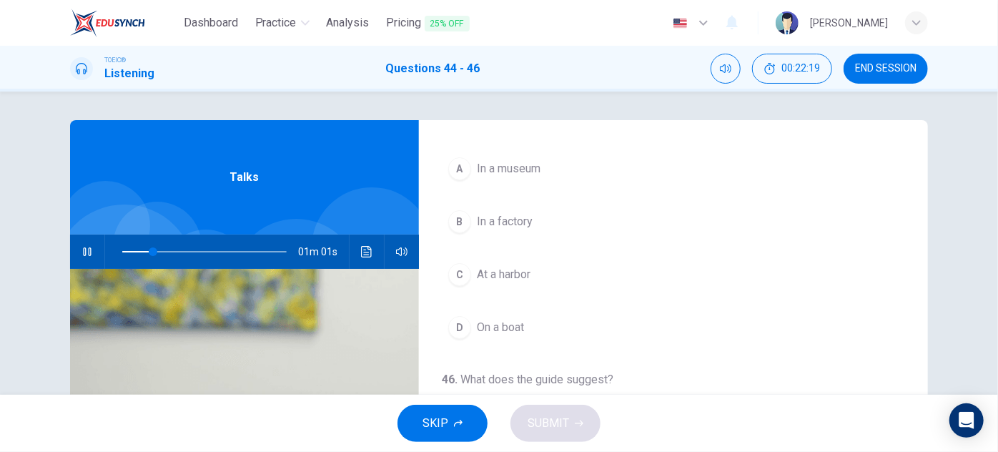
scroll to position [322, 0]
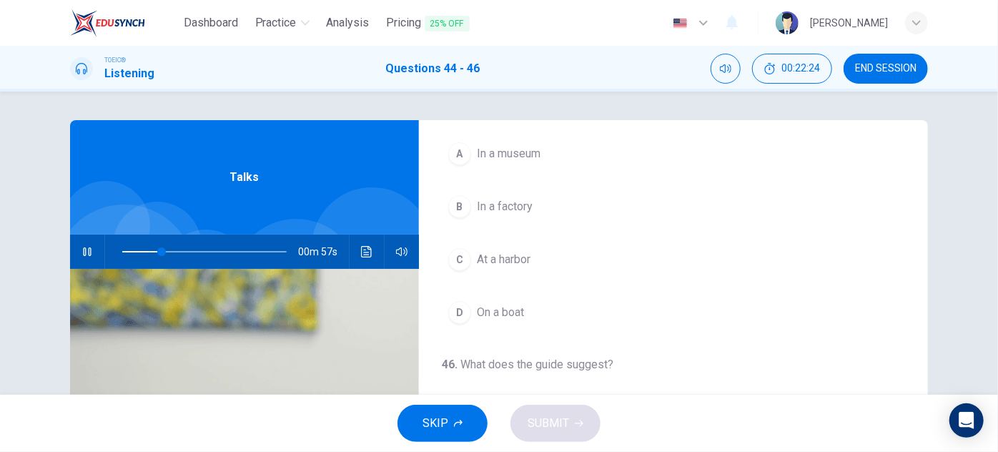
click at [517, 203] on span "In a factory" at bounding box center [505, 206] width 56 height 17
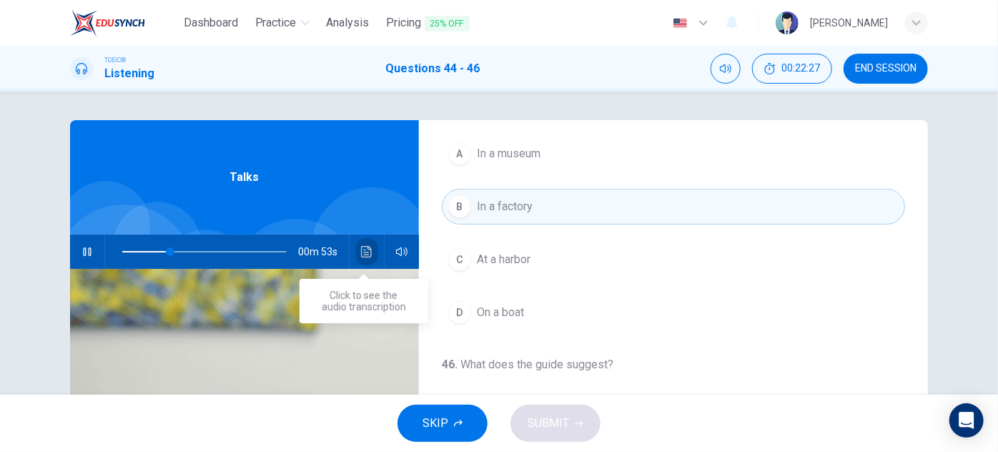
click at [371, 253] on button "Click to see the audio transcription" at bounding box center [366, 251] width 23 height 34
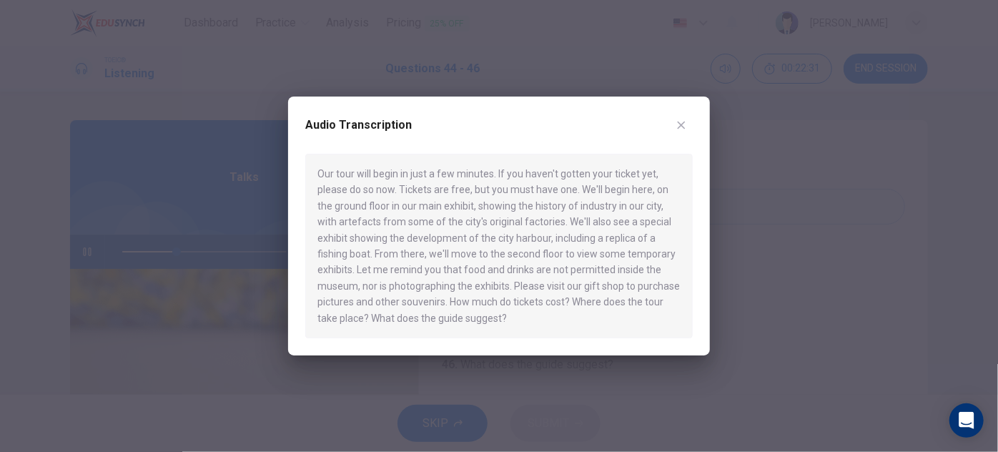
click at [681, 129] on icon "button" at bounding box center [681, 124] width 11 height 11
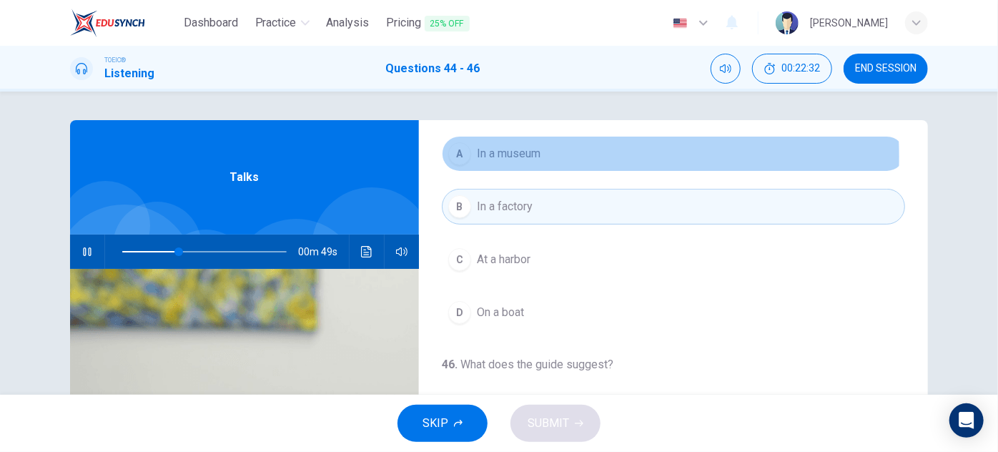
click at [508, 154] on span "In a museum" at bounding box center [509, 153] width 64 height 17
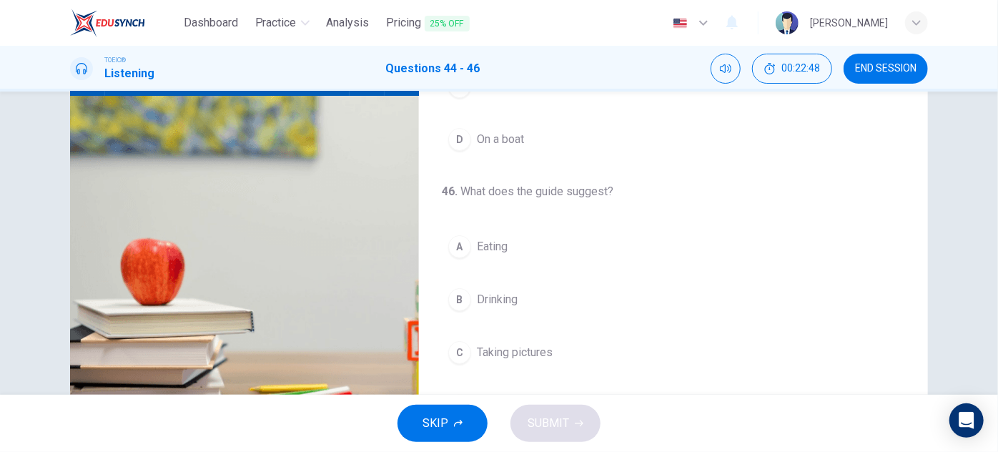
scroll to position [0, 0]
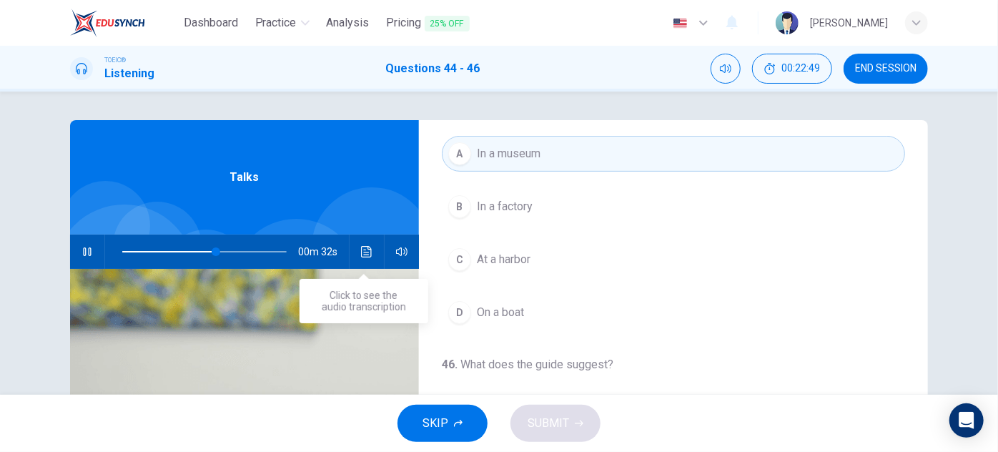
click at [365, 254] on icon "Click to see the audio transcription" at bounding box center [366, 251] width 11 height 11
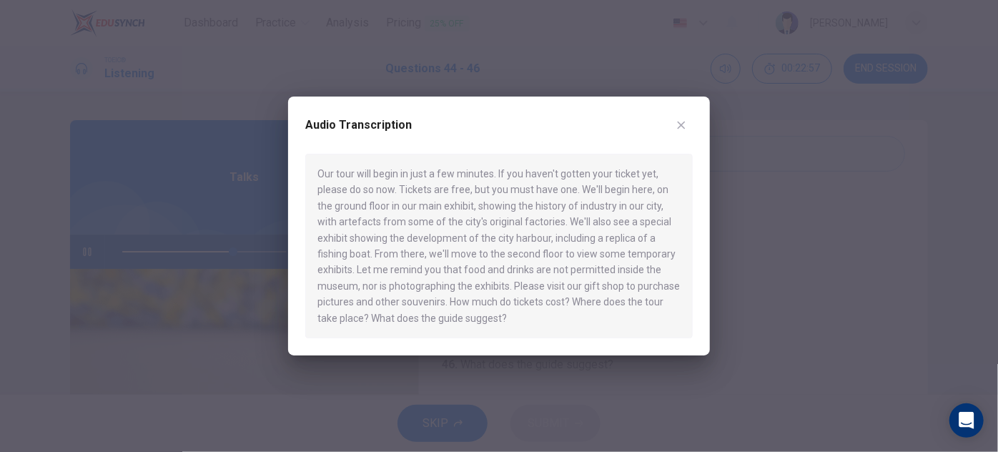
click at [676, 124] on icon "button" at bounding box center [681, 124] width 11 height 11
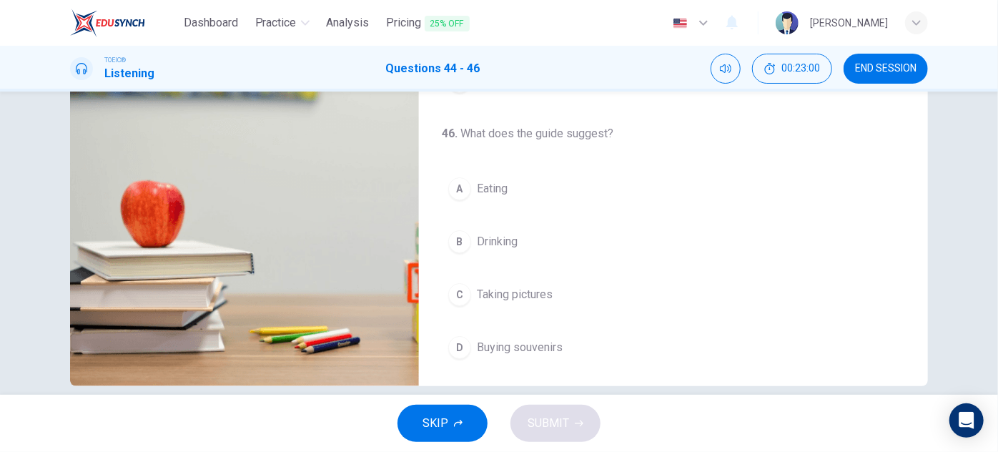
scroll to position [251, 0]
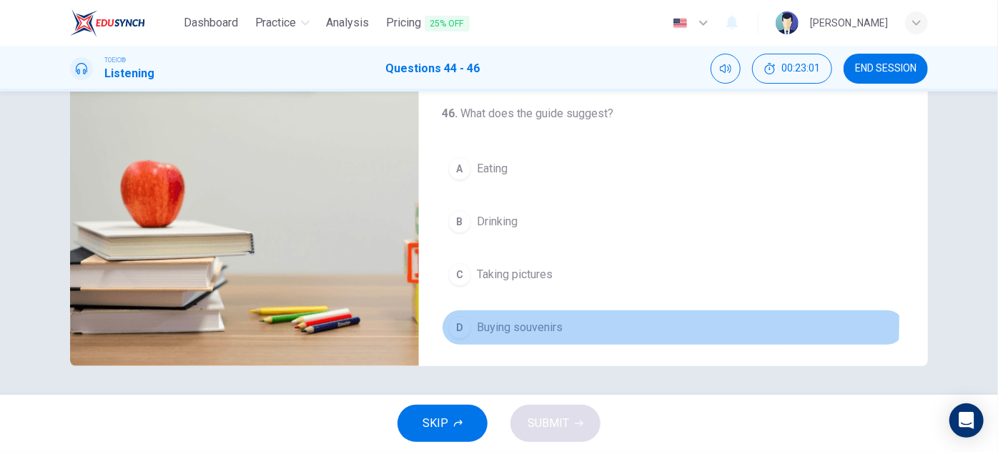
click at [525, 319] on span "Buying souvenirs" at bounding box center [520, 327] width 86 height 17
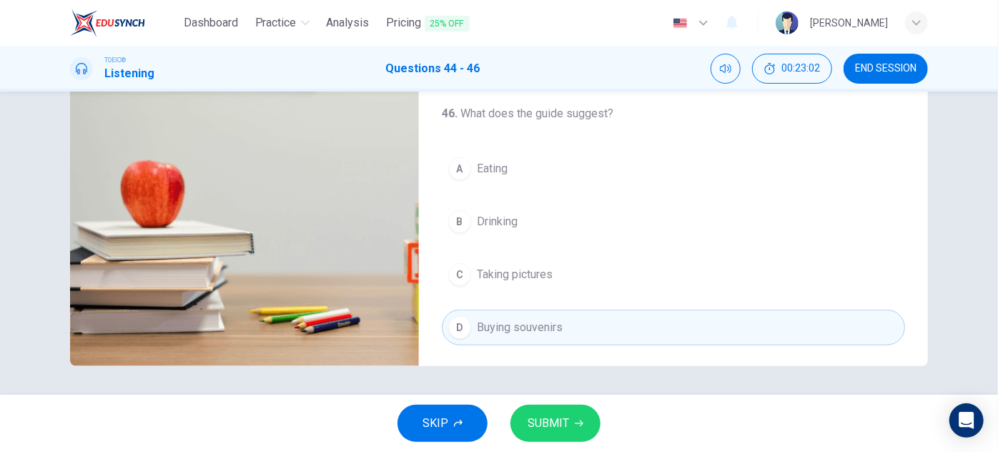
click at [568, 426] on span "SUBMIT" at bounding box center [548, 423] width 41 height 20
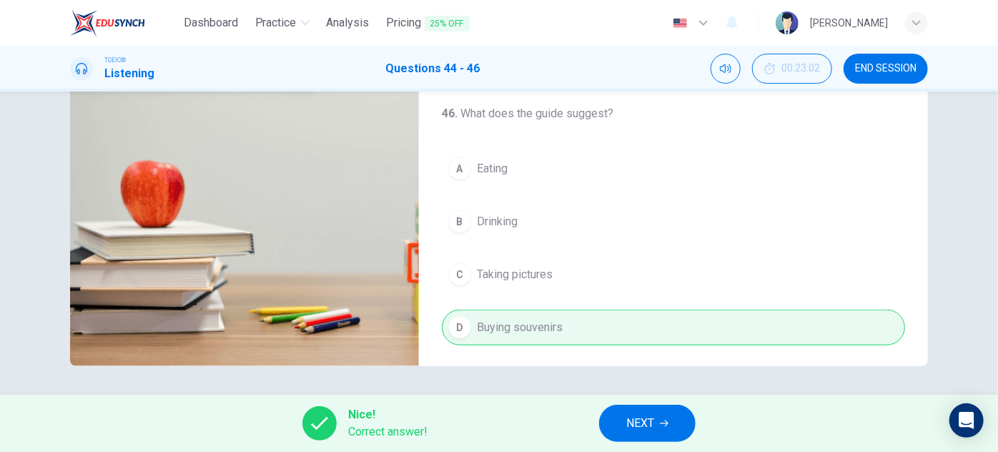
type input "82"
click at [634, 422] on span "NEXT" at bounding box center [640, 423] width 28 height 20
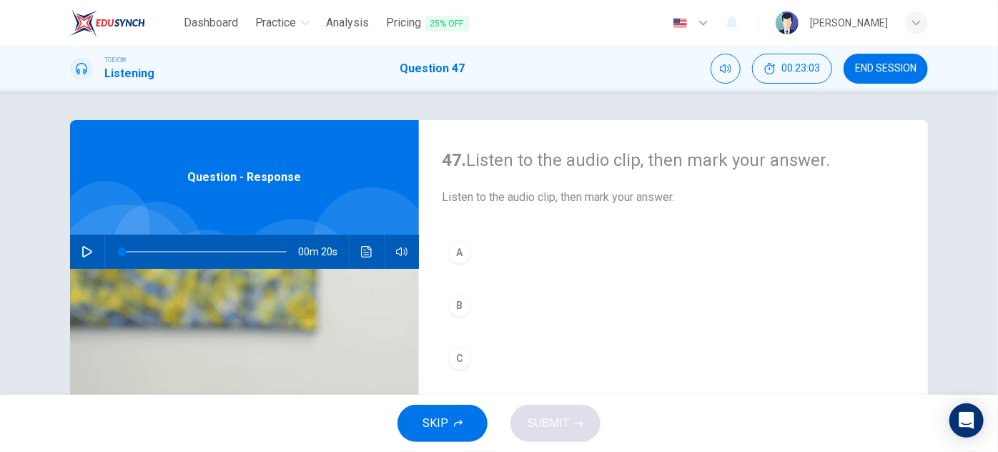
click at [81, 243] on button "button" at bounding box center [87, 251] width 23 height 34
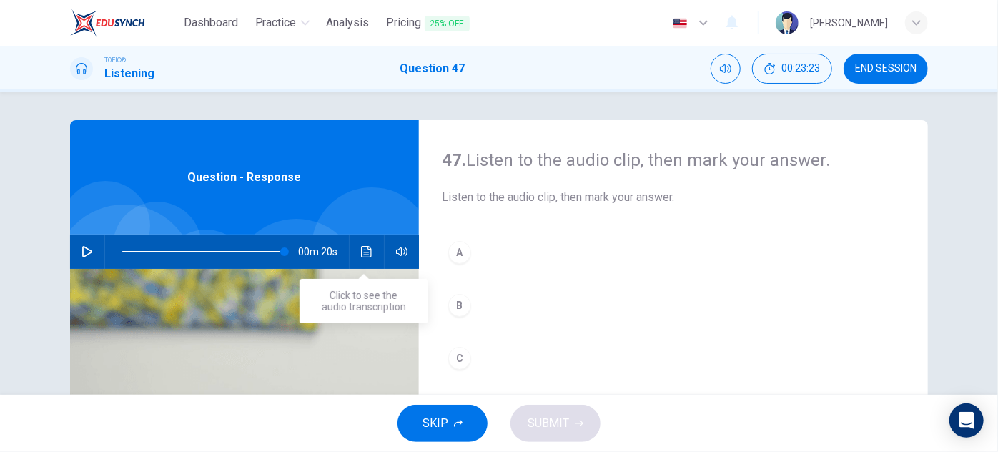
type input "0"
click at [367, 252] on icon "Click to see the audio transcription" at bounding box center [366, 251] width 11 height 11
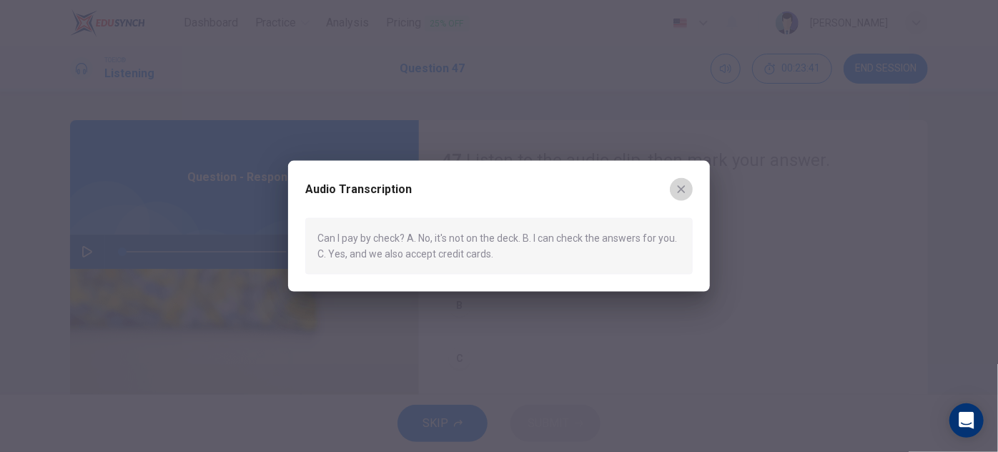
click at [681, 187] on icon "button" at bounding box center [681, 189] width 11 height 11
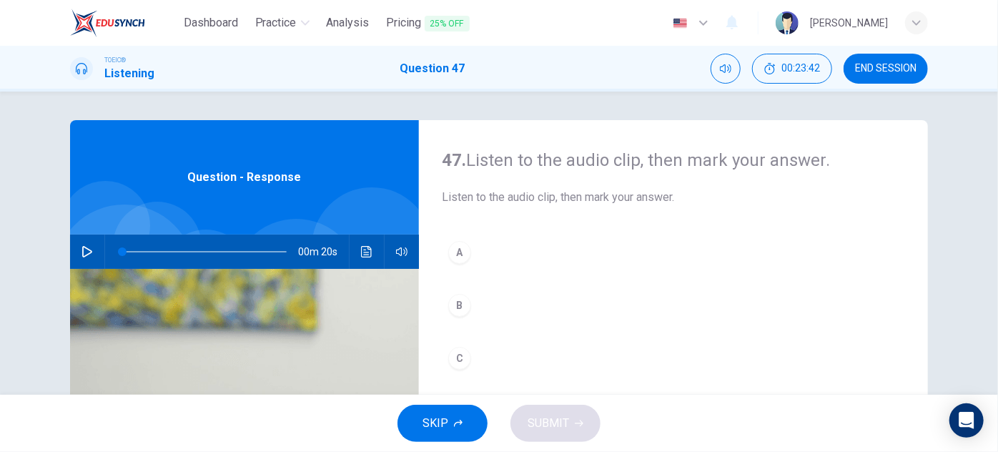
click at [456, 352] on div "C" at bounding box center [459, 358] width 23 height 23
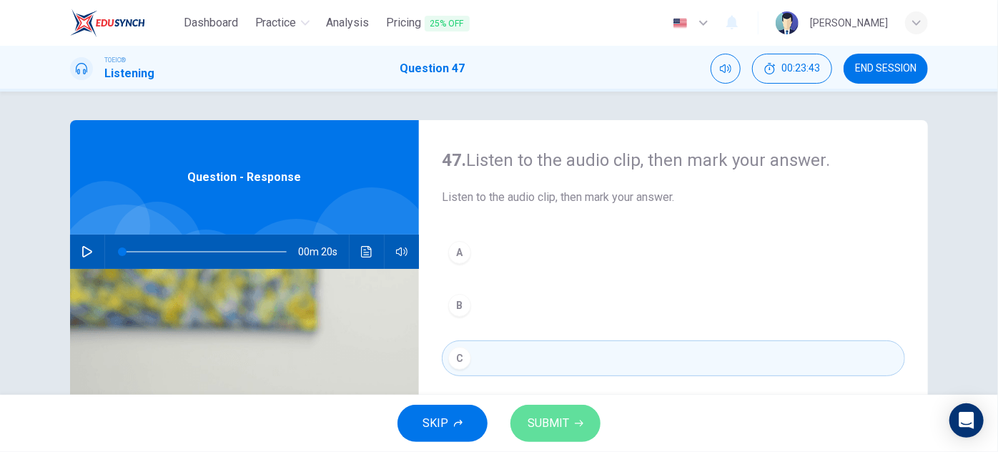
click at [556, 420] on span "SUBMIT" at bounding box center [548, 423] width 41 height 20
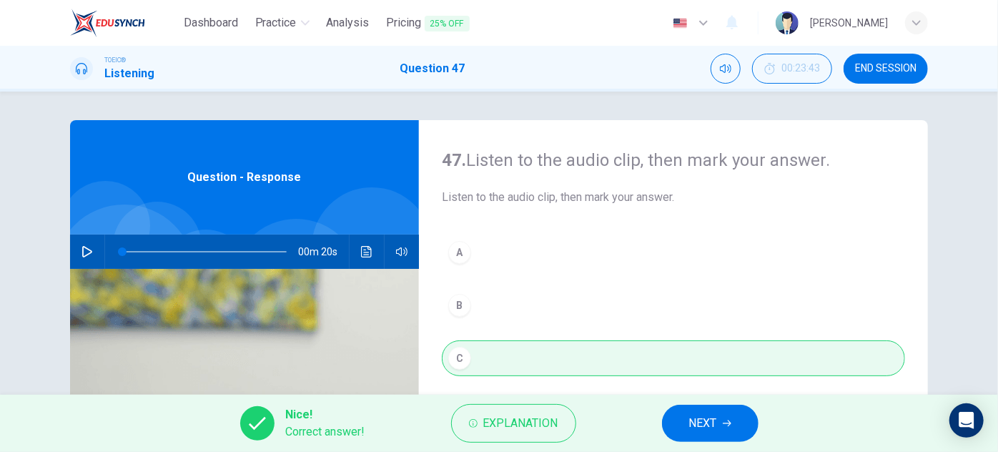
click at [701, 422] on span "NEXT" at bounding box center [703, 423] width 28 height 20
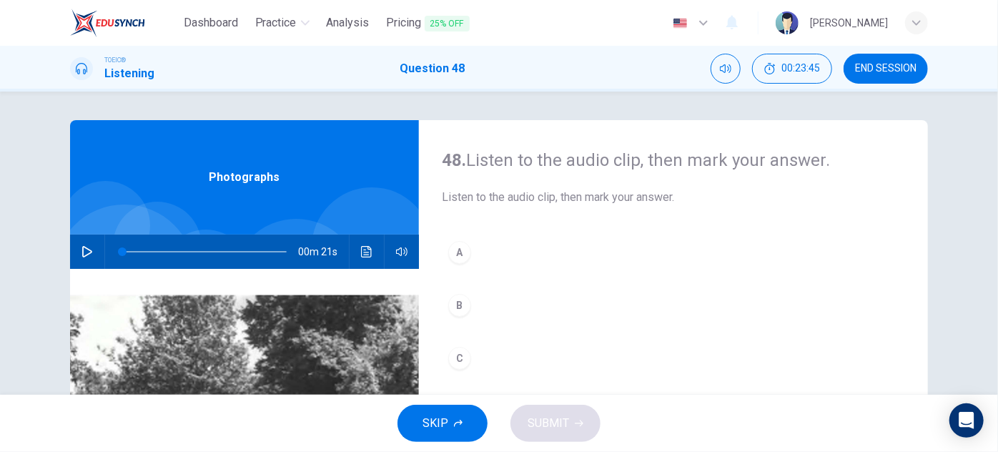
click at [76, 251] on button "button" at bounding box center [87, 251] width 23 height 34
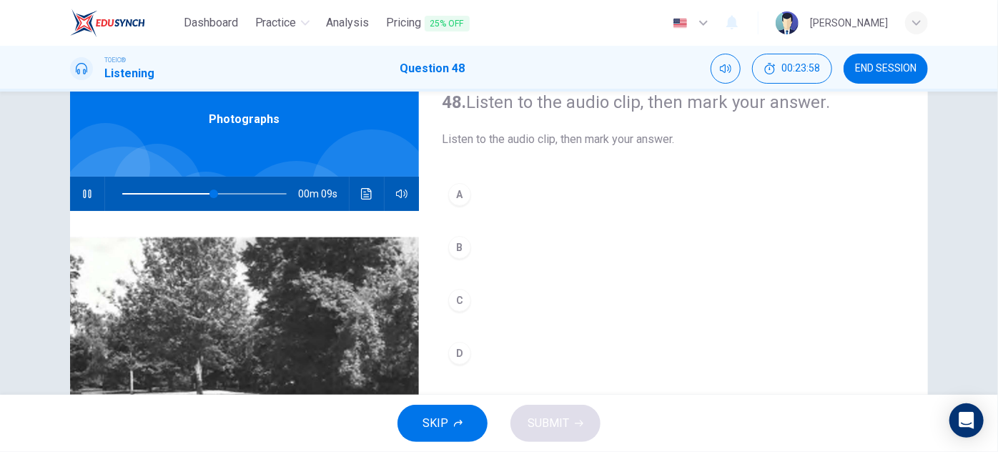
scroll to position [56, 0]
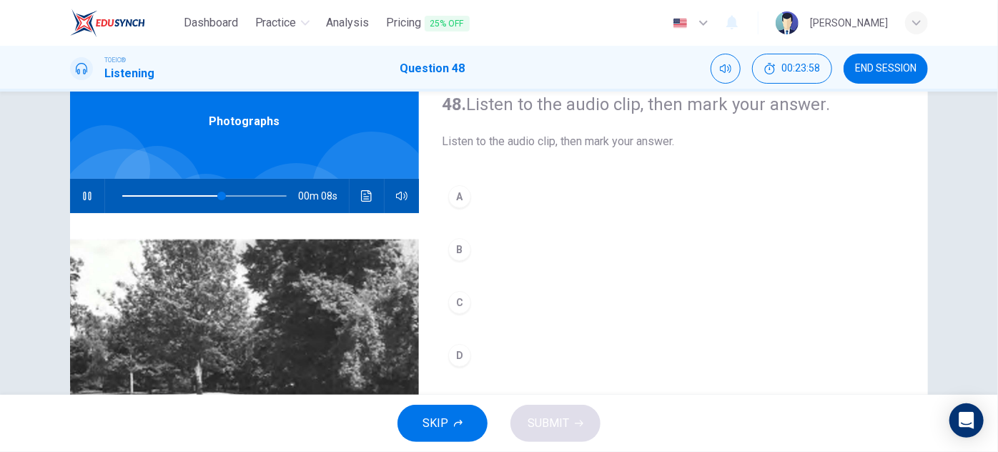
click at [361, 199] on icon "Click to see the audio transcription" at bounding box center [366, 195] width 11 height 11
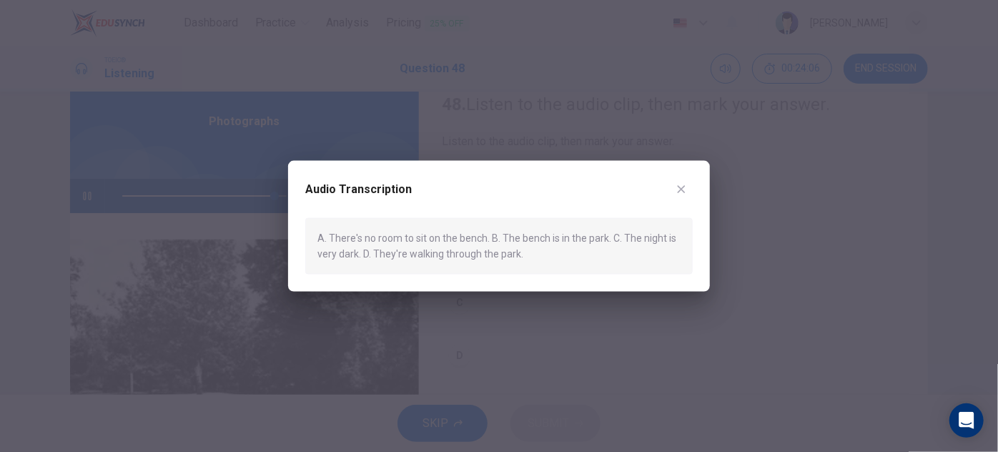
click at [681, 186] on icon "button" at bounding box center [681, 189] width 11 height 11
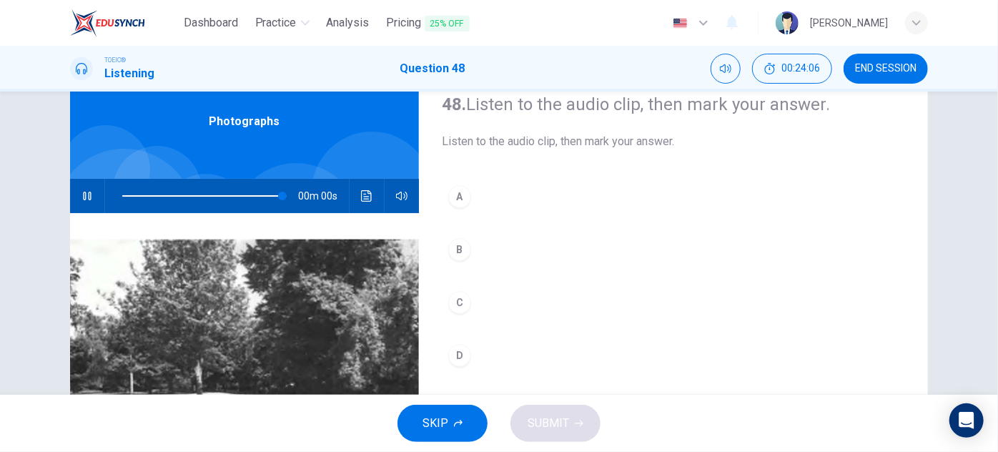
type input "0"
click at [463, 248] on div "B" at bounding box center [459, 249] width 23 height 23
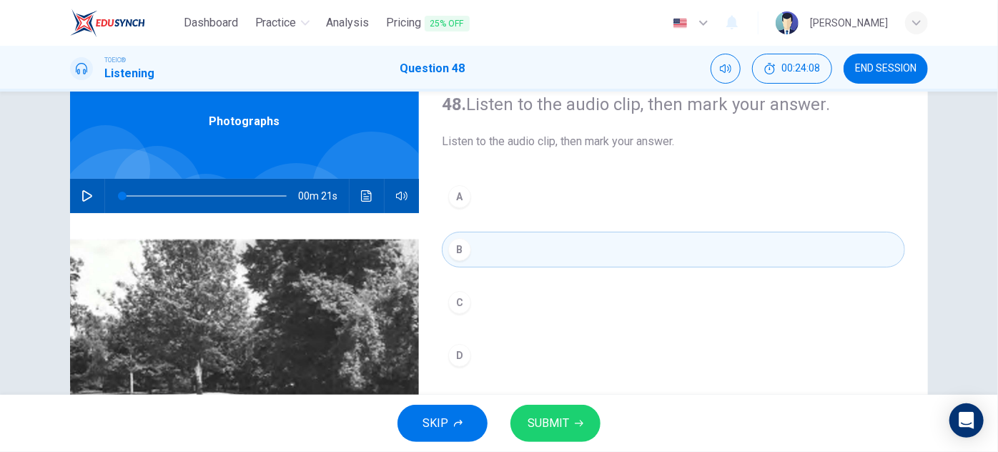
click at [558, 425] on span "SUBMIT" at bounding box center [548, 423] width 41 height 20
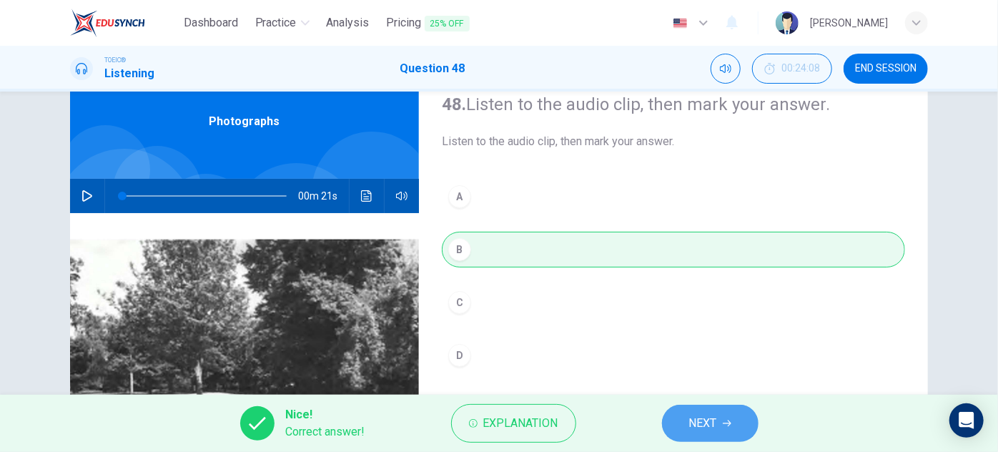
click at [713, 415] on span "NEXT" at bounding box center [703, 423] width 28 height 20
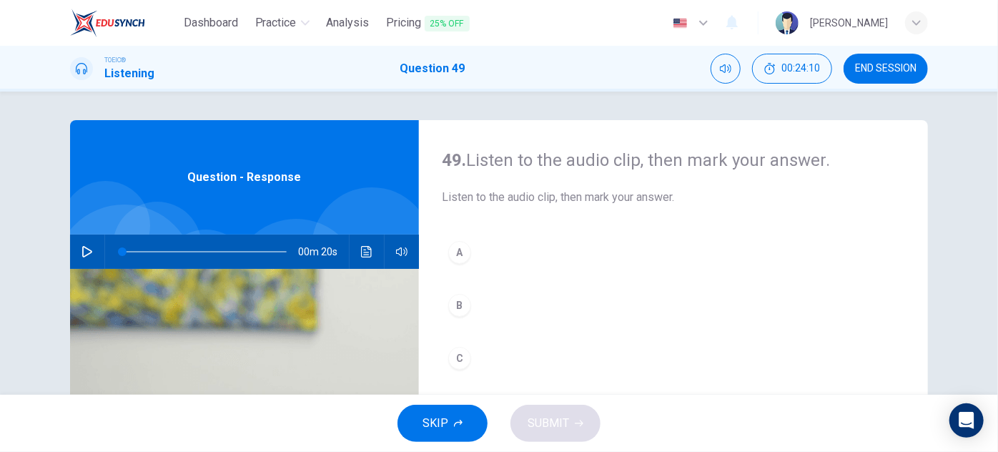
click at [85, 253] on icon "button" at bounding box center [86, 251] width 11 height 11
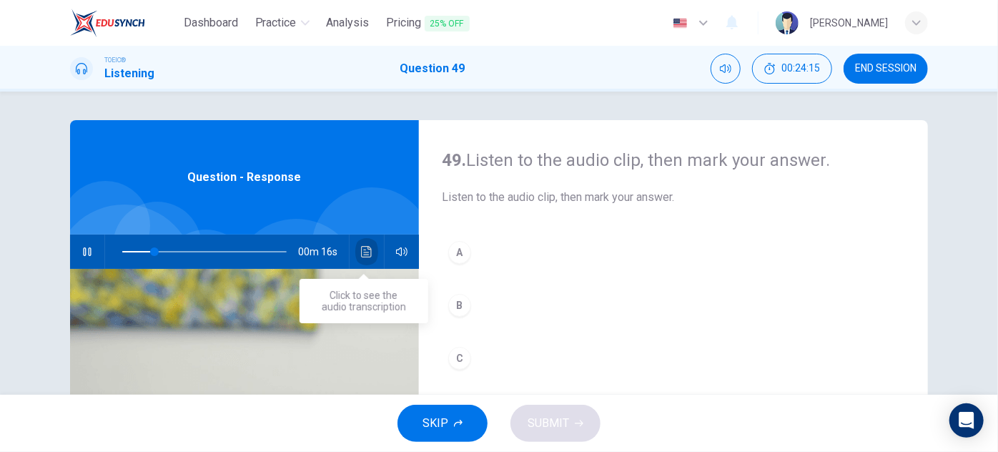
click at [361, 254] on icon "Click to see the audio transcription" at bounding box center [366, 251] width 11 height 11
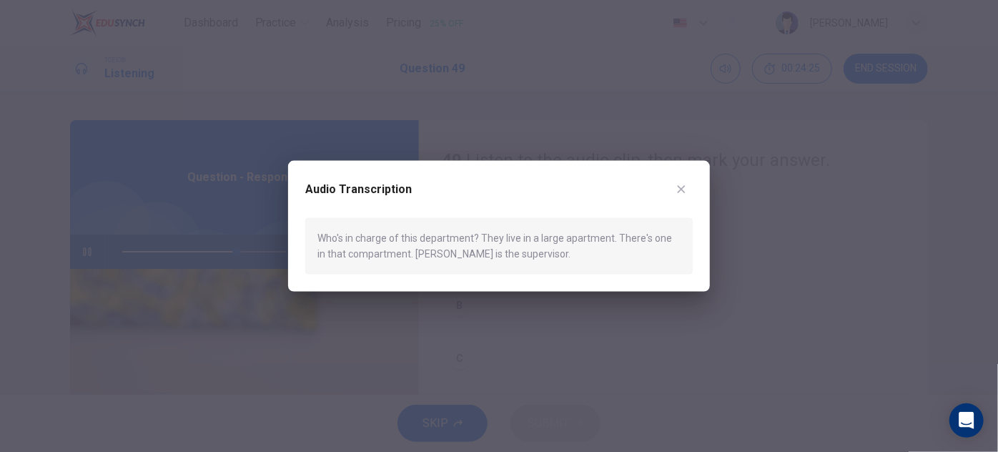
click at [685, 191] on icon "button" at bounding box center [681, 189] width 11 height 11
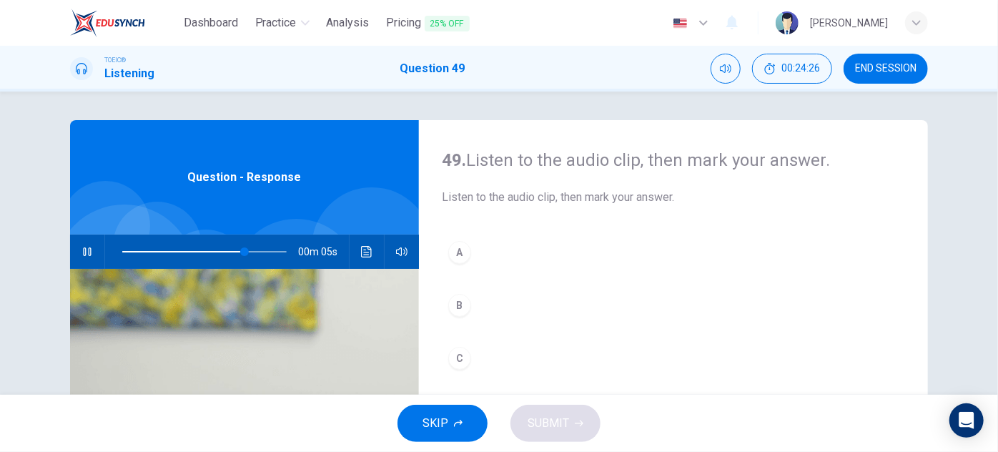
click at [458, 352] on div "C" at bounding box center [459, 358] width 23 height 23
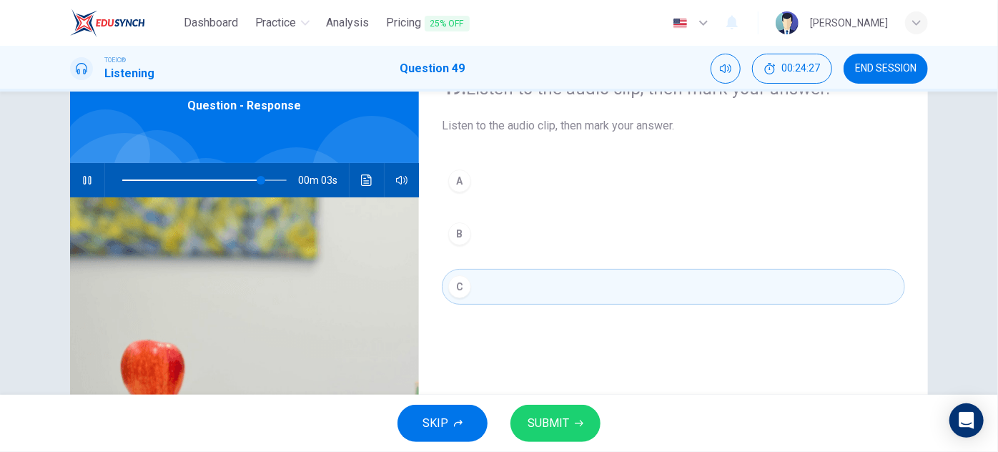
scroll to position [129, 0]
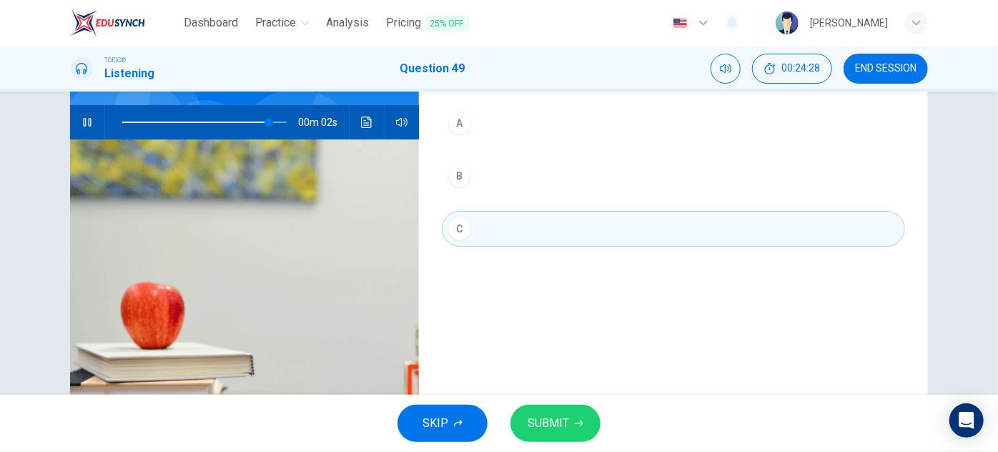
click at [546, 411] on button "SUBMIT" at bounding box center [555, 423] width 90 height 37
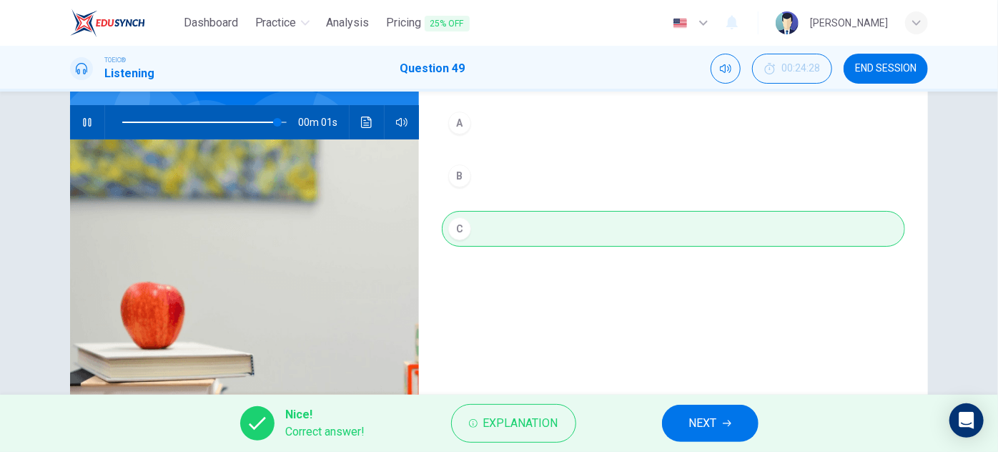
type input "0"
click at [703, 407] on button "NEXT" at bounding box center [710, 423] width 97 height 37
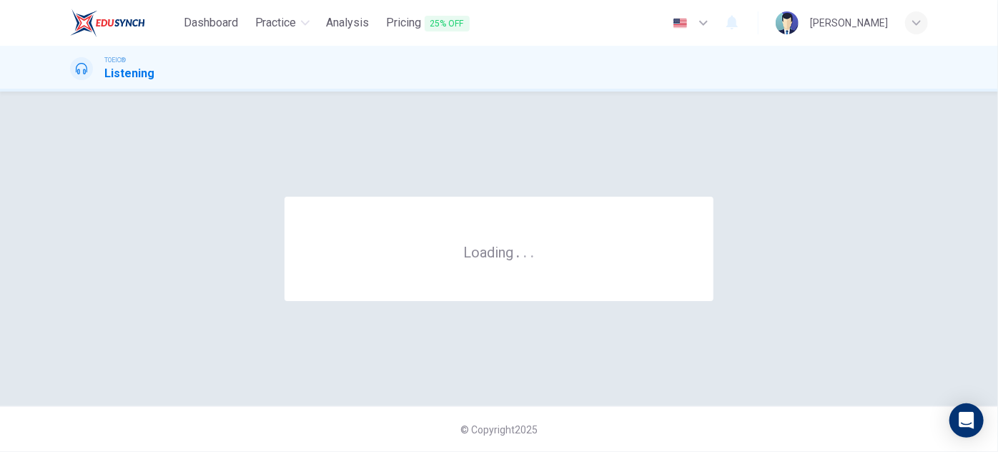
scroll to position [0, 0]
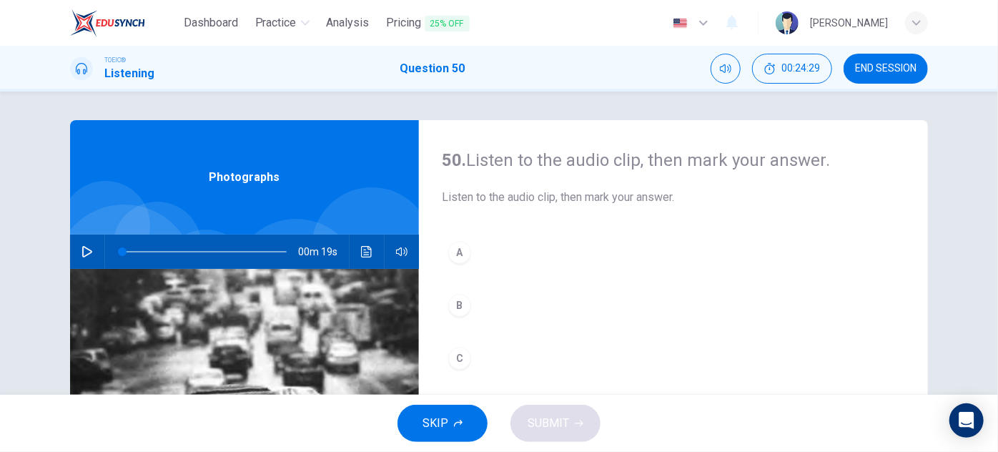
click at [86, 254] on icon "button" at bounding box center [86, 251] width 11 height 11
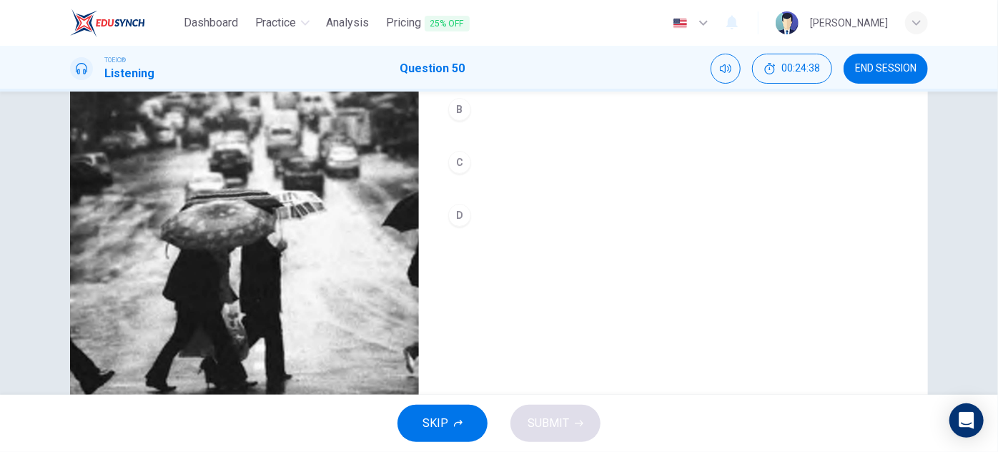
scroll to position [56, 0]
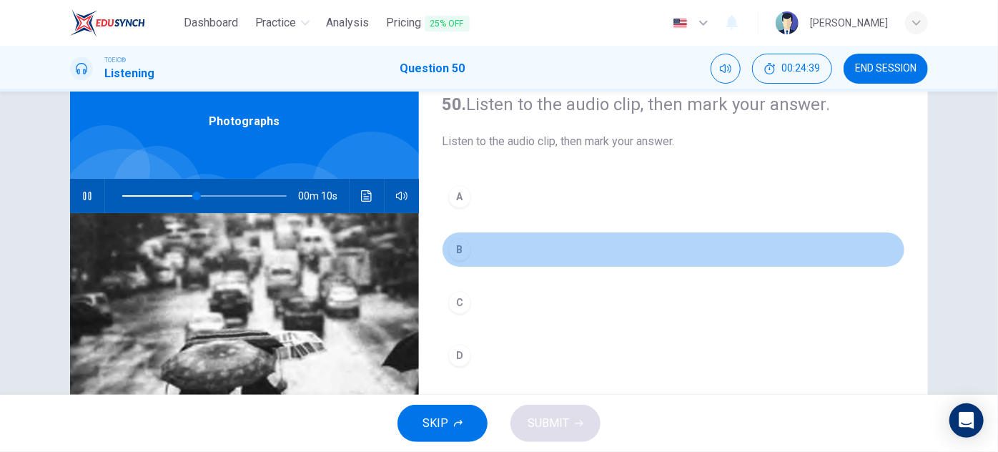
click at [455, 244] on div "B" at bounding box center [459, 249] width 23 height 23
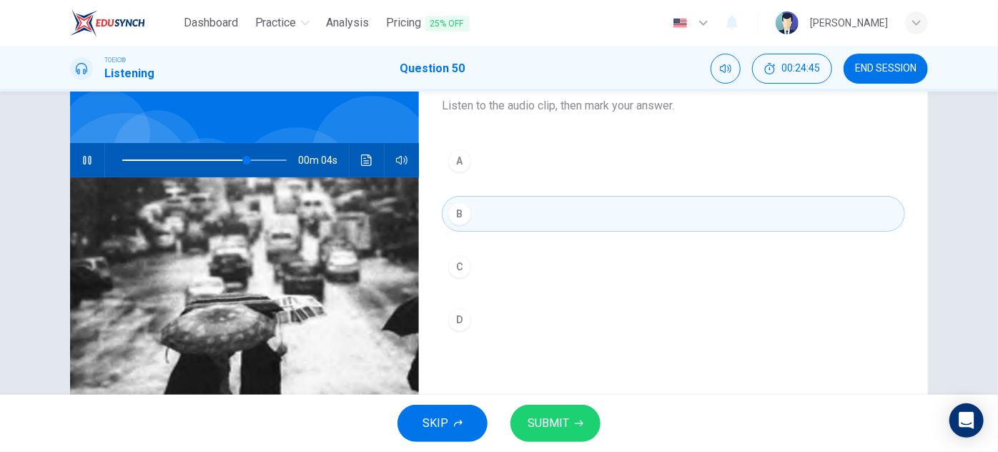
scroll to position [0, 0]
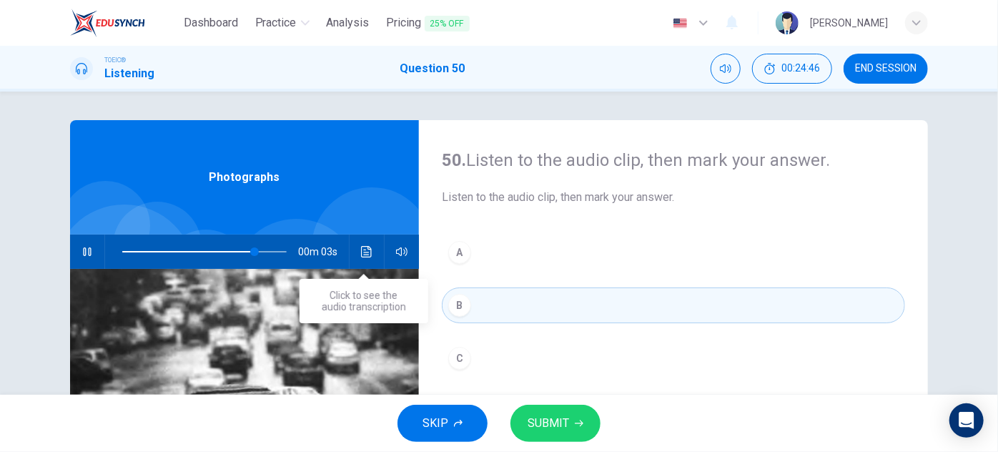
click at [366, 252] on icon "Click to see the audio transcription" at bounding box center [366, 251] width 11 height 11
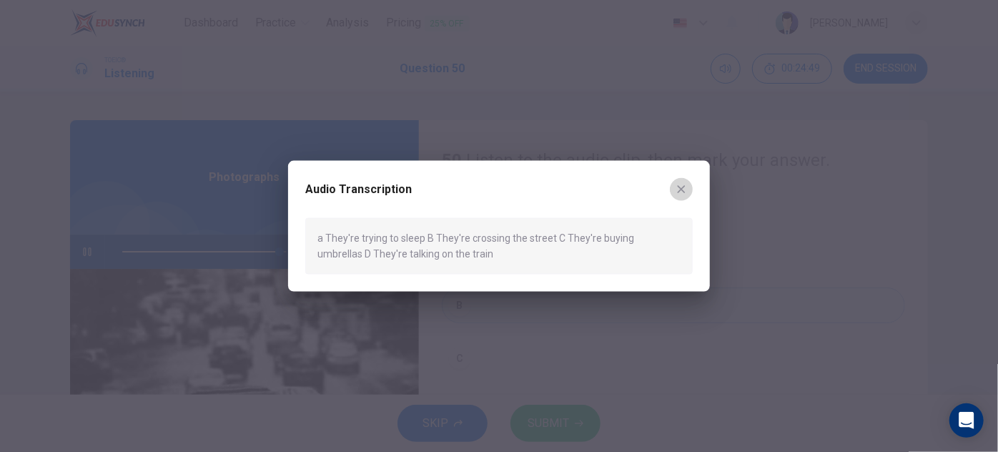
click at [679, 194] on icon "button" at bounding box center [681, 189] width 11 height 11
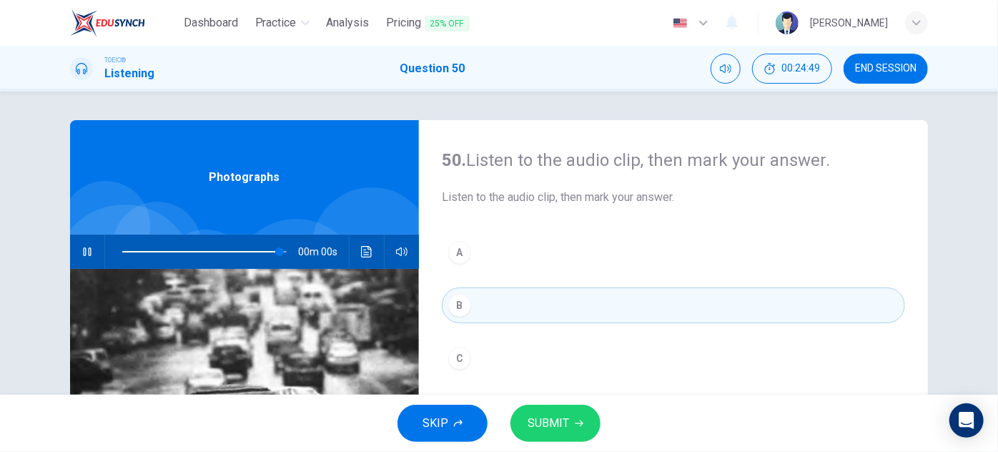
type input "0"
click at [590, 427] on button "SUBMIT" at bounding box center [555, 423] width 90 height 37
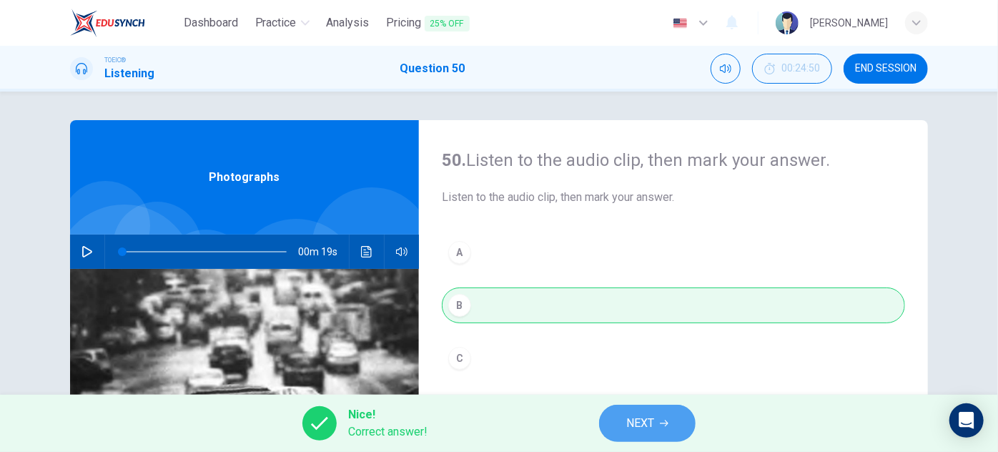
click at [665, 428] on button "NEXT" at bounding box center [647, 423] width 97 height 37
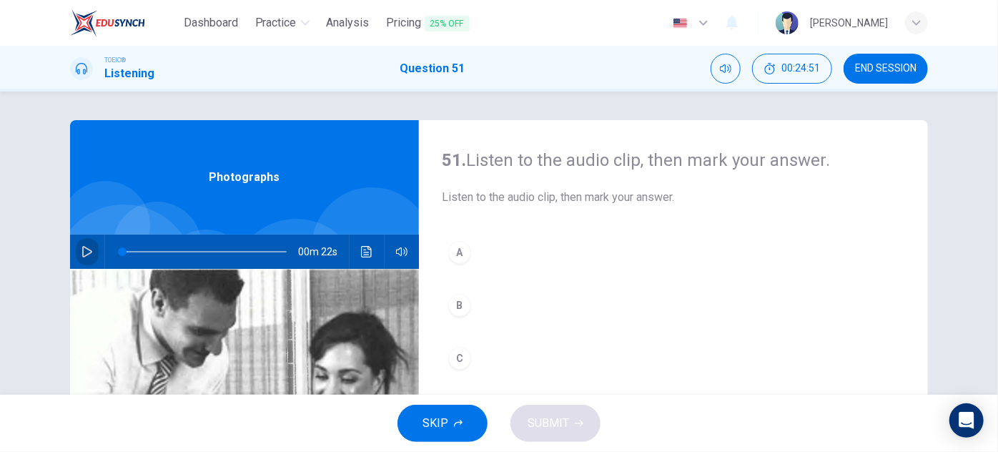
click at [84, 249] on icon "button" at bounding box center [87, 251] width 10 height 11
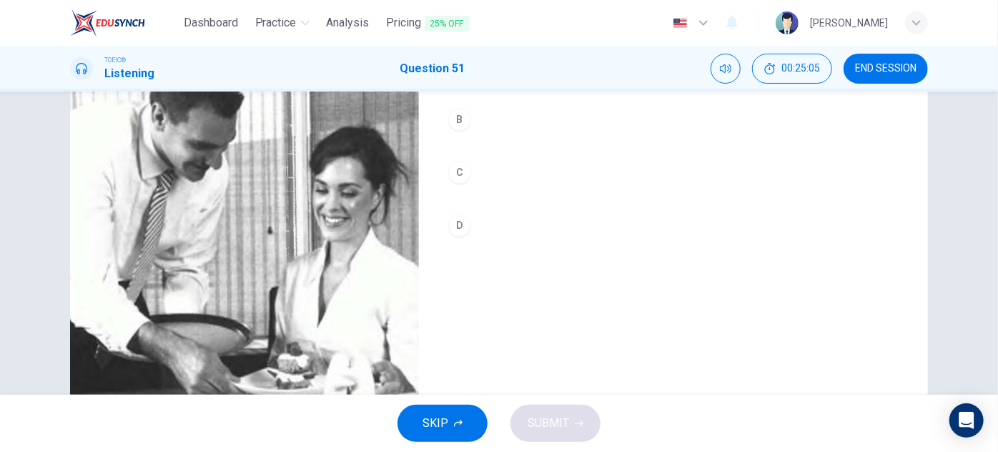
scroll to position [251, 0]
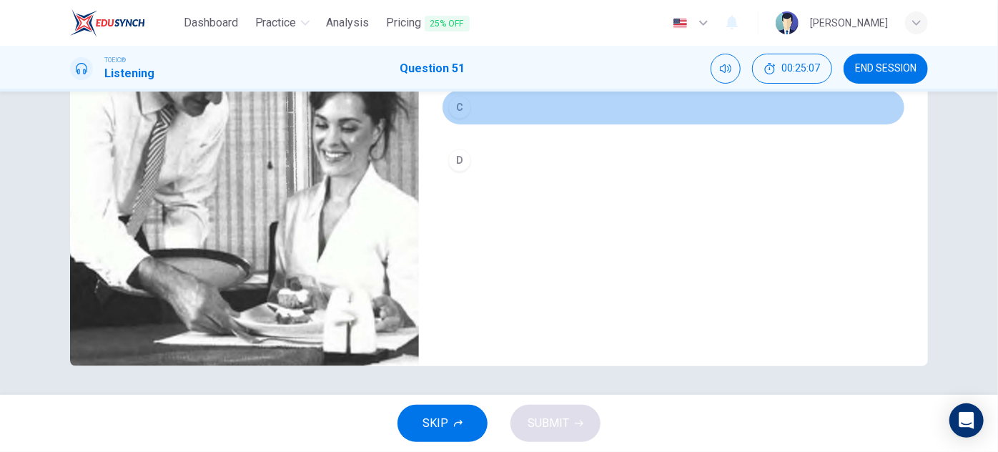
click at [455, 100] on div "C" at bounding box center [459, 107] width 23 height 23
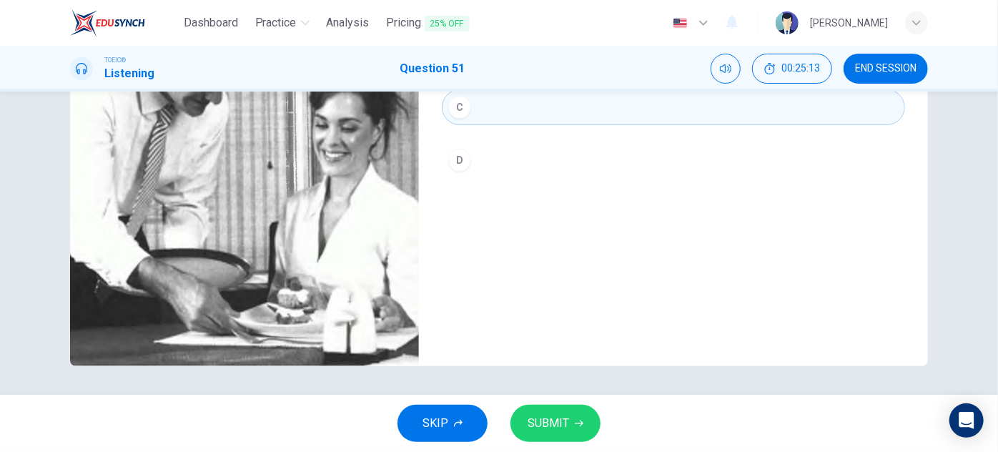
click at [553, 425] on span "SUBMIT" at bounding box center [548, 423] width 41 height 20
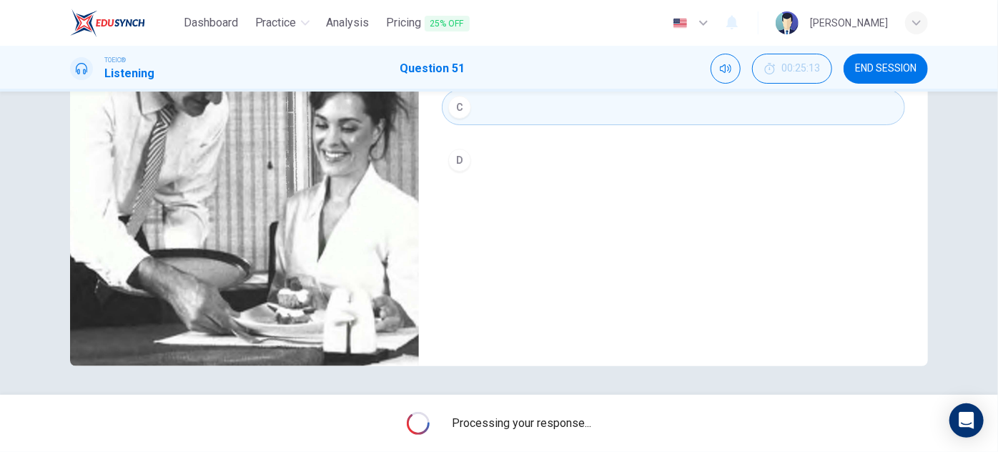
type input "0"
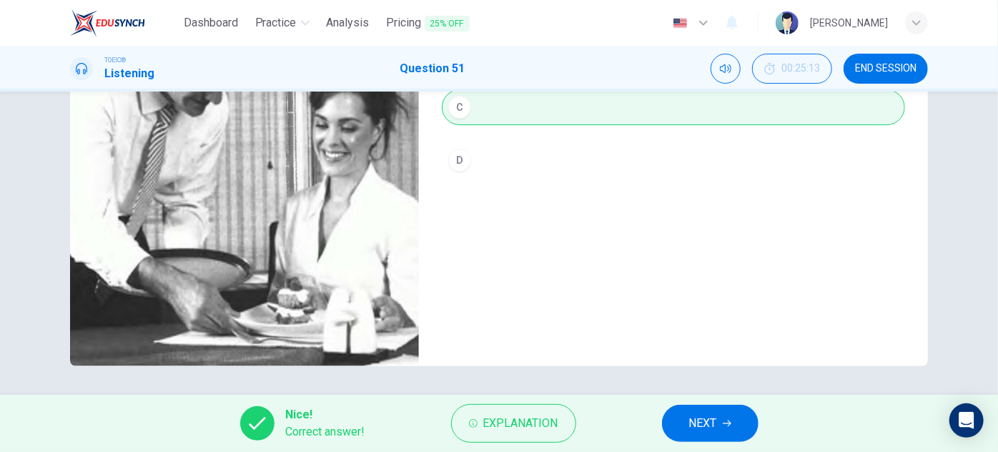
scroll to position [56, 0]
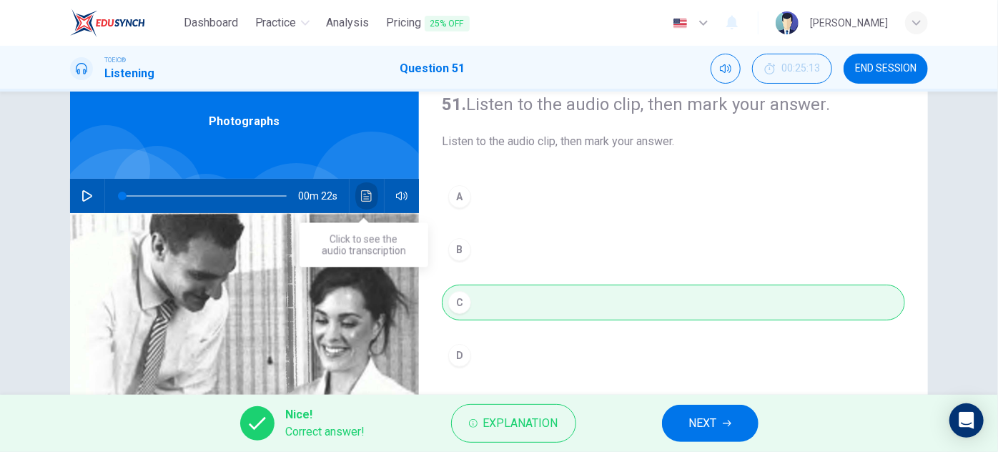
click at [370, 191] on button "Click to see the audio transcription" at bounding box center [366, 196] width 23 height 34
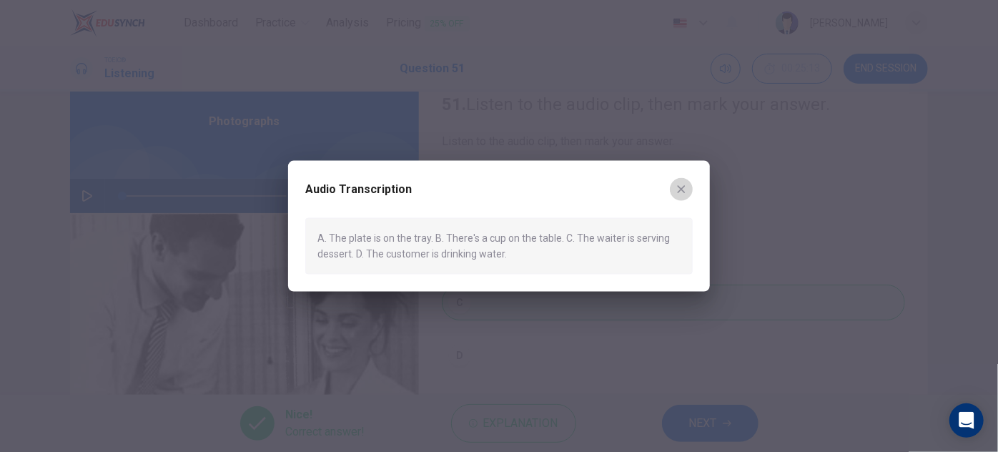
click at [682, 182] on button "button" at bounding box center [681, 189] width 23 height 23
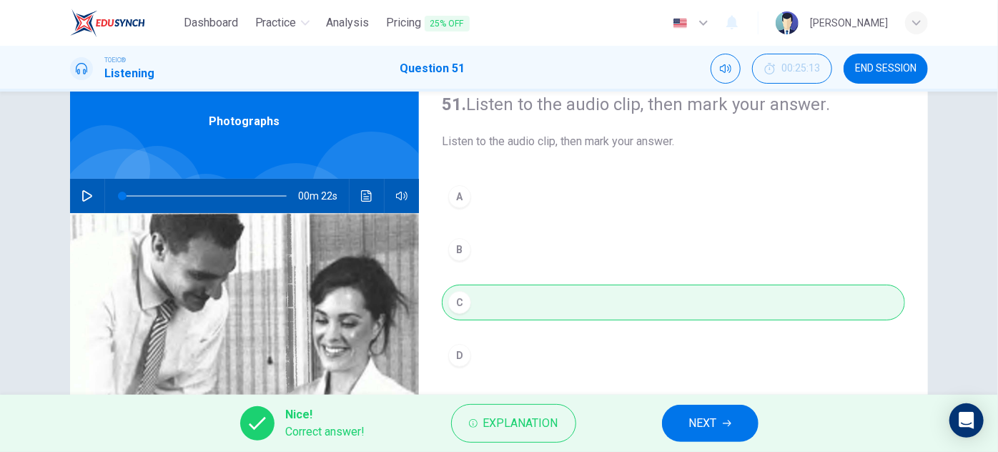
click at [367, 196] on icon "Click to see the audio transcription" at bounding box center [366, 195] width 11 height 11
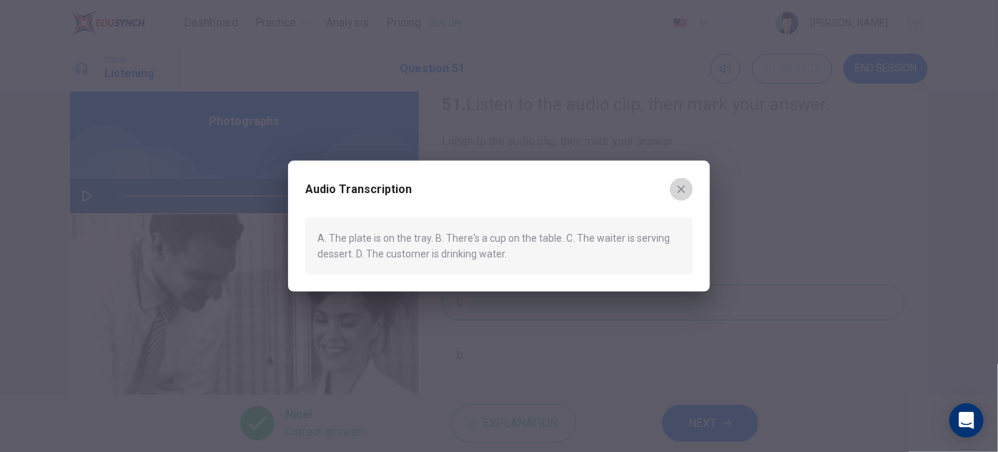
click at [678, 189] on icon "button" at bounding box center [681, 189] width 11 height 11
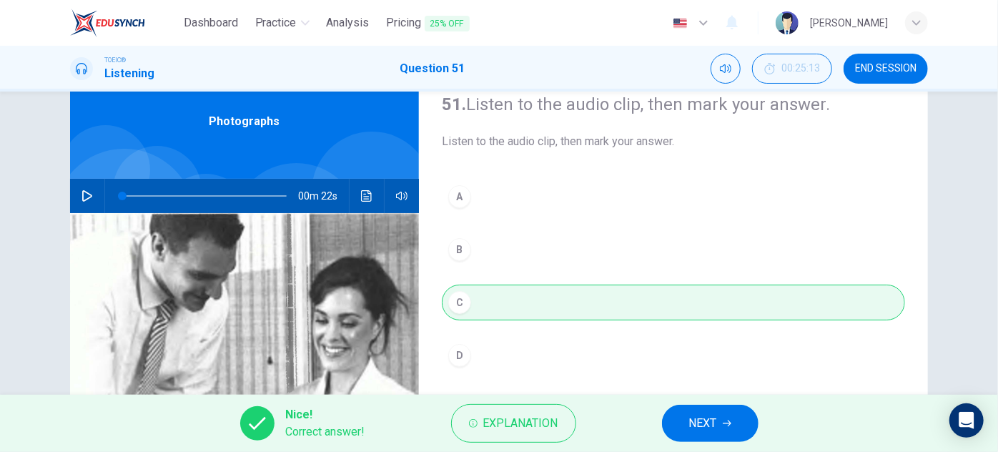
click at [706, 411] on button "NEXT" at bounding box center [710, 423] width 97 height 37
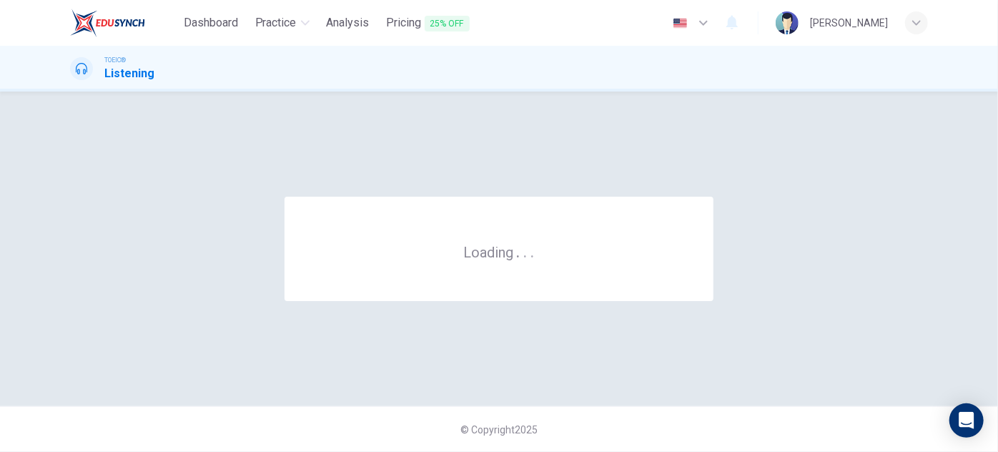
scroll to position [0, 0]
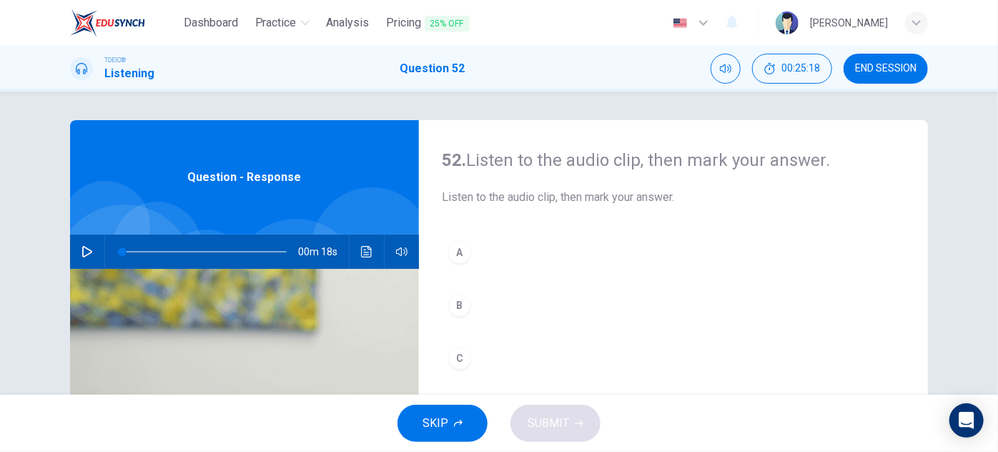
click at [82, 247] on icon "button" at bounding box center [87, 251] width 10 height 11
click at [81, 260] on button "button" at bounding box center [87, 251] width 23 height 34
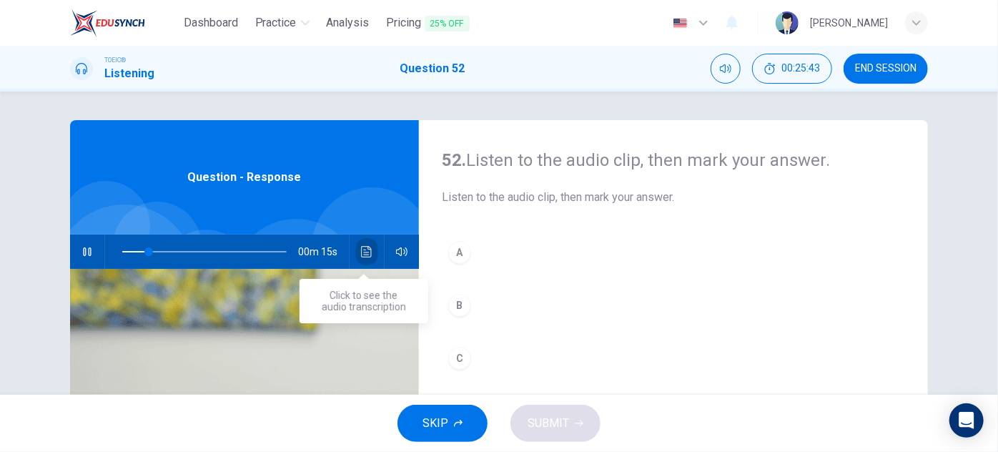
click at [357, 250] on button "Click to see the audio transcription" at bounding box center [366, 251] width 23 height 34
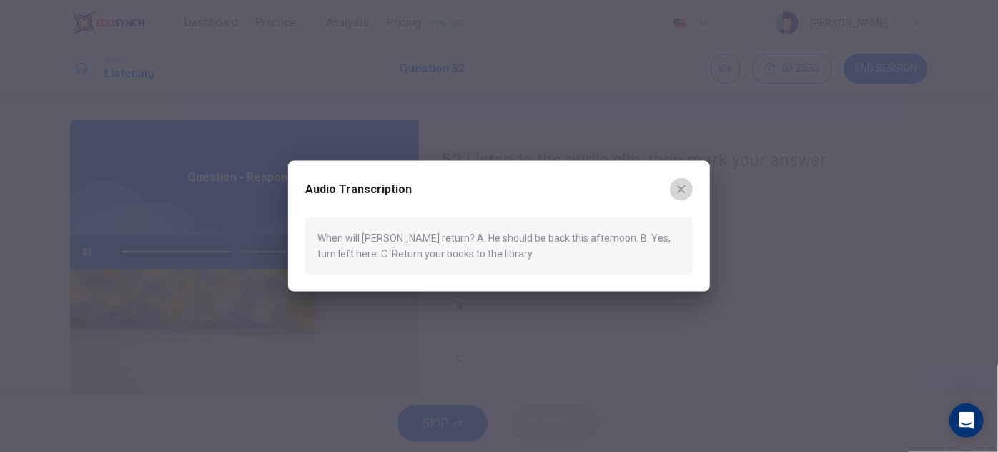
click at [680, 188] on icon "button" at bounding box center [682, 189] width 8 height 8
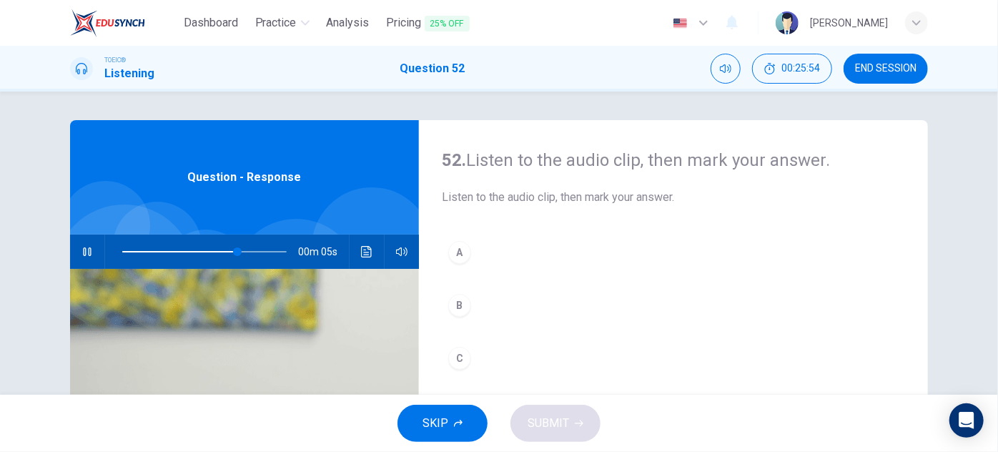
click at [460, 251] on div "A" at bounding box center [459, 252] width 23 height 23
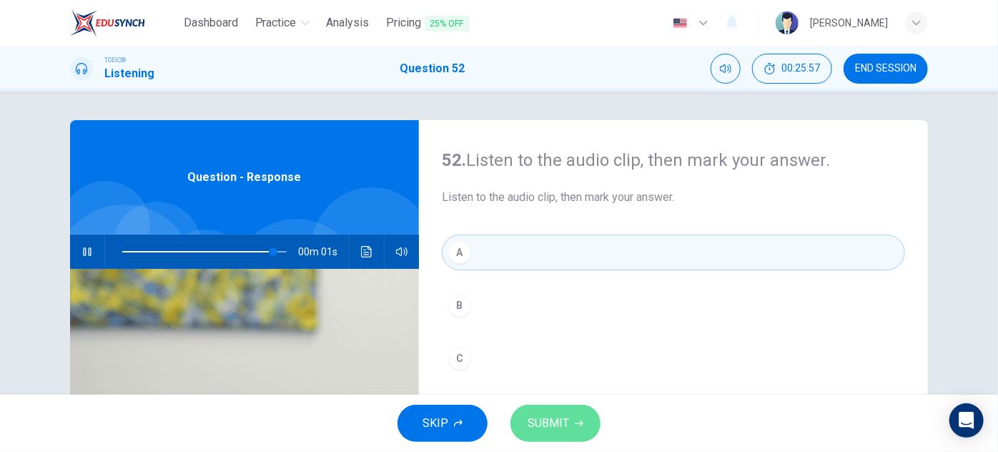
click at [568, 425] on span "SUBMIT" at bounding box center [548, 423] width 41 height 20
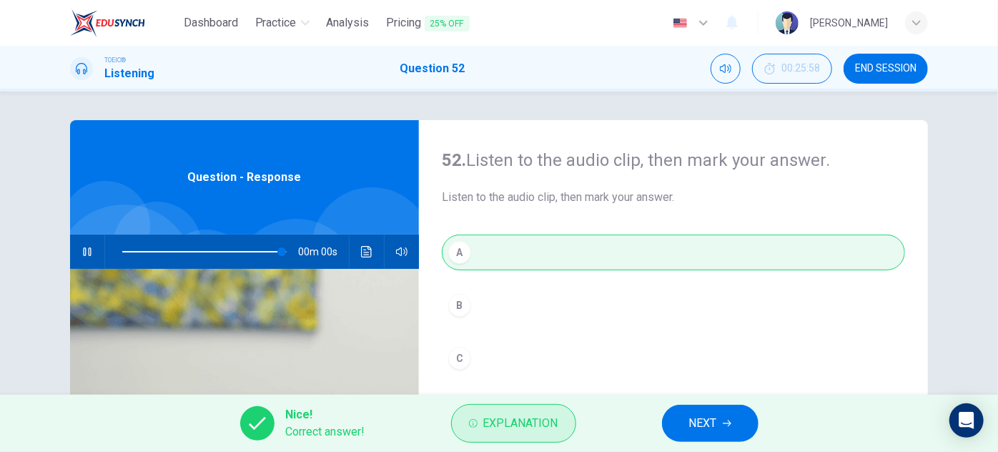
type input "0"
click at [716, 414] on span "NEXT" at bounding box center [703, 423] width 28 height 20
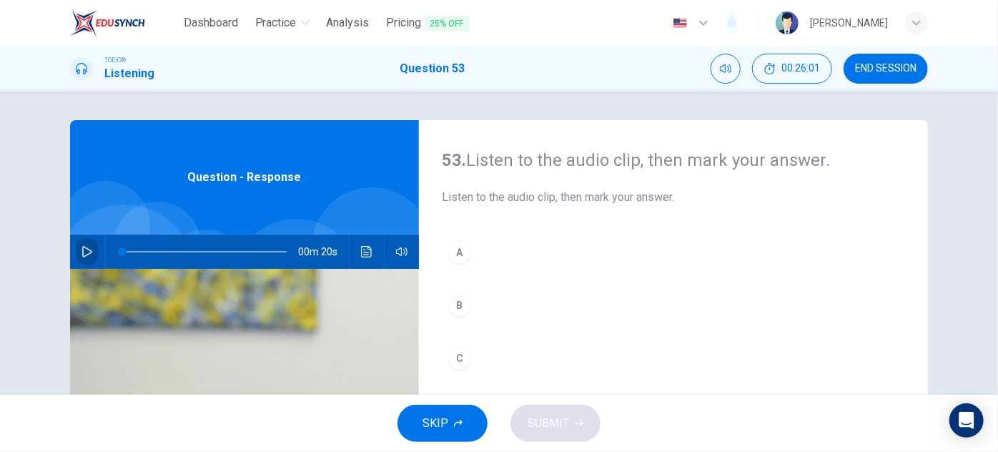
click at [81, 253] on icon "button" at bounding box center [86, 251] width 11 height 11
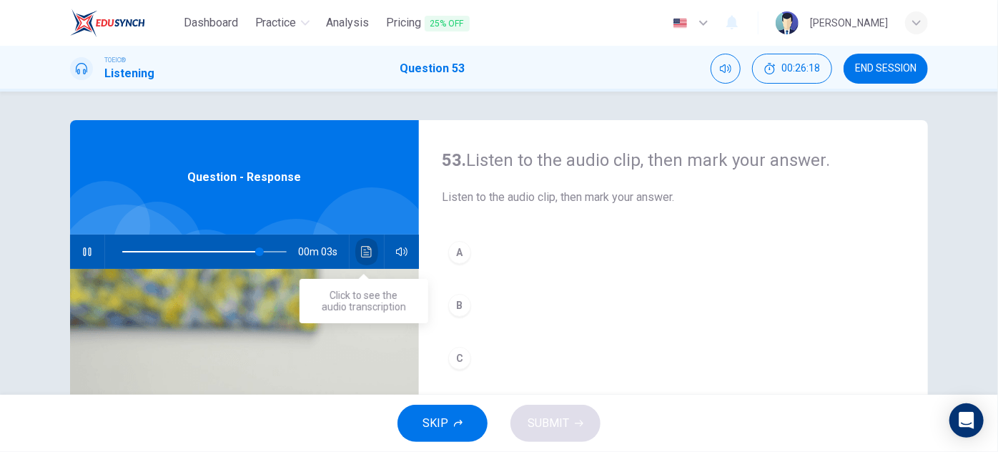
click at [369, 257] on icon "Click to see the audio transcription" at bounding box center [366, 251] width 11 height 11
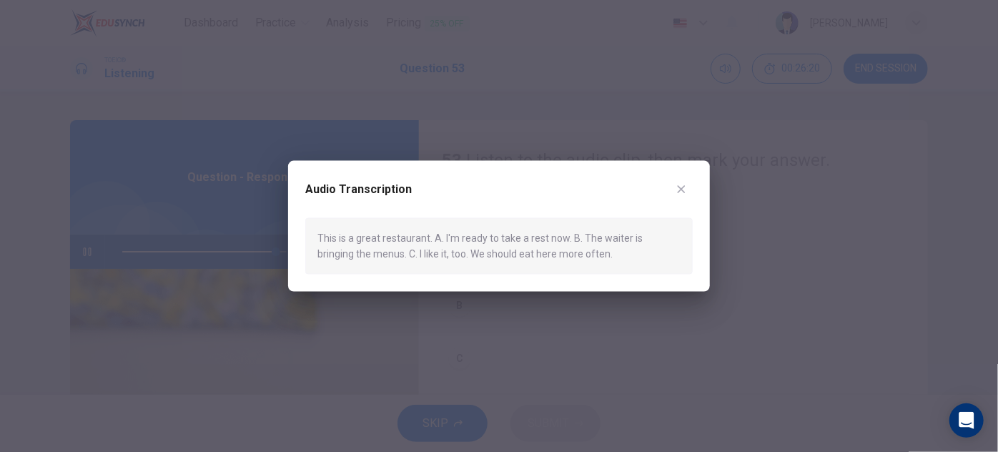
click at [684, 190] on icon "button" at bounding box center [681, 189] width 11 height 11
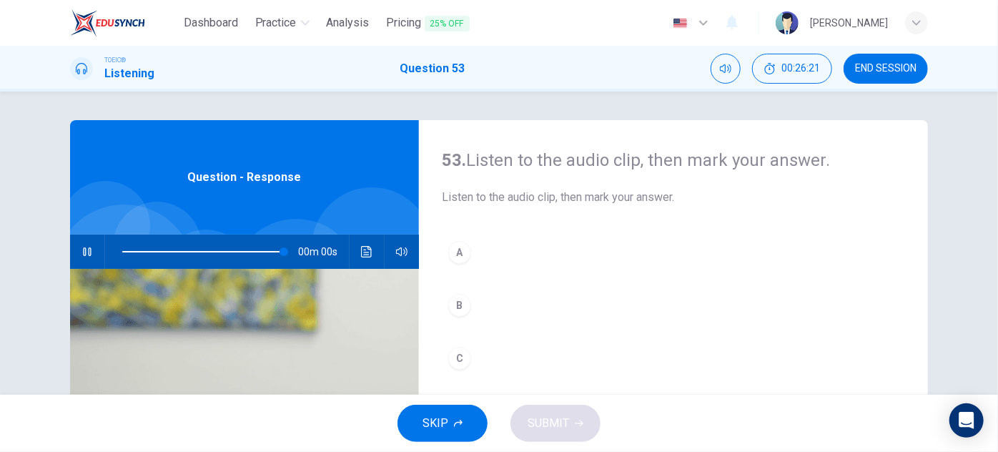
type input "0"
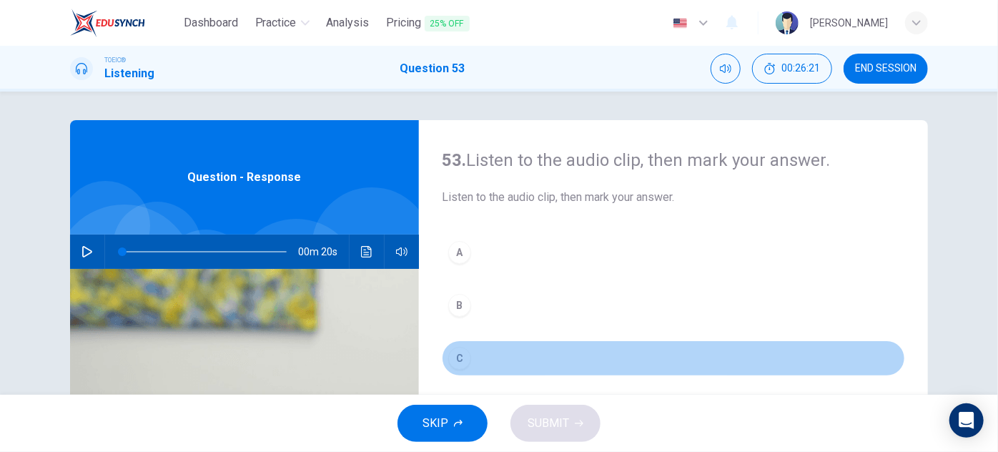
click at [459, 362] on div "C" at bounding box center [459, 358] width 23 height 23
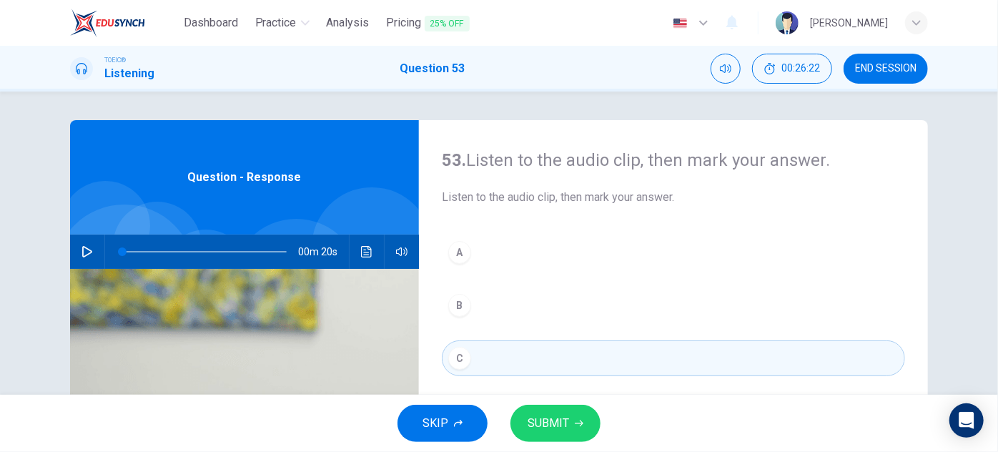
click at [560, 415] on span "SUBMIT" at bounding box center [548, 423] width 41 height 20
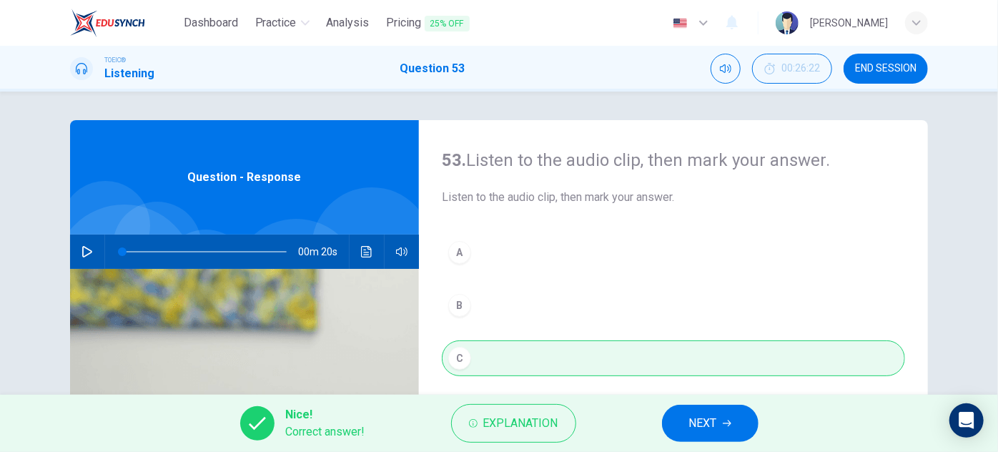
click at [739, 409] on button "NEXT" at bounding box center [710, 423] width 97 height 37
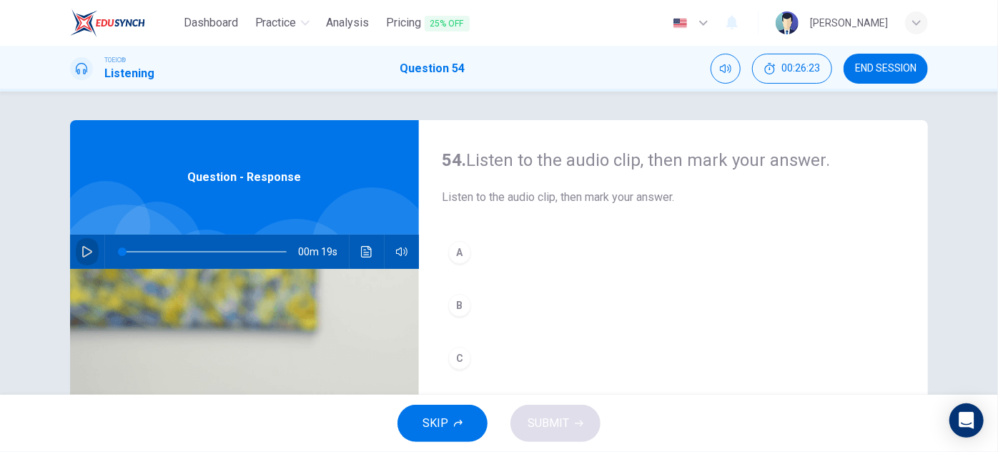
click at [76, 250] on button "button" at bounding box center [87, 251] width 23 height 34
click at [455, 252] on div "A" at bounding box center [459, 252] width 23 height 23
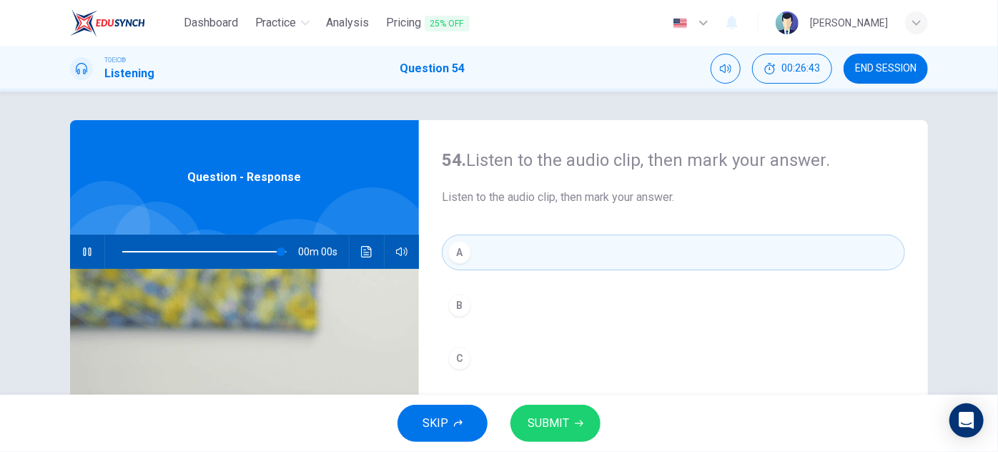
type input "0"
click at [543, 432] on span "SUBMIT" at bounding box center [548, 423] width 41 height 20
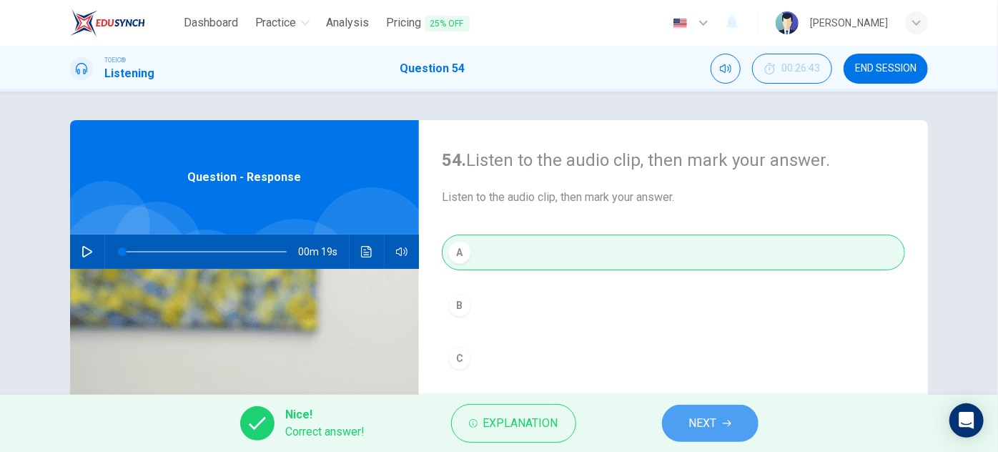
click at [710, 425] on span "NEXT" at bounding box center [703, 423] width 28 height 20
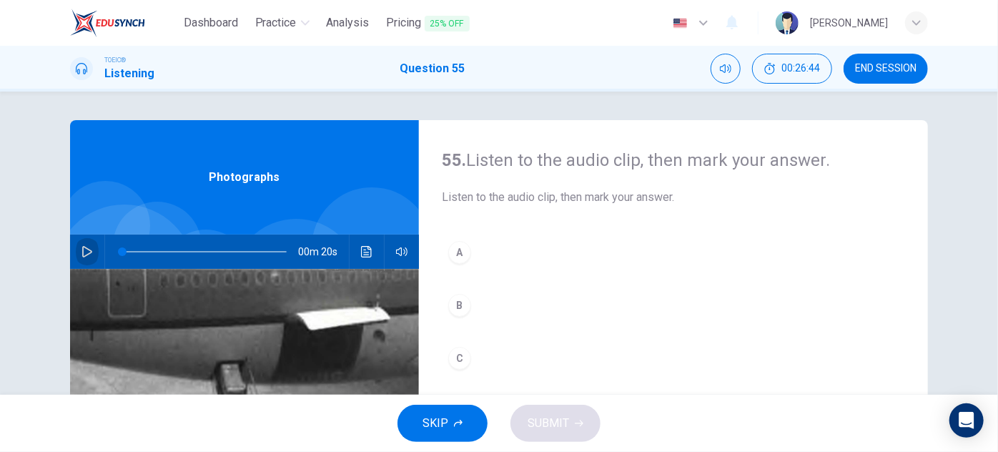
click at [83, 249] on icon "button" at bounding box center [86, 251] width 11 height 11
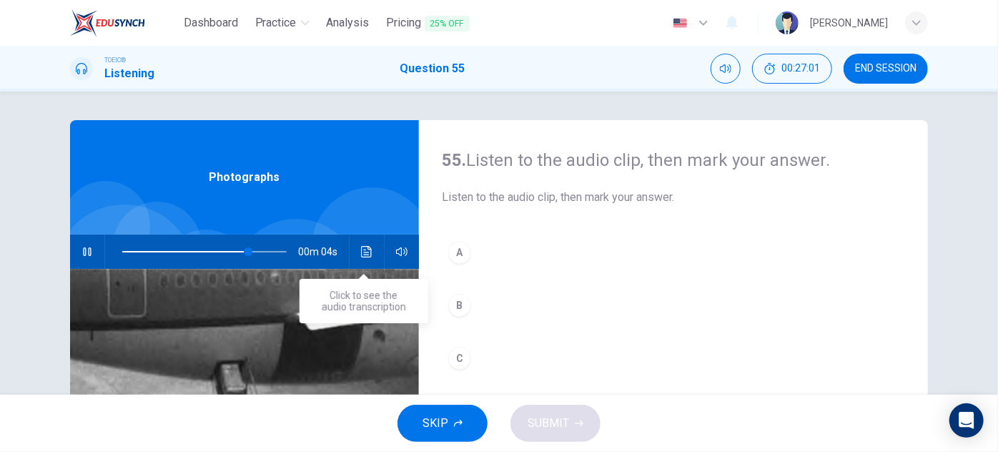
click at [370, 251] on button "Click to see the audio transcription" at bounding box center [366, 251] width 23 height 34
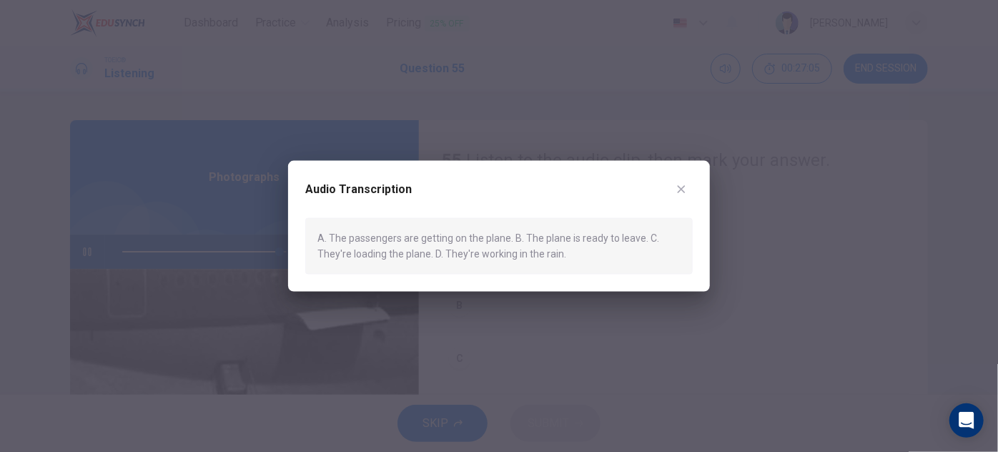
type input "0"
click at [677, 184] on icon "button" at bounding box center [681, 189] width 11 height 11
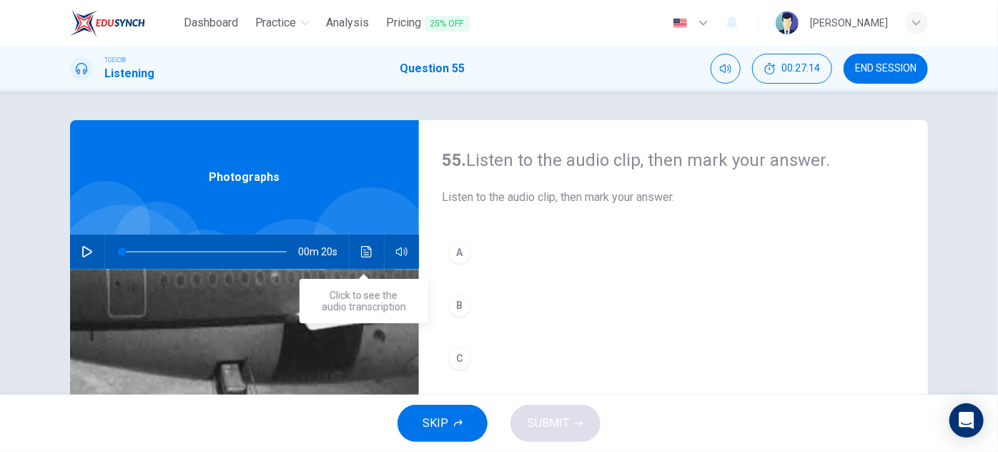
click at [361, 253] on icon "Click to see the audio transcription" at bounding box center [366, 251] width 11 height 11
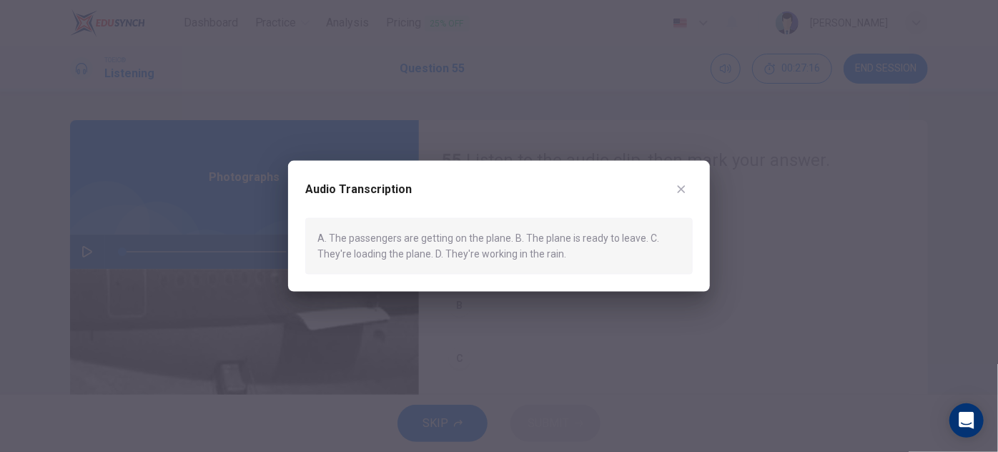
click at [681, 184] on icon "button" at bounding box center [681, 189] width 11 height 11
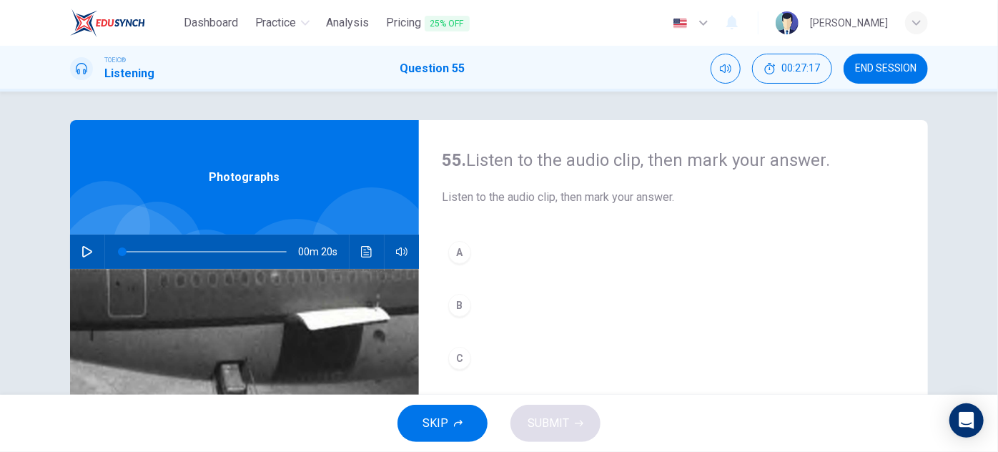
click at [460, 348] on div "C" at bounding box center [459, 358] width 23 height 23
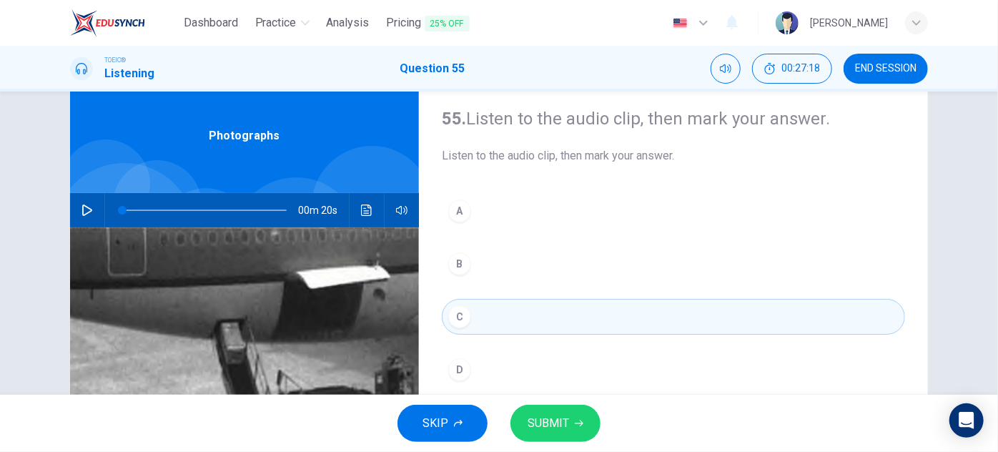
scroll to position [64, 0]
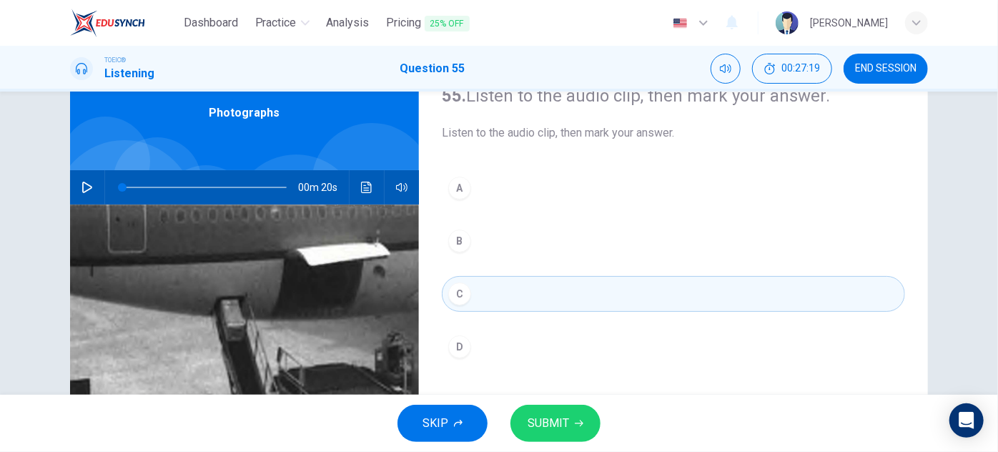
click at [534, 415] on span "SUBMIT" at bounding box center [548, 423] width 41 height 20
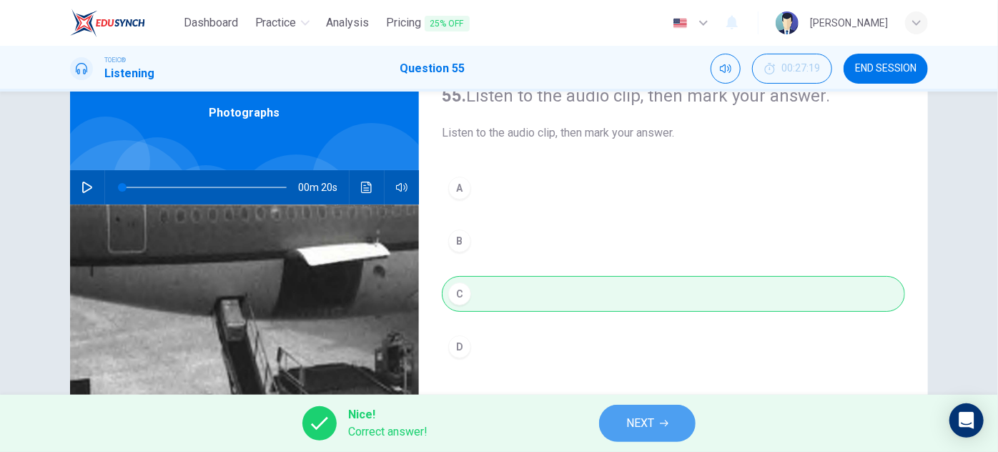
click at [636, 422] on span "NEXT" at bounding box center [640, 423] width 28 height 20
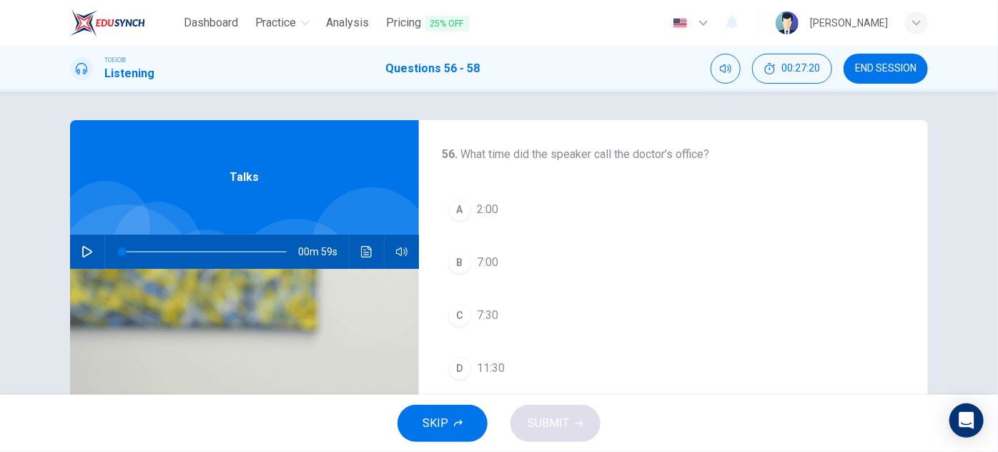
click at [81, 248] on icon "button" at bounding box center [86, 251] width 11 height 11
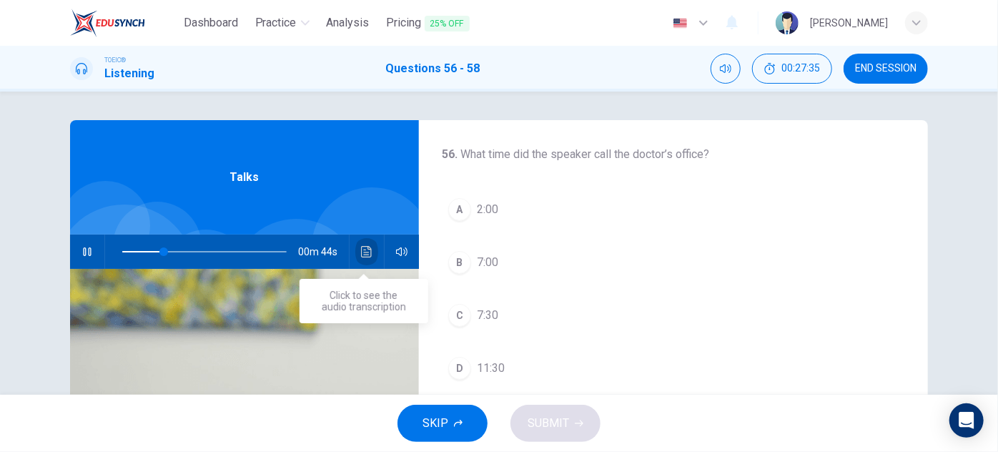
click at [361, 247] on icon "Click to see the audio transcription" at bounding box center [366, 251] width 11 height 11
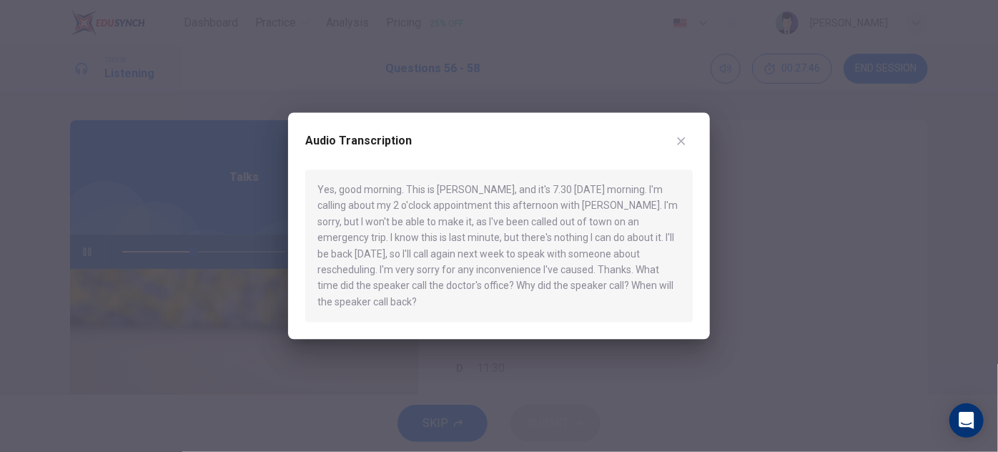
click at [686, 134] on button "button" at bounding box center [681, 140] width 23 height 23
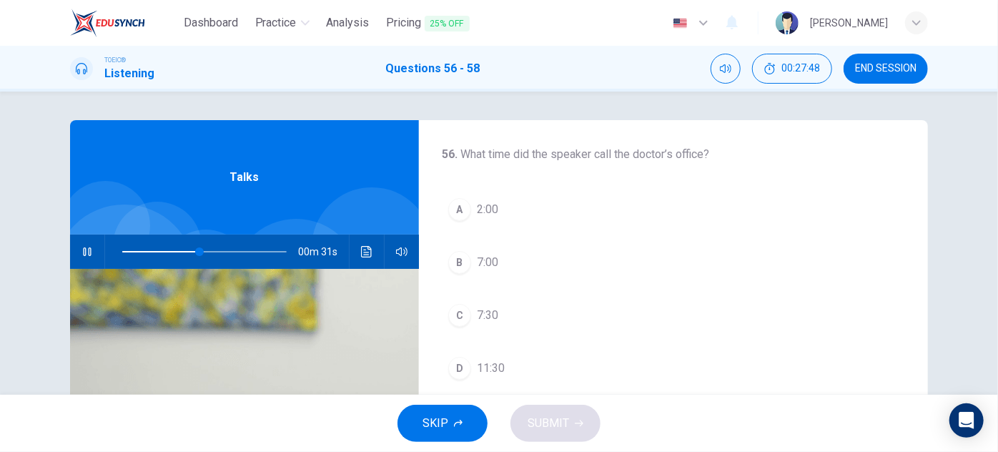
click at [459, 204] on div "A" at bounding box center [459, 209] width 23 height 23
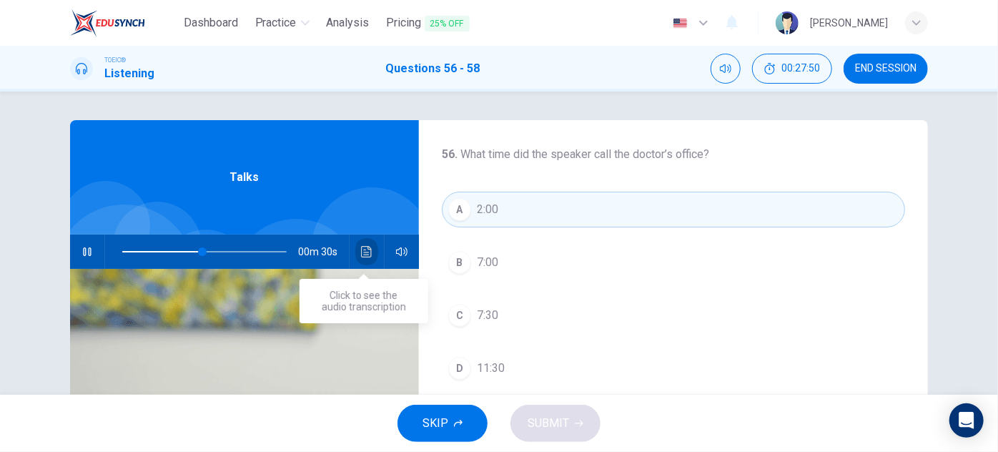
click at [361, 252] on icon "Click to see the audio transcription" at bounding box center [366, 251] width 11 height 11
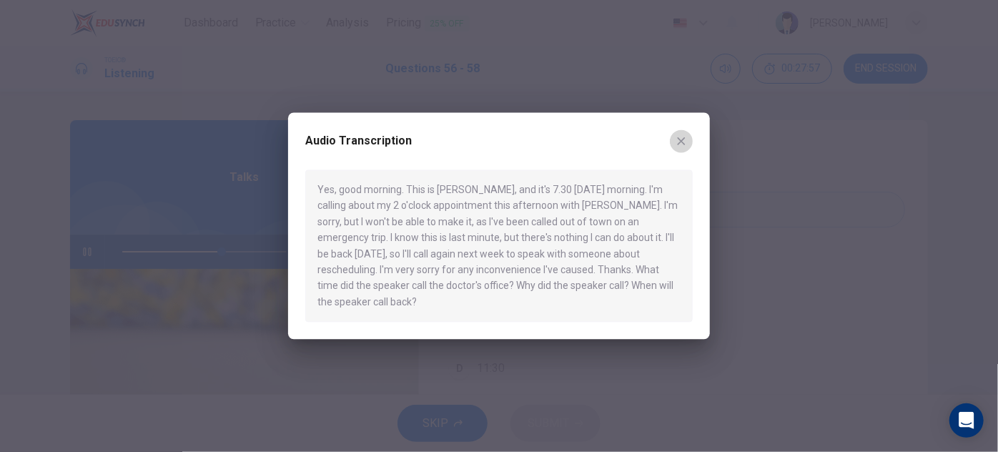
drag, startPoint x: 678, startPoint y: 135, endPoint x: 628, endPoint y: 149, distance: 52.0
click at [678, 135] on icon "button" at bounding box center [681, 140] width 11 height 11
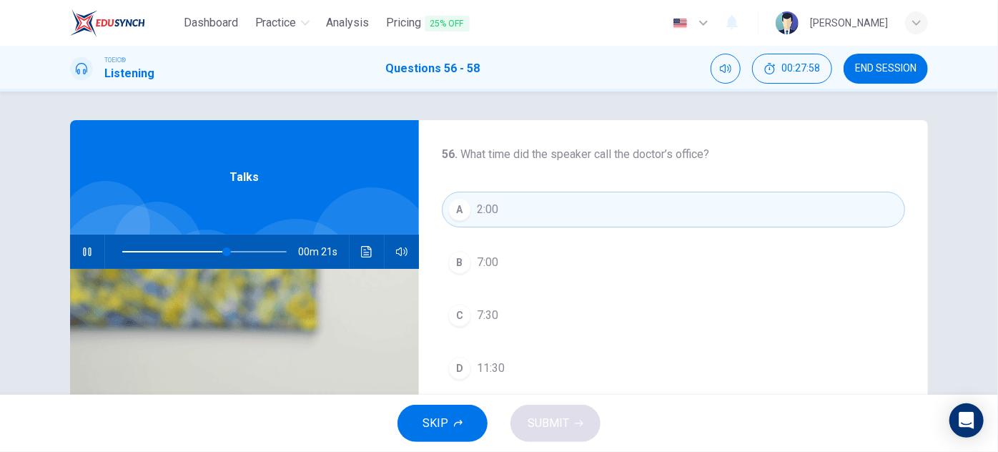
click at [122, 252] on span at bounding box center [174, 251] width 104 height 1
click at [373, 253] on button "Click to see the audio transcription" at bounding box center [366, 251] width 23 height 34
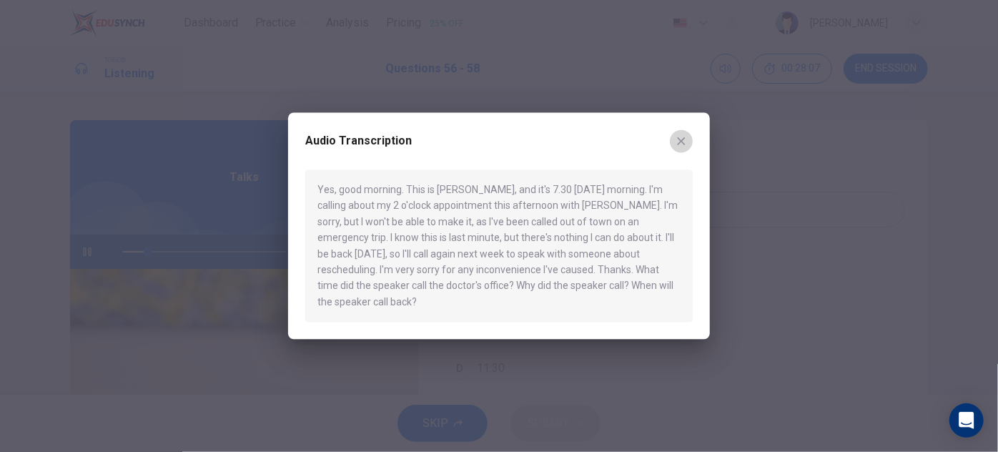
click at [679, 142] on icon "button" at bounding box center [681, 140] width 11 height 11
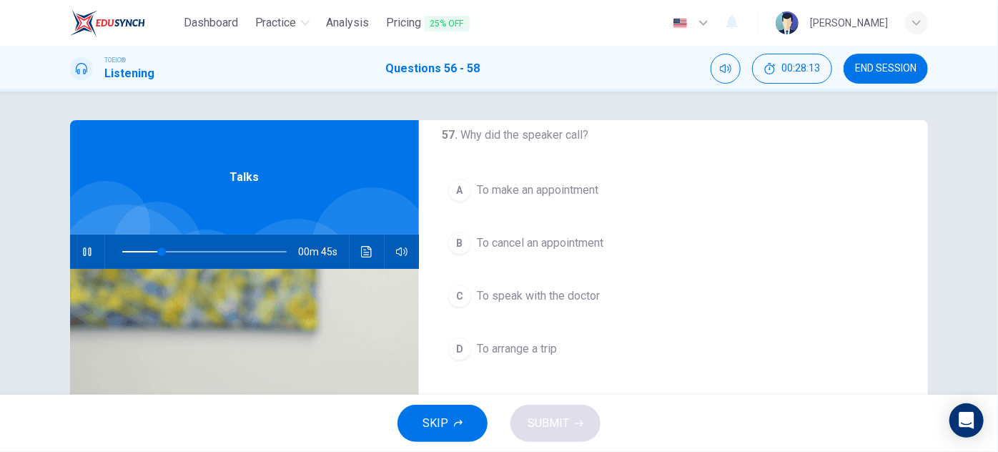
scroll to position [257, 0]
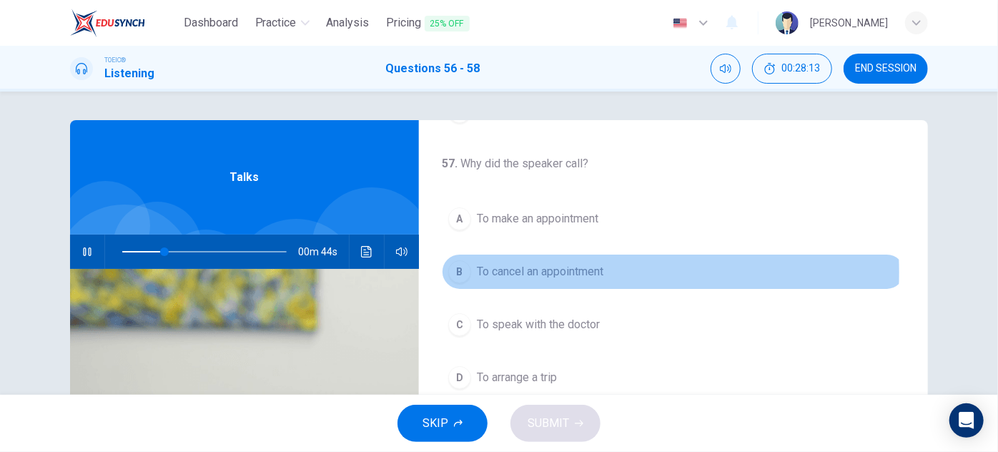
click at [541, 270] on span "To cancel an appointment" at bounding box center [540, 271] width 127 height 17
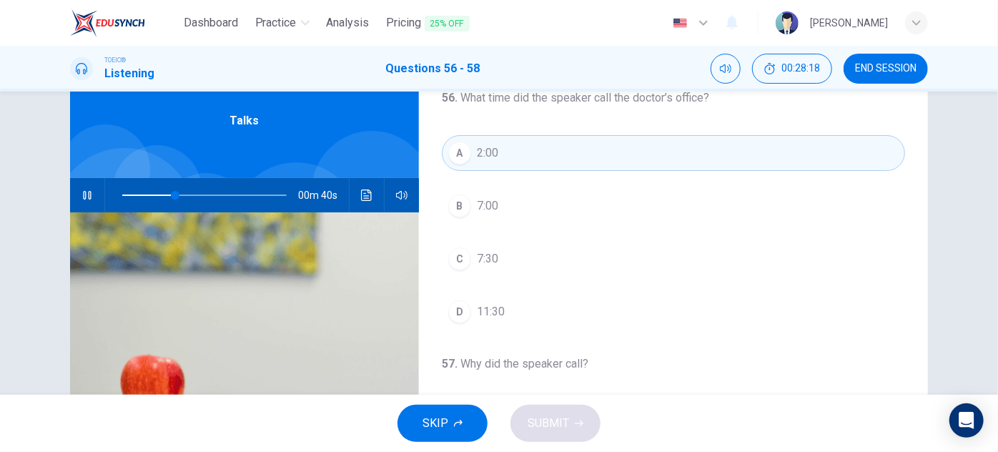
scroll to position [0, 0]
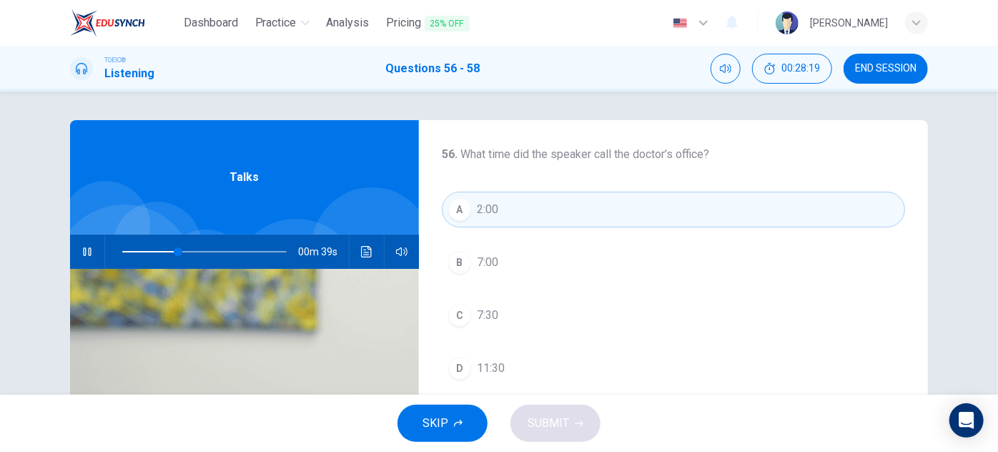
click at [361, 256] on icon "Click to see the audio transcription" at bounding box center [366, 251] width 11 height 11
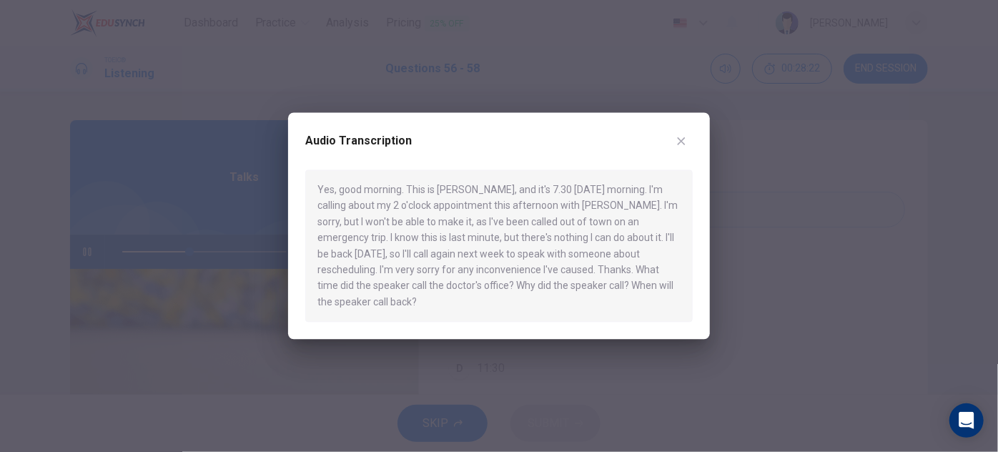
click at [681, 139] on icon "button" at bounding box center [681, 140] width 11 height 11
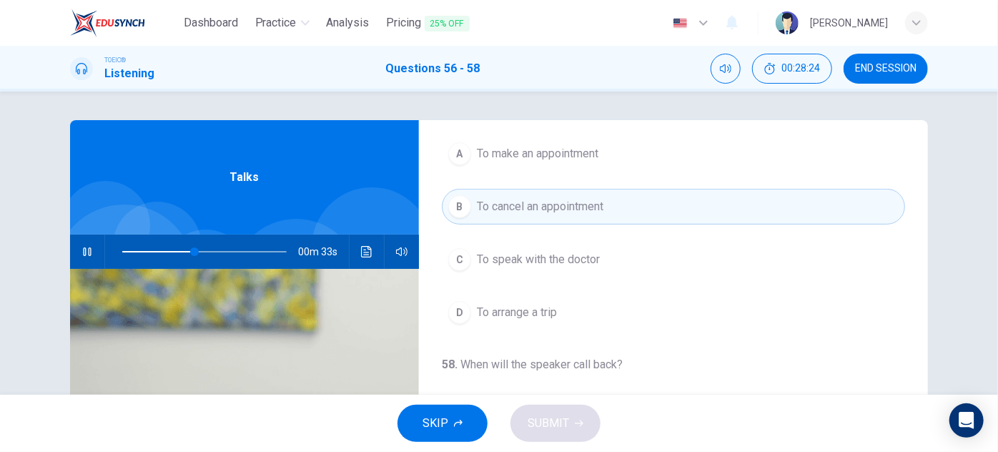
scroll to position [251, 0]
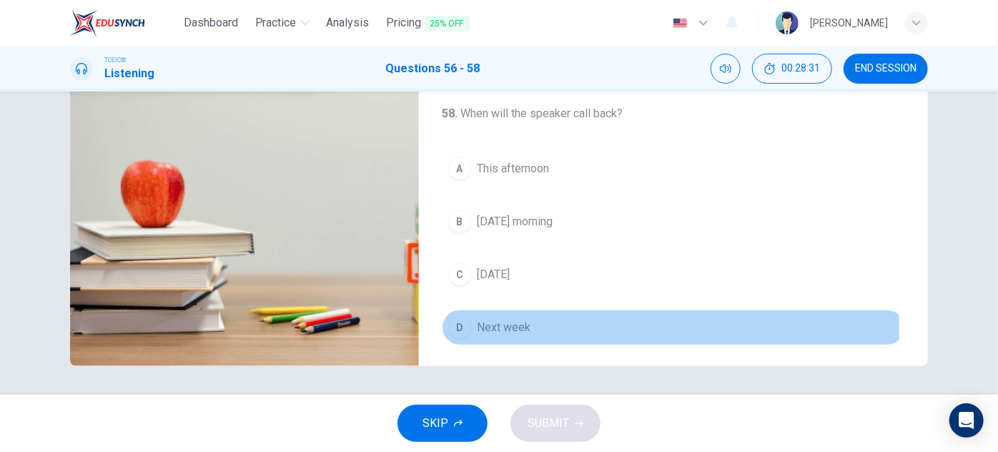
click at [503, 322] on span "Next week" at bounding box center [504, 327] width 54 height 17
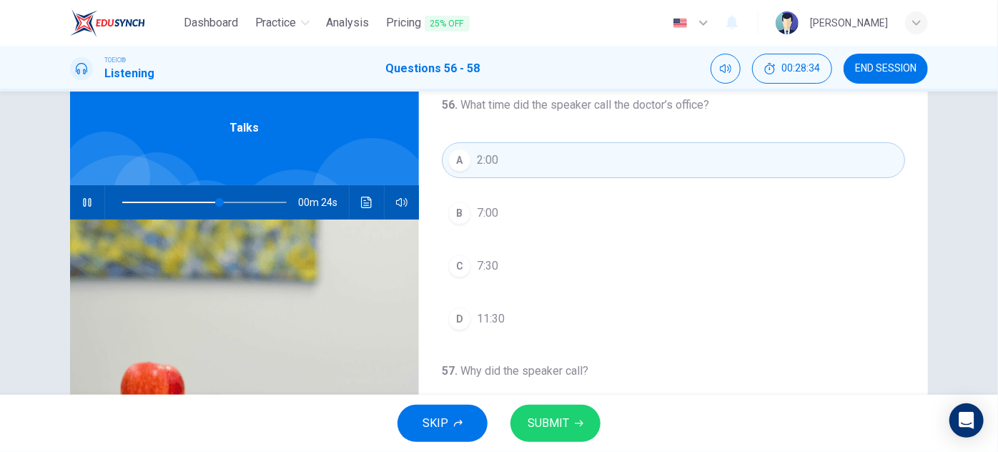
scroll to position [0, 0]
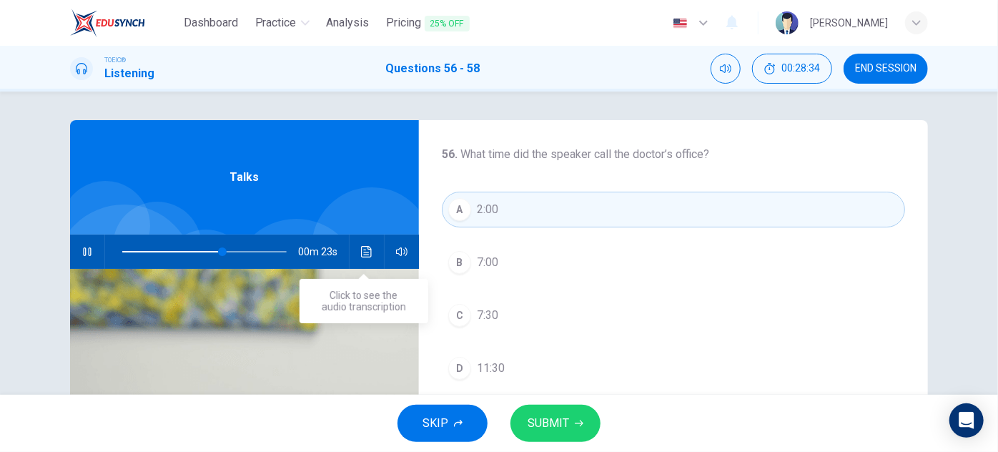
click at [370, 249] on button "Click to see the audio transcription" at bounding box center [366, 251] width 23 height 34
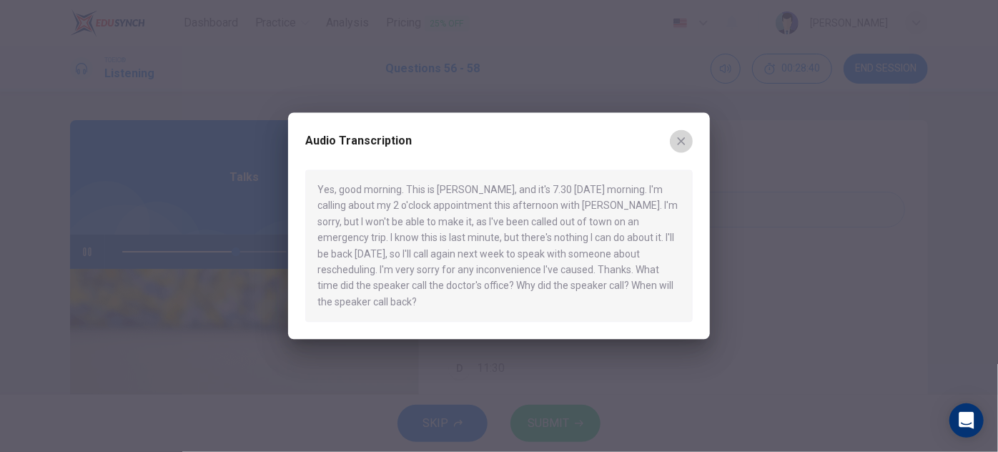
click at [691, 141] on button "button" at bounding box center [681, 140] width 23 height 23
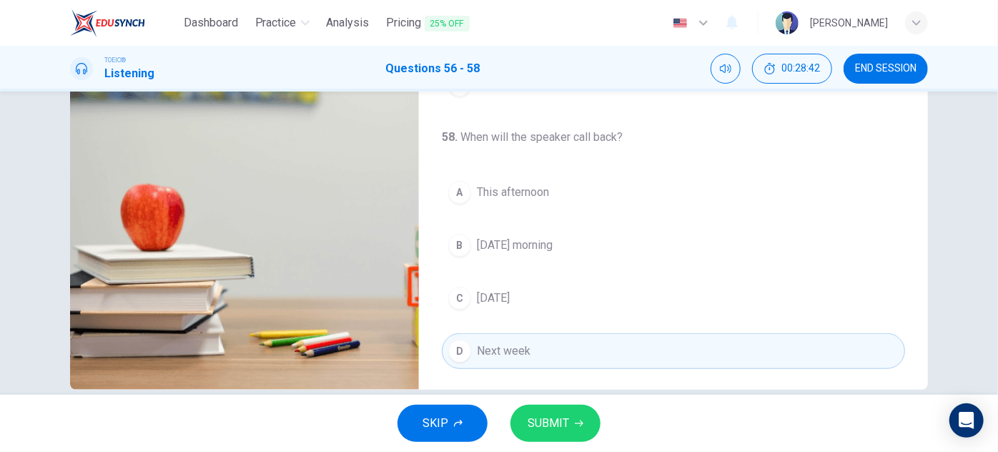
scroll to position [251, 0]
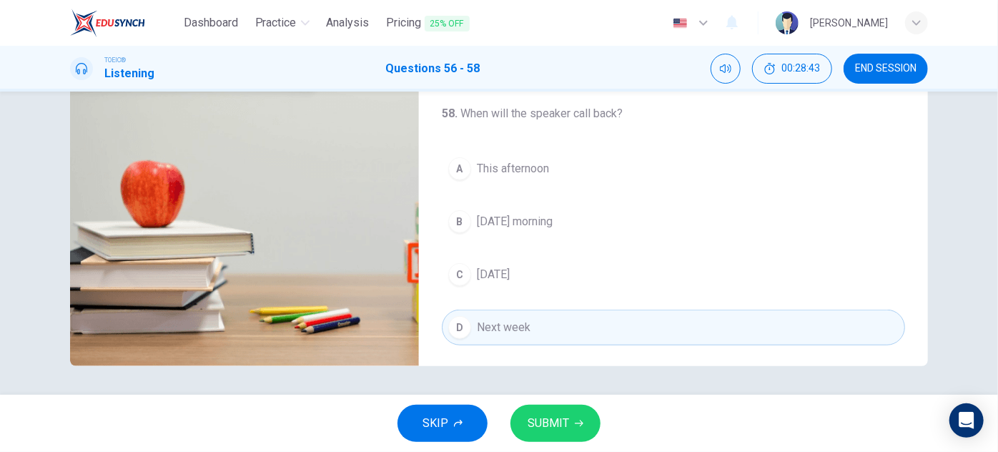
click at [547, 270] on button "C [DATE]" at bounding box center [673, 275] width 463 height 36
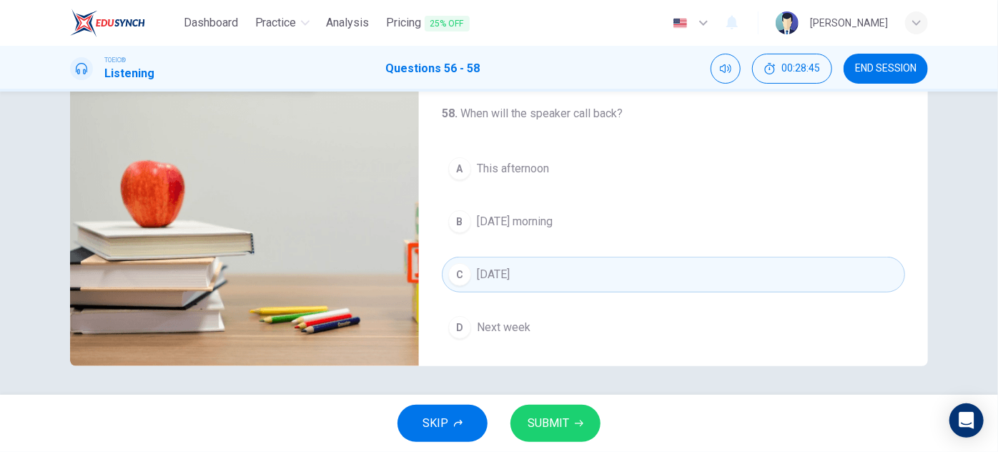
click at [553, 425] on span "SUBMIT" at bounding box center [548, 423] width 41 height 20
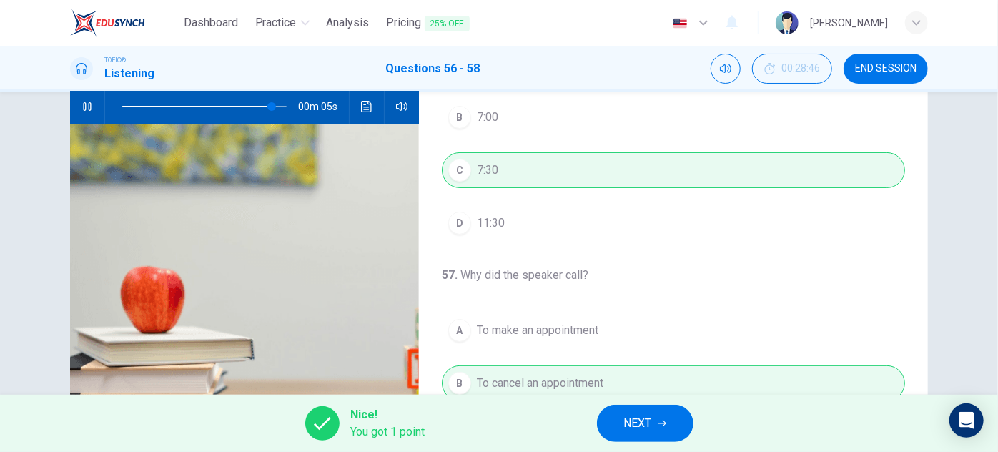
scroll to position [56, 0]
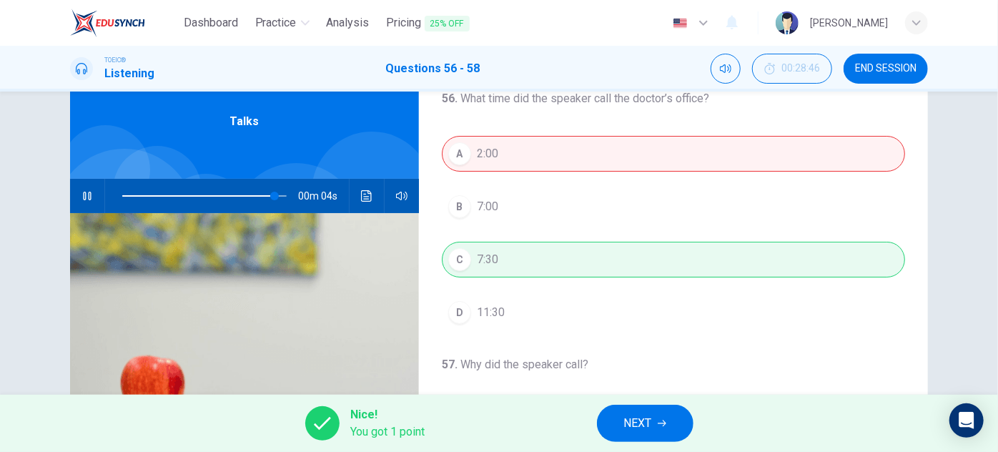
type input "94"
click at [652, 425] on button "NEXT" at bounding box center [645, 423] width 97 height 37
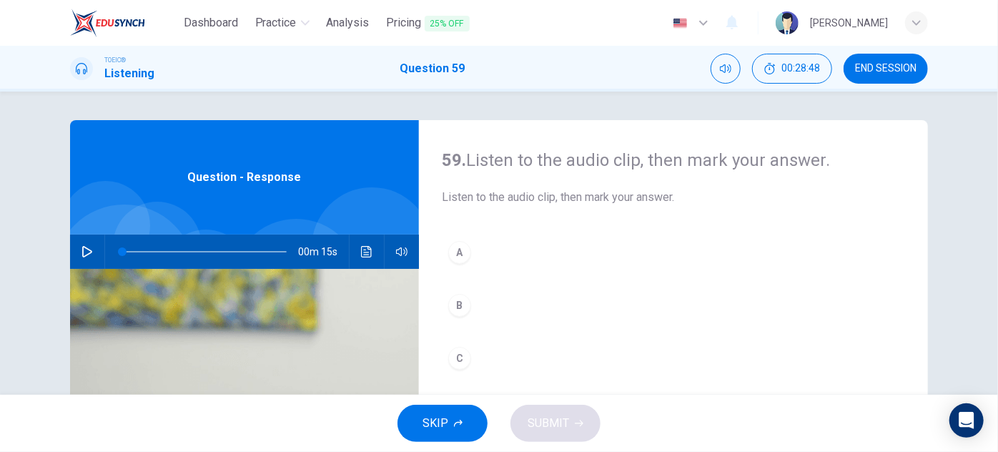
click at [87, 250] on icon "button" at bounding box center [87, 251] width 10 height 11
click at [361, 257] on icon "Click to see the audio transcription" at bounding box center [366, 251] width 11 height 11
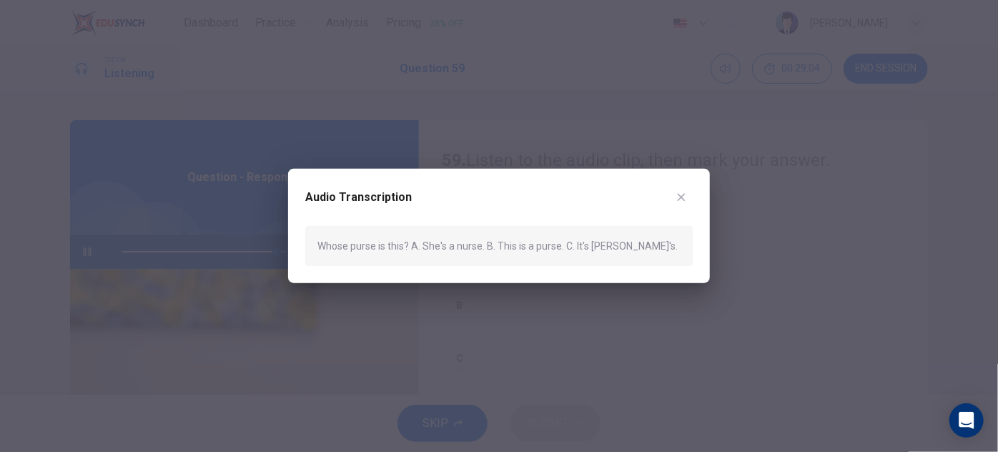
type input "0"
click at [679, 198] on icon "button" at bounding box center [682, 197] width 8 height 8
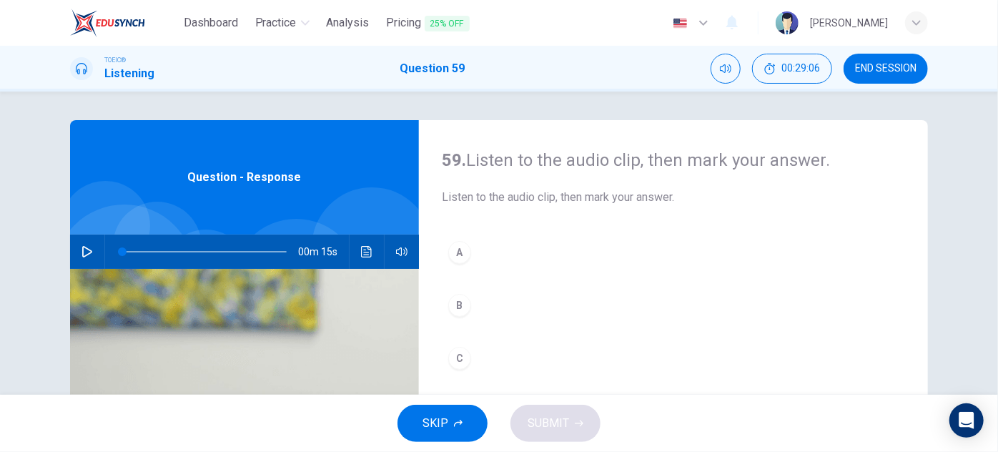
drag, startPoint x: 453, startPoint y: 355, endPoint x: 473, endPoint y: 362, distance: 21.0
click at [455, 356] on div "C" at bounding box center [459, 358] width 23 height 23
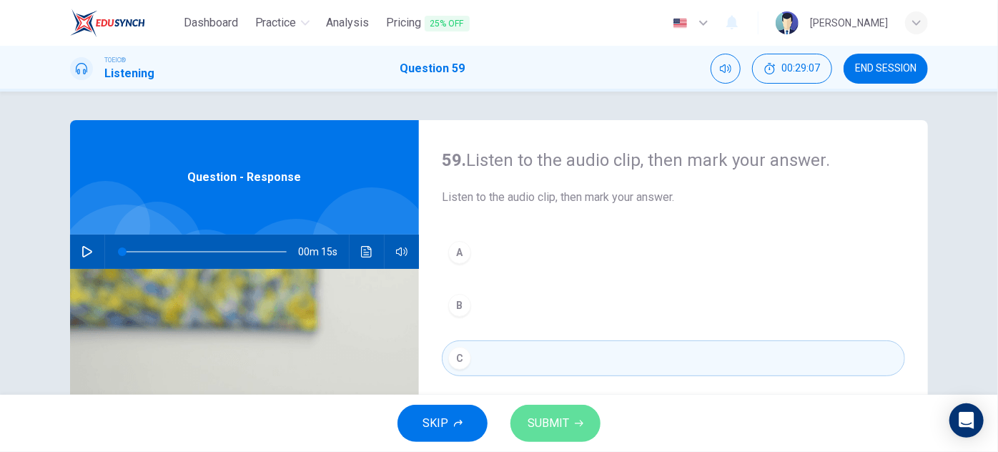
click at [550, 425] on span "SUBMIT" at bounding box center [548, 423] width 41 height 20
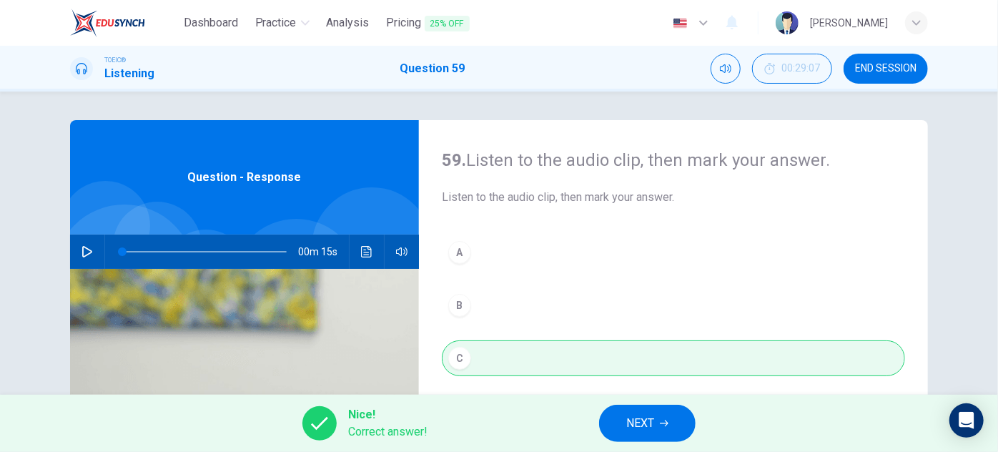
click at [619, 426] on button "NEXT" at bounding box center [647, 423] width 97 height 37
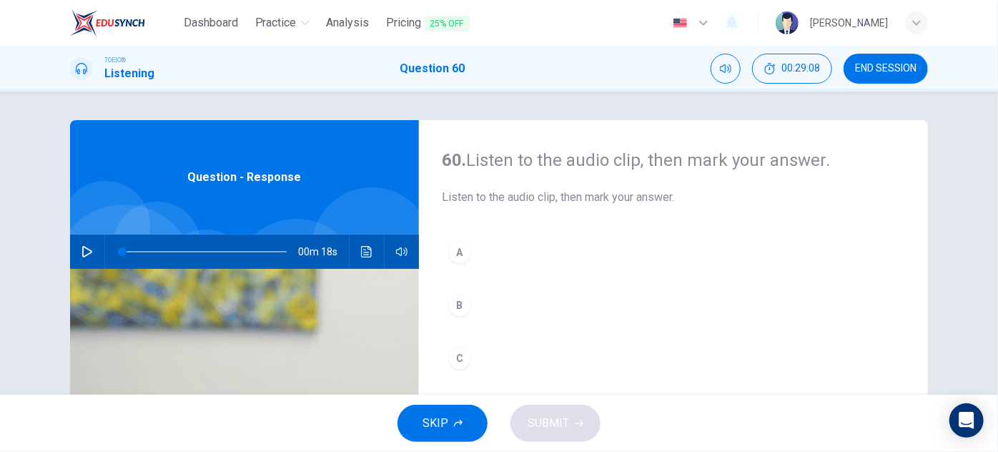
click at [92, 250] on button "button" at bounding box center [87, 251] width 23 height 34
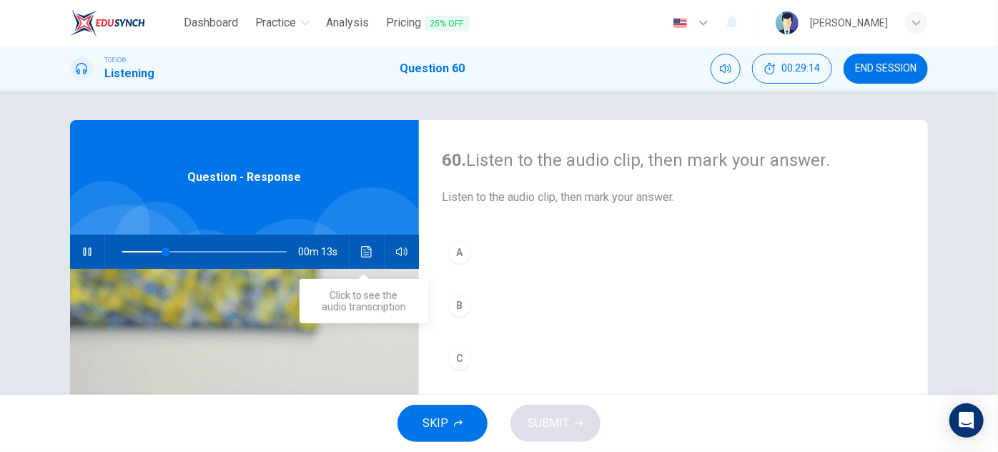
click at [366, 262] on button "Click to see the audio transcription" at bounding box center [366, 251] width 23 height 34
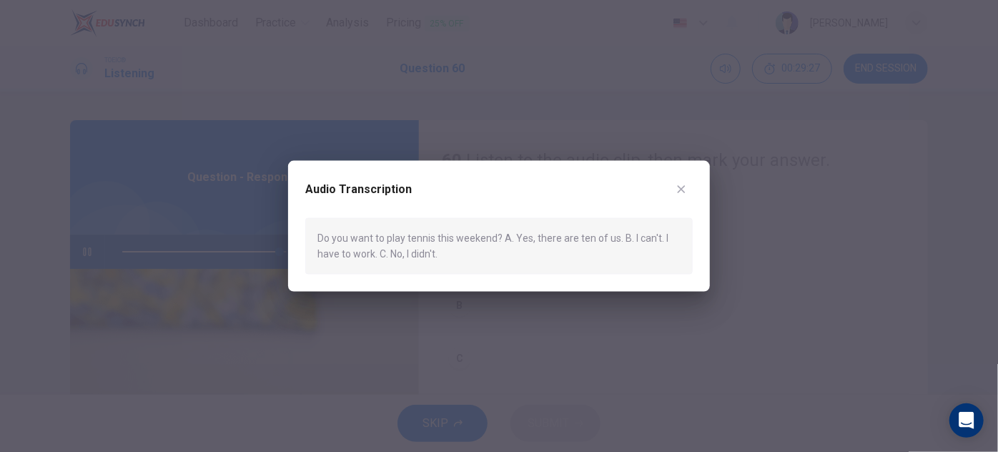
type input "0"
click at [680, 187] on icon "button" at bounding box center [681, 189] width 11 height 11
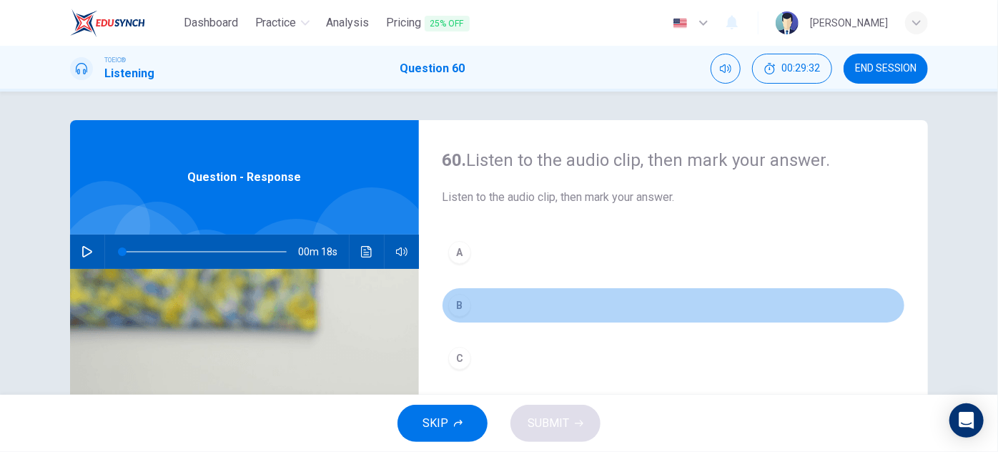
click at [458, 305] on div "B" at bounding box center [459, 305] width 23 height 23
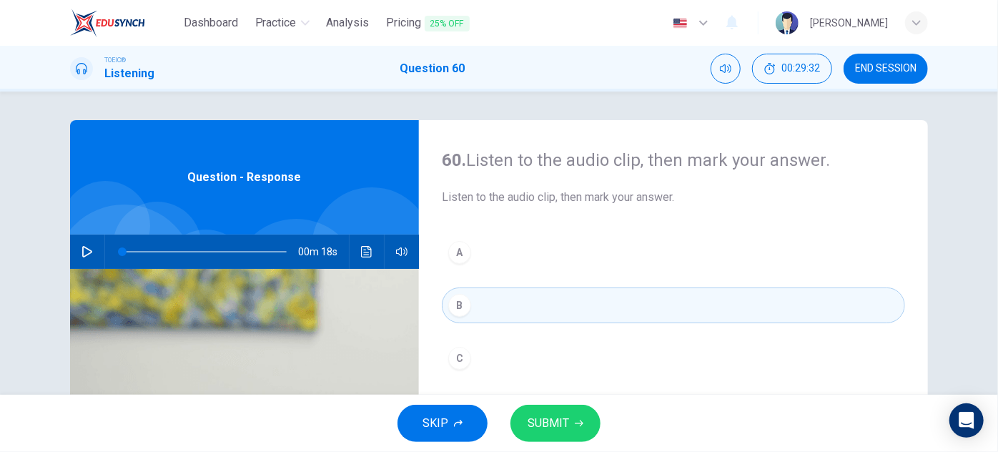
click at [542, 415] on span "SUBMIT" at bounding box center [548, 423] width 41 height 20
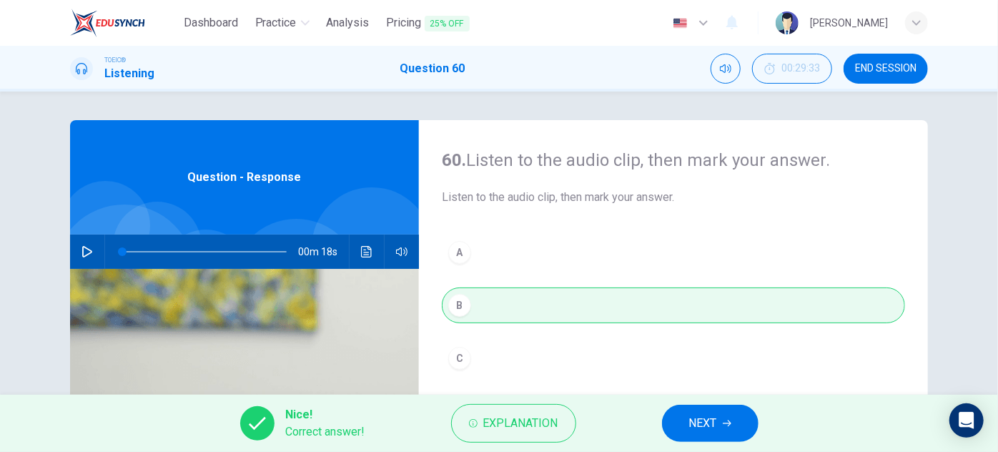
click at [726, 420] on icon "button" at bounding box center [727, 423] width 9 height 9
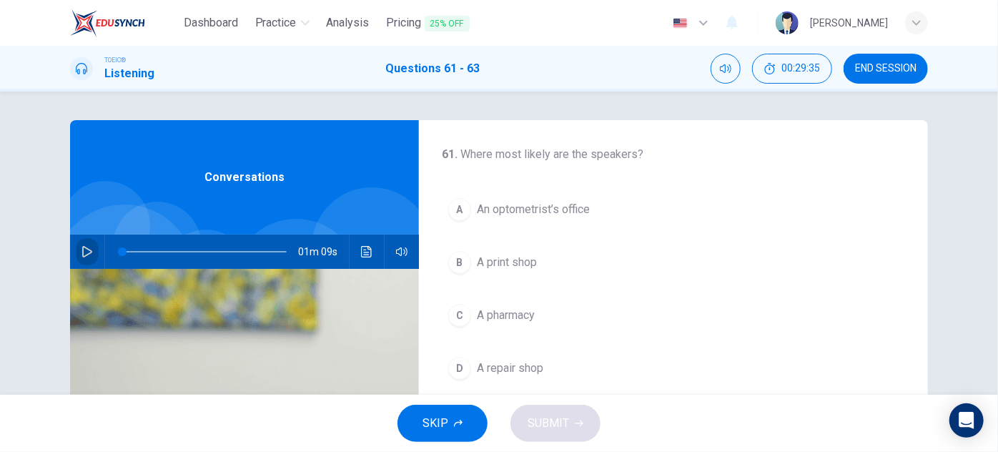
click at [81, 250] on icon "button" at bounding box center [86, 251] width 11 height 11
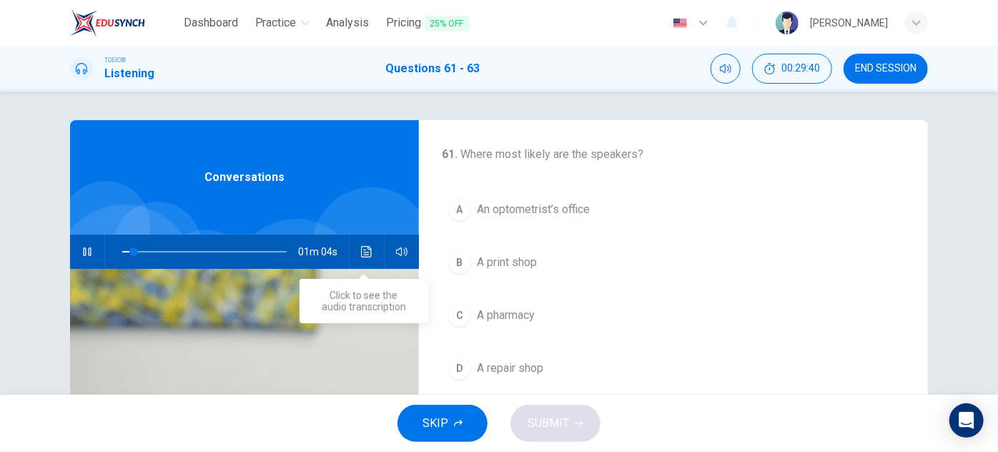
click at [367, 250] on icon "Click to see the audio transcription" at bounding box center [366, 251] width 11 height 11
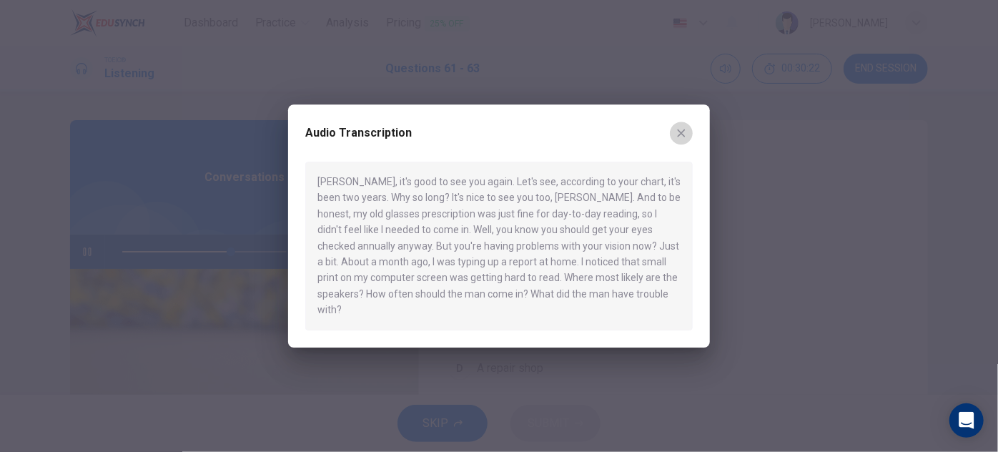
click at [681, 137] on icon "button" at bounding box center [682, 133] width 8 height 8
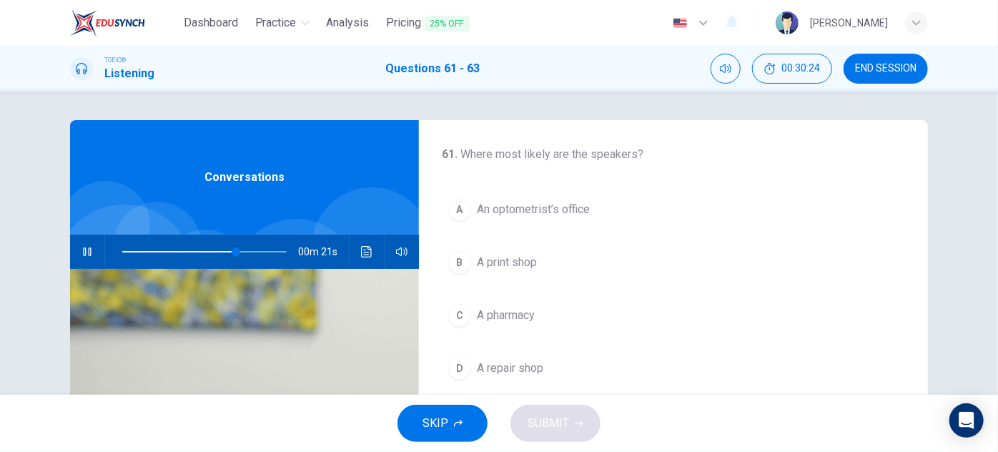
click at [564, 211] on span "An optometrist’s office" at bounding box center [533, 209] width 113 height 17
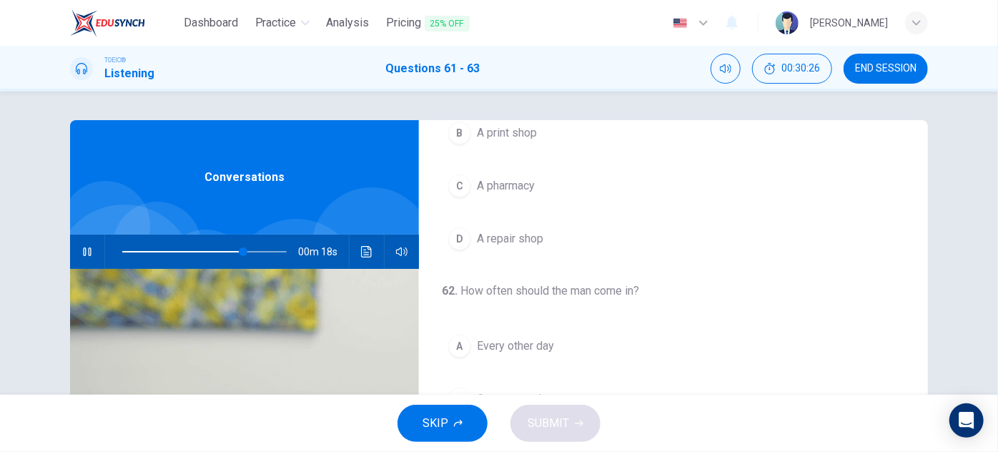
scroll to position [260, 0]
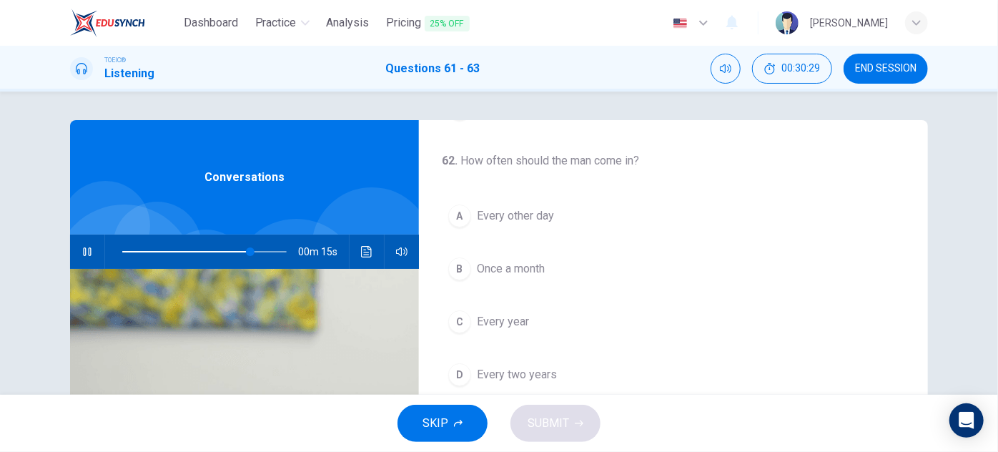
click at [527, 265] on span "Once a month" at bounding box center [511, 268] width 68 height 17
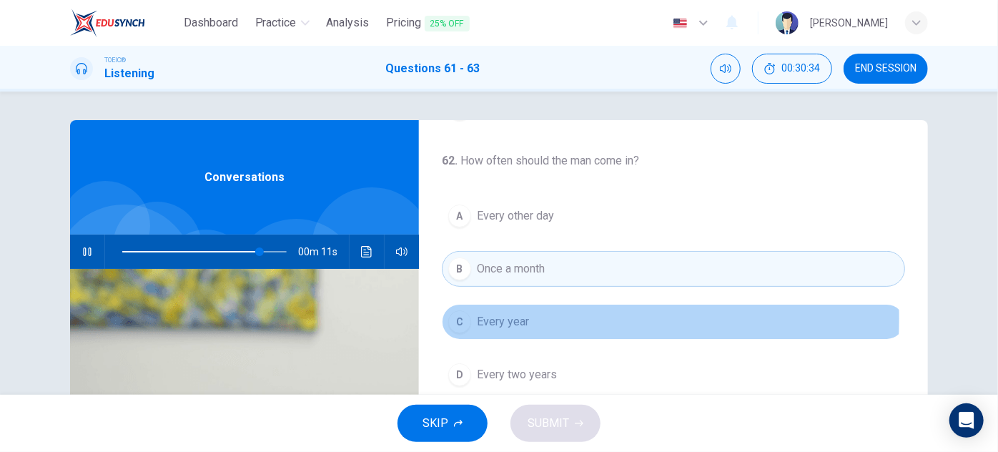
click at [500, 315] on span "Every year" at bounding box center [503, 321] width 52 height 17
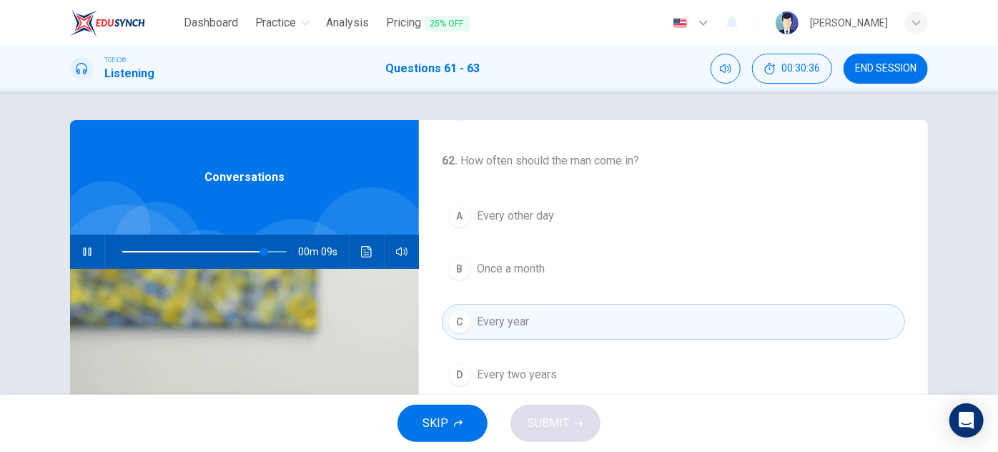
scroll to position [322, 0]
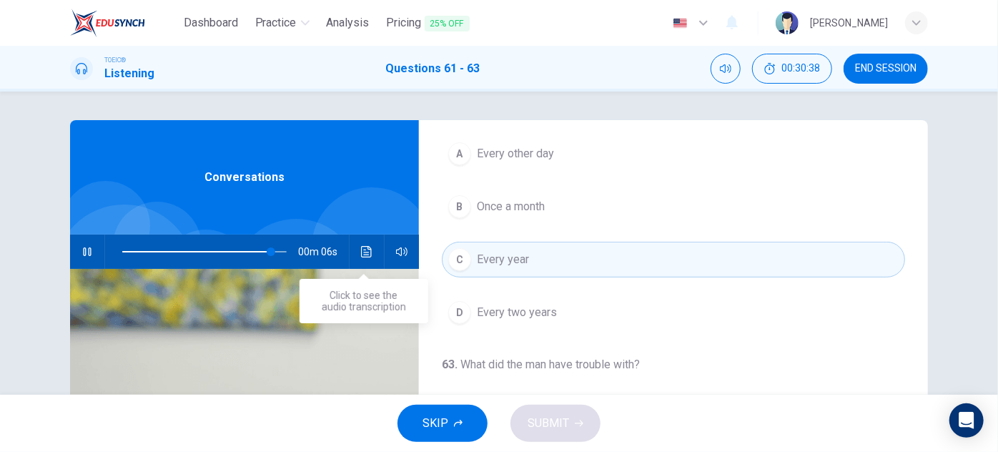
click at [355, 254] on button "Click to see the audio transcription" at bounding box center [366, 251] width 23 height 34
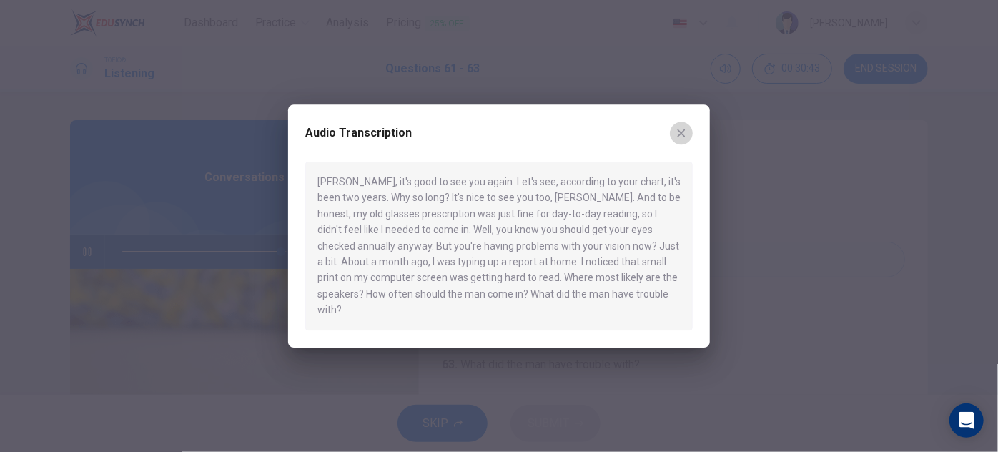
click at [684, 139] on icon "button" at bounding box center [681, 132] width 11 height 11
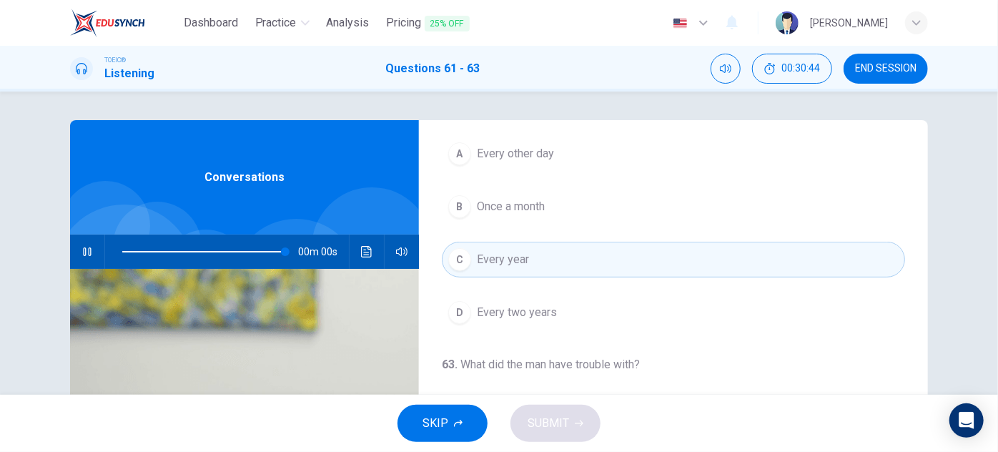
type input "0"
click at [542, 304] on span "Every two years" at bounding box center [517, 312] width 80 height 17
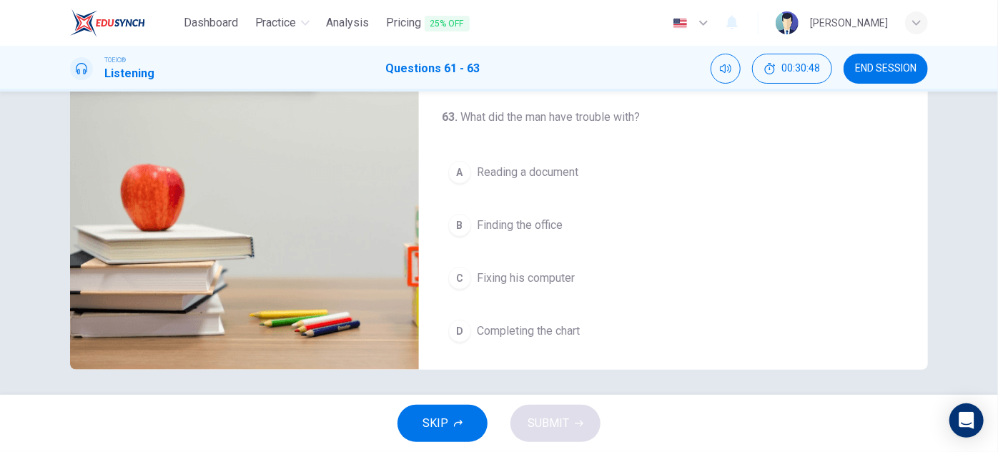
scroll to position [251, 0]
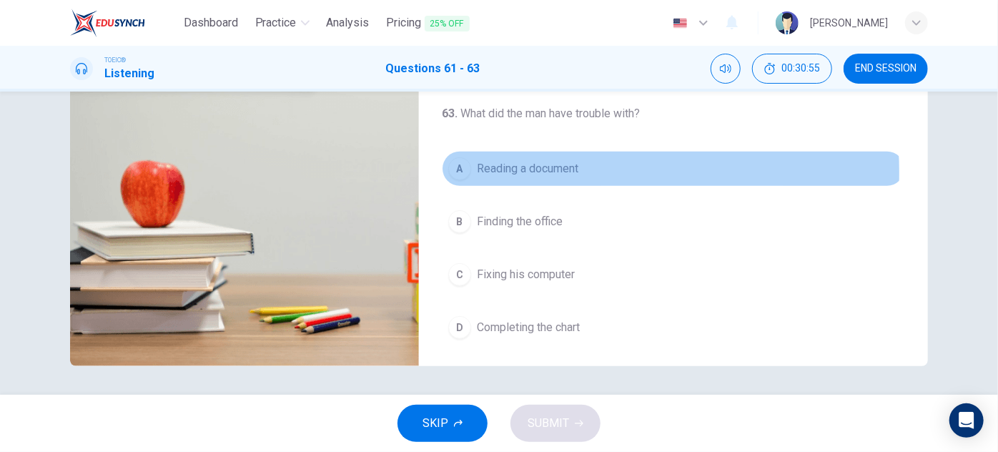
click at [540, 169] on span "Reading a document" at bounding box center [528, 168] width 102 height 17
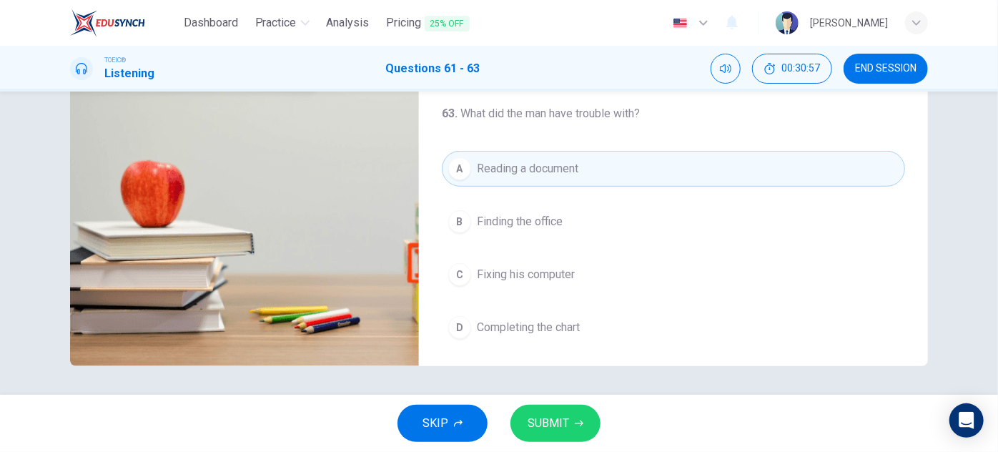
click at [562, 436] on button "SUBMIT" at bounding box center [555, 423] width 90 height 37
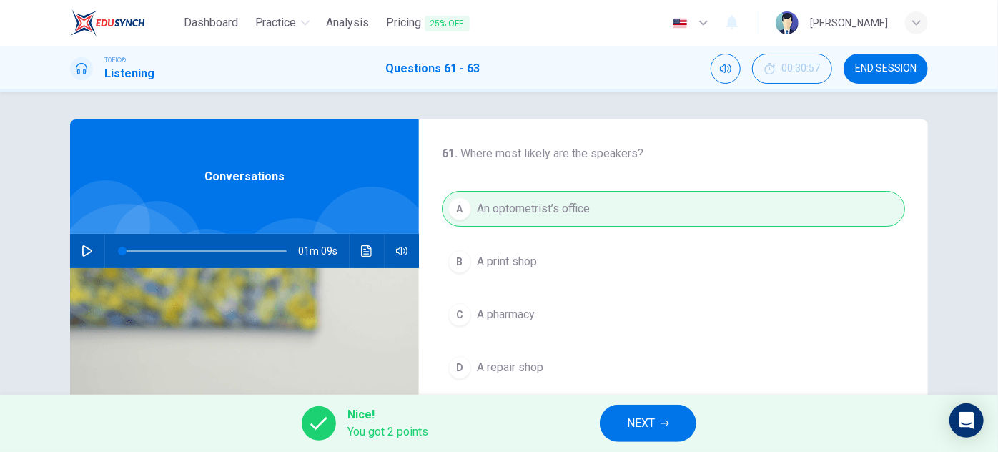
scroll to position [0, 0]
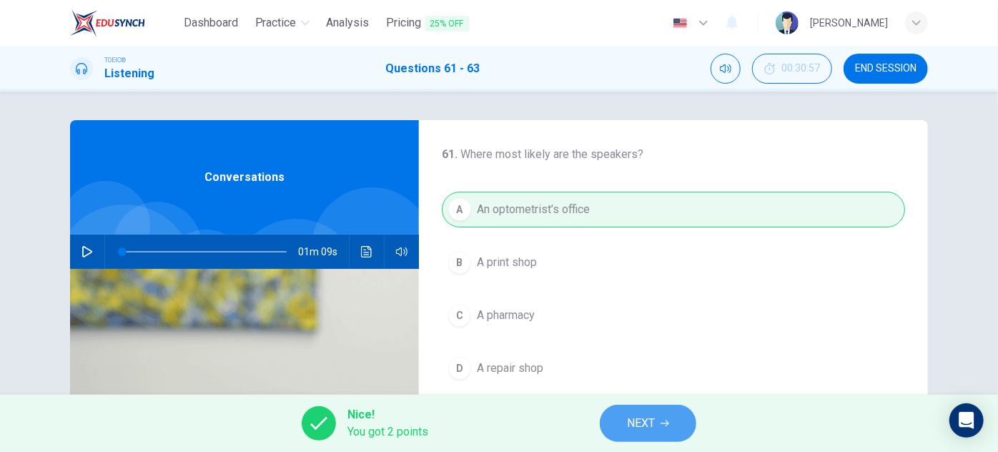
click at [661, 417] on button "NEXT" at bounding box center [648, 423] width 97 height 37
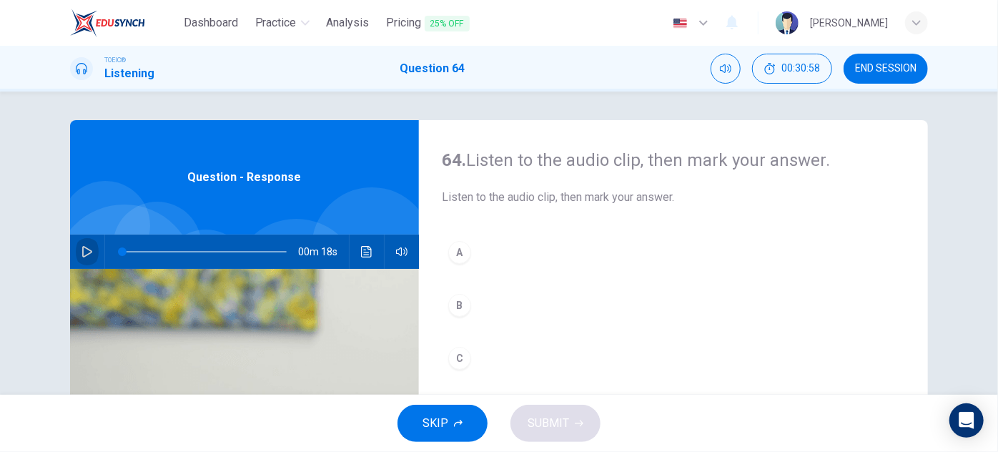
click at [89, 252] on button "button" at bounding box center [87, 251] width 23 height 34
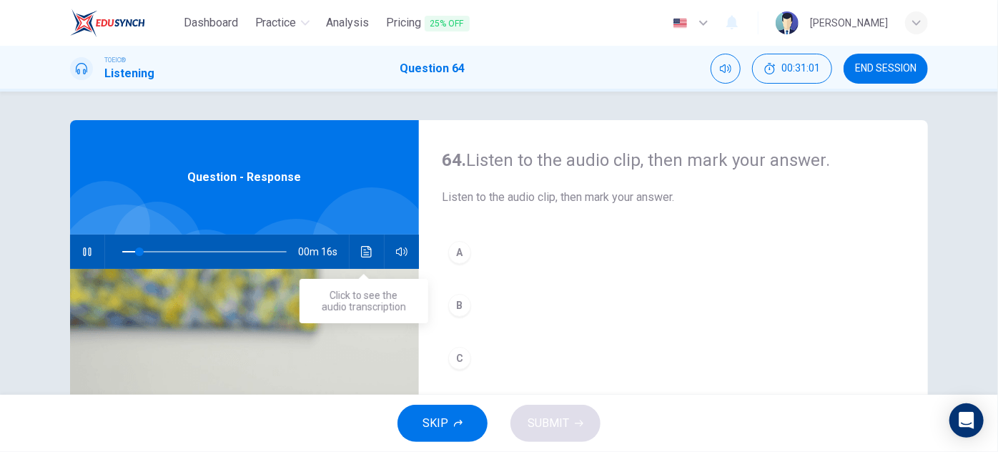
click at [355, 252] on button "Click to see the audio transcription" at bounding box center [366, 251] width 23 height 34
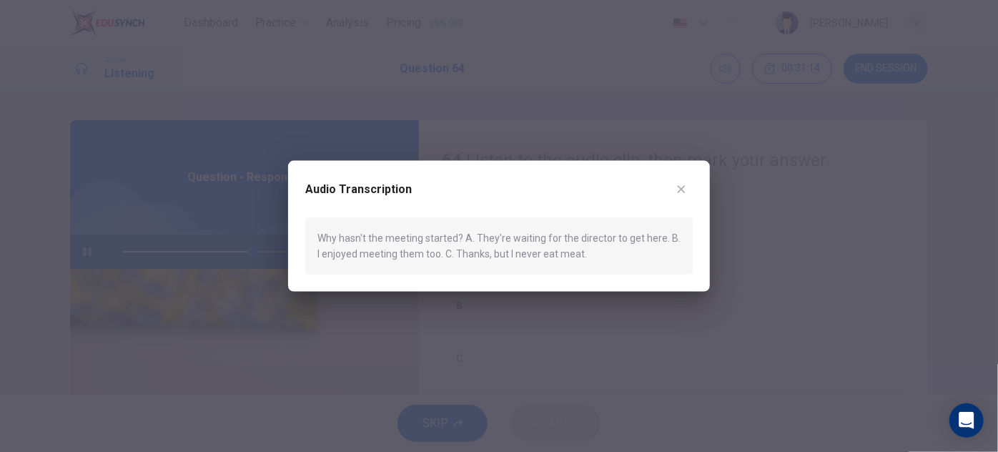
click at [683, 188] on icon "button" at bounding box center [681, 189] width 11 height 11
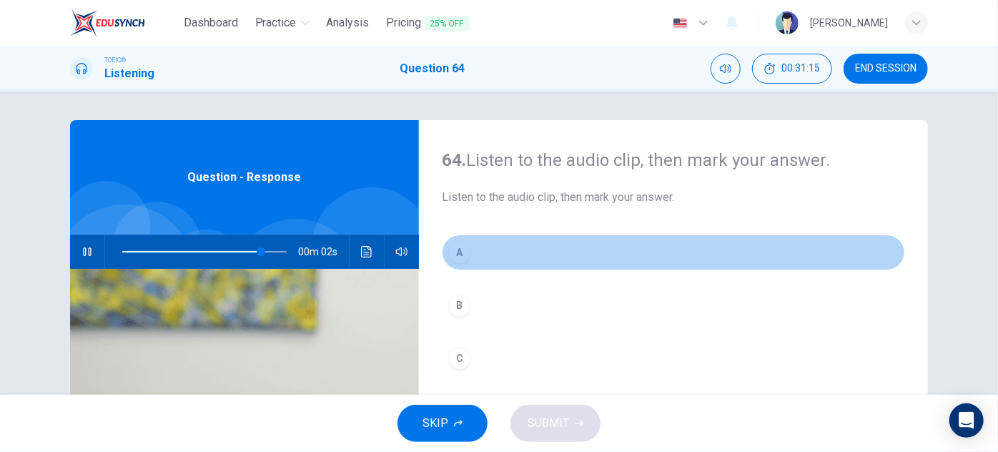
click at [450, 249] on div "A" at bounding box center [459, 252] width 23 height 23
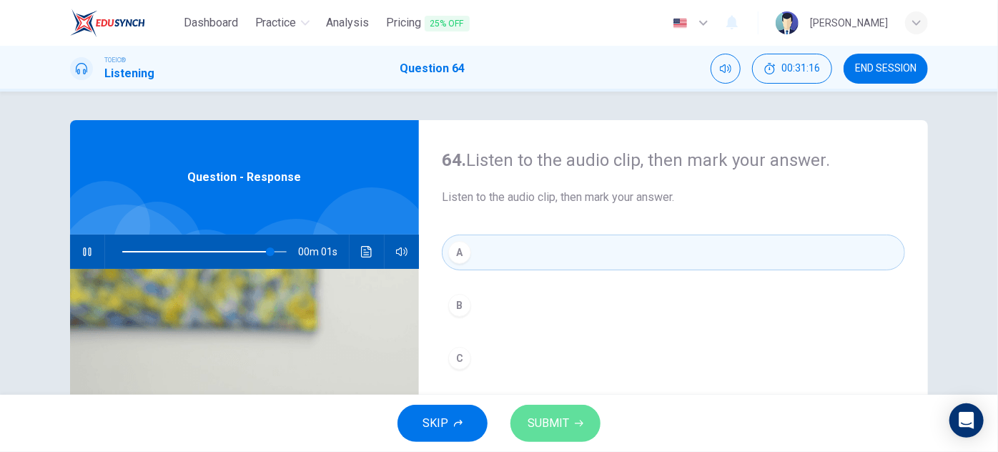
click at [519, 433] on button "SUBMIT" at bounding box center [555, 423] width 90 height 37
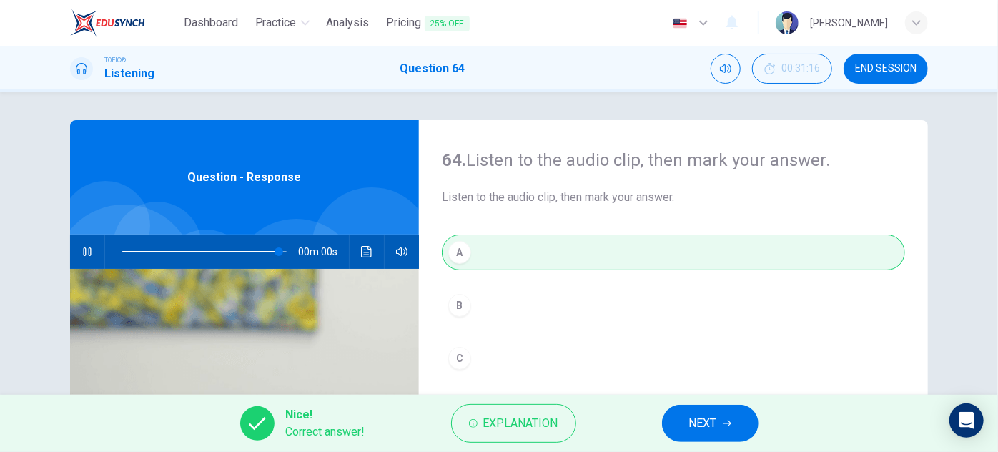
type input "0"
click at [743, 420] on button "NEXT" at bounding box center [710, 423] width 97 height 37
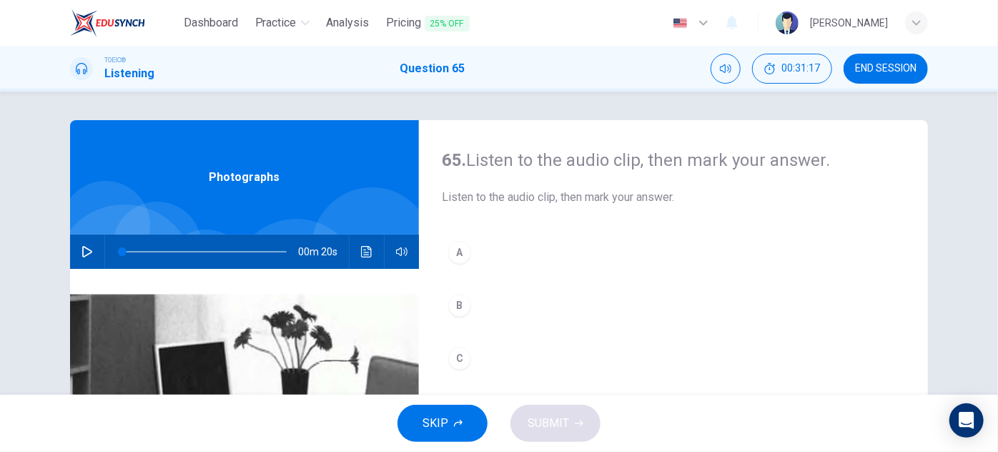
click at [89, 251] on icon "button" at bounding box center [86, 251] width 11 height 11
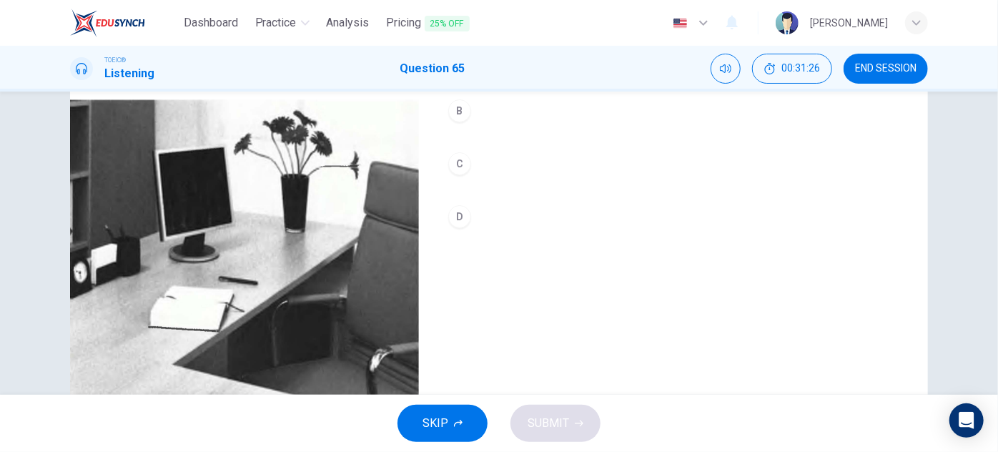
scroll to position [129, 0]
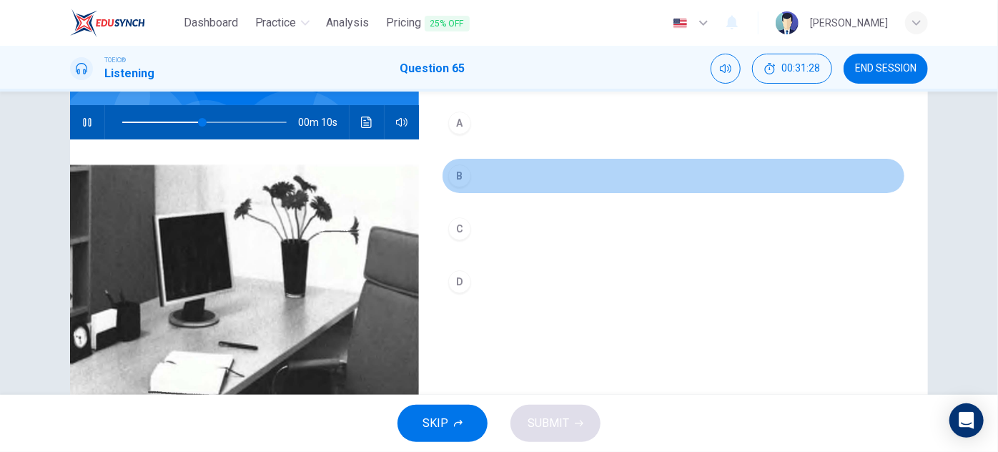
click at [459, 179] on div "B" at bounding box center [459, 175] width 23 height 23
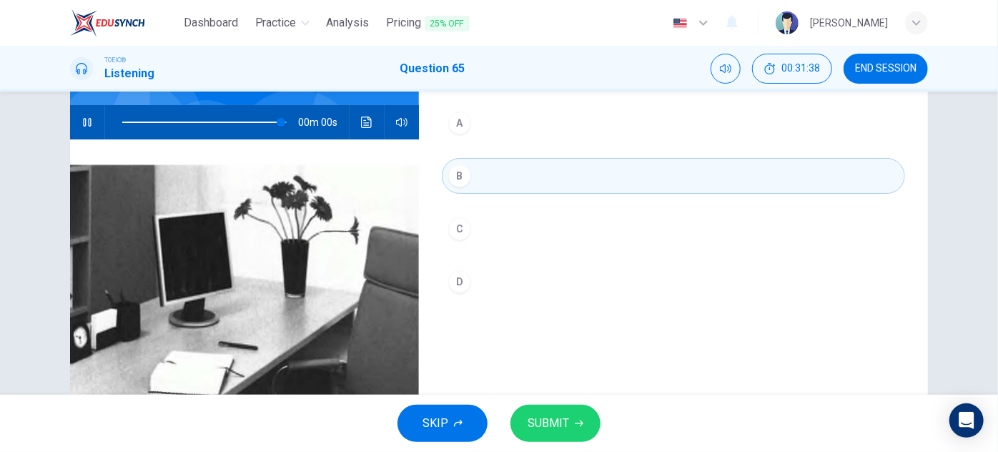
scroll to position [251, 0]
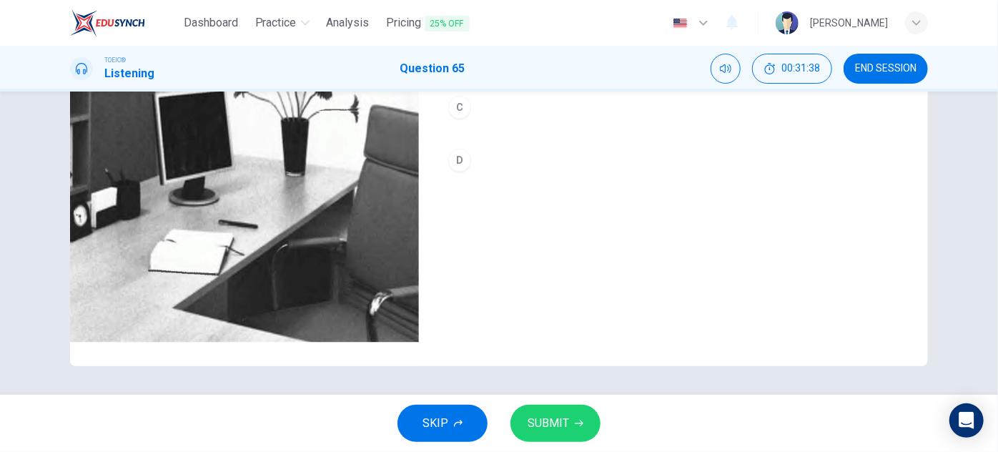
type input "0"
click at [564, 420] on span "SUBMIT" at bounding box center [548, 423] width 41 height 20
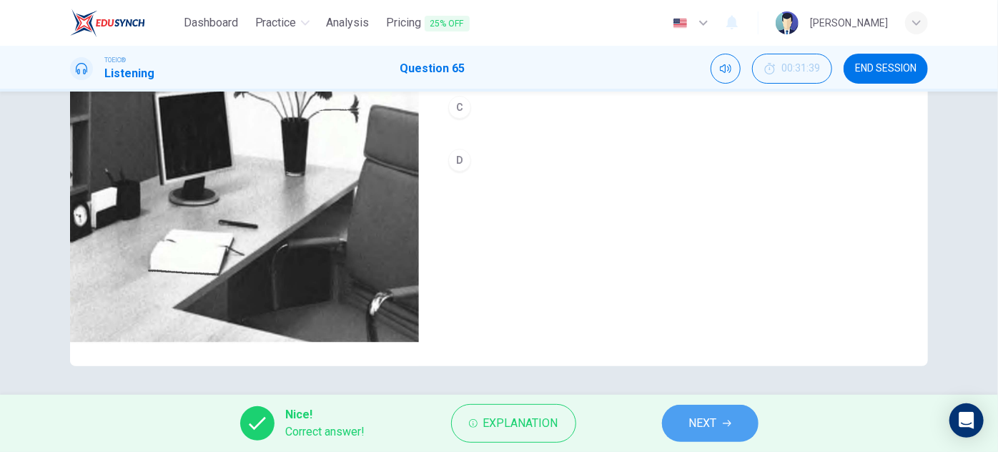
click at [685, 433] on button "NEXT" at bounding box center [710, 423] width 97 height 37
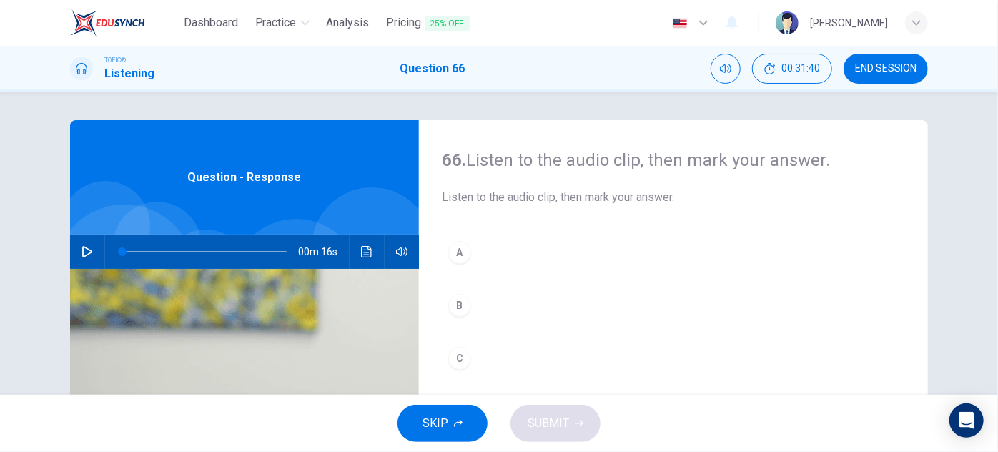
click at [83, 252] on icon "button" at bounding box center [86, 251] width 11 height 11
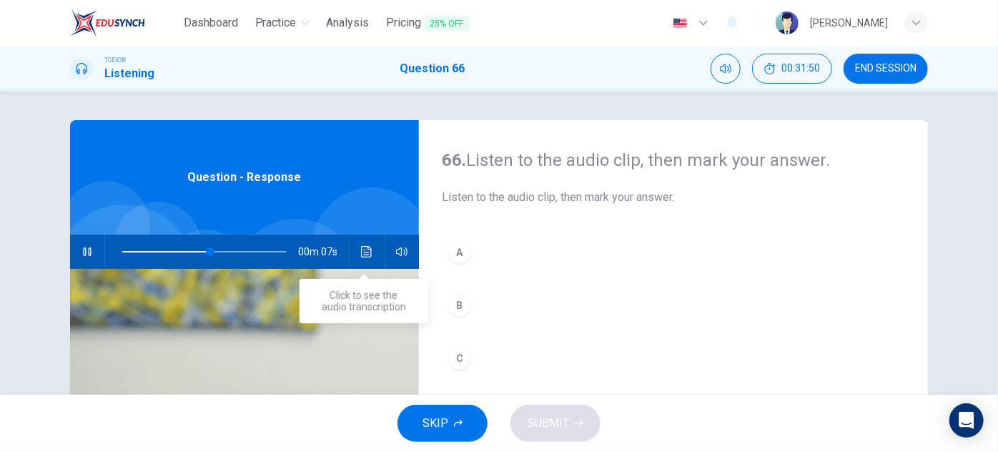
click at [364, 252] on icon "Click to see the audio transcription" at bounding box center [366, 251] width 11 height 11
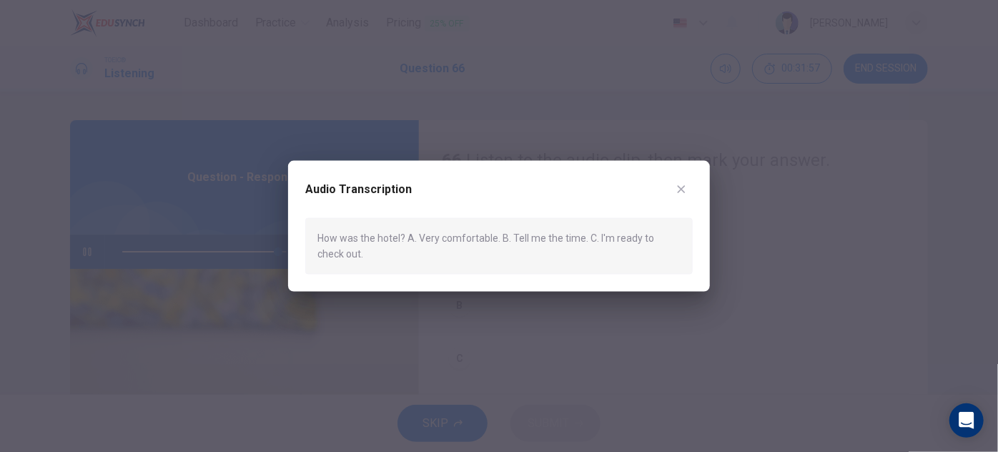
type input "0"
click at [680, 187] on icon "button" at bounding box center [682, 189] width 8 height 8
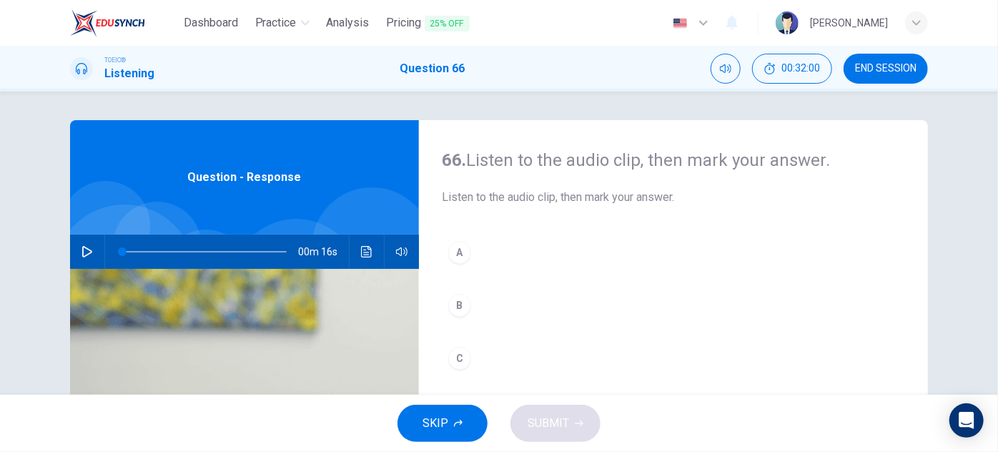
click at [459, 253] on div "A" at bounding box center [459, 252] width 23 height 23
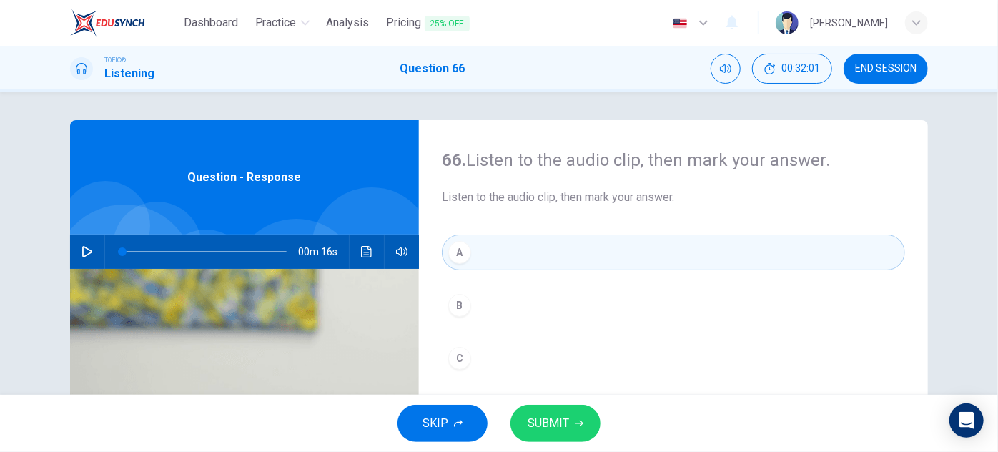
click at [568, 435] on button "SUBMIT" at bounding box center [555, 423] width 90 height 37
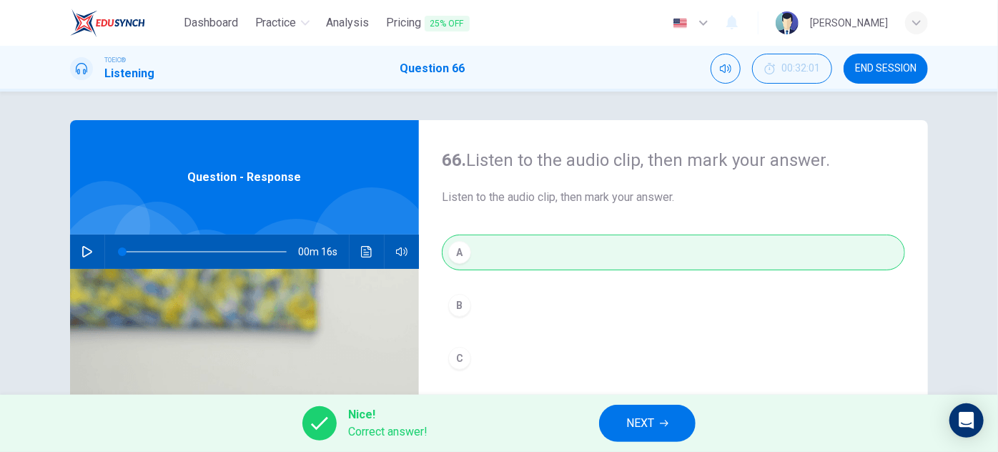
click at [656, 415] on button "NEXT" at bounding box center [647, 423] width 97 height 37
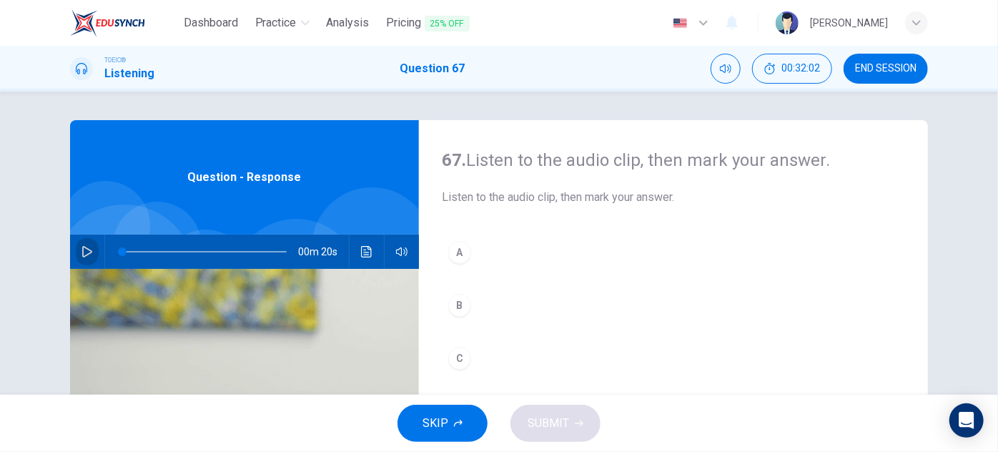
click at [85, 250] on icon "button" at bounding box center [86, 251] width 11 height 11
click at [366, 254] on icon "Click to see the audio transcription" at bounding box center [366, 251] width 11 height 11
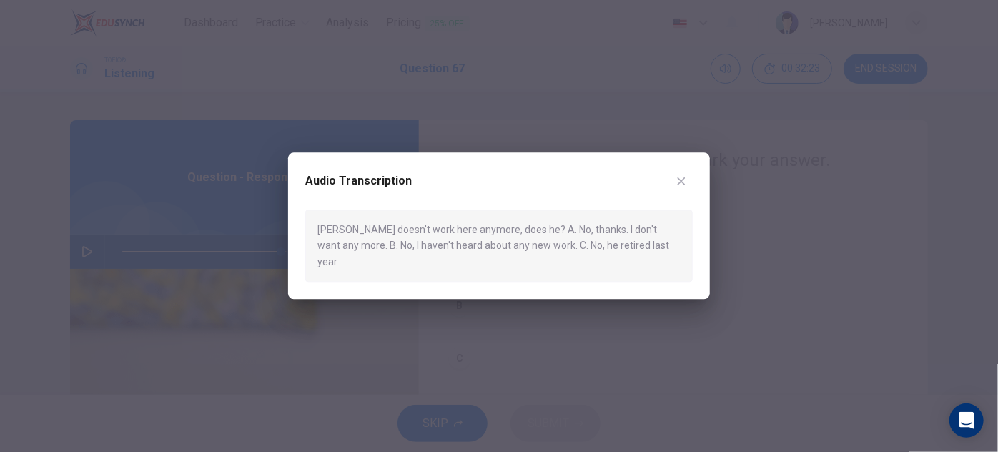
type input "0"
click at [680, 185] on icon "button" at bounding box center [682, 181] width 8 height 8
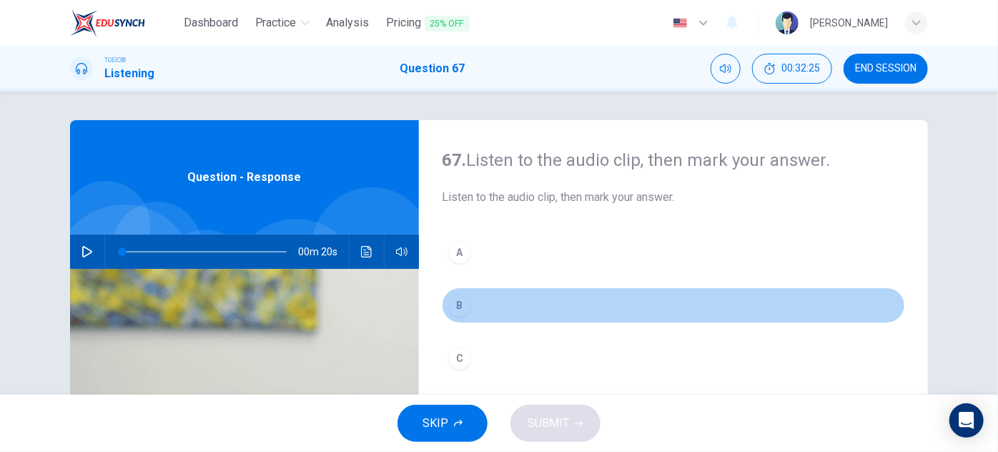
click at [463, 305] on div "B" at bounding box center [459, 305] width 23 height 23
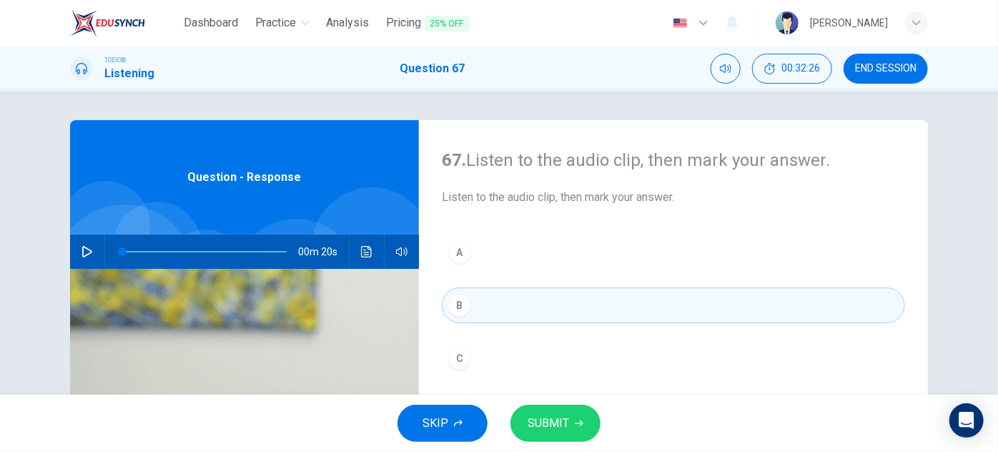
click at [569, 425] on button "SUBMIT" at bounding box center [555, 423] width 90 height 37
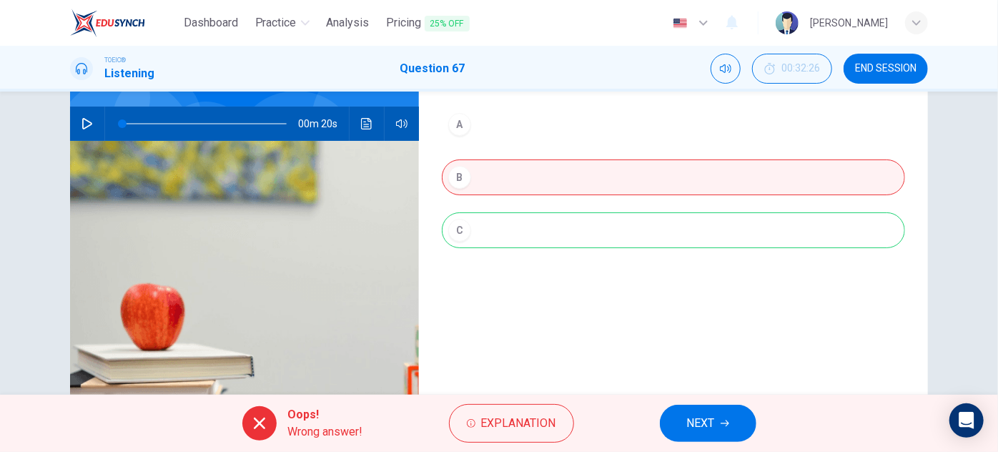
scroll to position [129, 0]
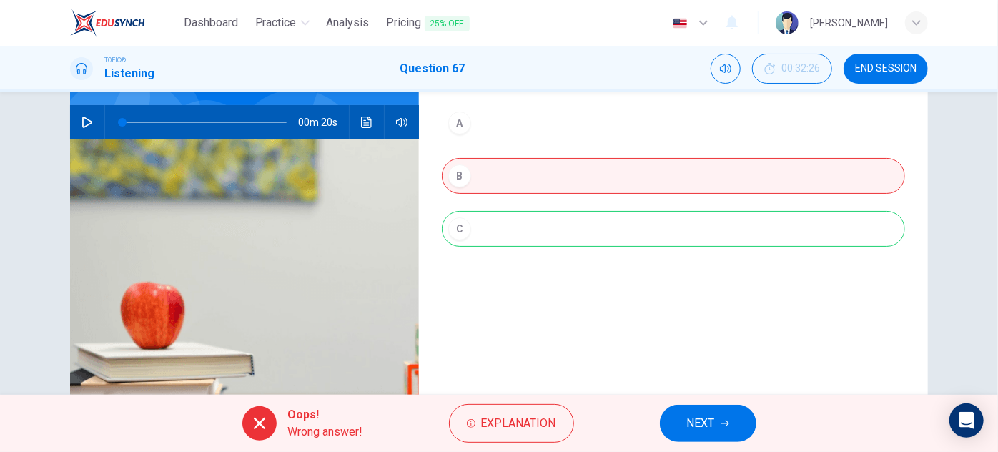
click at [698, 422] on span "NEXT" at bounding box center [701, 423] width 28 height 20
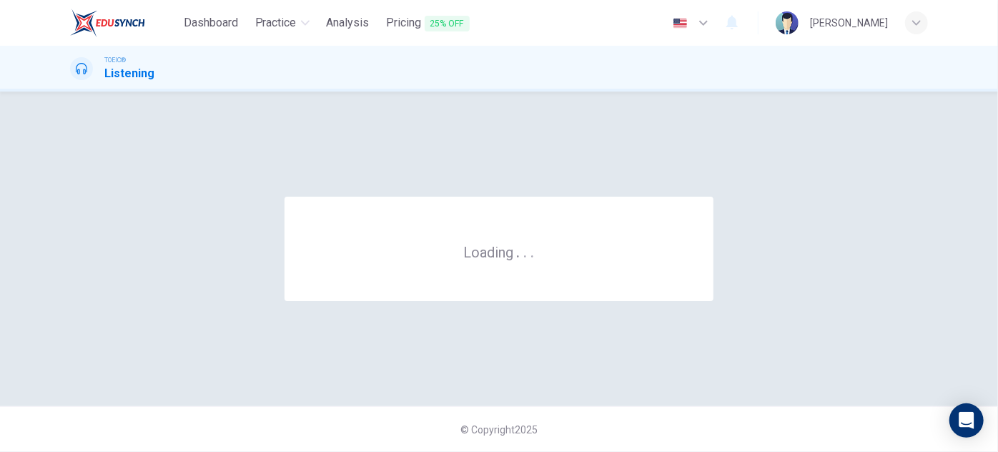
scroll to position [0, 0]
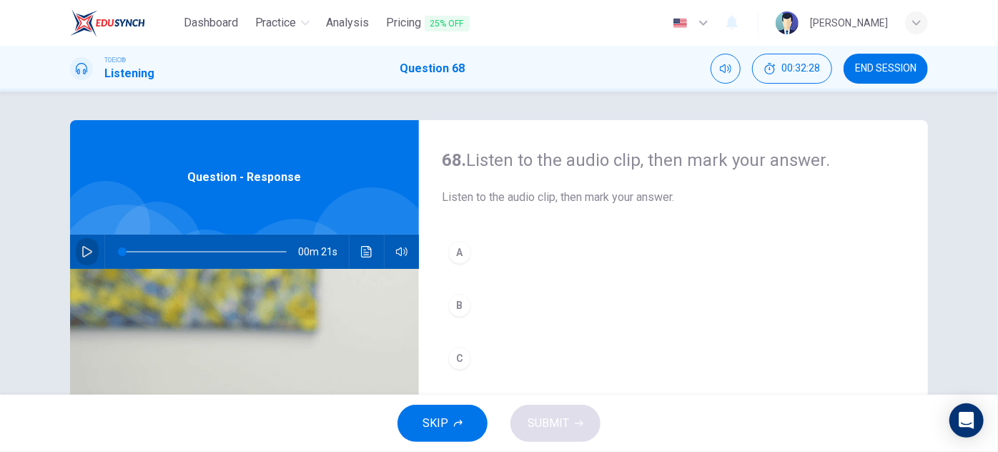
click at [77, 254] on button "button" at bounding box center [87, 251] width 23 height 34
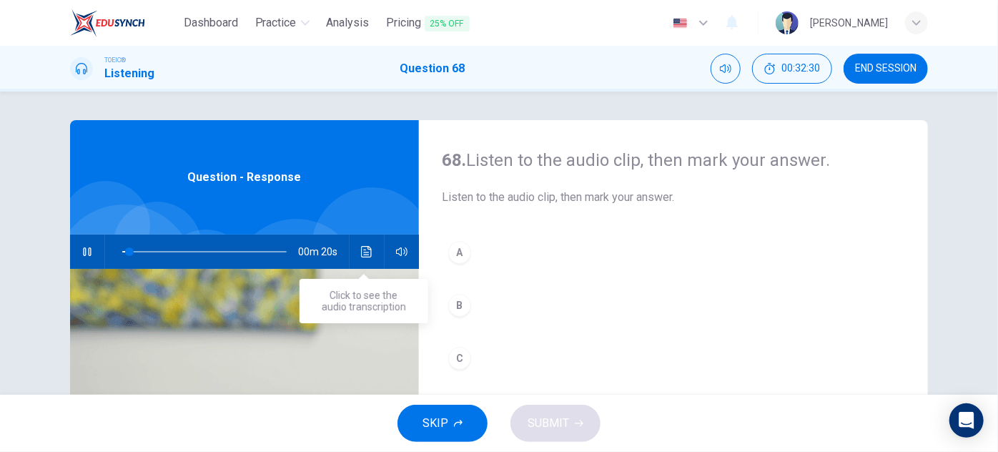
click at [360, 244] on button "Click to see the audio transcription" at bounding box center [366, 251] width 23 height 34
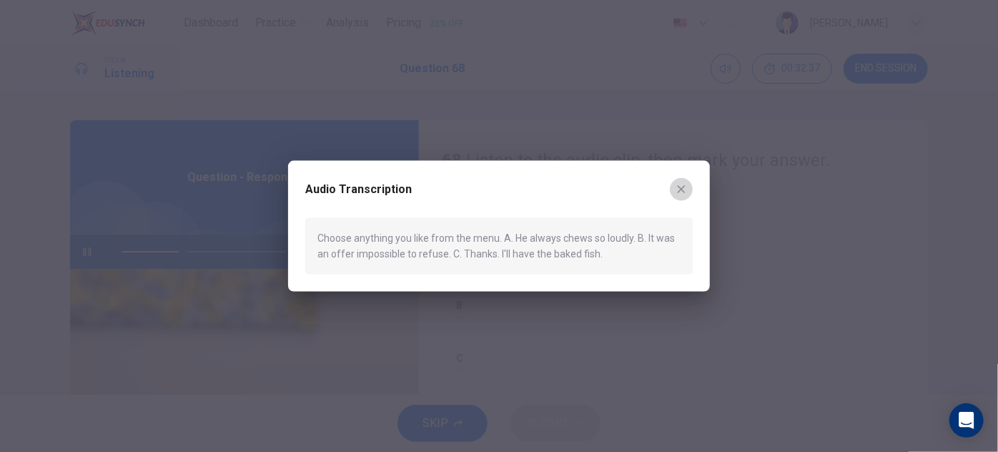
click at [681, 190] on icon "button" at bounding box center [682, 189] width 8 height 8
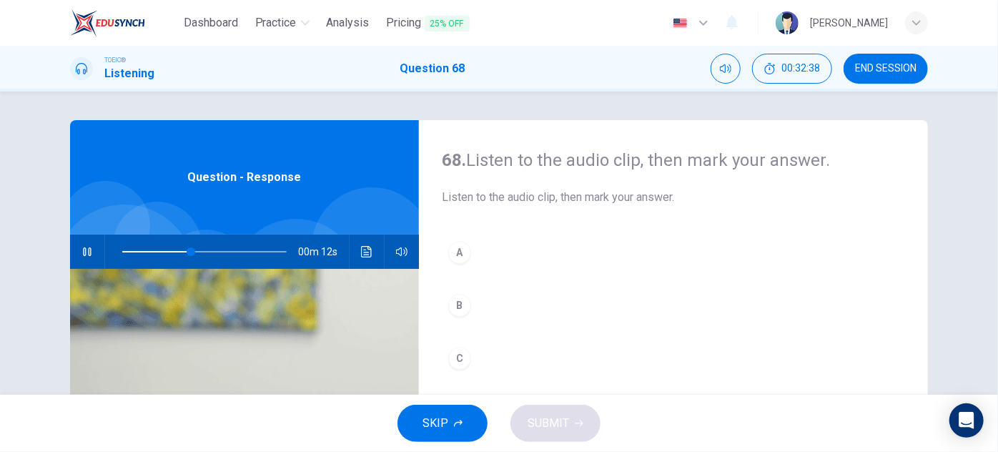
click at [458, 356] on div "C" at bounding box center [459, 358] width 23 height 23
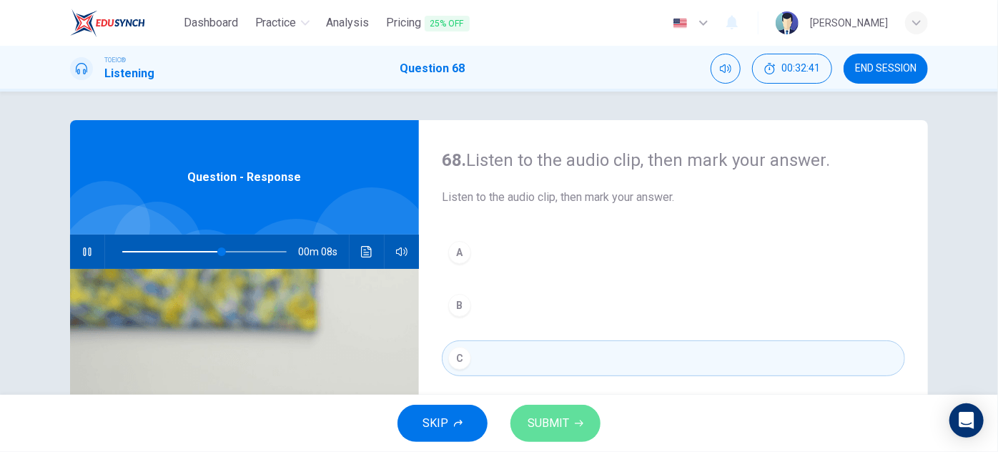
click at [568, 417] on span "SUBMIT" at bounding box center [548, 423] width 41 height 20
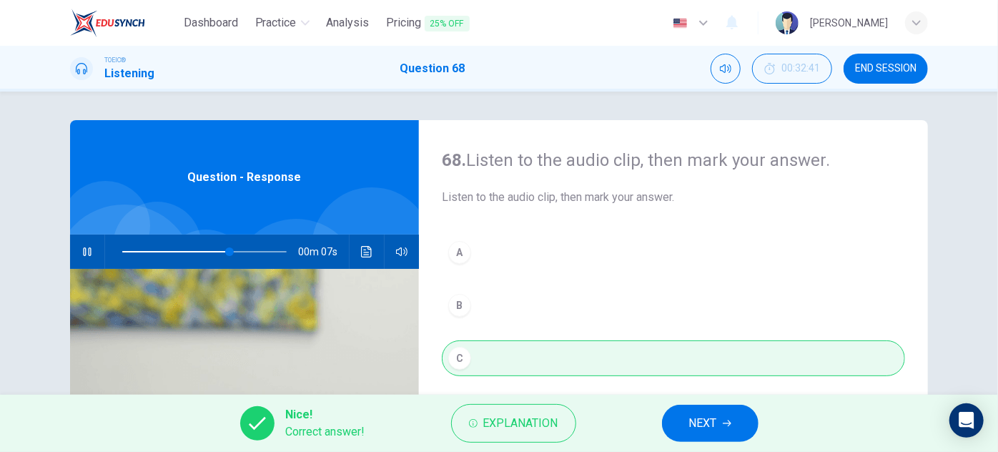
type input "70"
click at [723, 428] on button "NEXT" at bounding box center [710, 423] width 97 height 37
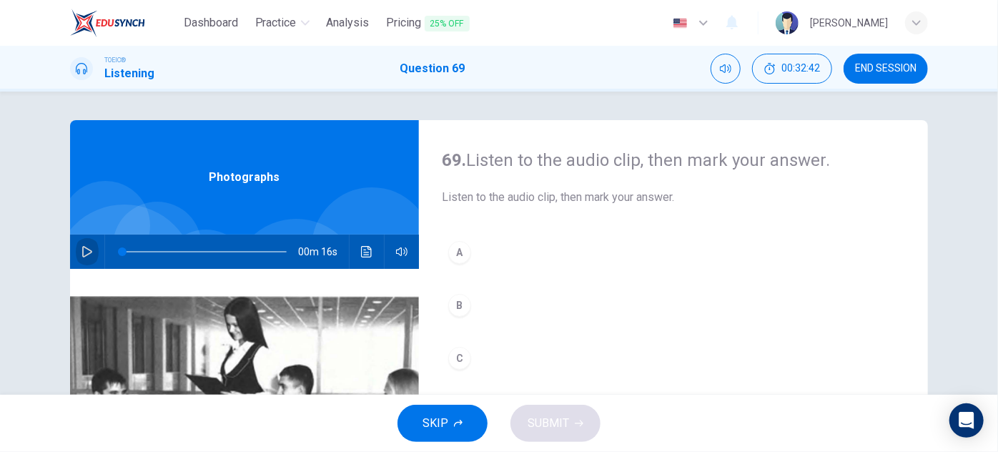
click at [92, 260] on button "button" at bounding box center [87, 251] width 23 height 34
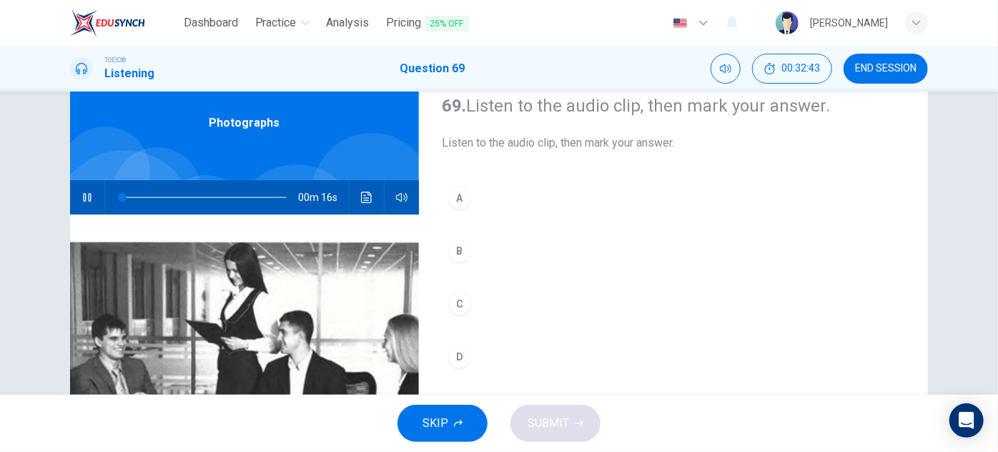
scroll to position [129, 0]
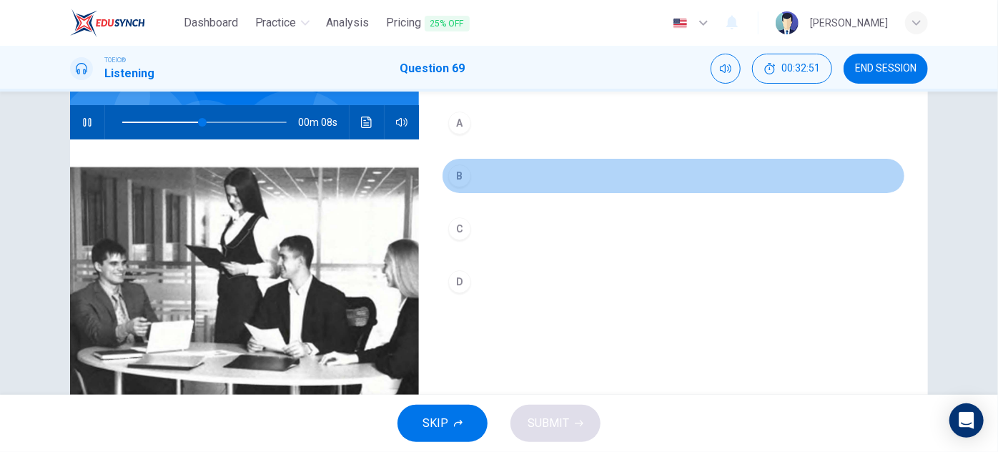
click at [460, 171] on div "B" at bounding box center [459, 175] width 23 height 23
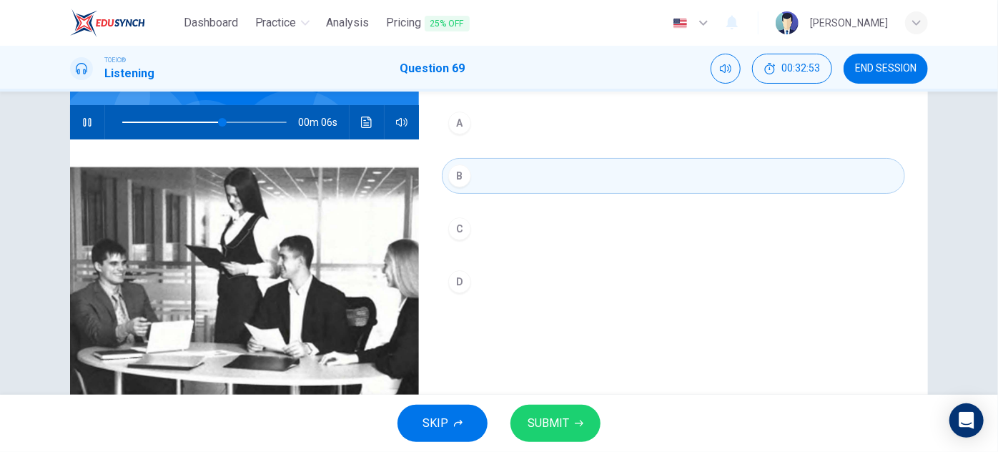
click at [362, 124] on icon "Click to see the audio transcription" at bounding box center [366, 122] width 11 height 11
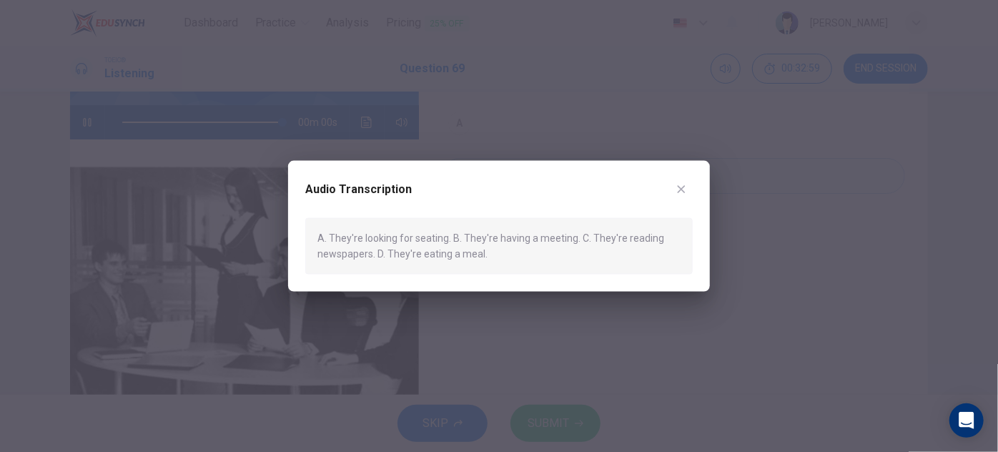
type input "0"
click at [684, 186] on icon "button" at bounding box center [682, 189] width 8 height 8
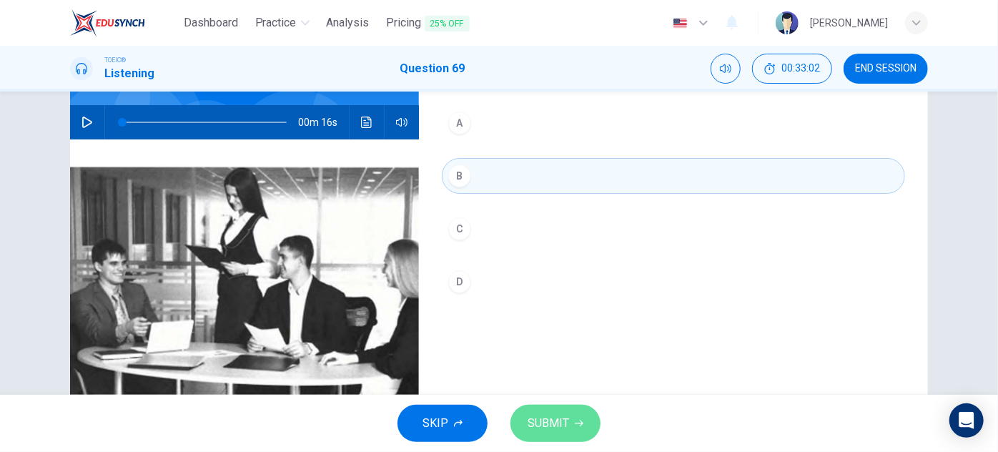
click at [581, 419] on icon "button" at bounding box center [579, 423] width 9 height 9
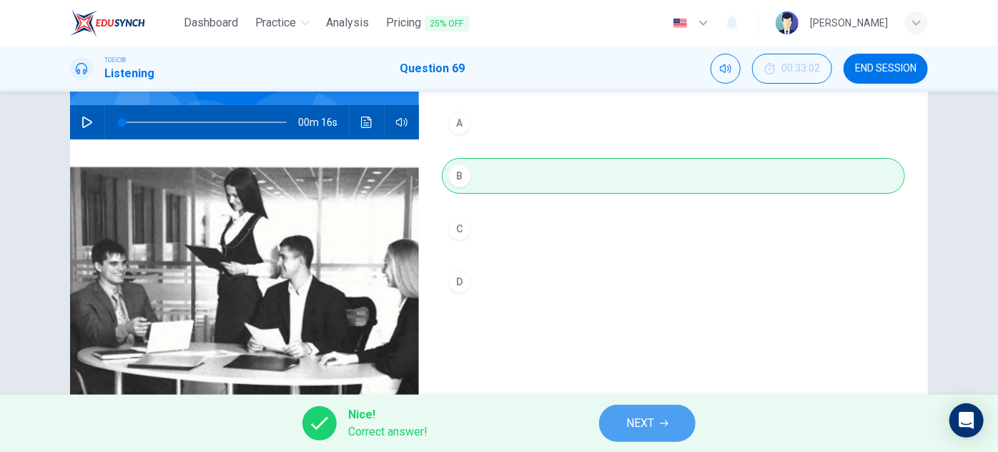
click at [668, 421] on icon "button" at bounding box center [664, 423] width 9 height 9
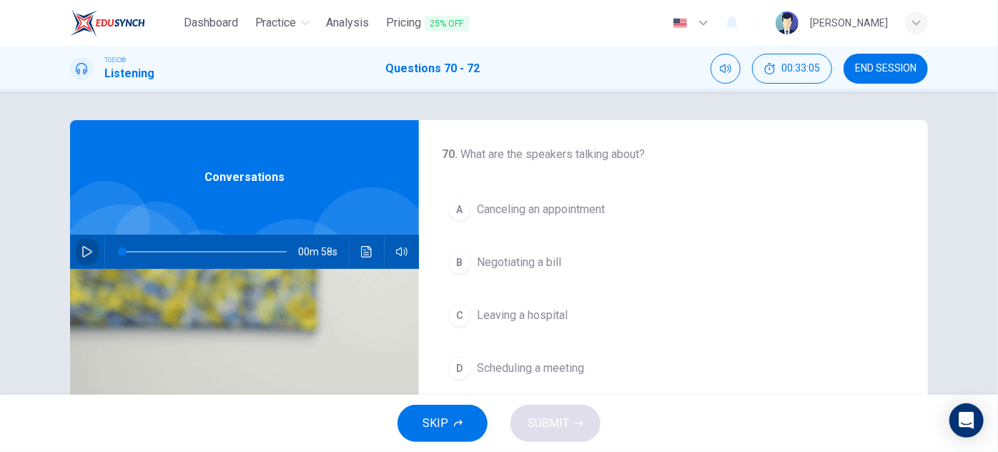
click at [88, 254] on icon "button" at bounding box center [86, 251] width 11 height 11
click at [120, 247] on span at bounding box center [123, 251] width 9 height 9
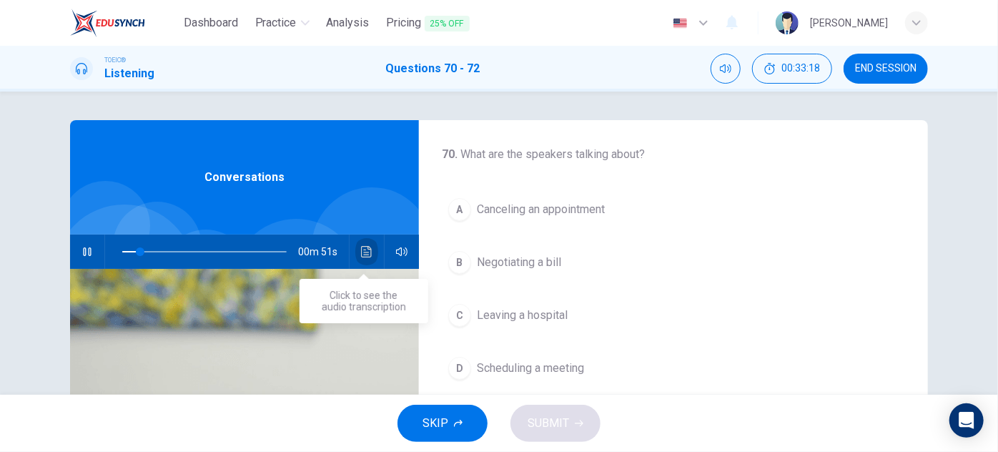
click at [370, 251] on button "Click to see the audio transcription" at bounding box center [366, 251] width 23 height 34
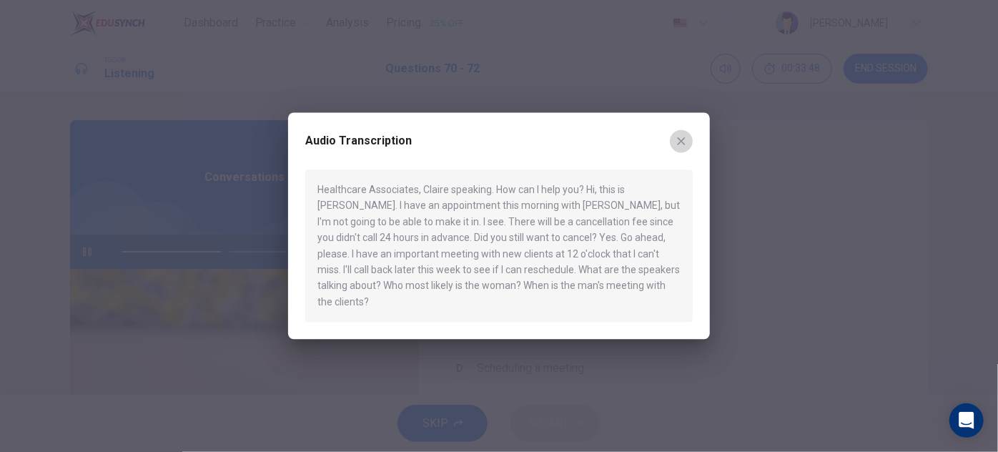
click at [681, 147] on icon "button" at bounding box center [681, 140] width 11 height 11
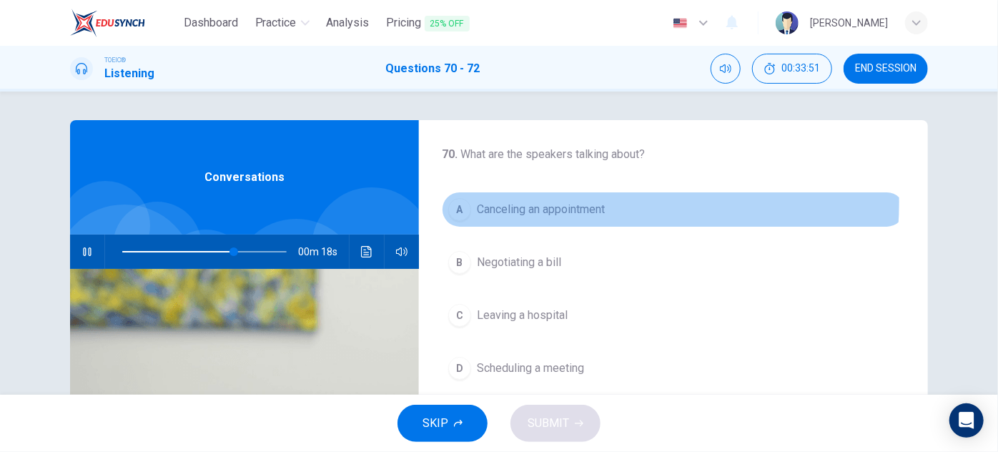
click at [566, 202] on span "Canceling an appointment" at bounding box center [541, 209] width 128 height 17
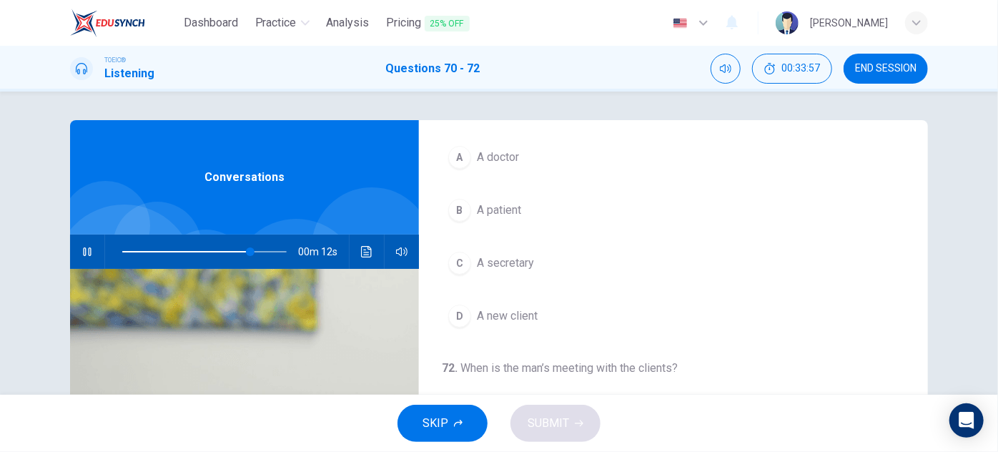
scroll to position [322, 0]
click at [511, 259] on span "A secretary" at bounding box center [505, 259] width 57 height 17
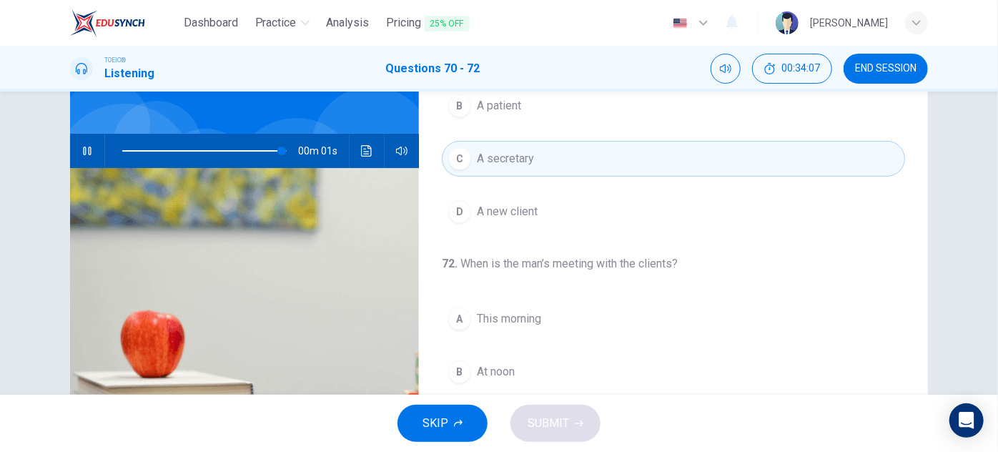
scroll to position [0, 0]
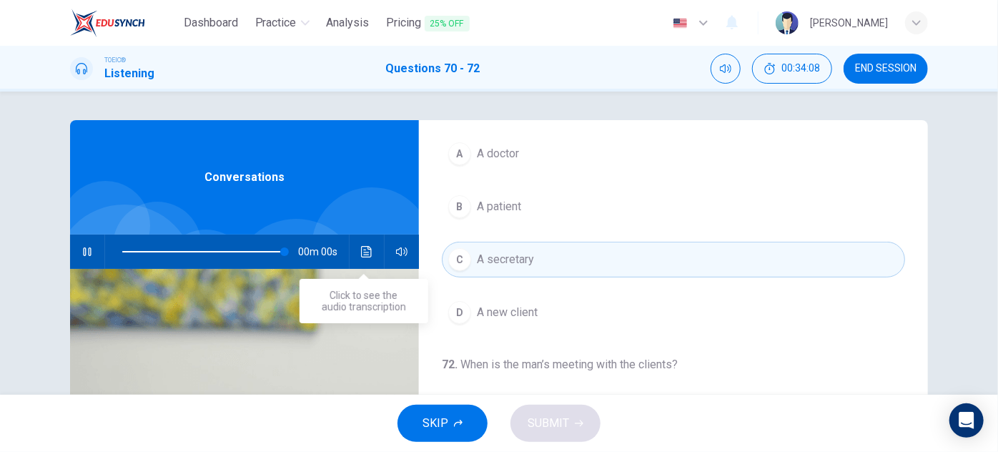
click at [370, 256] on button "Click to see the audio transcription" at bounding box center [366, 251] width 23 height 34
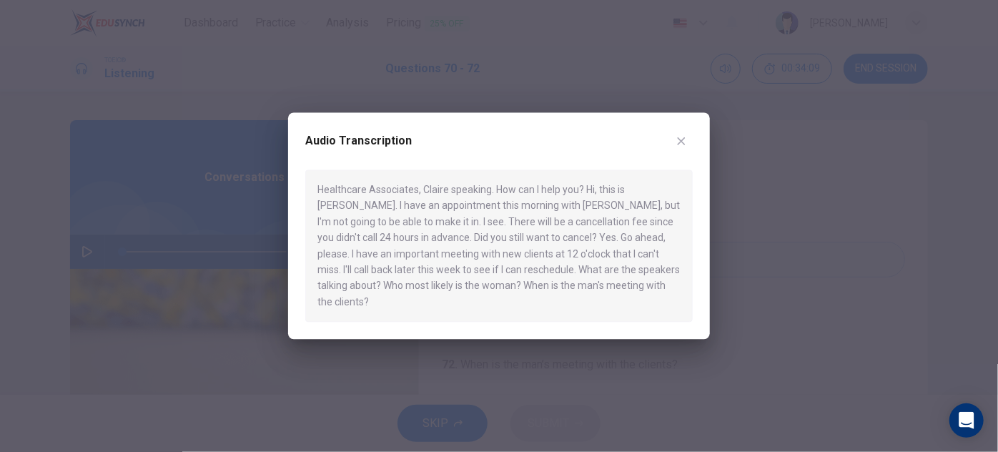
type input "0"
click at [680, 145] on icon "button" at bounding box center [681, 140] width 11 height 11
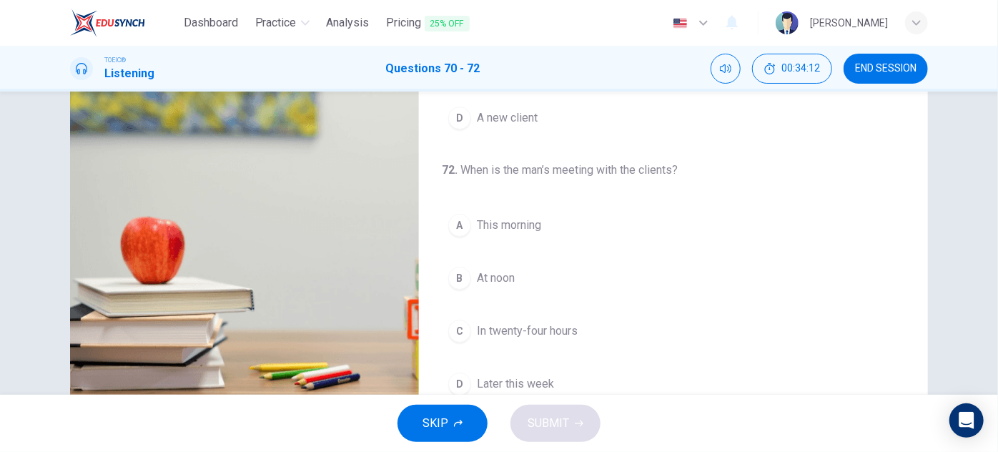
scroll to position [251, 0]
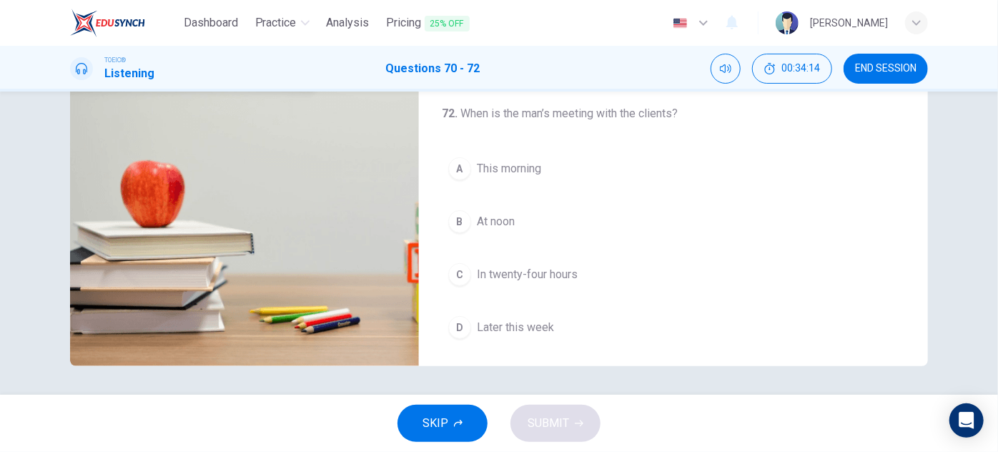
click at [506, 214] on span "At noon" at bounding box center [496, 221] width 38 height 17
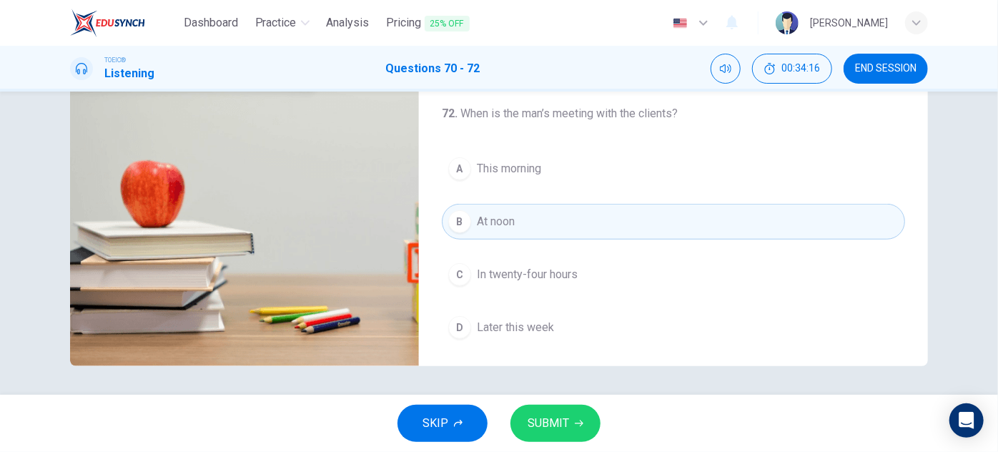
click at [555, 432] on span "SUBMIT" at bounding box center [548, 423] width 41 height 20
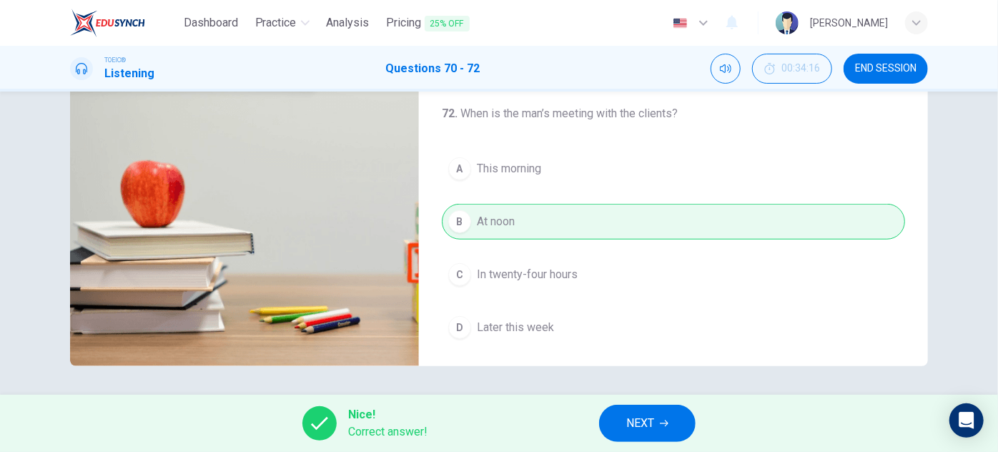
click at [656, 422] on button "NEXT" at bounding box center [647, 423] width 97 height 37
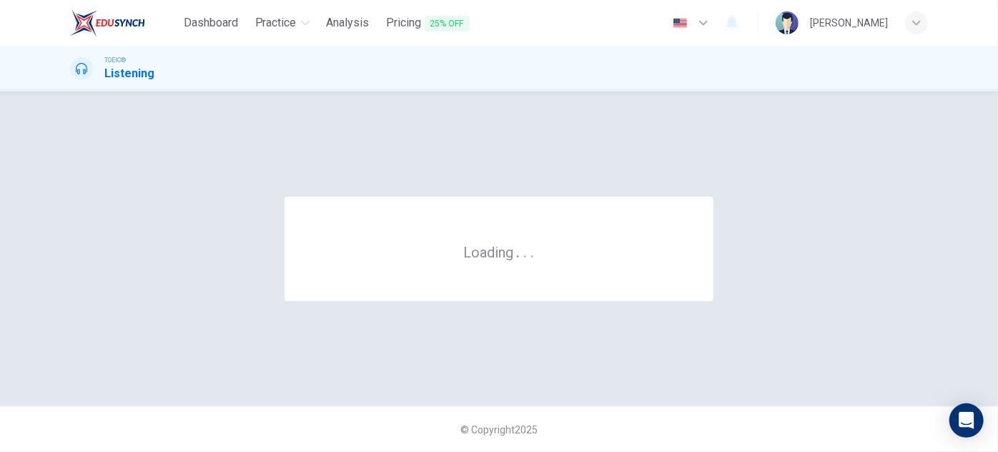
scroll to position [0, 0]
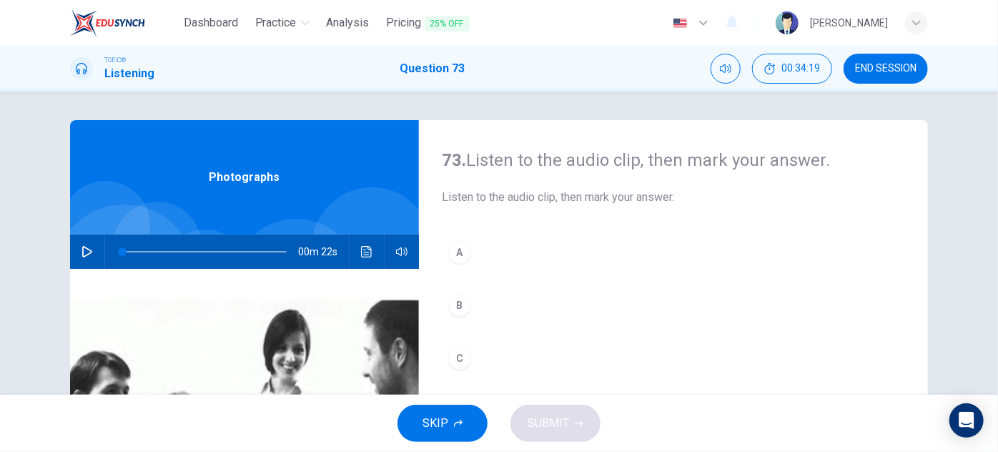
click at [89, 254] on button "button" at bounding box center [87, 251] width 23 height 34
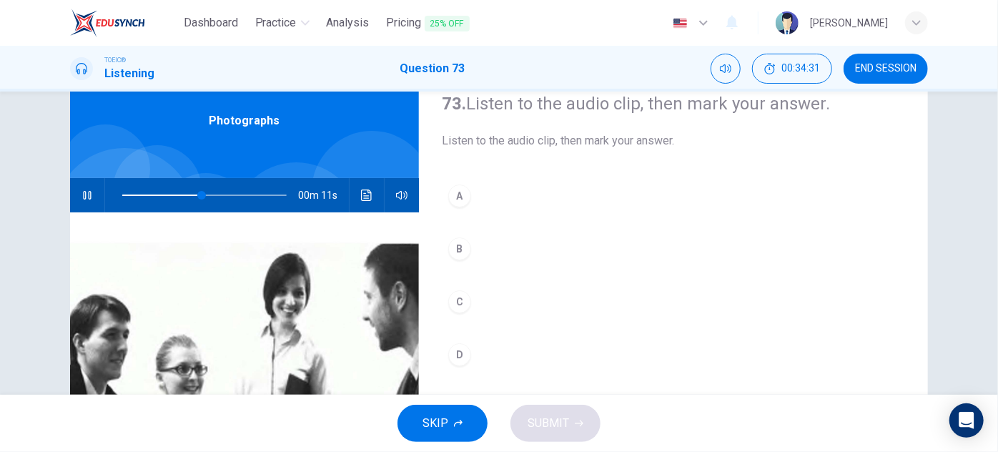
scroll to position [56, 0]
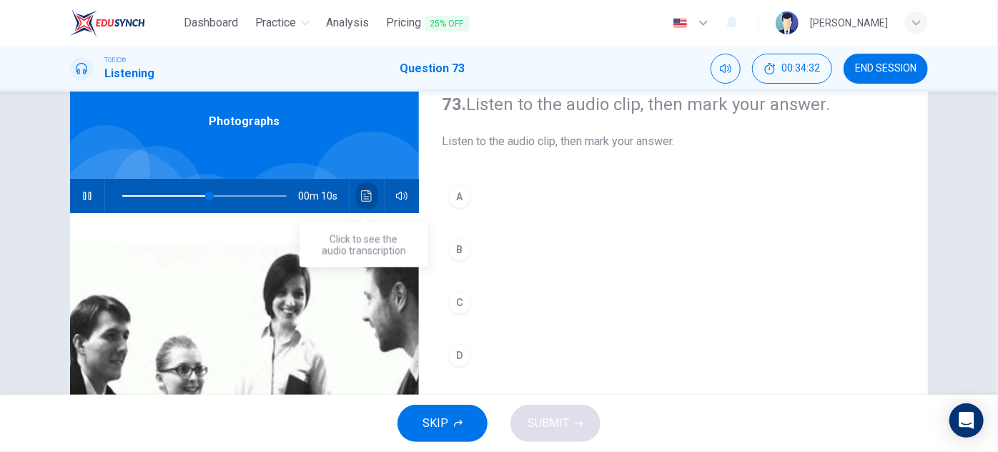
click at [370, 190] on button "Click to see the audio transcription" at bounding box center [366, 196] width 23 height 34
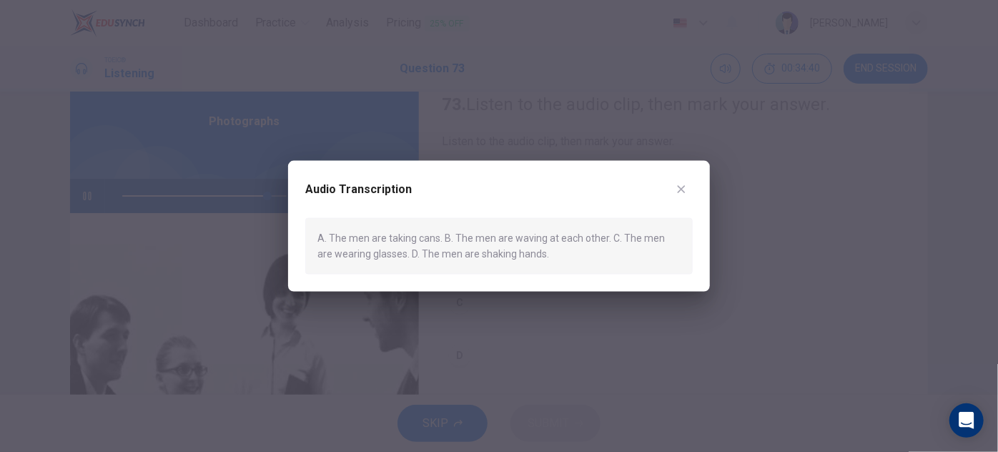
click at [686, 188] on icon "button" at bounding box center [681, 189] width 11 height 11
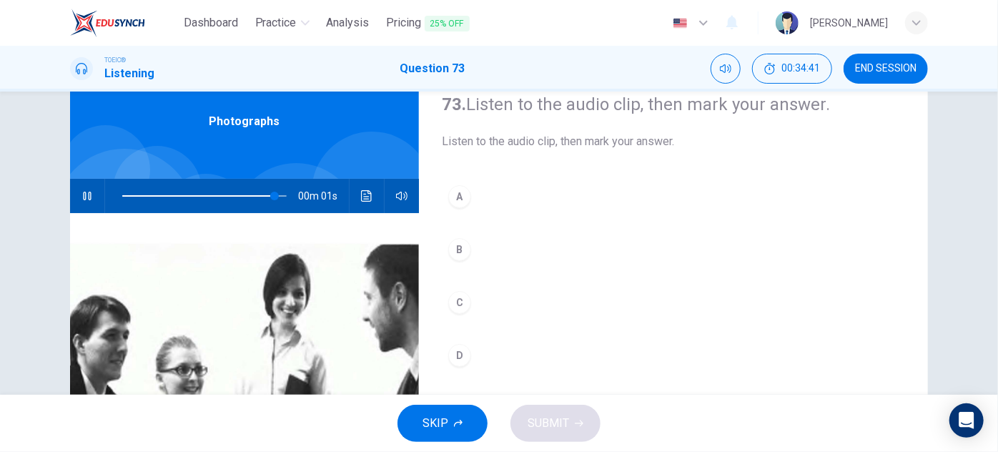
click at [455, 352] on div "D" at bounding box center [459, 355] width 23 height 23
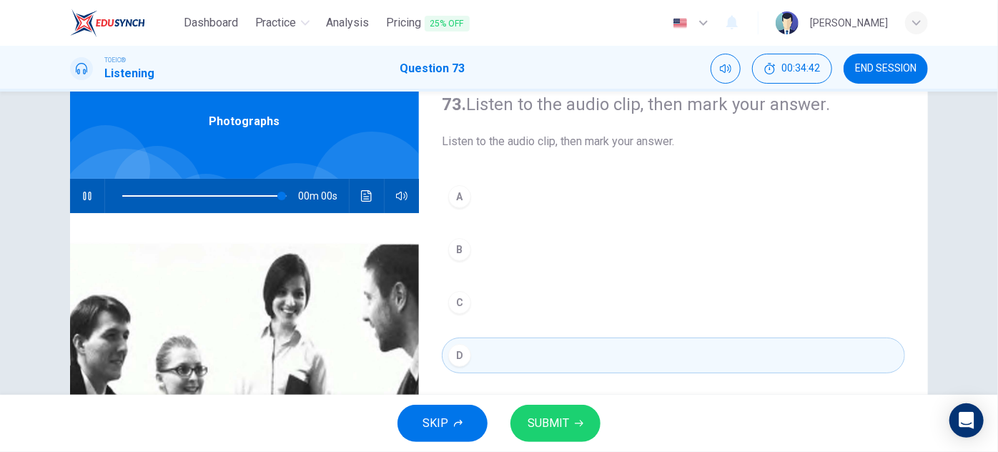
type input "0"
click at [557, 417] on span "SUBMIT" at bounding box center [548, 423] width 41 height 20
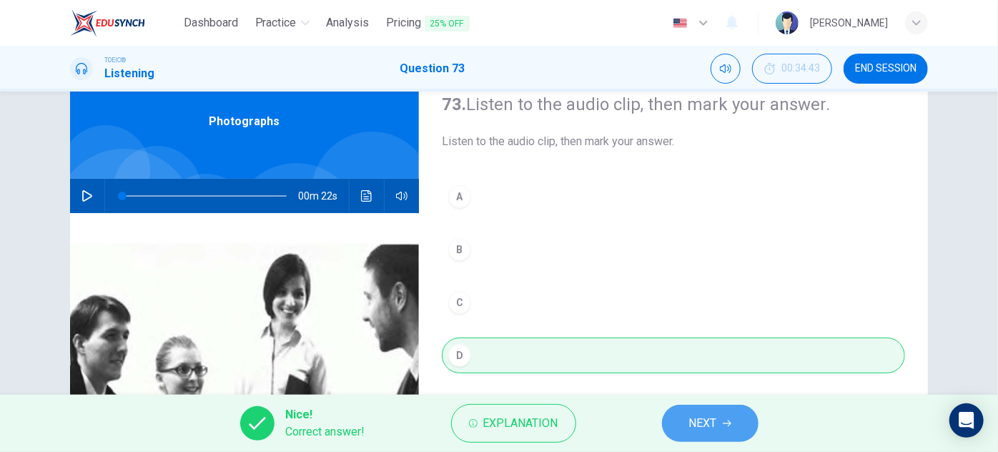
click at [730, 425] on icon "button" at bounding box center [727, 423] width 9 height 6
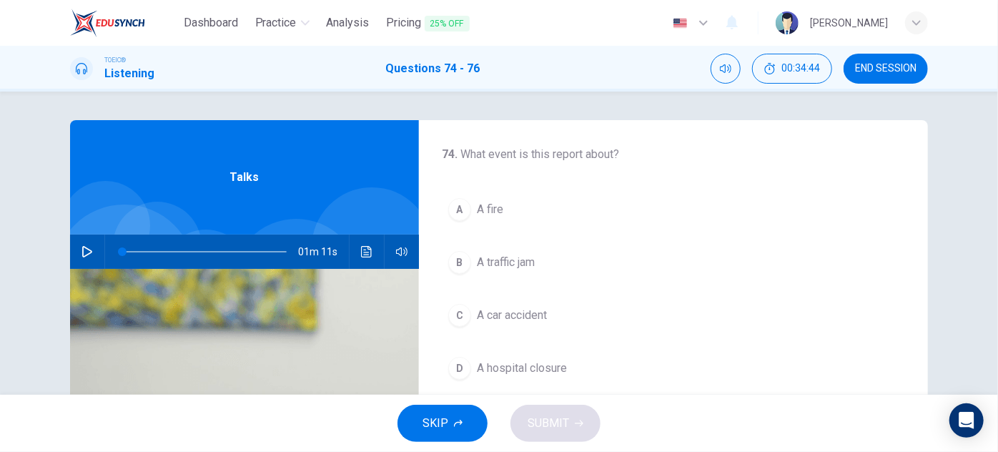
click at [92, 249] on button "button" at bounding box center [87, 251] width 23 height 34
click at [528, 261] on span "A traffic jam" at bounding box center [506, 262] width 58 height 17
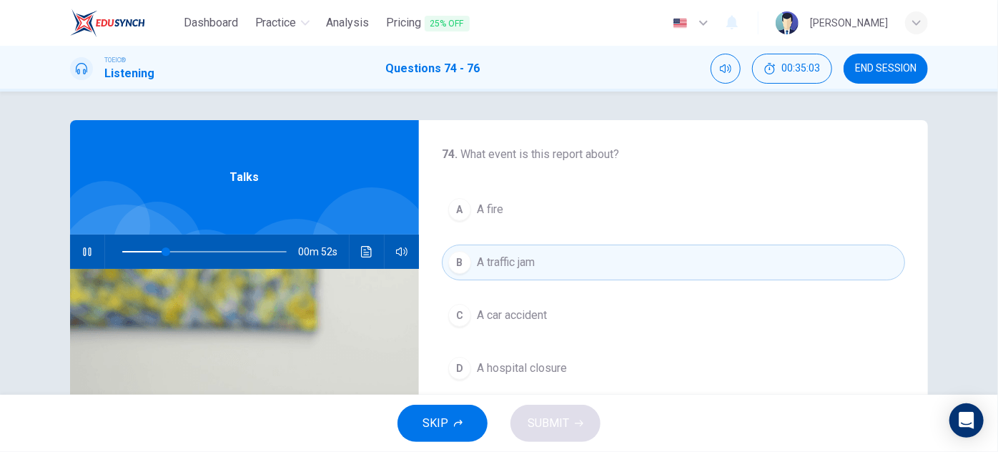
click at [529, 317] on span "A car accident" at bounding box center [512, 315] width 70 height 17
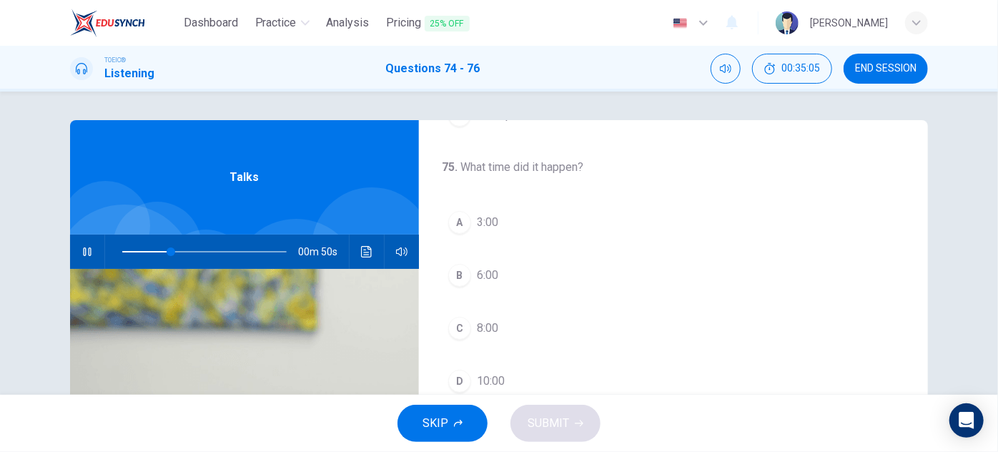
scroll to position [260, 0]
click at [366, 257] on button "Click to see the audio transcription" at bounding box center [366, 251] width 23 height 34
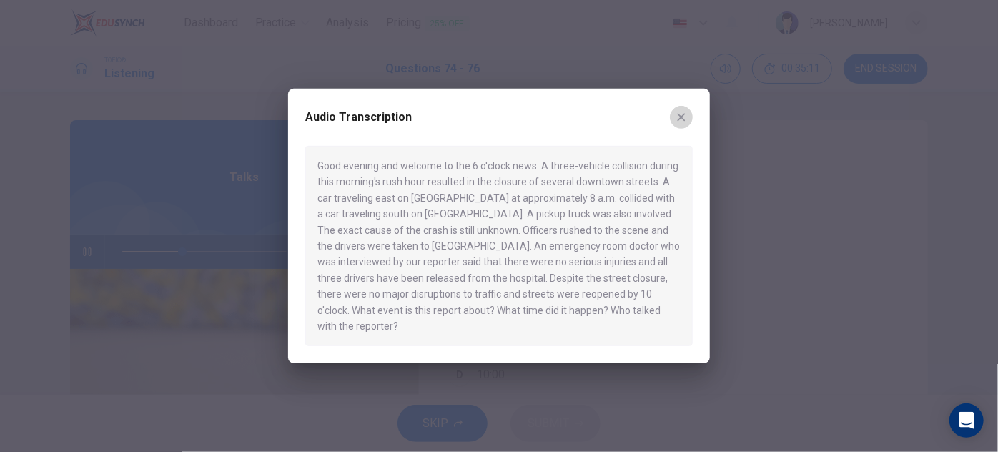
click at [684, 123] on icon "button" at bounding box center [681, 117] width 11 height 11
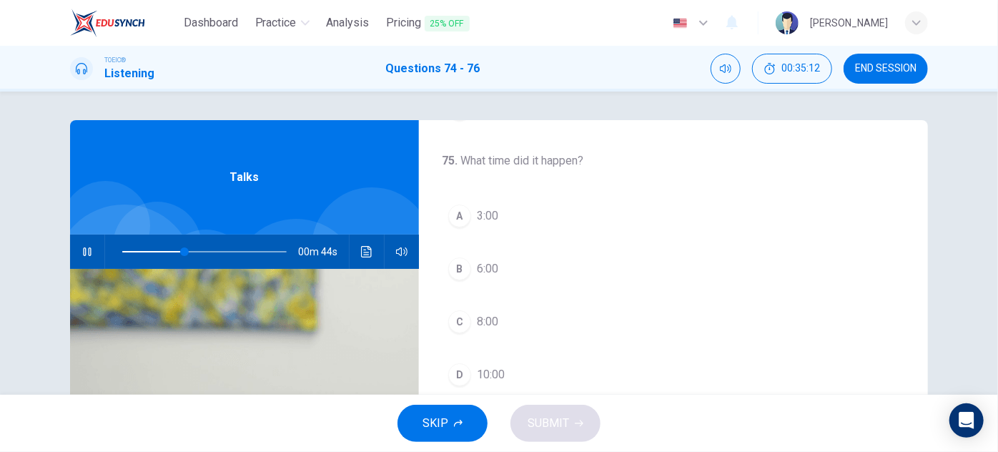
click at [485, 322] on span "8:00" at bounding box center [487, 321] width 21 height 17
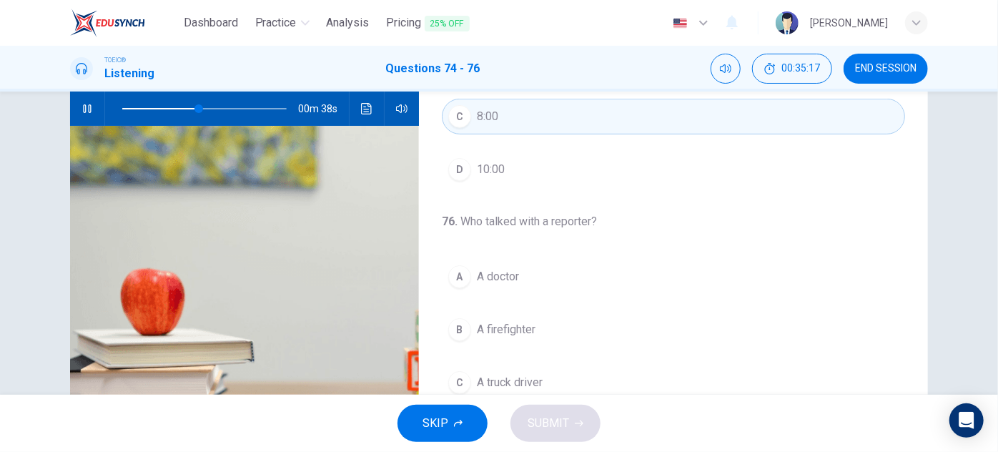
scroll to position [251, 0]
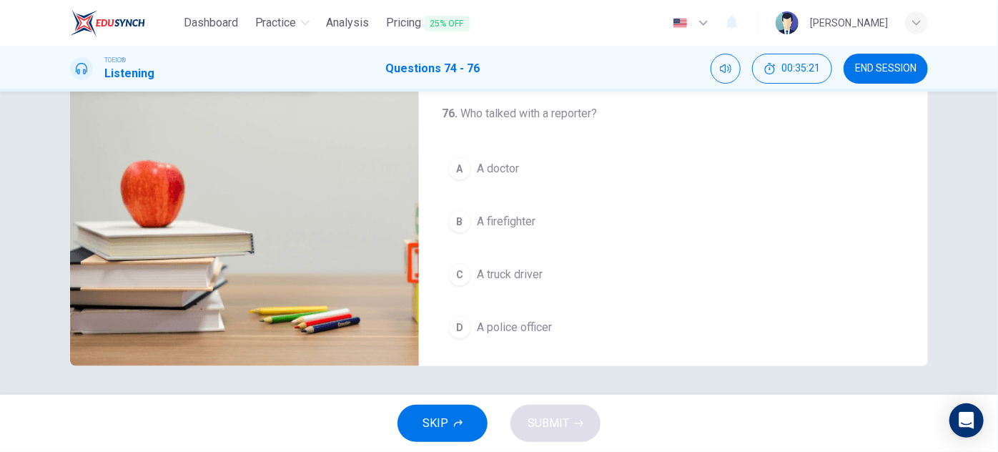
click at [538, 319] on span "A police officer" at bounding box center [514, 327] width 75 height 17
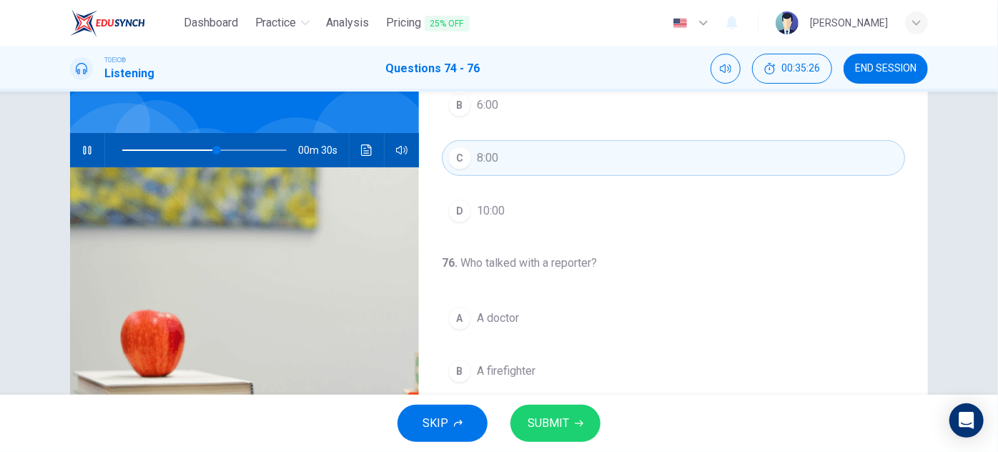
scroll to position [0, 0]
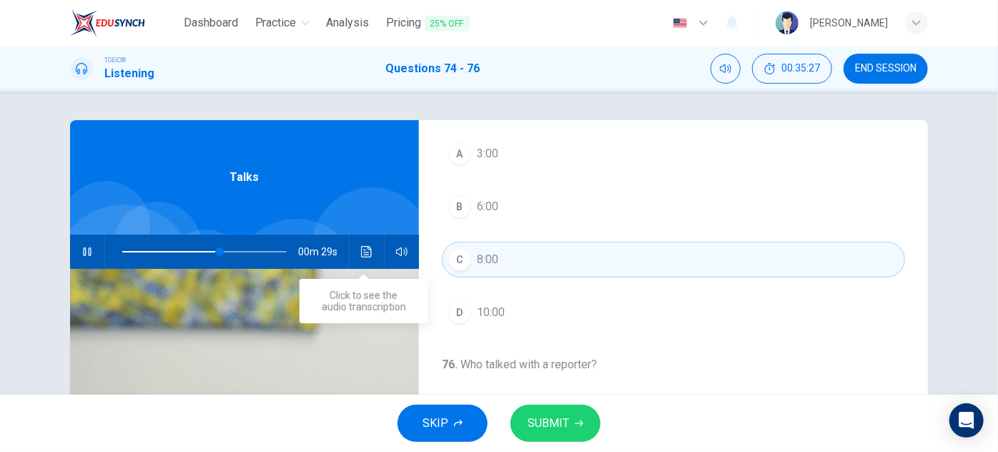
click at [370, 258] on button "Click to see the audio transcription" at bounding box center [366, 251] width 23 height 34
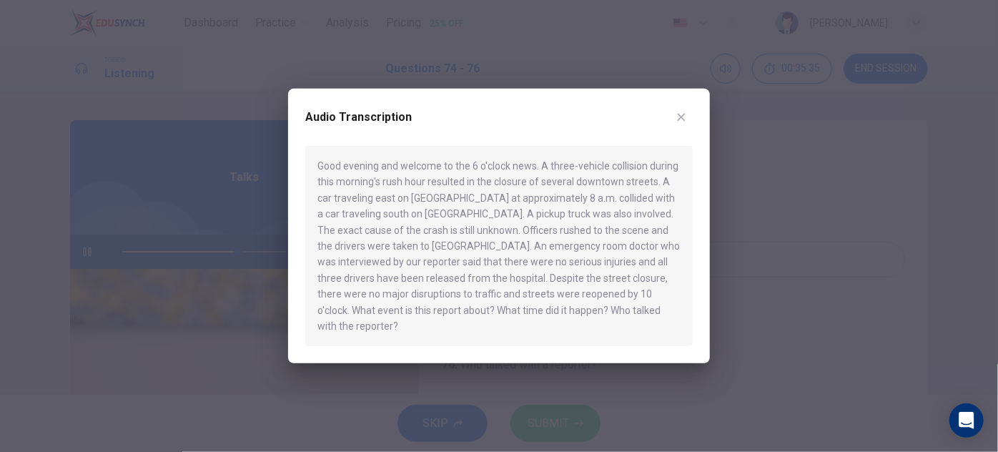
drag, startPoint x: 683, startPoint y: 126, endPoint x: 676, endPoint y: 132, distance: 9.2
click at [682, 123] on icon "button" at bounding box center [681, 117] width 11 height 11
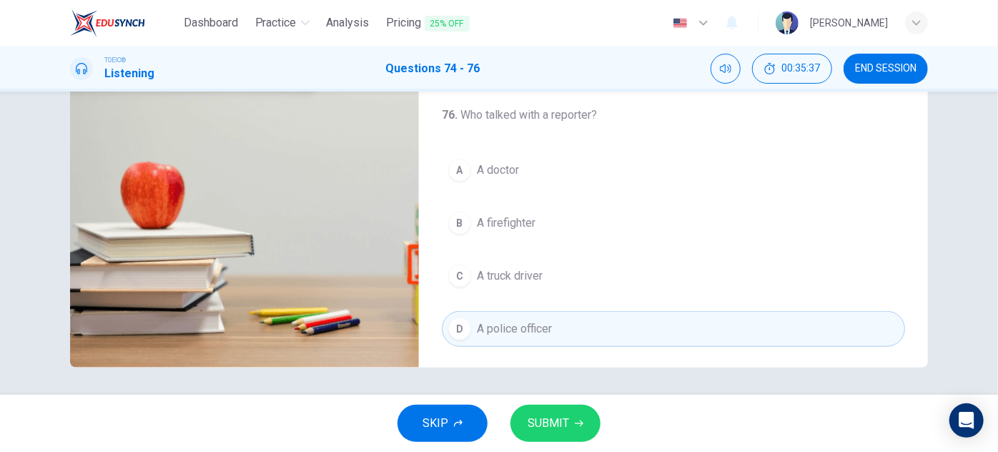
scroll to position [251, 0]
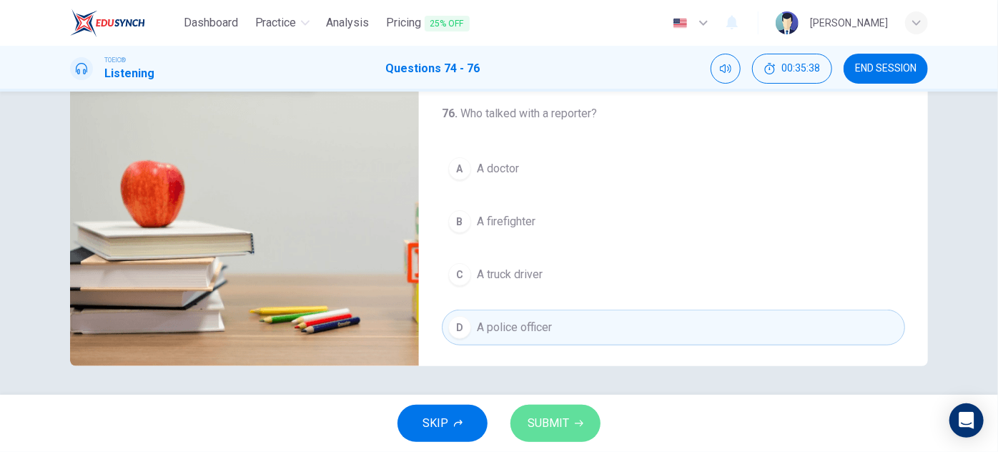
click at [551, 430] on span "SUBMIT" at bounding box center [548, 423] width 41 height 20
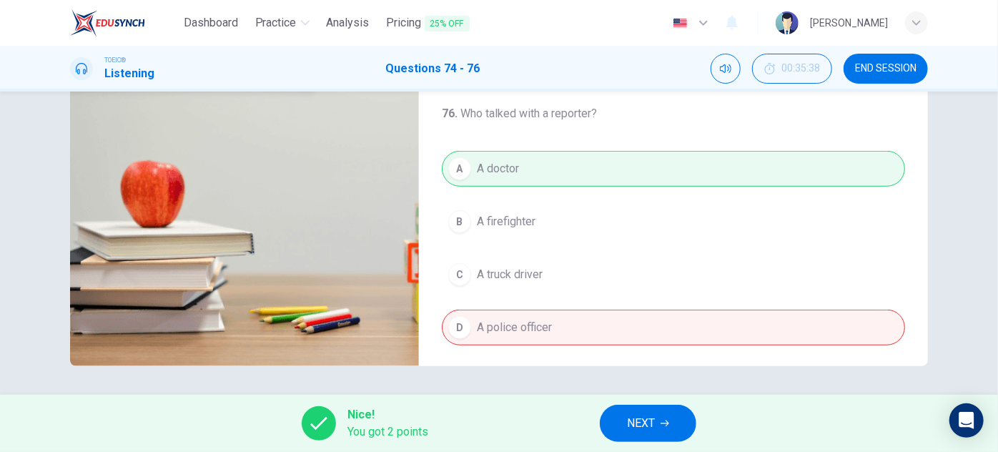
type input "82"
click at [643, 427] on span "NEXT" at bounding box center [641, 423] width 28 height 20
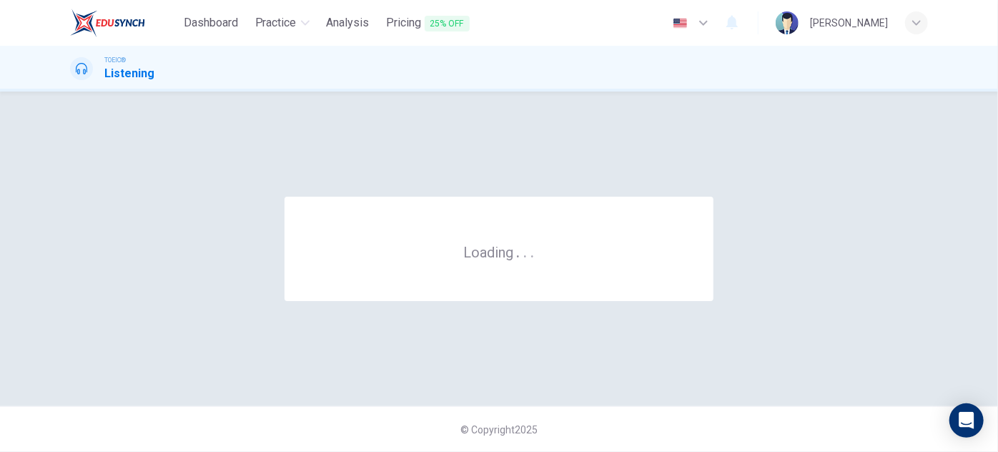
scroll to position [0, 0]
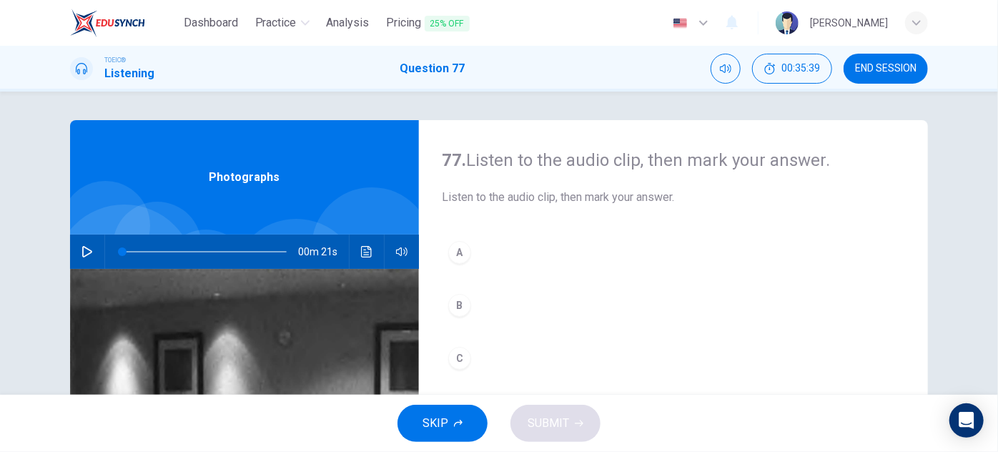
click at [82, 257] on icon "button" at bounding box center [87, 251] width 10 height 11
click at [367, 254] on icon "Click to see the audio transcription" at bounding box center [366, 251] width 11 height 11
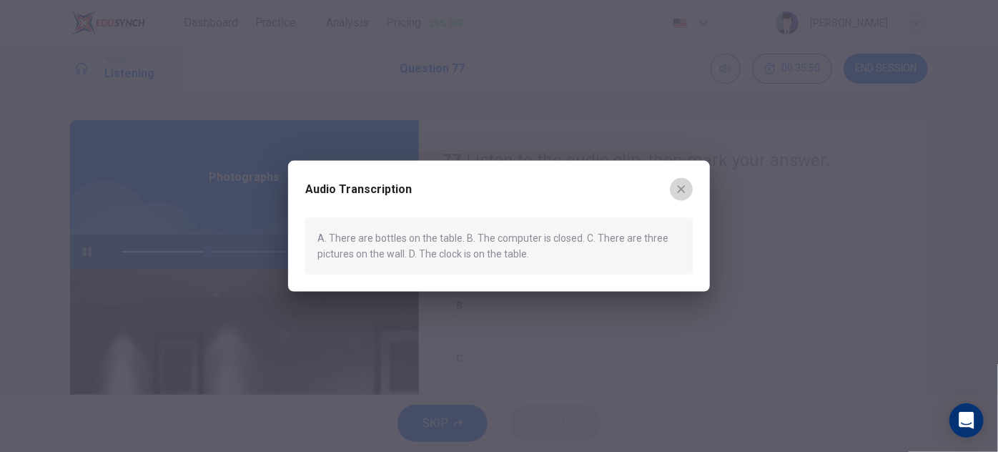
drag, startPoint x: 676, startPoint y: 189, endPoint x: 645, endPoint y: 207, distance: 36.5
click at [678, 189] on icon "button" at bounding box center [681, 189] width 11 height 11
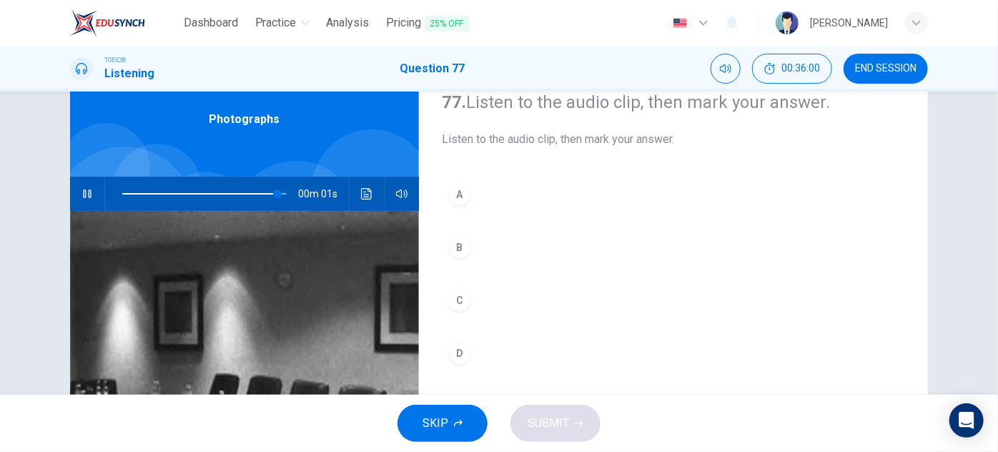
scroll to position [56, 0]
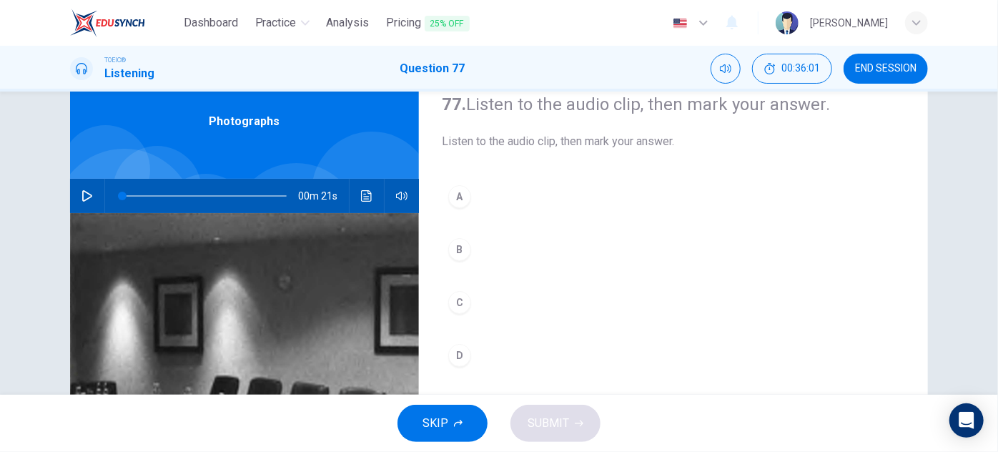
click at [89, 197] on icon "button" at bounding box center [86, 195] width 11 height 11
click at [459, 197] on div "A" at bounding box center [459, 196] width 23 height 23
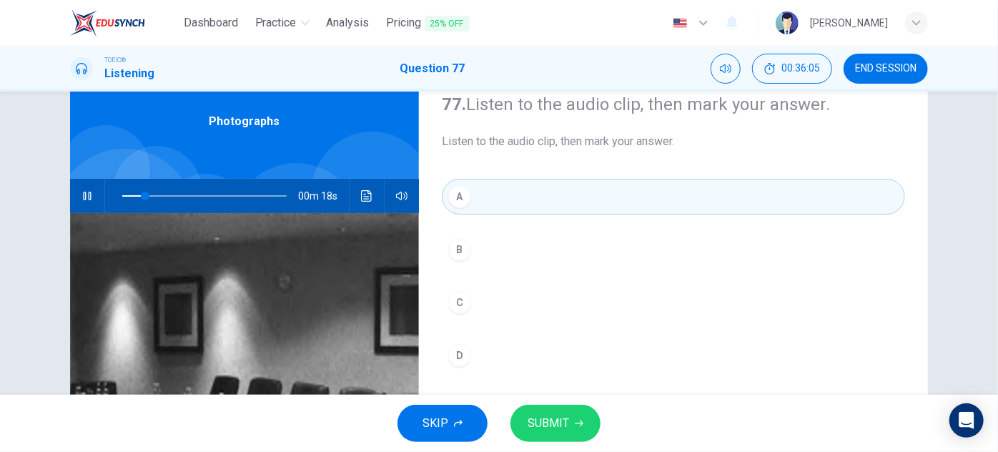
click at [555, 422] on span "SUBMIT" at bounding box center [548, 423] width 41 height 20
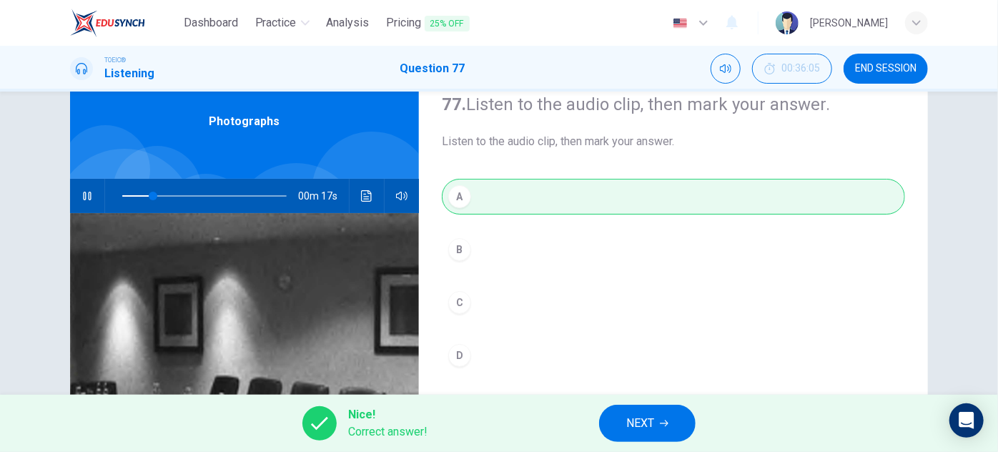
type input "23"
click at [665, 415] on button "NEXT" at bounding box center [647, 423] width 97 height 37
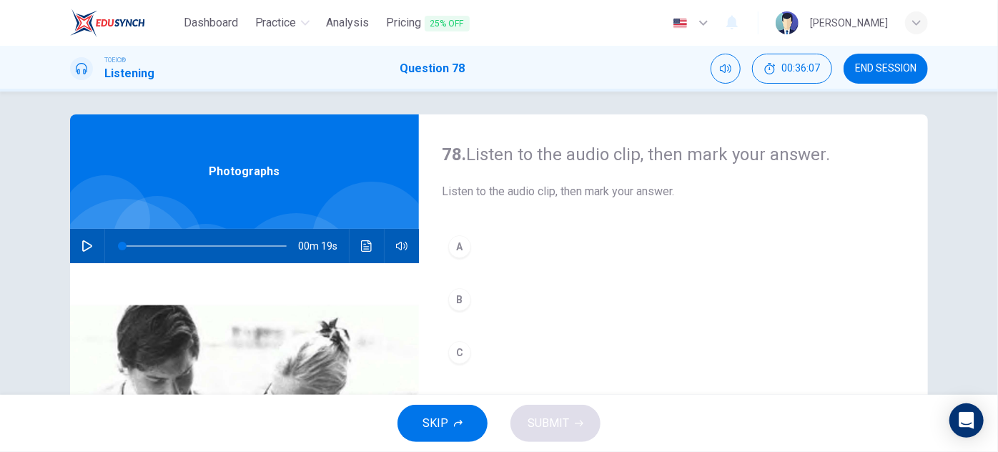
scroll to position [0, 0]
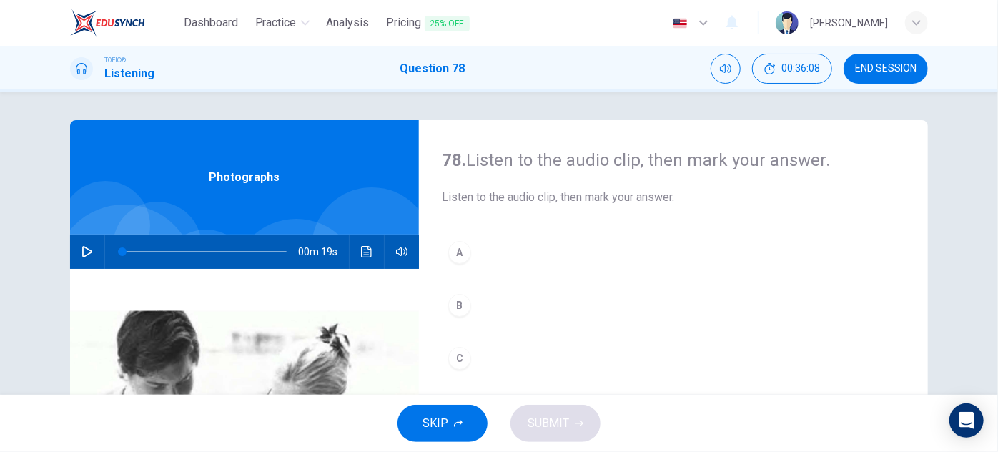
click at [90, 251] on button "button" at bounding box center [87, 251] width 23 height 34
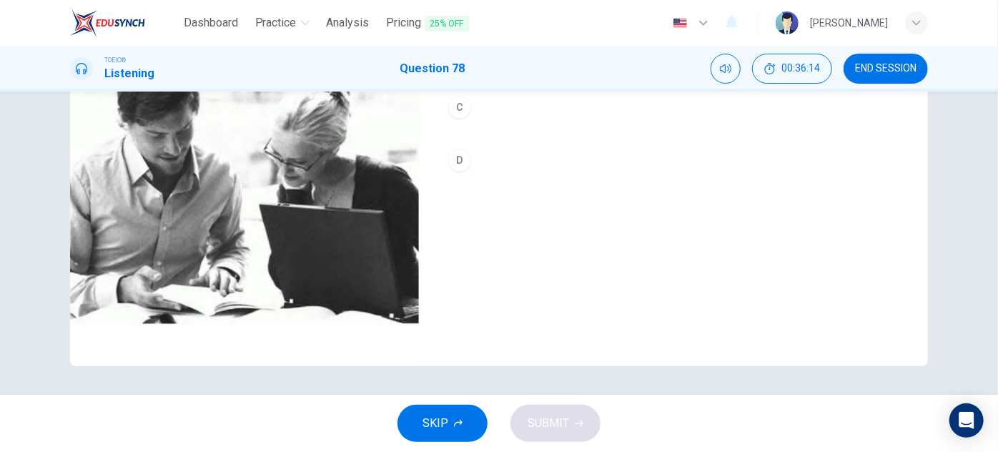
scroll to position [56, 0]
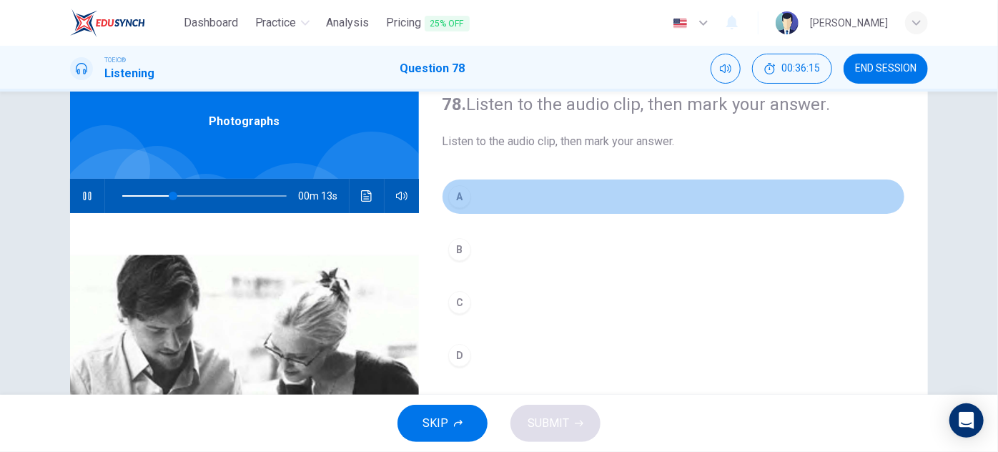
click at [456, 197] on div "A" at bounding box center [459, 196] width 23 height 23
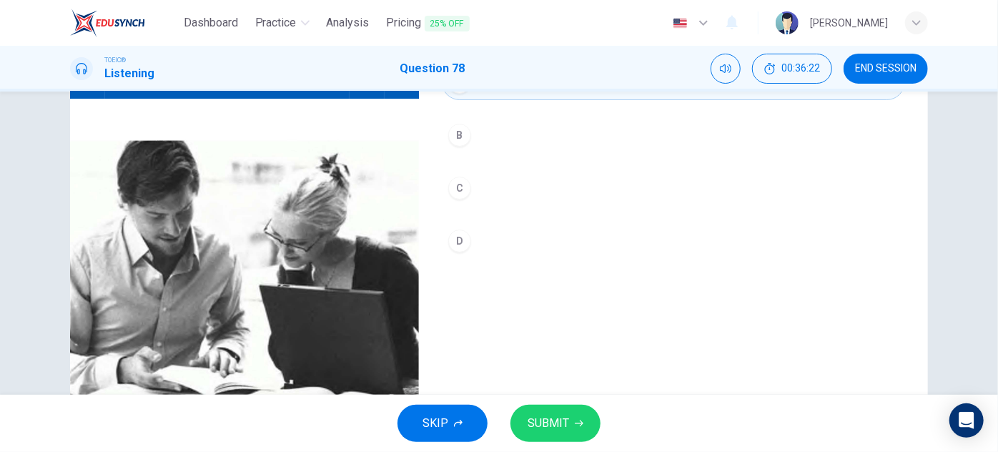
scroll to position [251, 0]
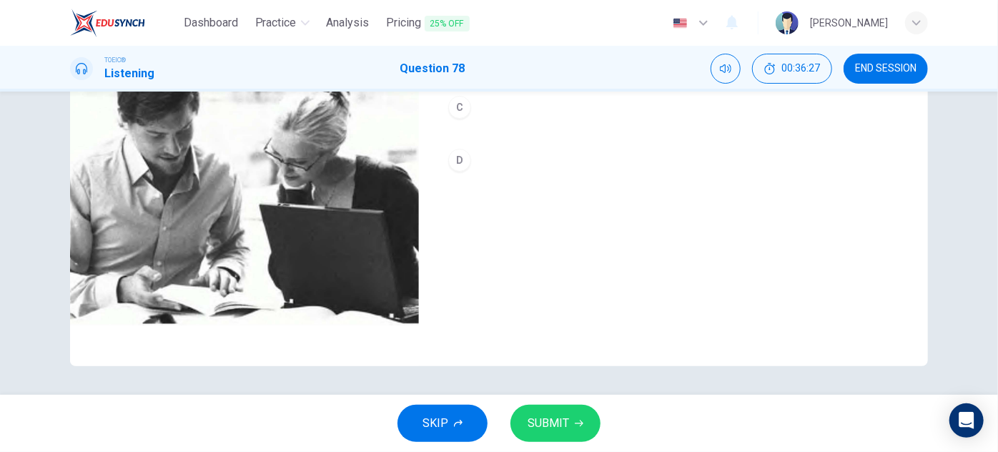
click at [543, 422] on span "SUBMIT" at bounding box center [548, 423] width 41 height 20
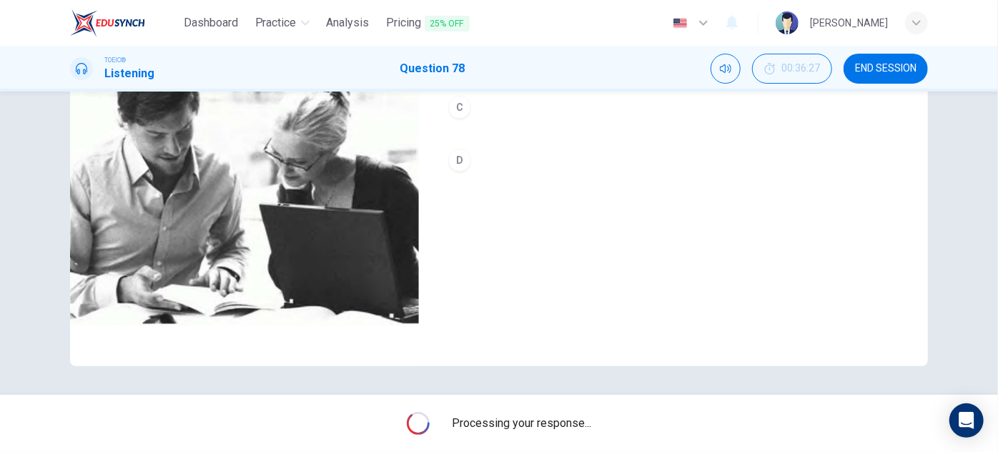
type input "0"
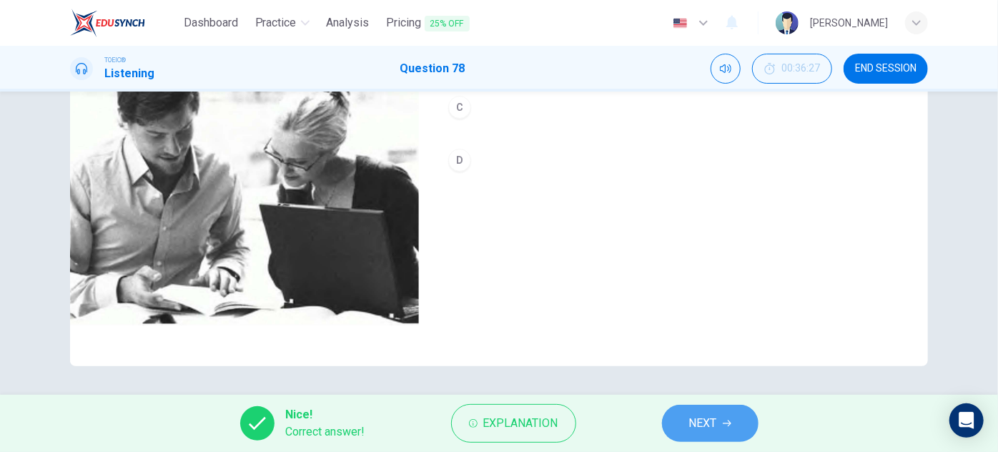
click at [709, 416] on span "NEXT" at bounding box center [703, 423] width 28 height 20
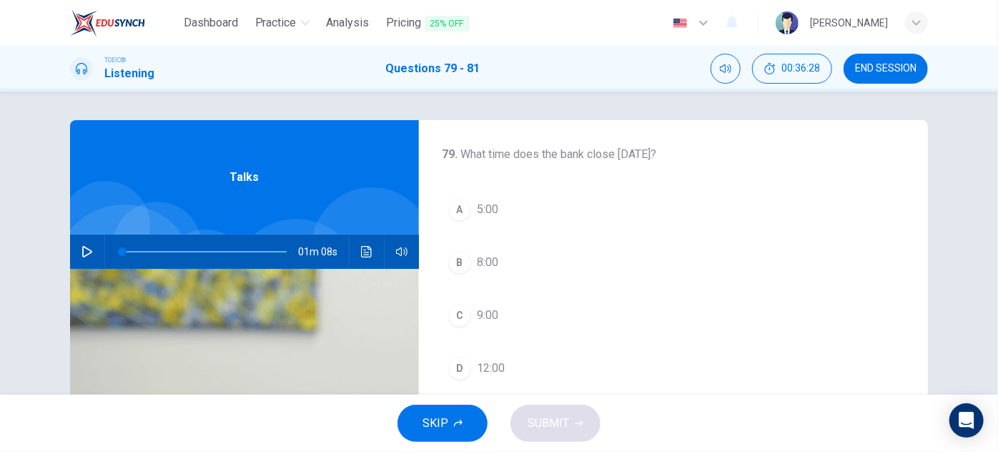
click at [91, 253] on button "button" at bounding box center [87, 251] width 23 height 34
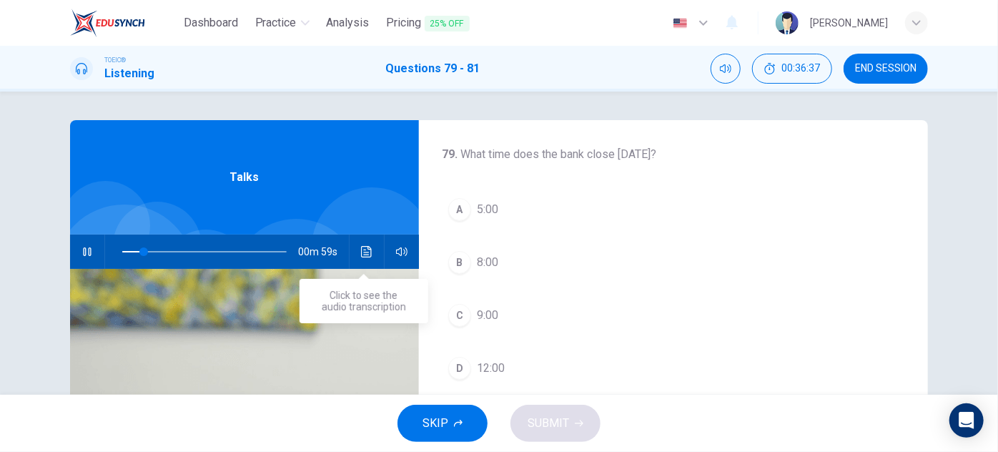
click at [361, 246] on icon "Click to see the audio transcription" at bounding box center [366, 251] width 11 height 11
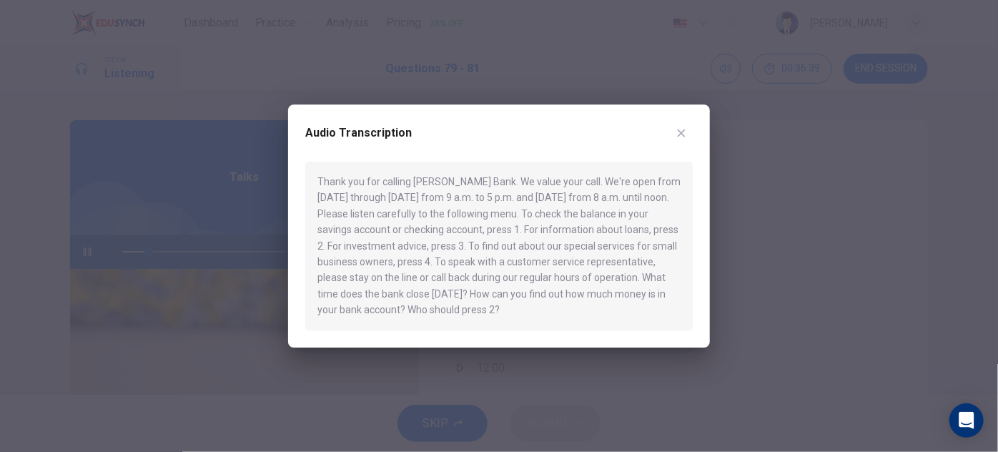
click at [677, 132] on icon "button" at bounding box center [681, 132] width 11 height 11
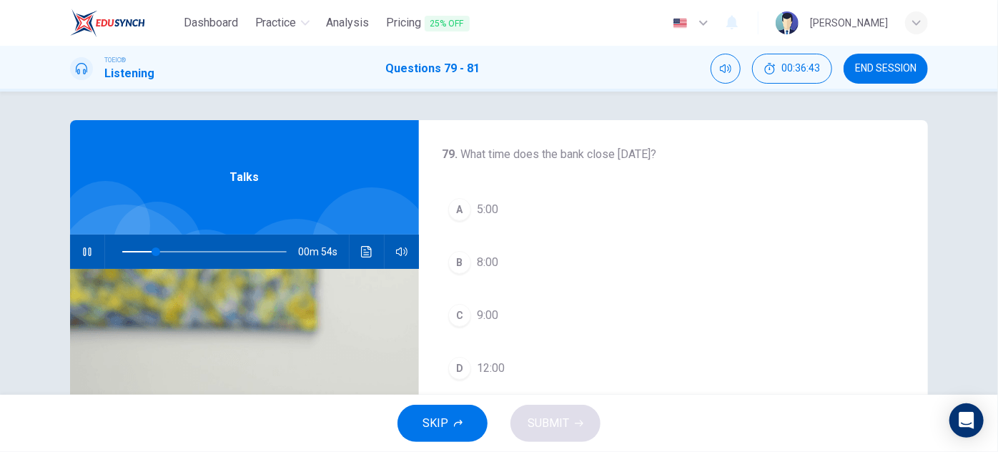
scroll to position [64, 0]
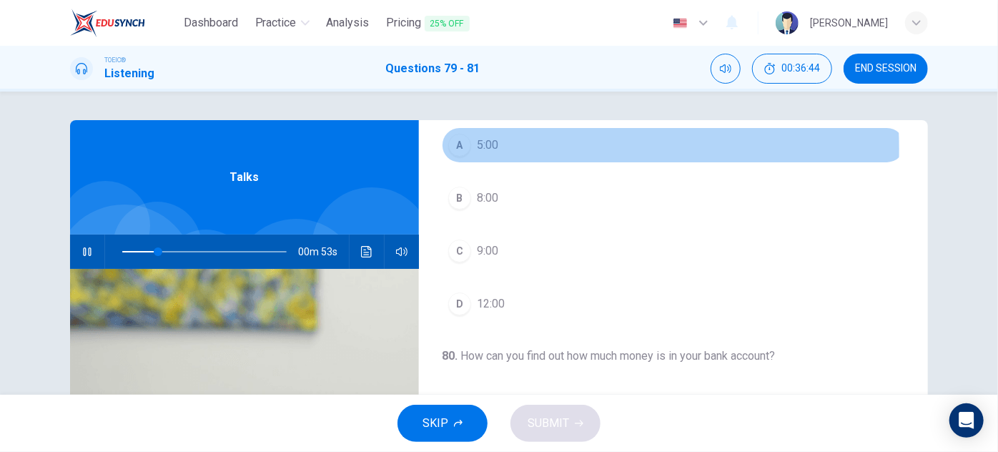
click at [479, 148] on span "5:00" at bounding box center [487, 145] width 21 height 17
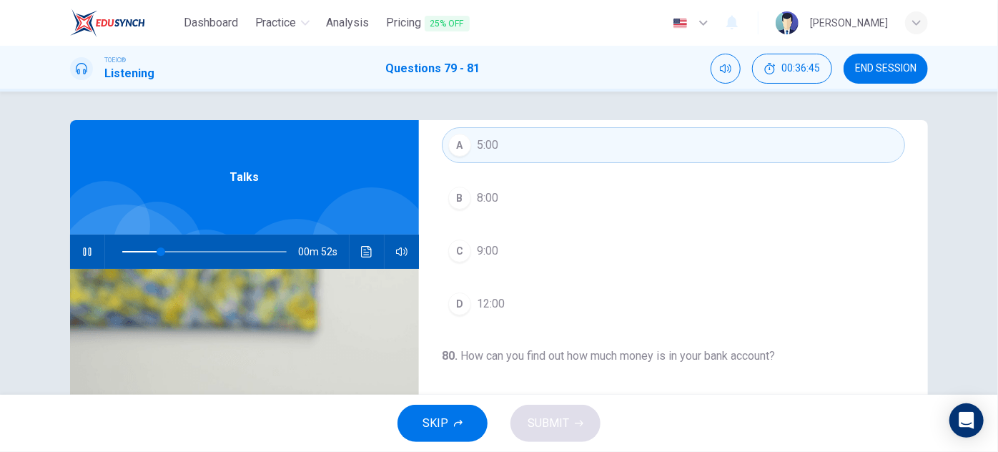
scroll to position [0, 0]
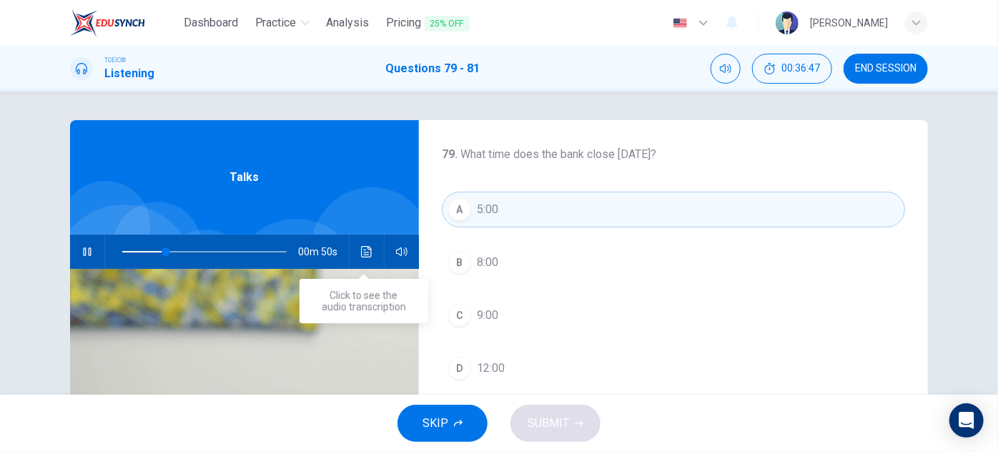
click at [356, 250] on button "Click to see the audio transcription" at bounding box center [366, 251] width 23 height 34
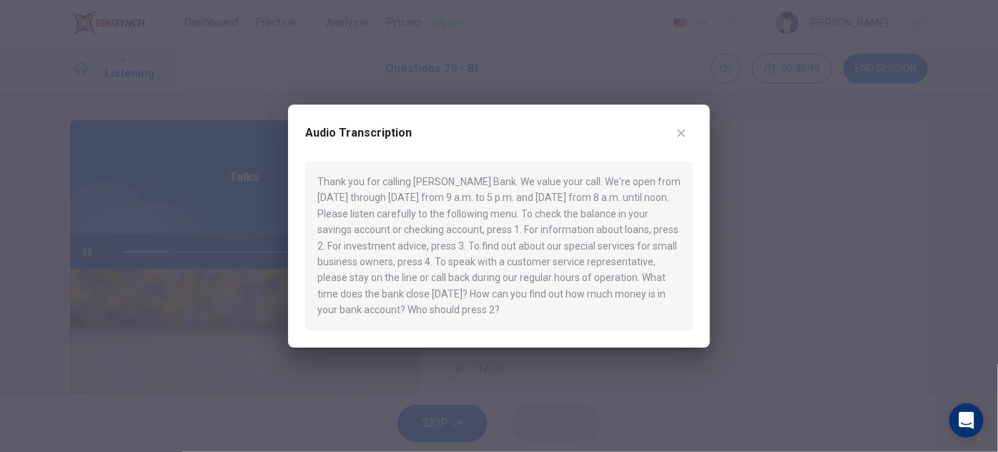
click at [674, 131] on button "button" at bounding box center [681, 133] width 23 height 23
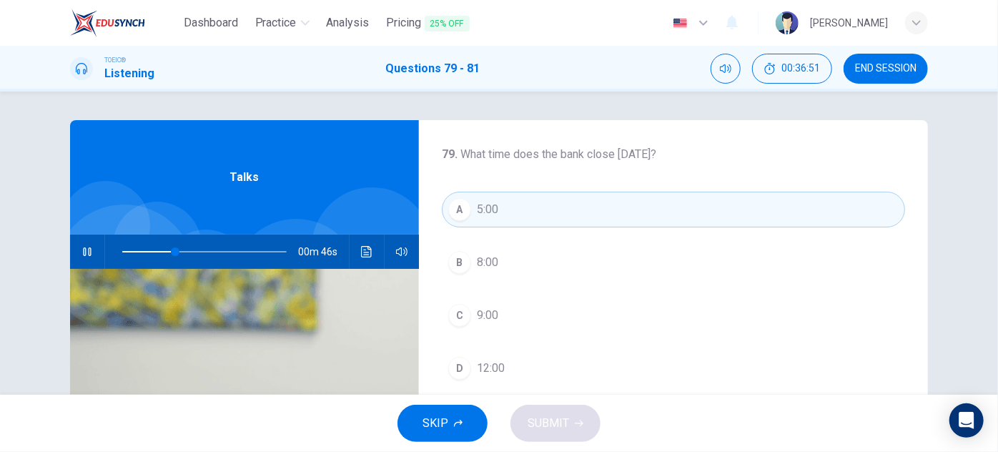
click at [119, 249] on div at bounding box center [201, 251] width 193 height 34
click at [122, 251] on span at bounding box center [148, 251] width 53 height 1
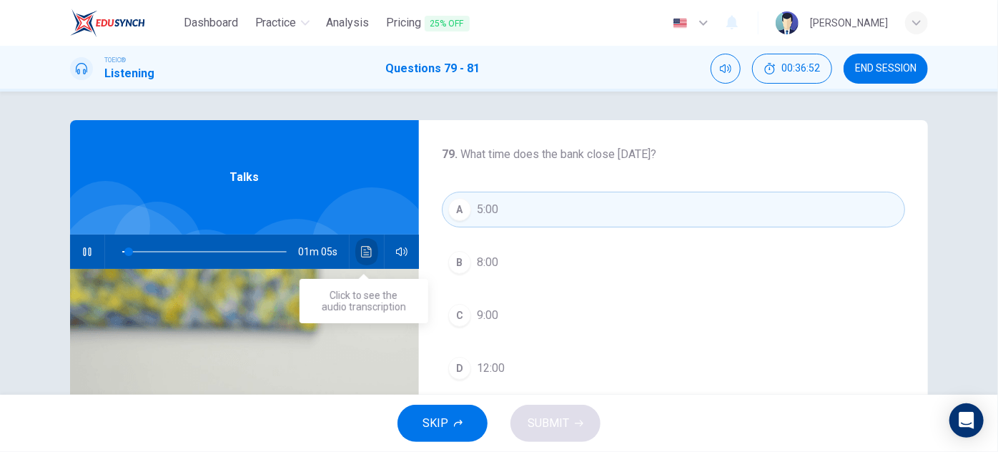
click at [373, 257] on button "Click to see the audio transcription" at bounding box center [366, 251] width 23 height 34
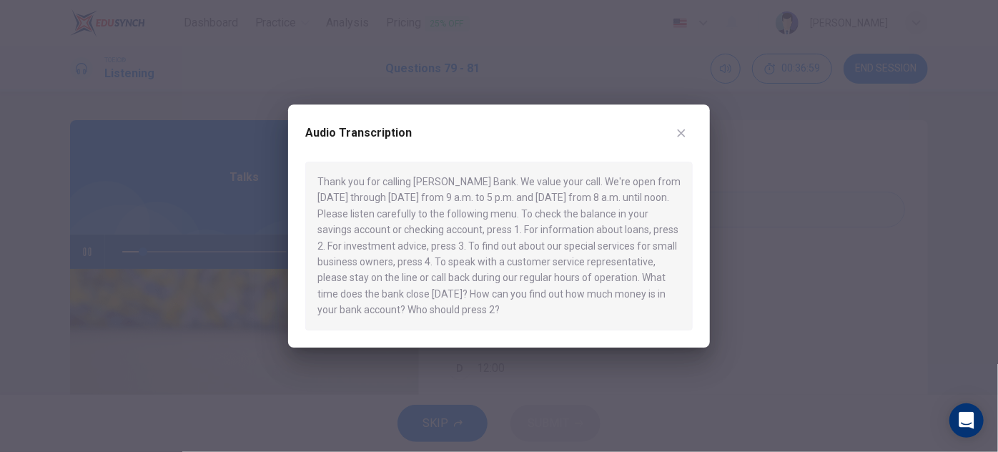
click at [682, 135] on icon "button" at bounding box center [681, 132] width 11 height 11
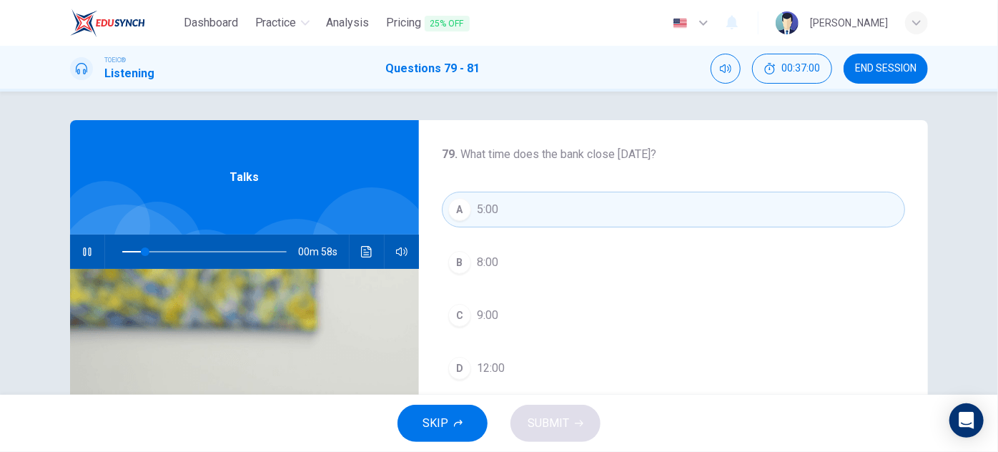
click at [490, 262] on span "8:00" at bounding box center [487, 262] width 21 height 17
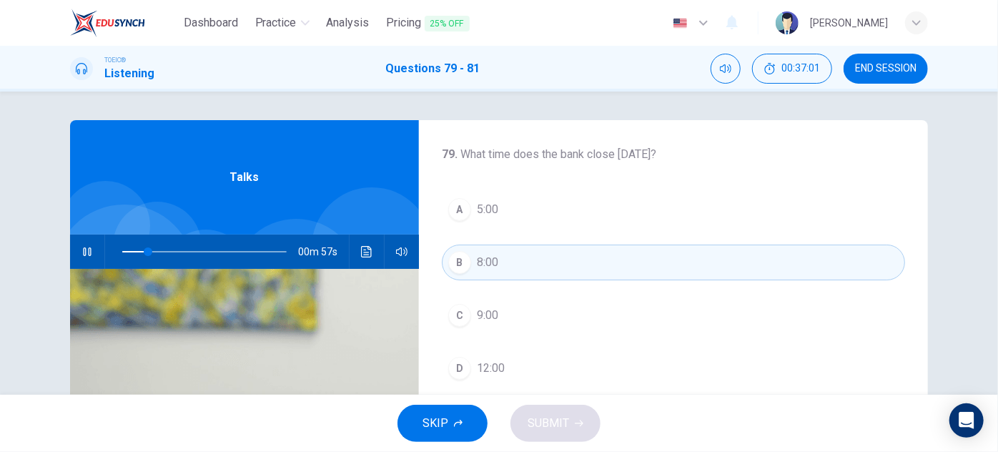
click at [371, 260] on button "Click to see the audio transcription" at bounding box center [366, 251] width 23 height 34
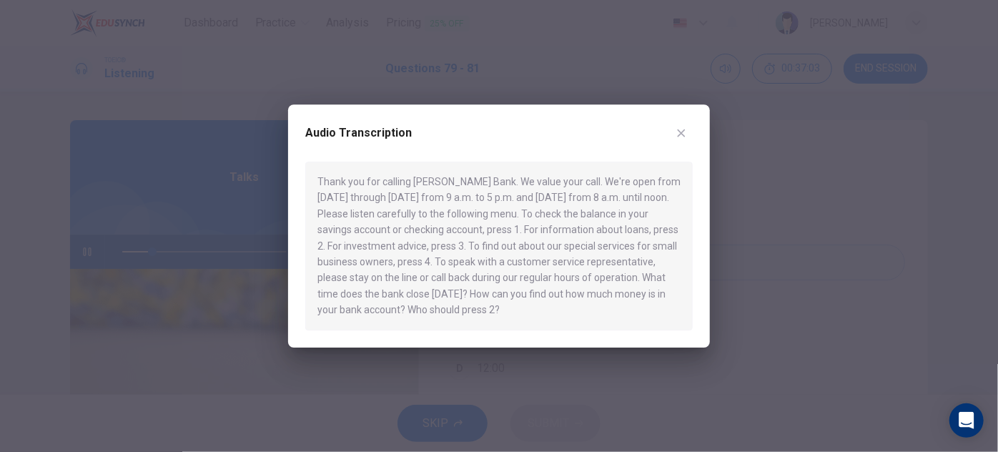
click at [683, 131] on icon "button" at bounding box center [682, 133] width 8 height 8
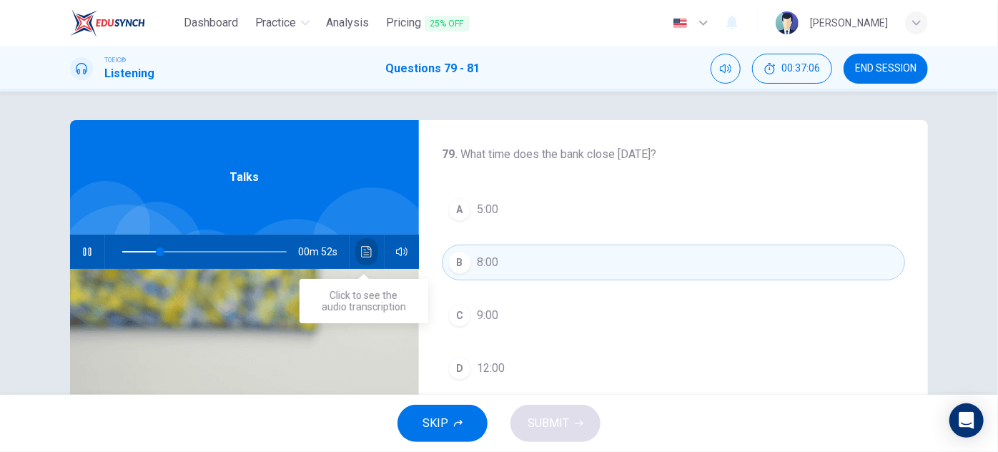
click at [368, 251] on icon "Click to see the audio transcription" at bounding box center [366, 251] width 11 height 11
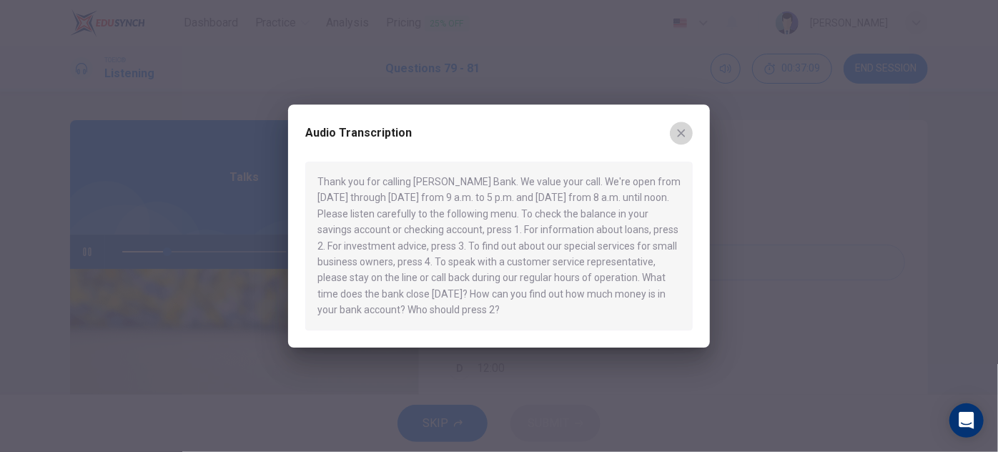
click at [681, 131] on icon "button" at bounding box center [681, 132] width 11 height 11
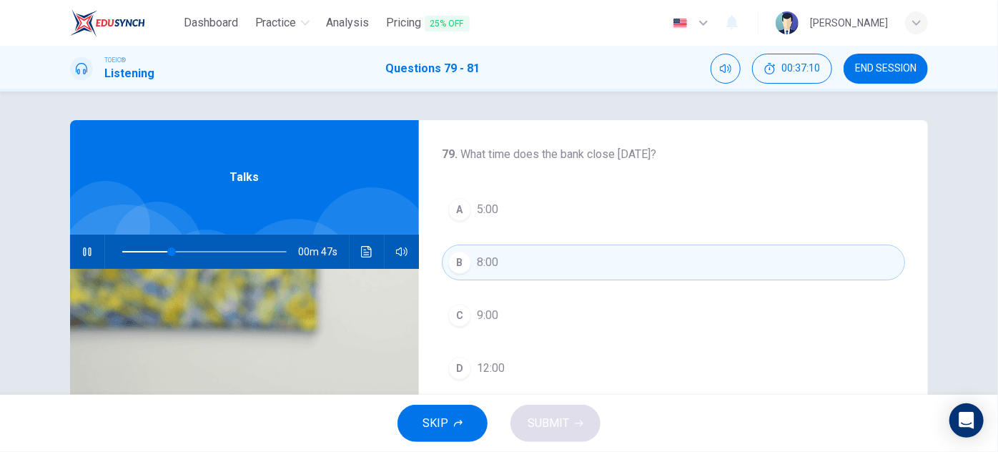
click at [527, 367] on button "D 12:00" at bounding box center [673, 368] width 463 height 36
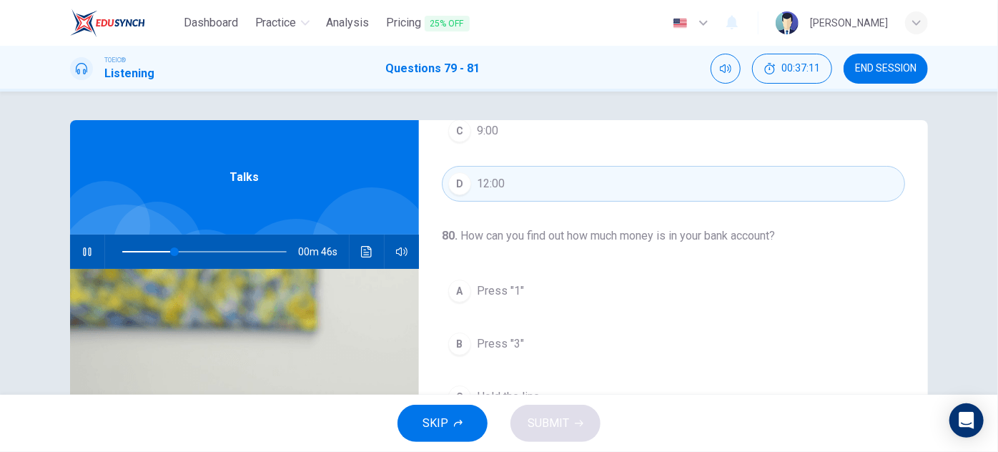
scroll to position [194, 0]
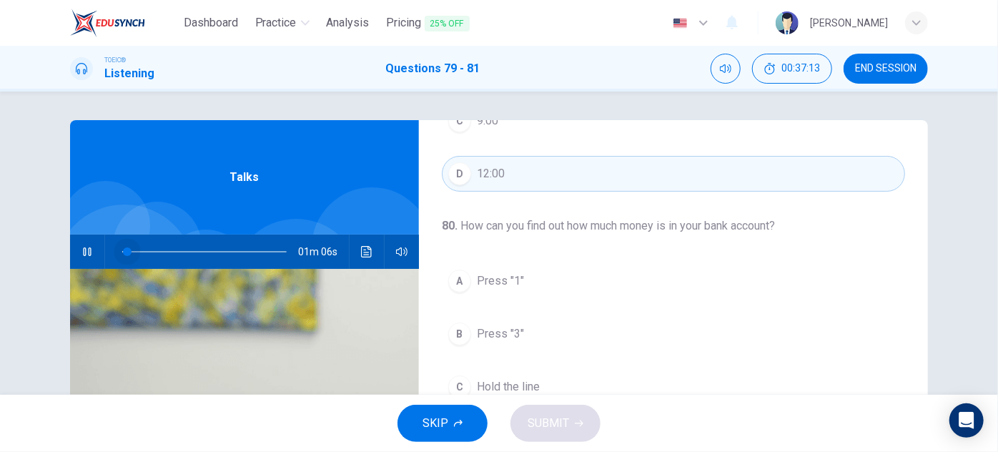
click at [124, 251] on span at bounding box center [124, 251] width 5 height 1
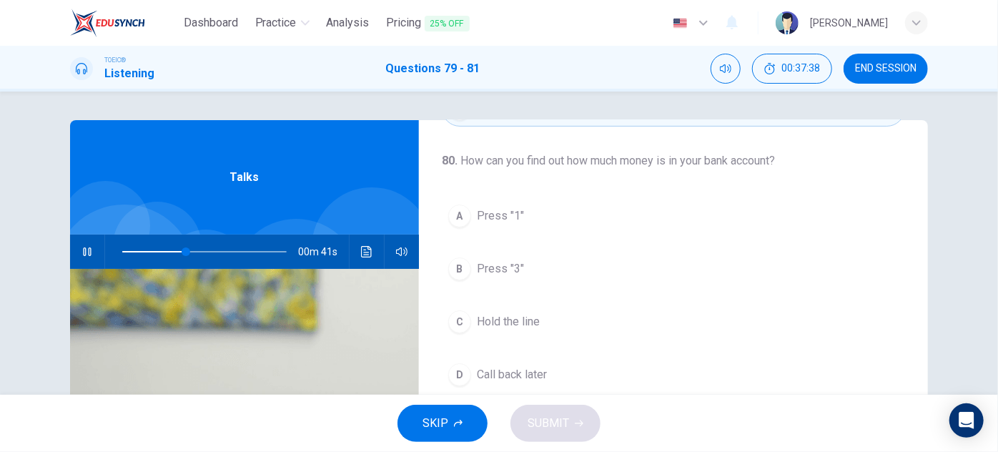
drag, startPoint x: 711, startPoint y: 157, endPoint x: 778, endPoint y: 159, distance: 67.2
click at [778, 159] on h4 "80 . How can you find out how much money is in your bank account?" at bounding box center [673, 160] width 463 height 17
click at [144, 248] on span at bounding box center [204, 252] width 164 height 20
click at [495, 213] on span "Press "1"" at bounding box center [500, 215] width 47 height 17
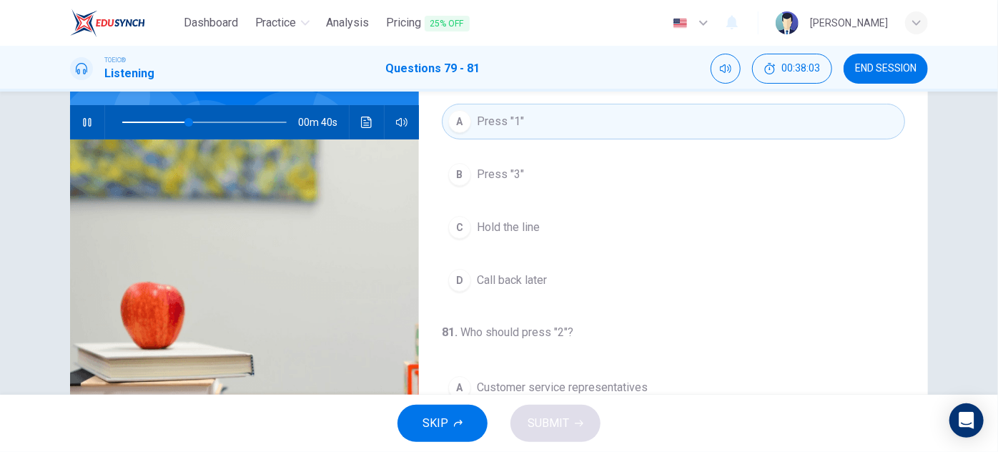
scroll to position [192, 0]
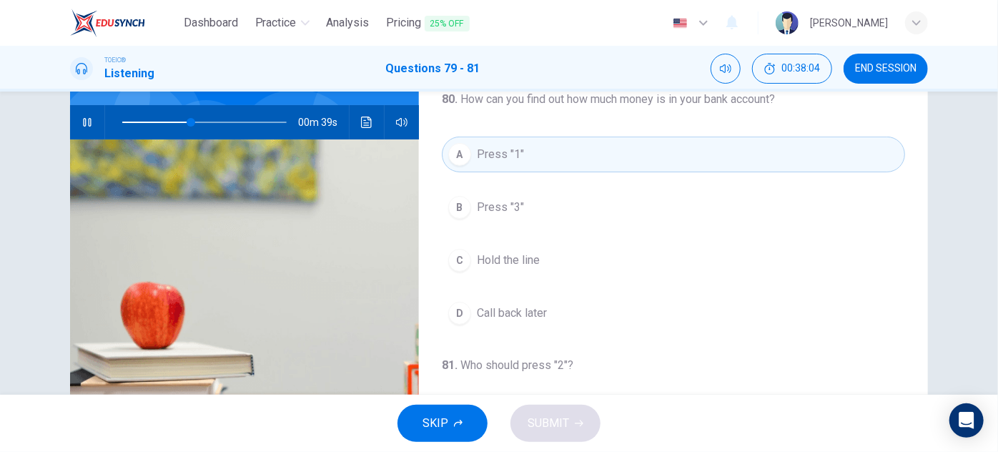
click at [169, 122] on span at bounding box center [204, 122] width 164 height 20
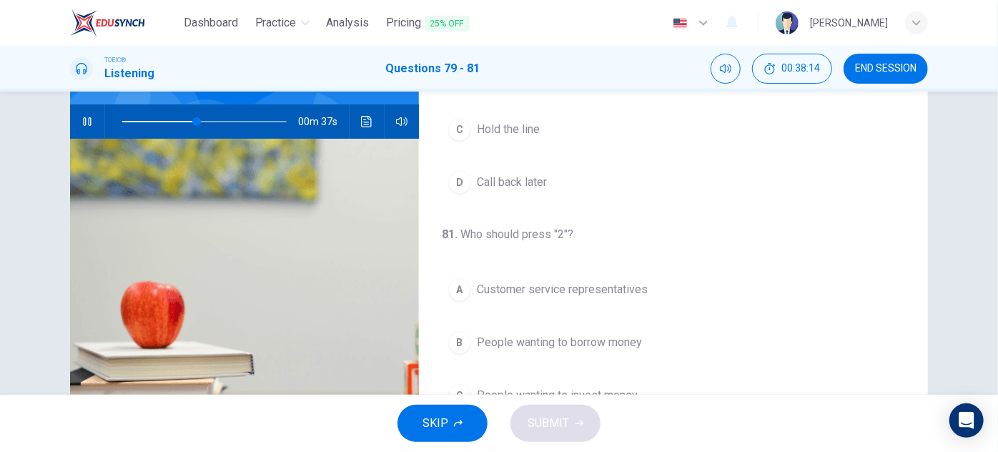
scroll to position [129, 0]
click at [170, 119] on span at bounding box center [204, 122] width 164 height 20
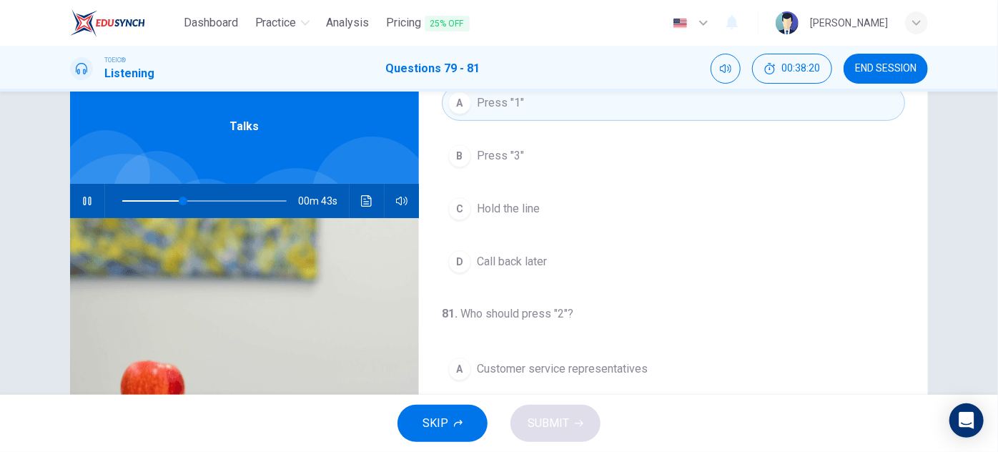
scroll to position [0, 0]
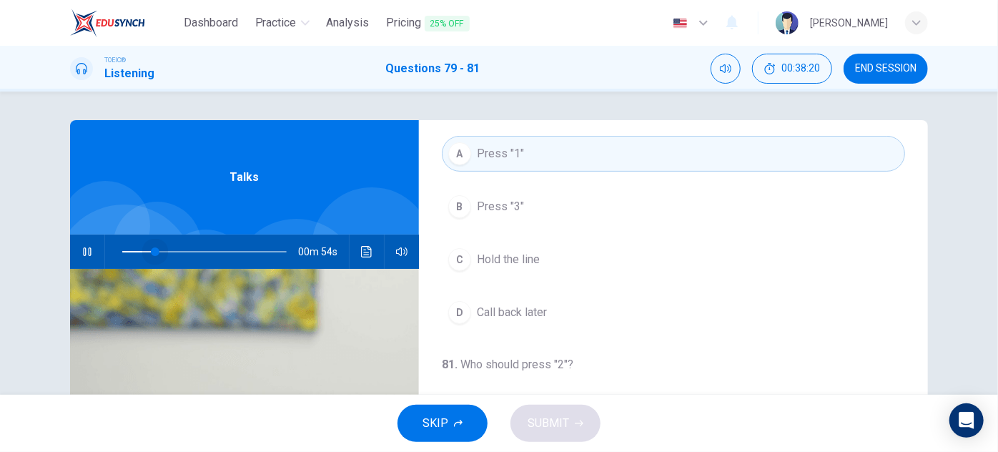
click at [152, 251] on span at bounding box center [204, 252] width 164 height 20
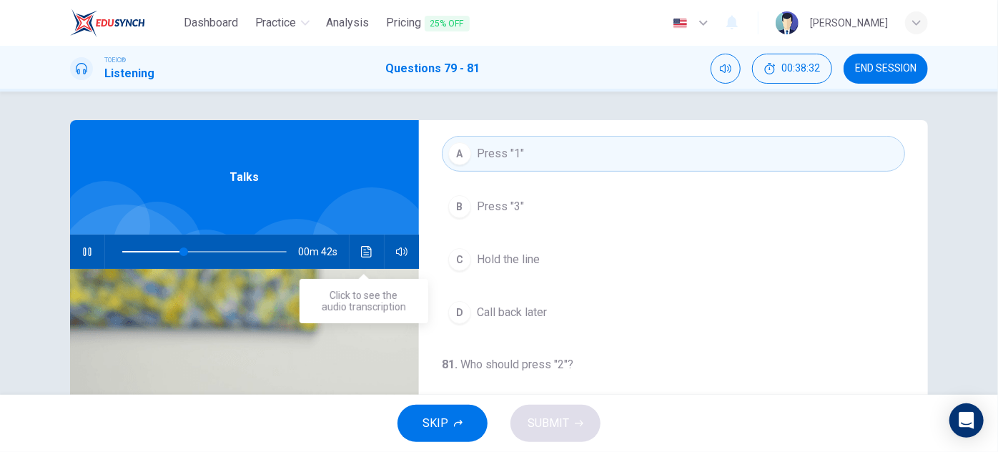
click at [357, 249] on button "Click to see the audio transcription" at bounding box center [366, 251] width 23 height 34
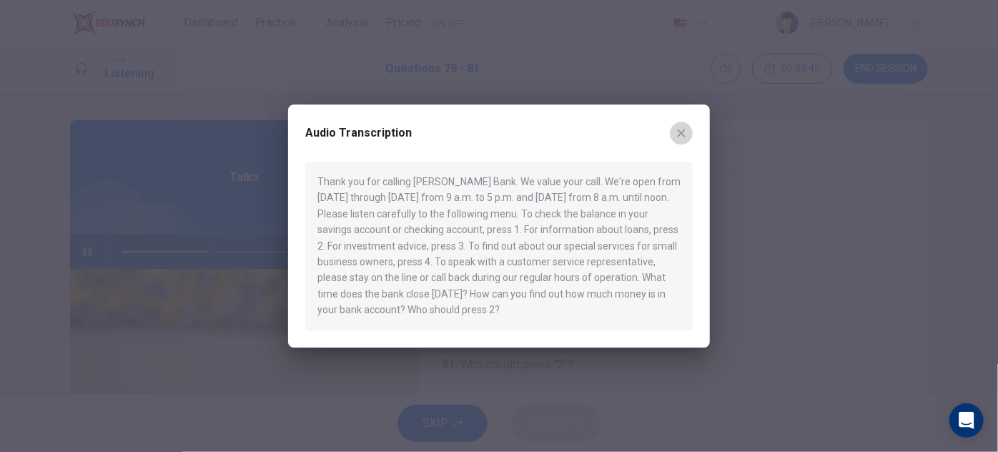
click at [682, 134] on icon "button" at bounding box center [682, 133] width 8 height 8
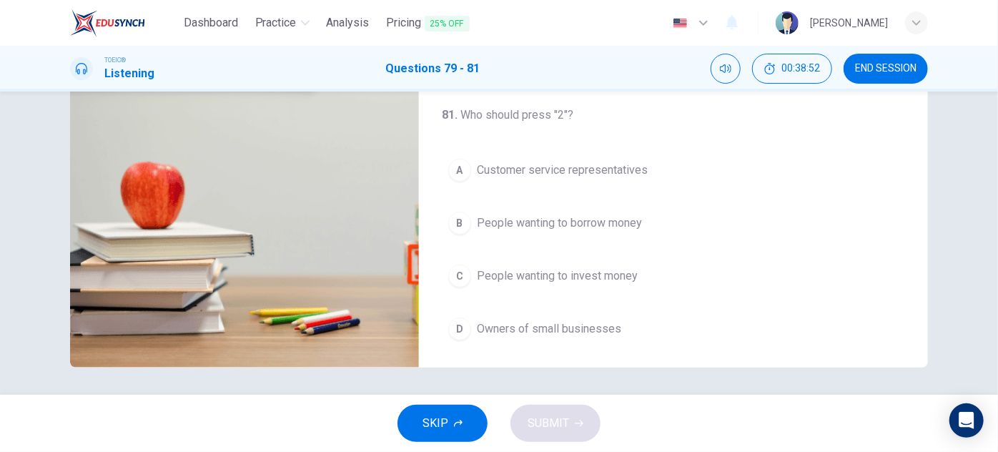
scroll to position [251, 0]
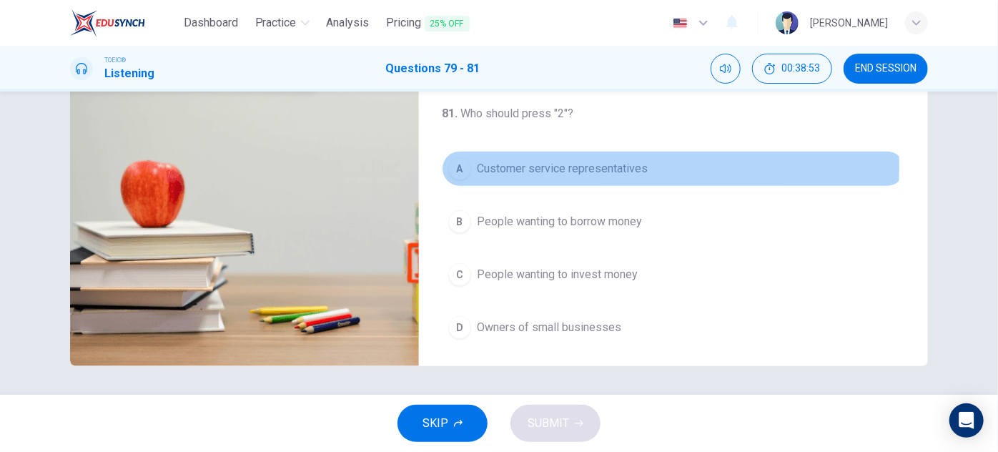
click at [612, 164] on span "Customer service representatives" at bounding box center [562, 168] width 171 height 17
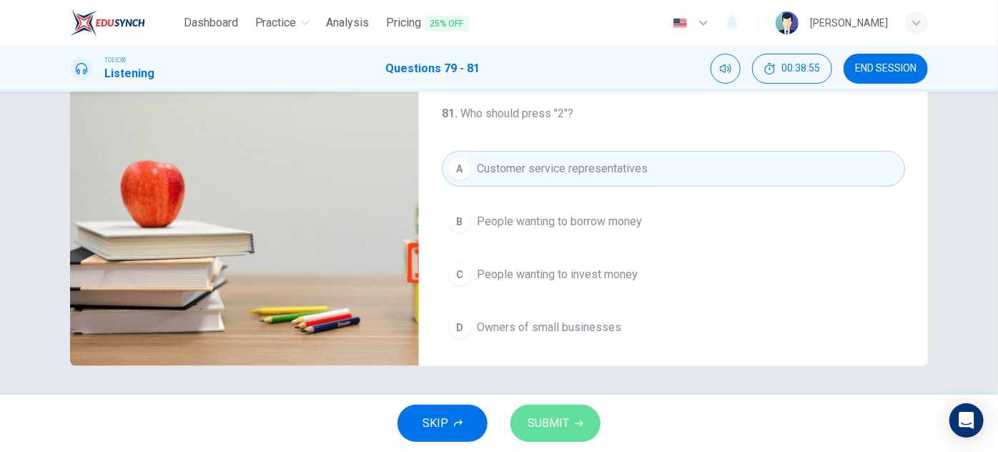
click at [556, 427] on span "SUBMIT" at bounding box center [548, 423] width 41 height 20
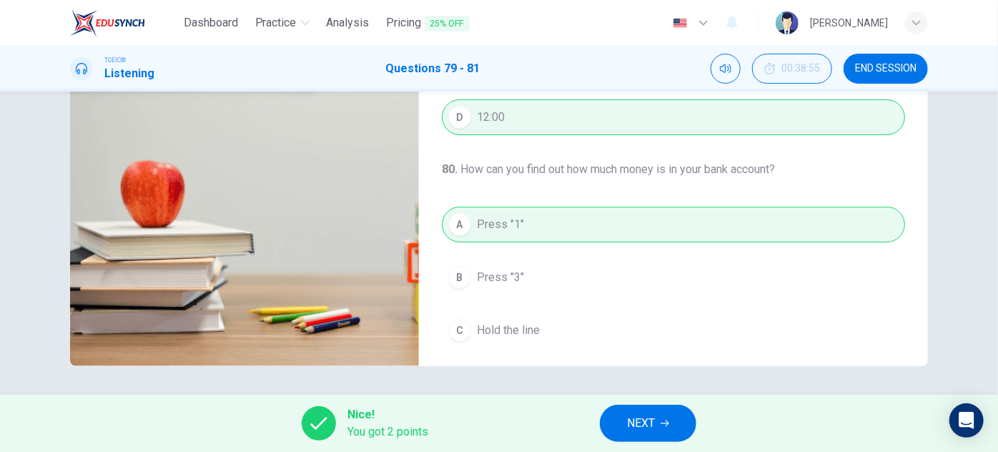
scroll to position [121, 0]
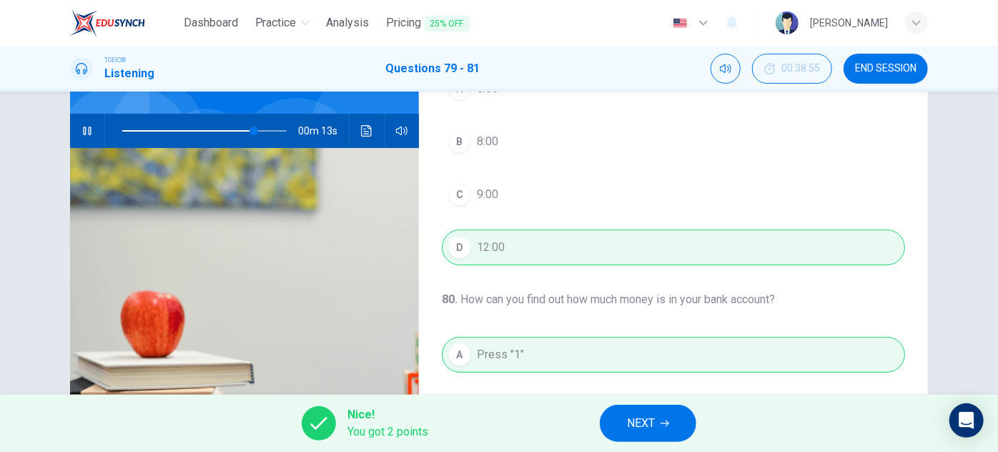
type input "81"
click at [642, 417] on span "NEXT" at bounding box center [641, 423] width 28 height 20
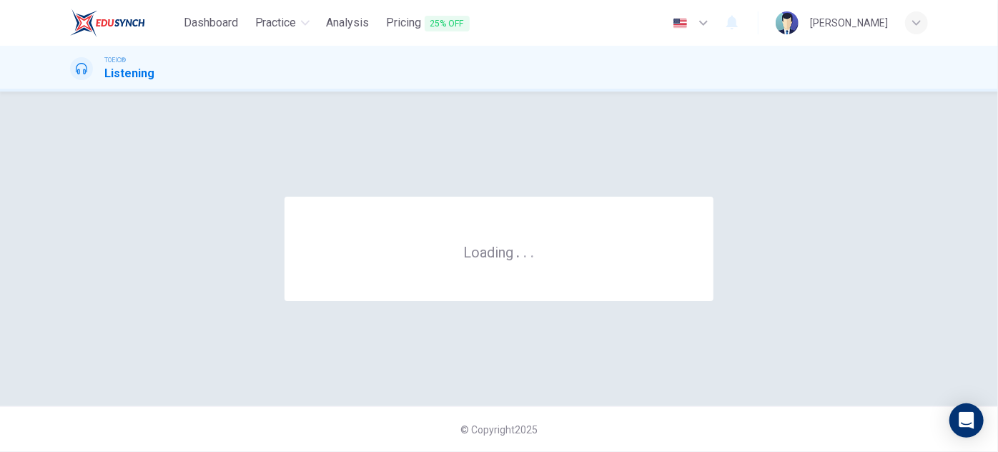
scroll to position [0, 0]
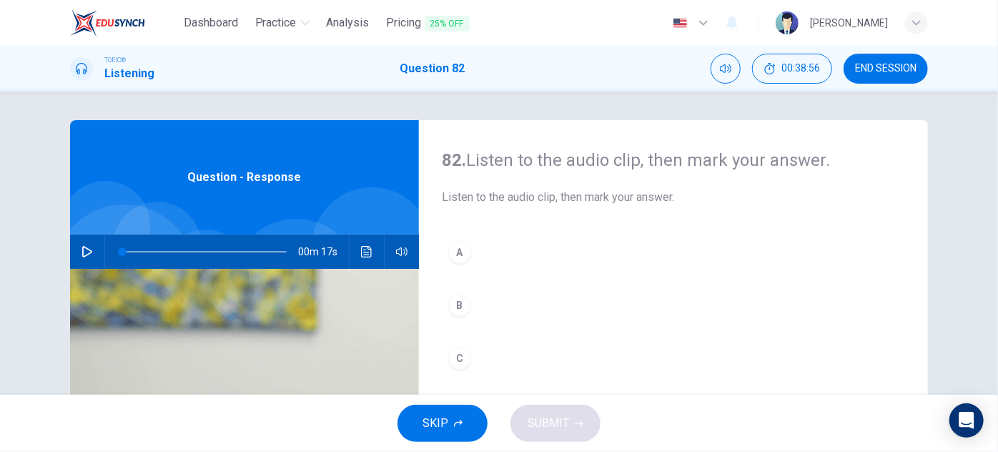
click at [95, 254] on div "00m 17s" at bounding box center [244, 251] width 349 height 34
click at [92, 254] on button "button" at bounding box center [87, 251] width 23 height 34
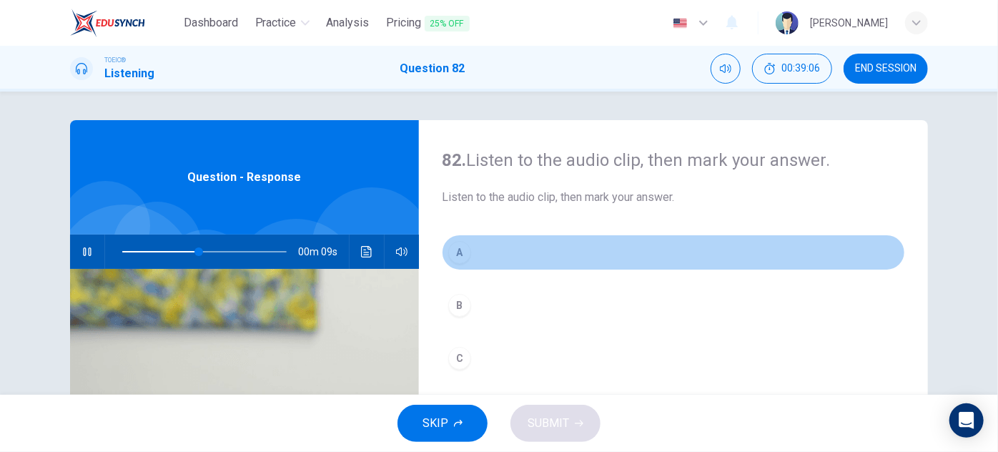
click at [460, 257] on div "A" at bounding box center [459, 252] width 23 height 23
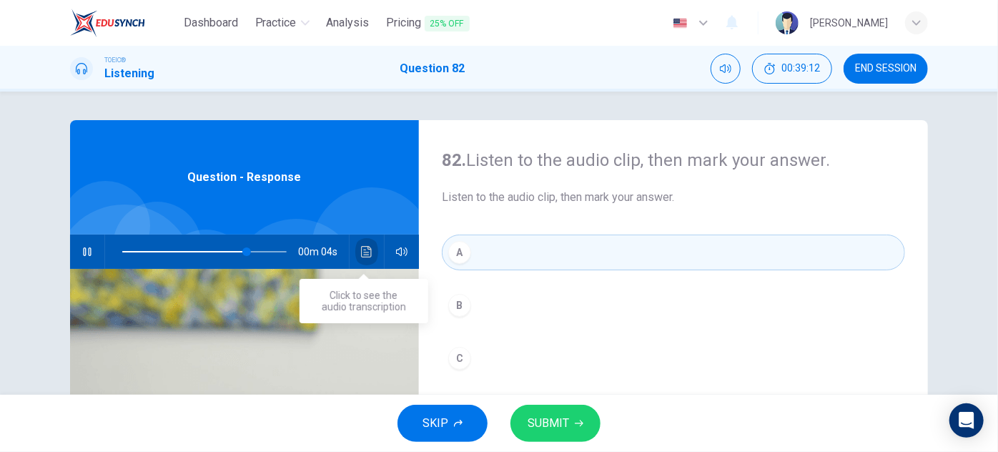
click at [358, 243] on button "Click to see the audio transcription" at bounding box center [366, 251] width 23 height 34
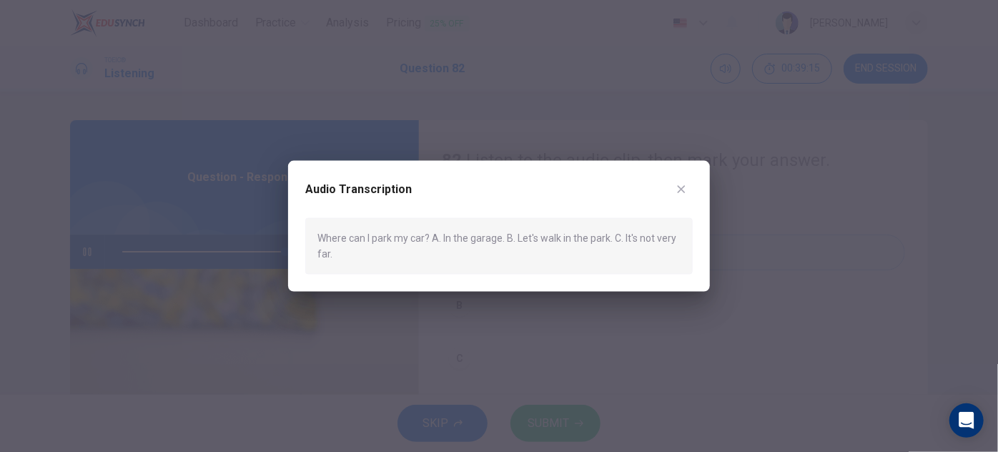
type input "0"
click at [681, 194] on icon "button" at bounding box center [681, 189] width 11 height 11
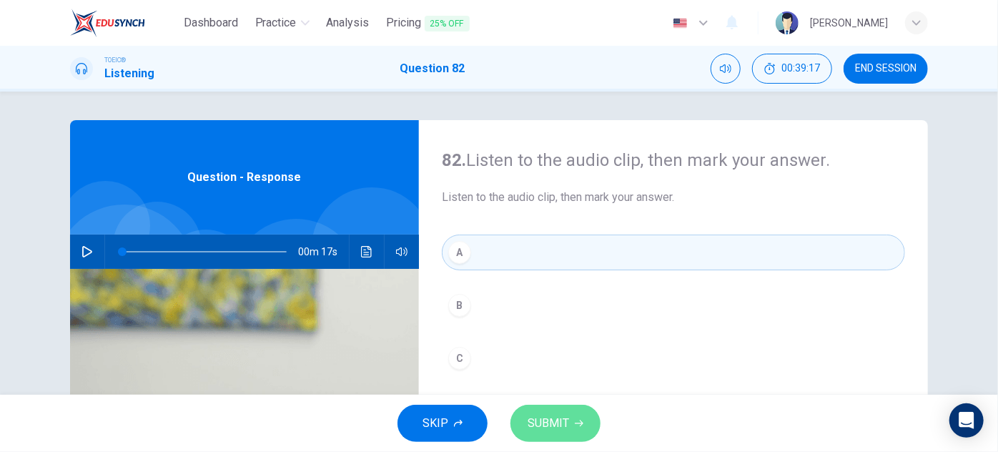
click at [553, 412] on button "SUBMIT" at bounding box center [555, 423] width 90 height 37
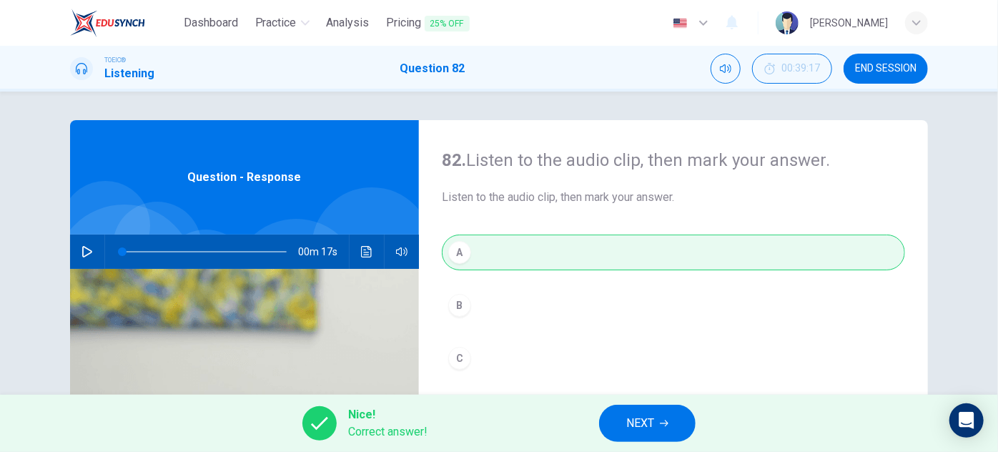
click at [646, 409] on button "NEXT" at bounding box center [647, 423] width 97 height 37
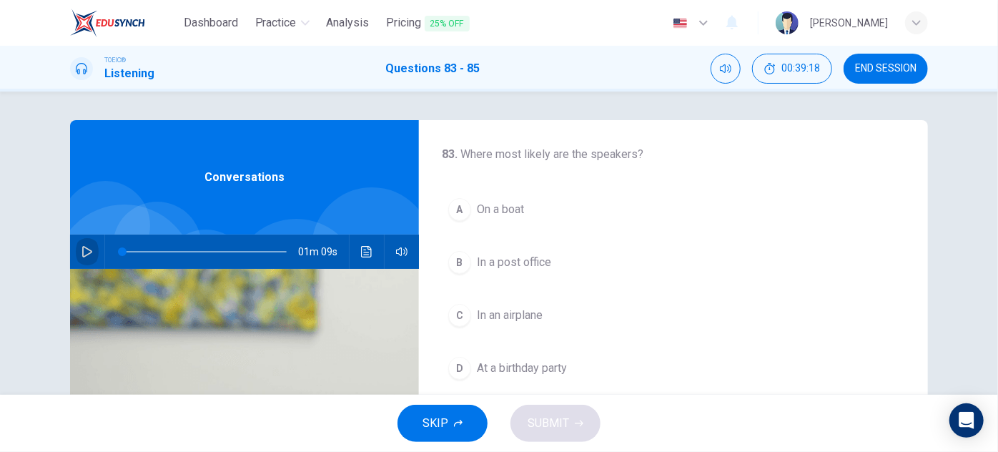
click at [81, 249] on icon "button" at bounding box center [86, 251] width 11 height 11
click at [122, 247] on span at bounding box center [204, 252] width 164 height 20
click at [532, 365] on span "At a birthday party" at bounding box center [522, 368] width 90 height 17
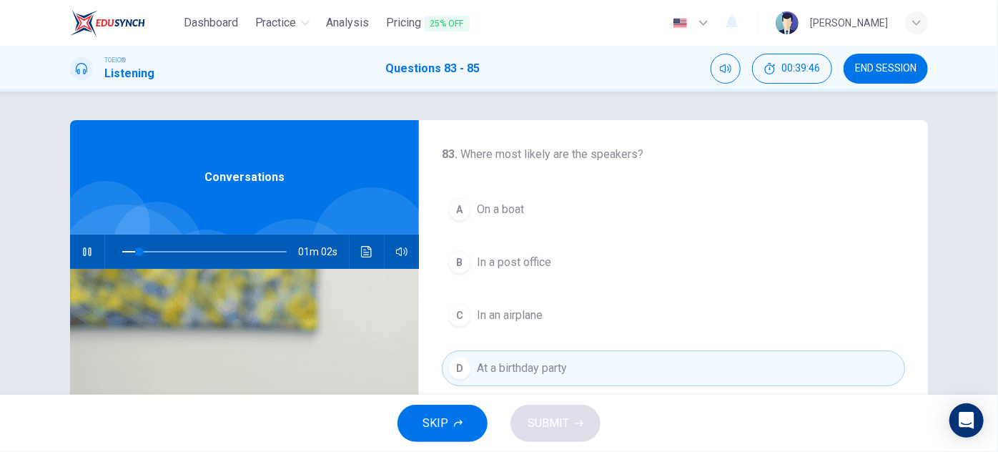
click at [369, 254] on icon "Click to see the audio transcription" at bounding box center [366, 251] width 11 height 11
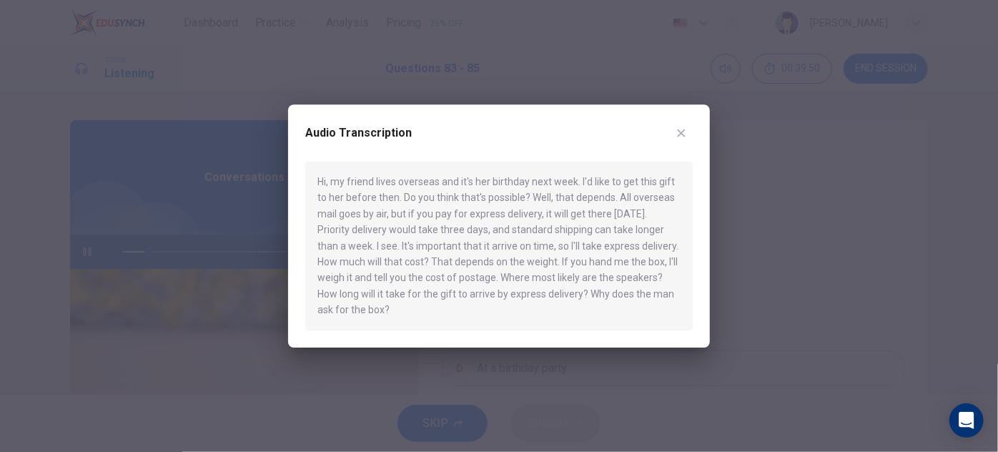
click at [681, 137] on icon "button" at bounding box center [681, 132] width 11 height 11
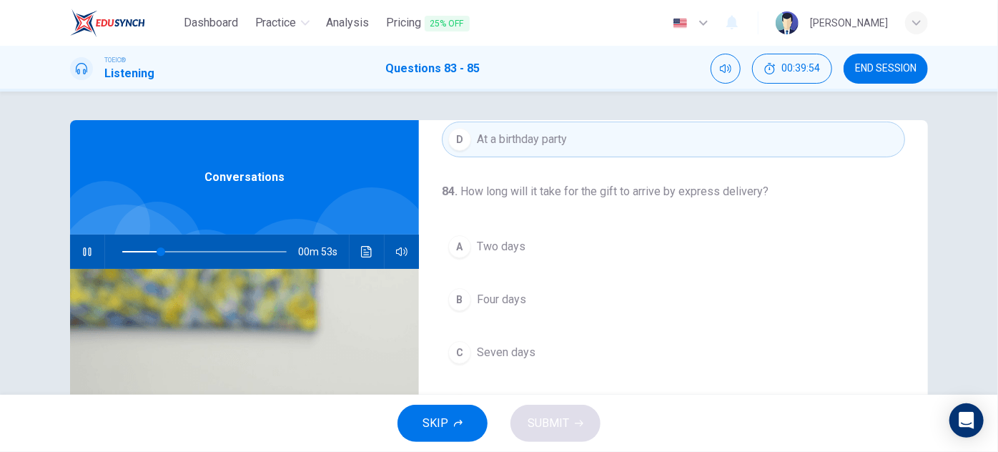
scroll to position [260, 0]
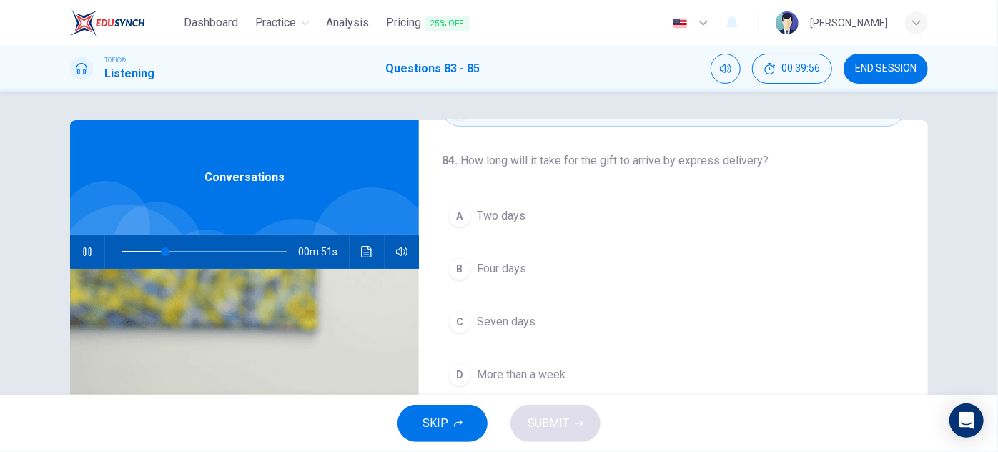
click at [129, 249] on span at bounding box center [204, 252] width 164 height 20
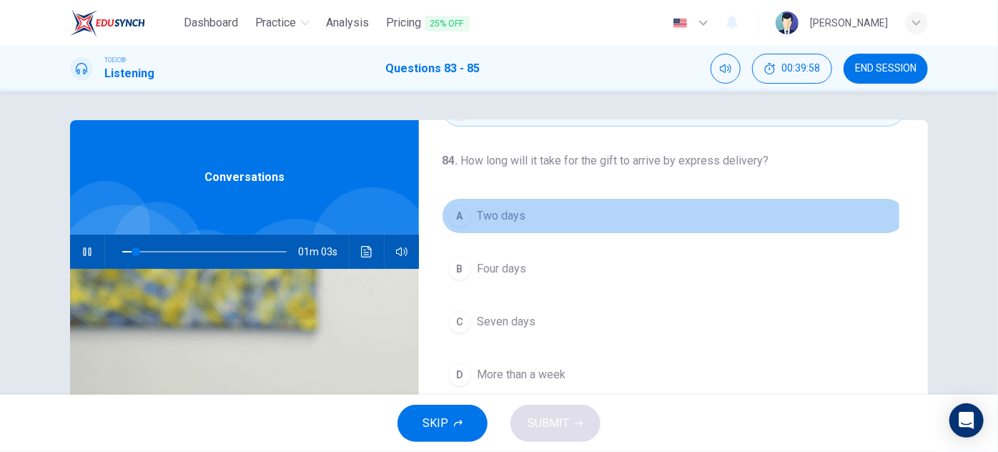
click at [510, 215] on span "Two days" at bounding box center [501, 215] width 49 height 17
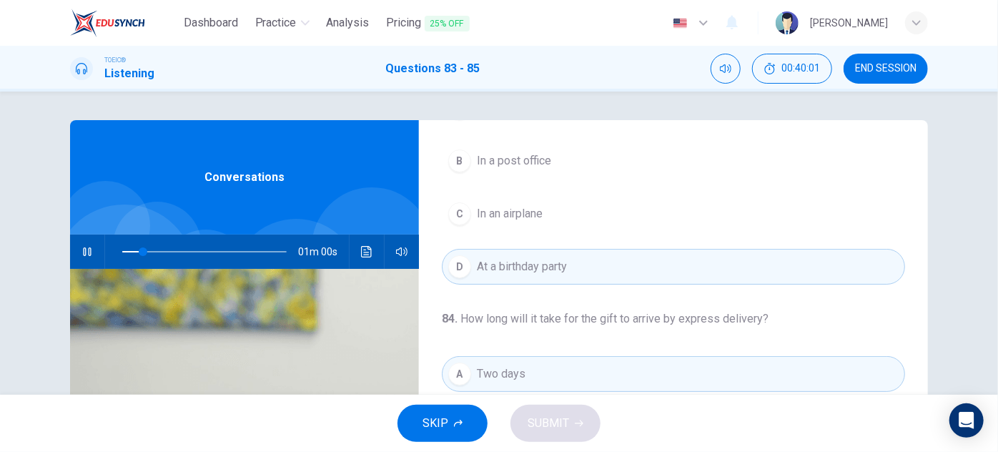
scroll to position [64, 0]
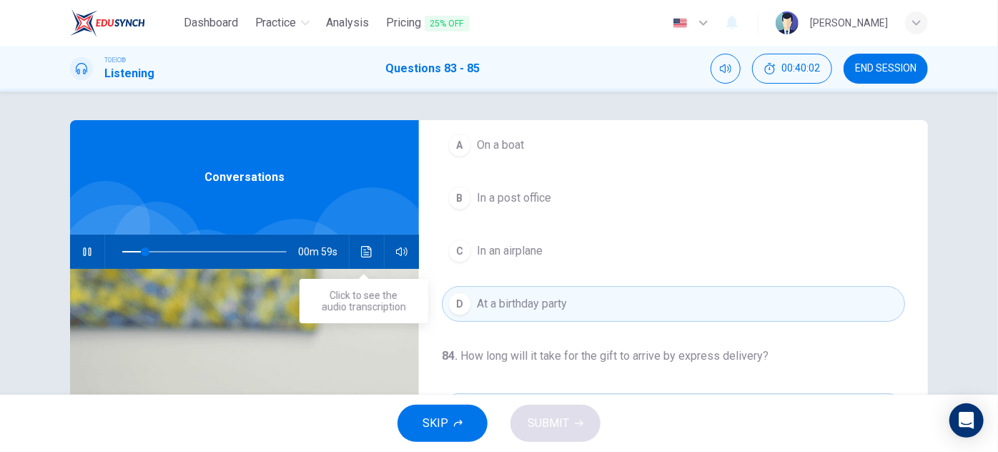
click at [360, 259] on button "Click to see the audio transcription" at bounding box center [366, 251] width 23 height 34
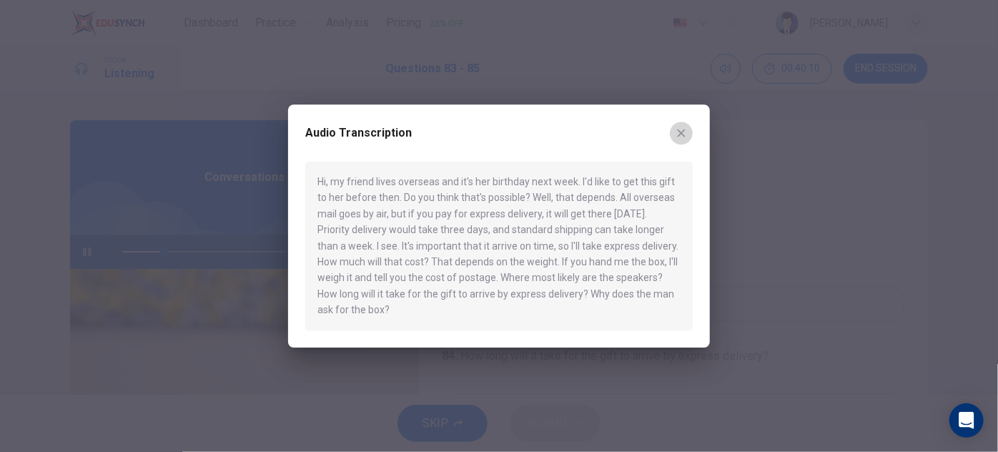
click at [684, 133] on icon "button" at bounding box center [681, 132] width 11 height 11
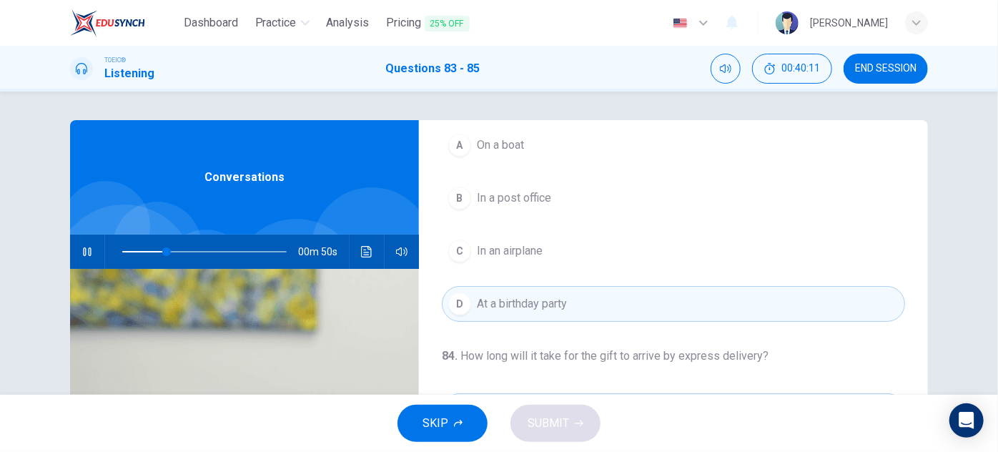
scroll to position [0, 0]
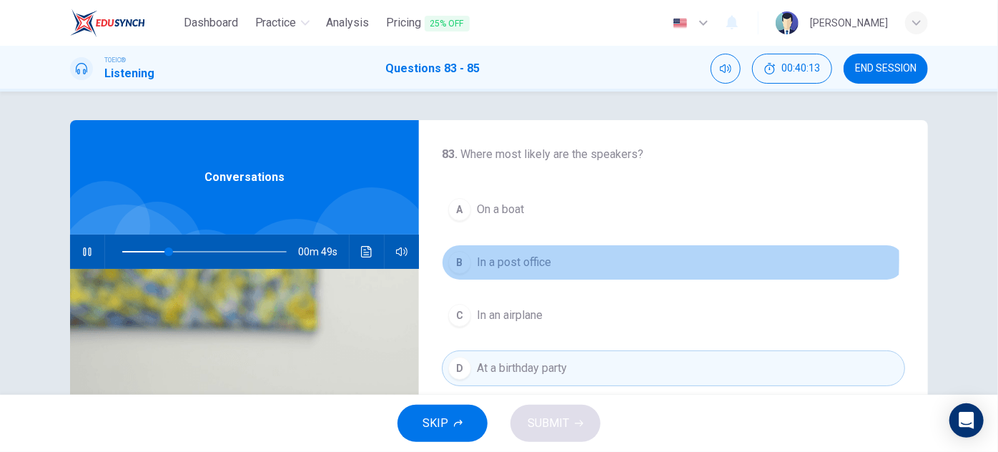
click at [520, 259] on span "In a post office" at bounding box center [514, 262] width 74 height 17
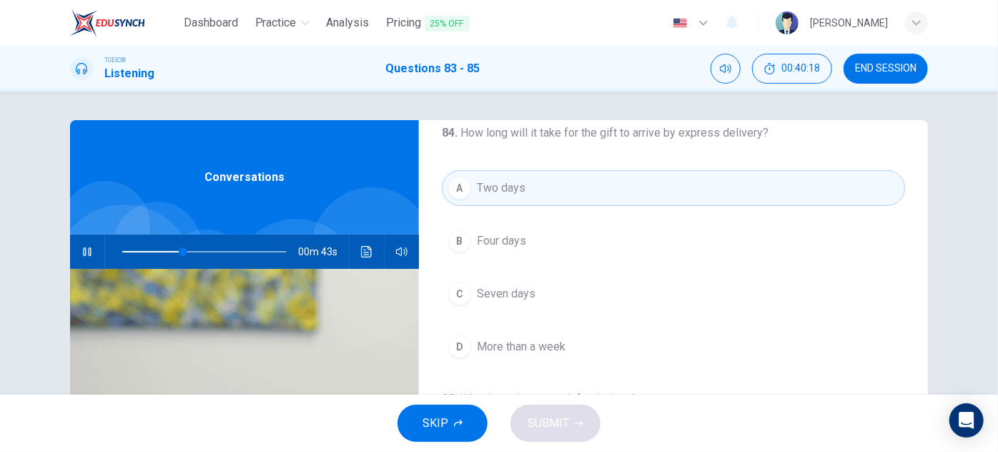
scroll to position [257, 0]
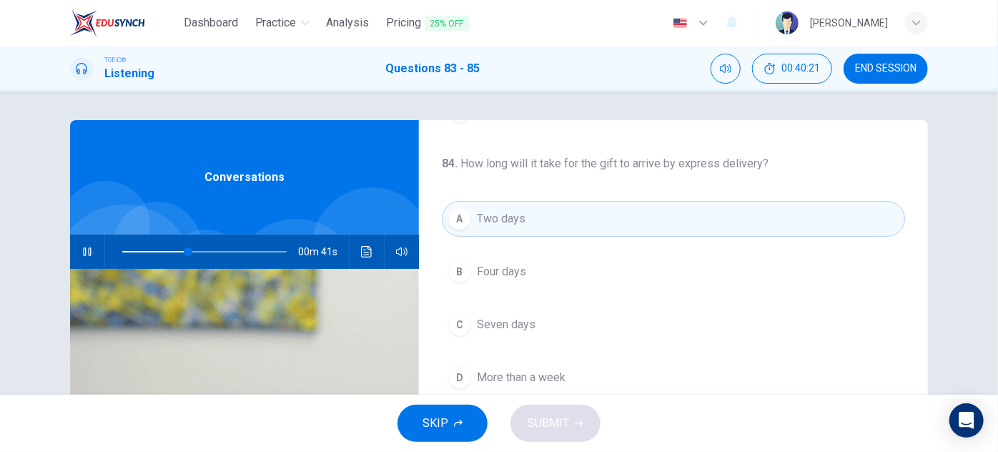
click at [367, 247] on icon "Click to see the audio transcription" at bounding box center [366, 251] width 11 height 11
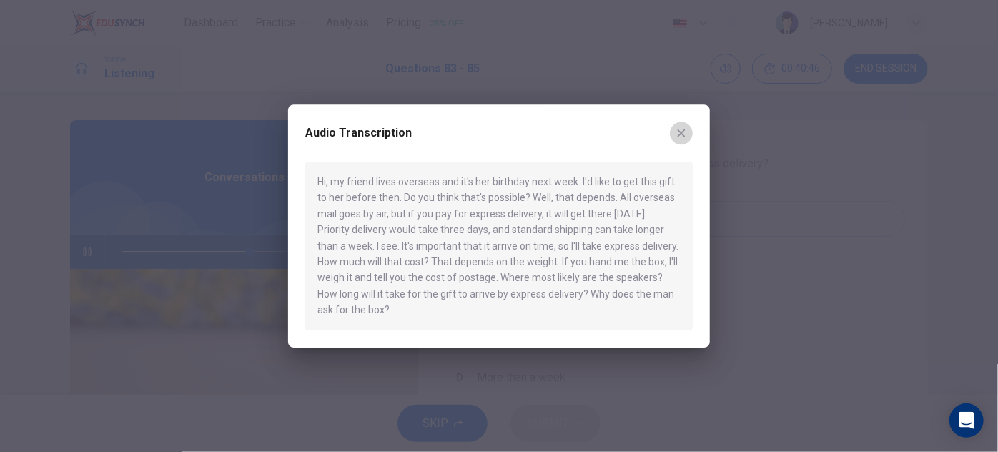
click at [678, 134] on icon "button" at bounding box center [681, 132] width 11 height 11
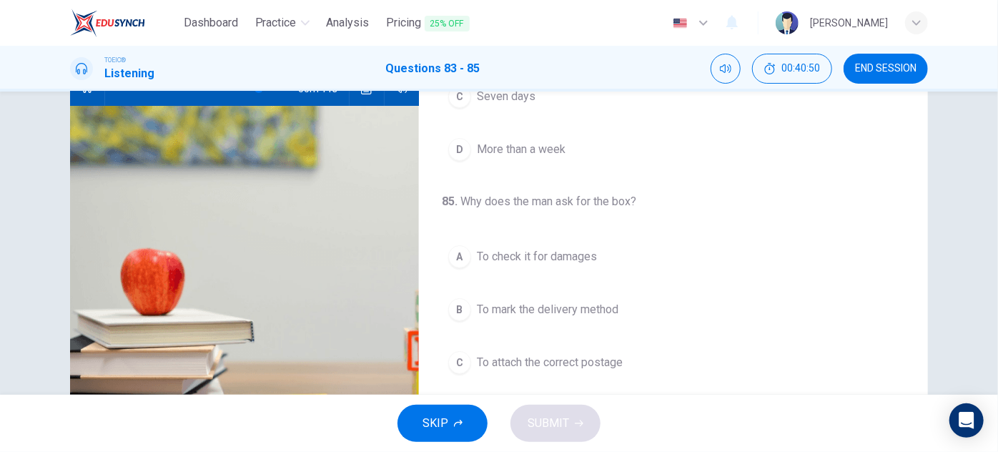
scroll to position [194, 0]
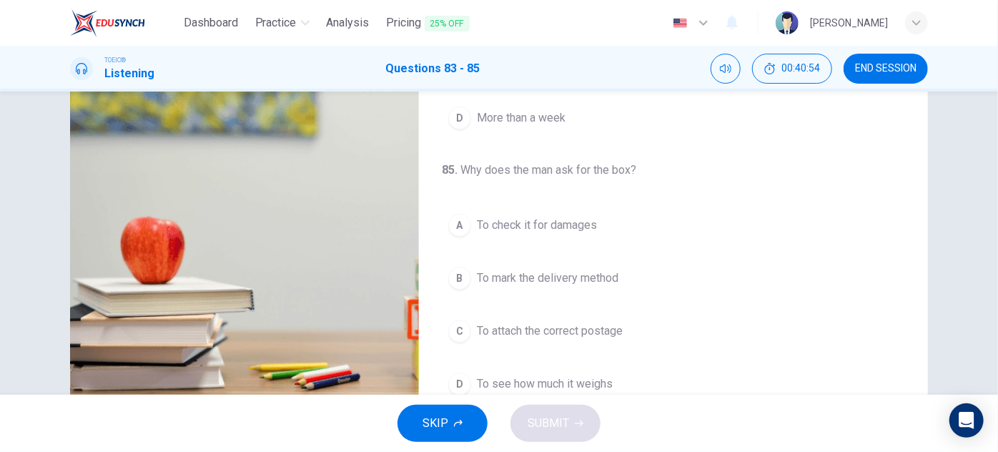
click at [527, 378] on span "To see how much it weighs" at bounding box center [545, 383] width 136 height 17
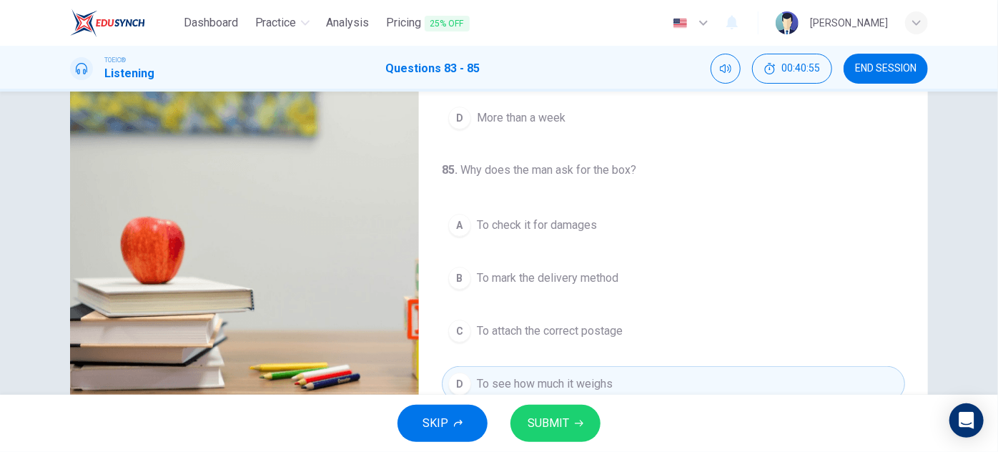
click at [558, 421] on span "SUBMIT" at bounding box center [548, 423] width 41 height 20
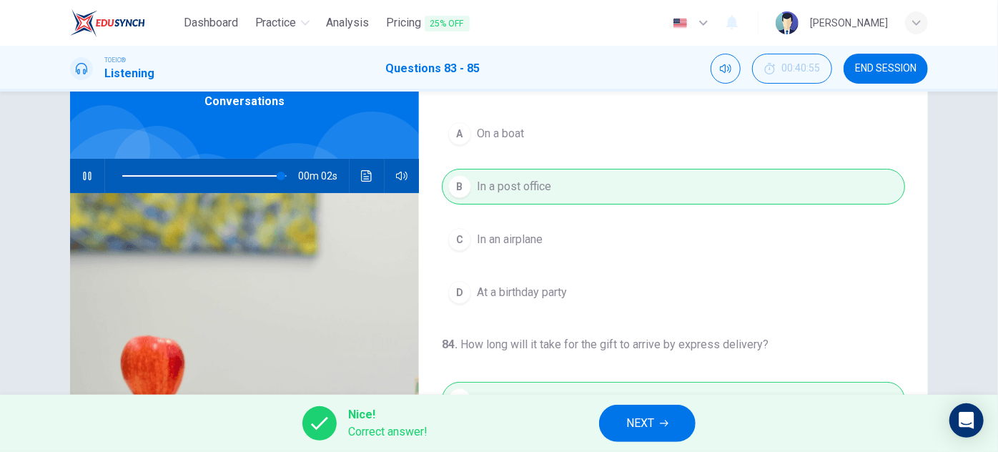
scroll to position [0, 0]
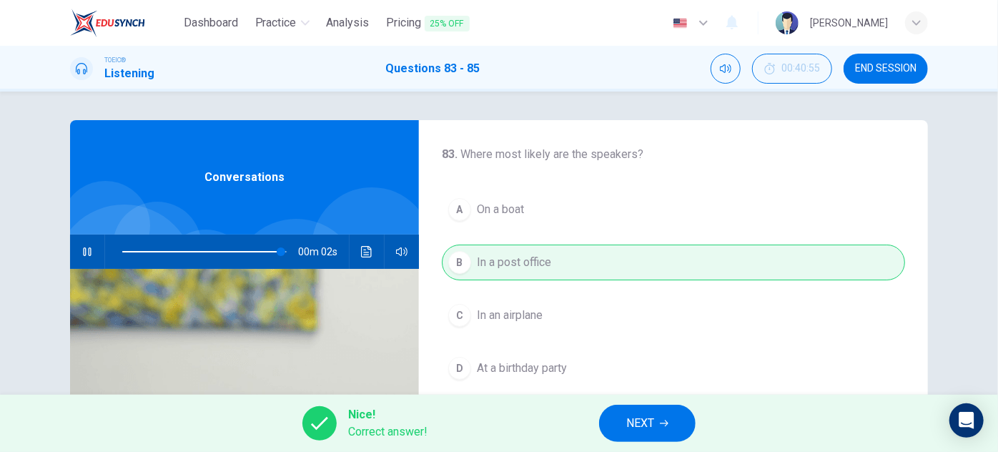
type input "98"
click at [629, 420] on span "NEXT" at bounding box center [640, 423] width 28 height 20
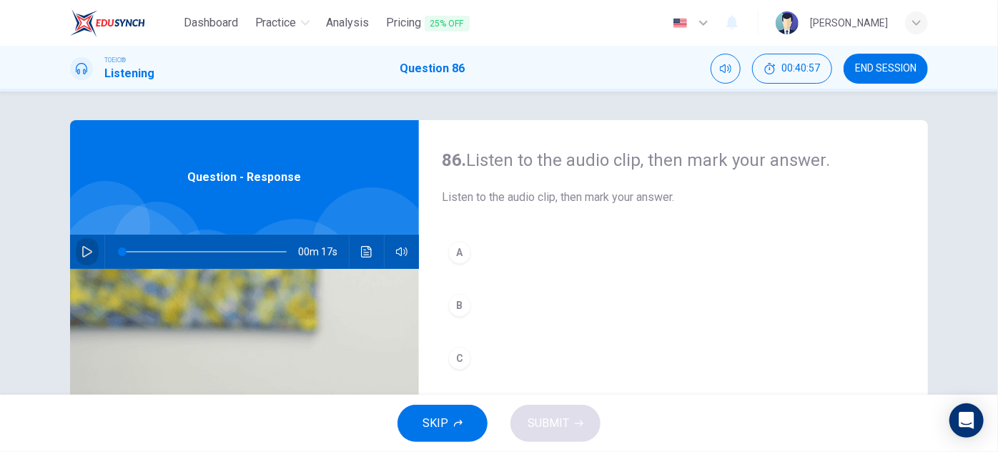
click at [87, 251] on icon "button" at bounding box center [86, 251] width 11 height 11
click at [458, 257] on div "A" at bounding box center [459, 252] width 23 height 23
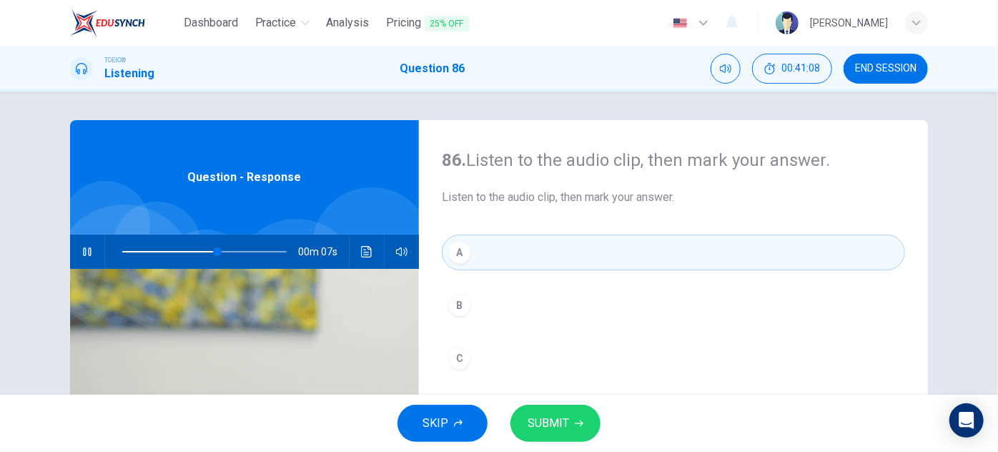
scroll to position [64, 0]
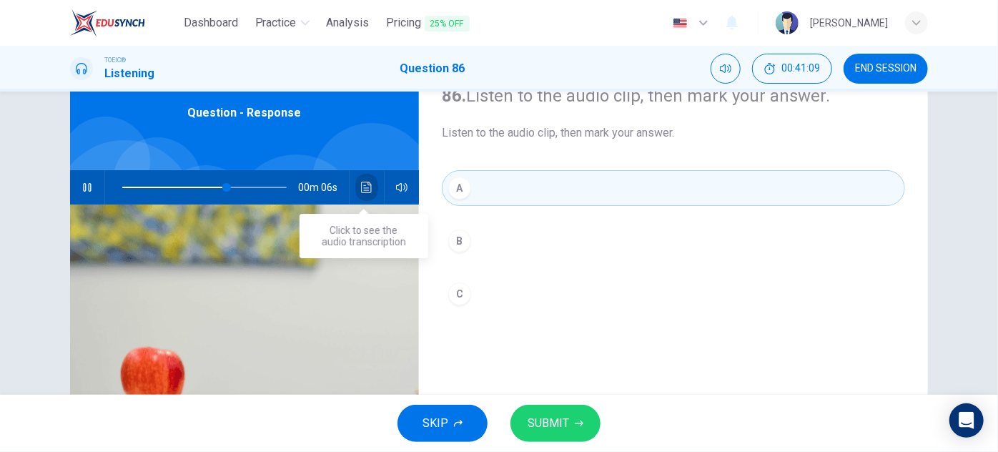
click at [368, 191] on icon "Click to see the audio transcription" at bounding box center [366, 187] width 11 height 11
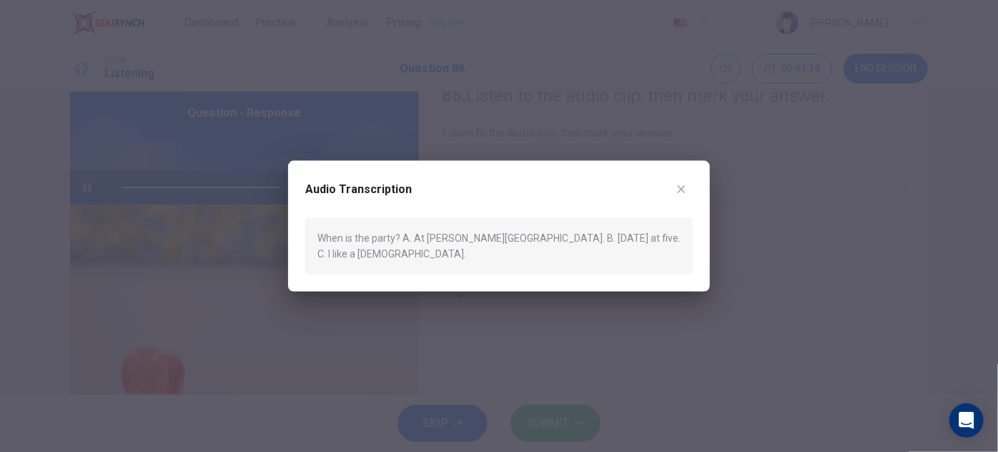
type input "0"
click at [681, 193] on icon "button" at bounding box center [682, 189] width 8 height 8
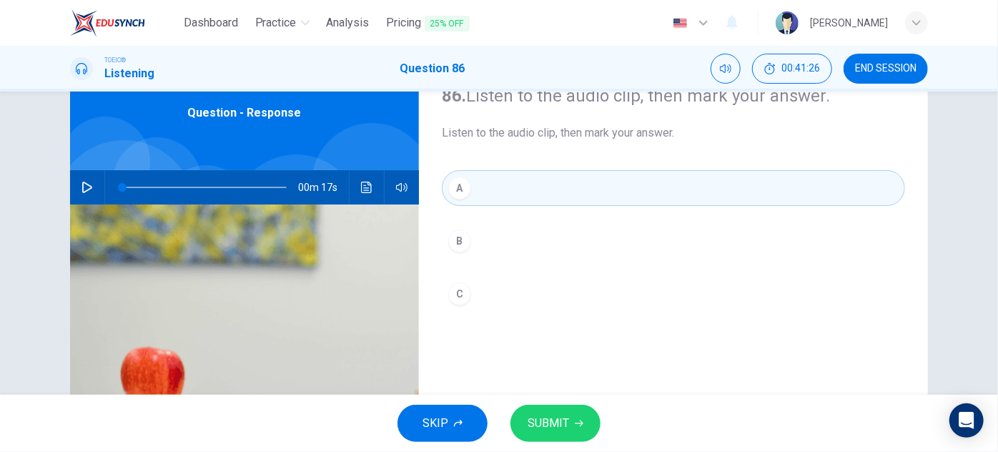
click at [465, 240] on div "B" at bounding box center [459, 240] width 23 height 23
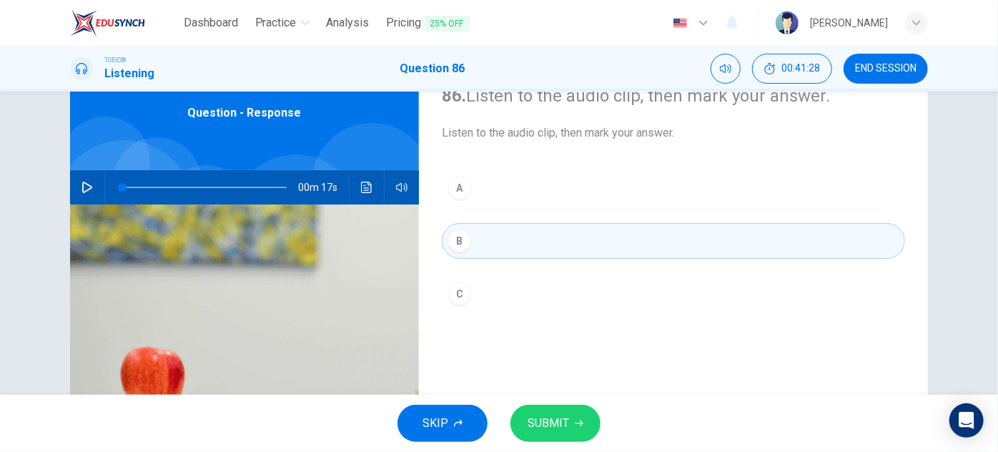
click at [560, 420] on span "SUBMIT" at bounding box center [548, 423] width 41 height 20
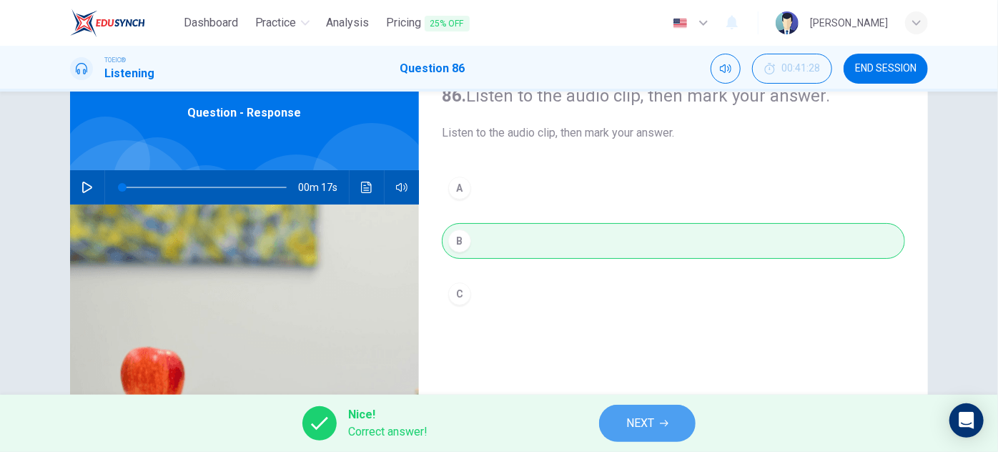
click at [629, 422] on span "NEXT" at bounding box center [640, 423] width 28 height 20
